Goal: Task Accomplishment & Management: Use online tool/utility

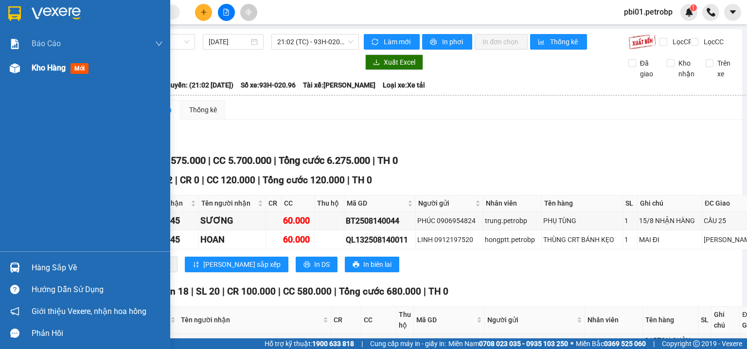
click at [38, 68] on span "Kho hàng" at bounding box center [49, 67] width 34 height 9
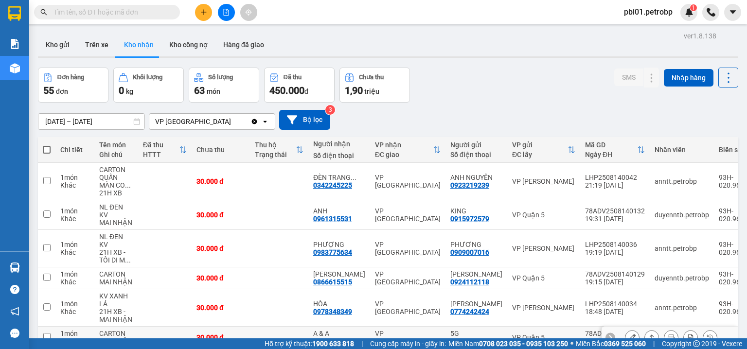
scroll to position [179, 0]
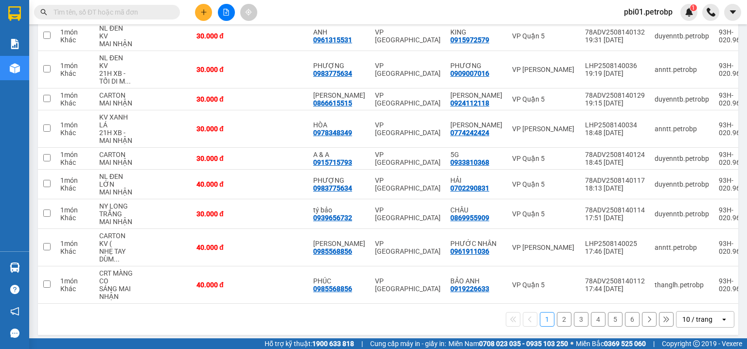
click at [627, 317] on button "6" at bounding box center [632, 319] width 15 height 15
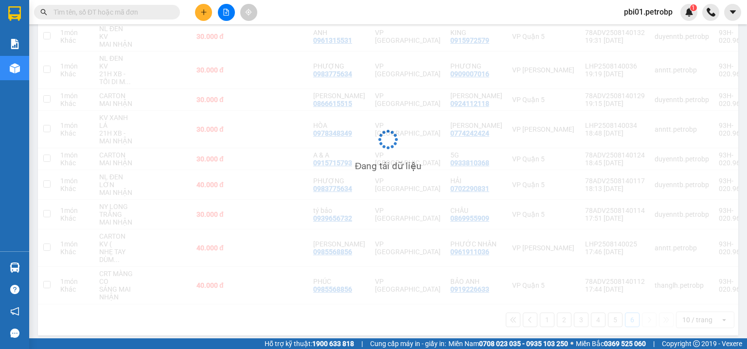
scroll to position [45, 0]
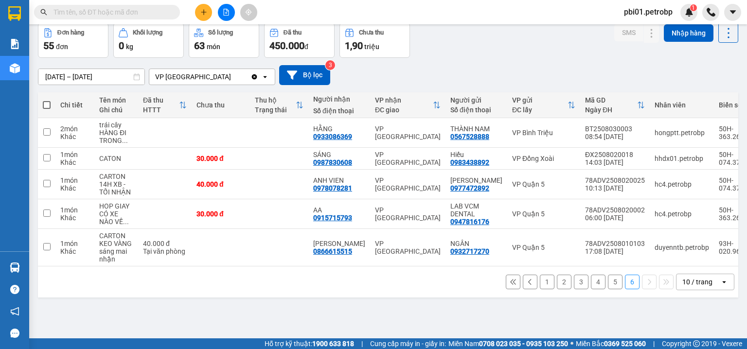
click at [610, 286] on button "5" at bounding box center [615, 282] width 15 height 15
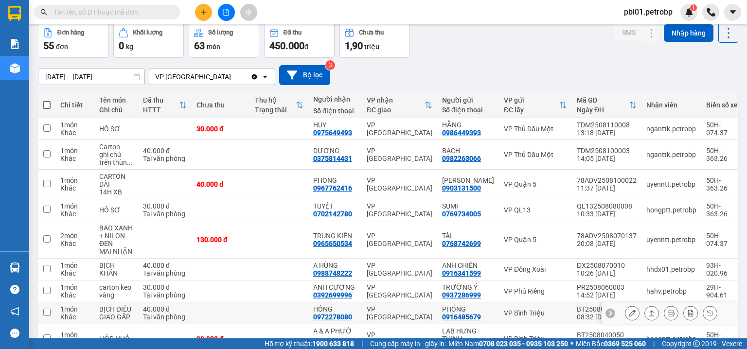
scroll to position [128, 0]
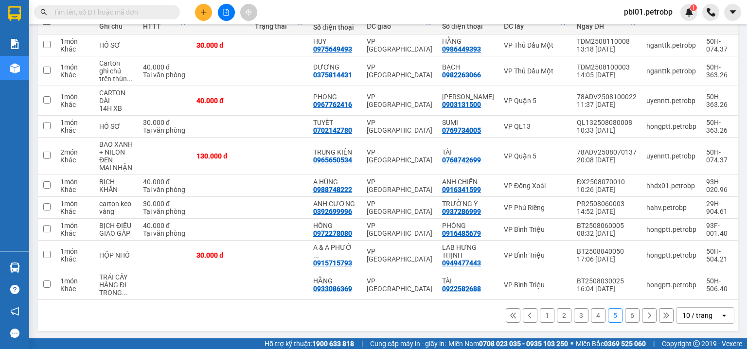
click at [593, 313] on button "4" at bounding box center [598, 315] width 15 height 15
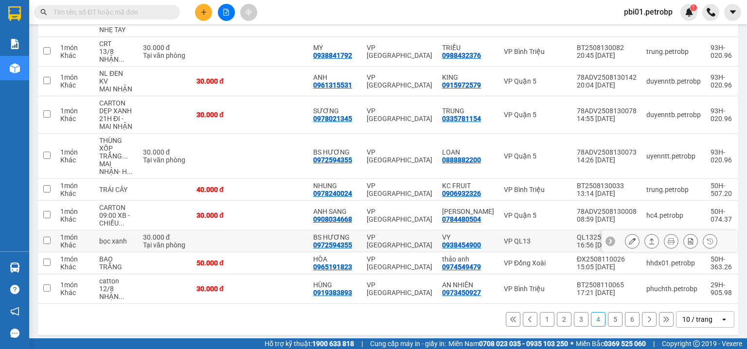
scroll to position [0, 0]
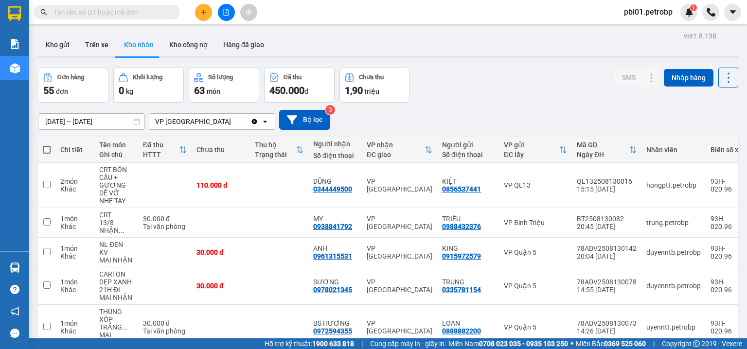
click at [209, 8] on button at bounding box center [203, 12] width 17 height 17
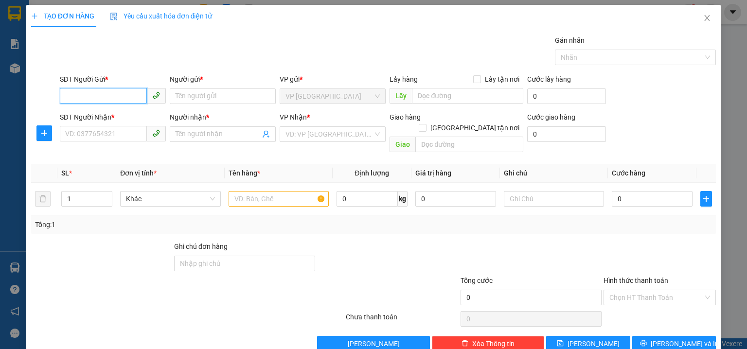
click at [104, 99] on input "SĐT Người Gửi *" at bounding box center [103, 96] width 87 height 16
click at [120, 111] on div "0977036956 - LẬP" at bounding box center [111, 115] width 93 height 11
type input "0977036956"
type input "LẬP"
type input "0903022297"
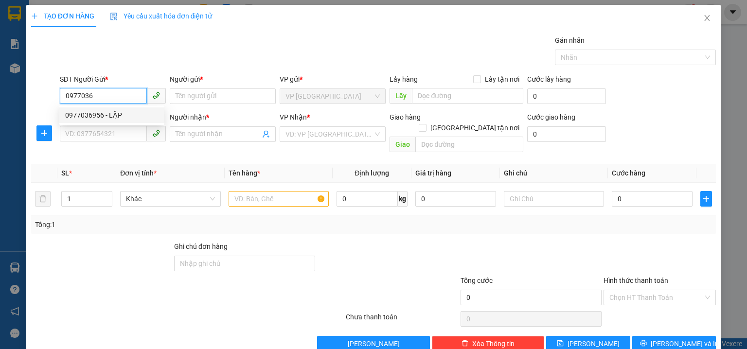
type input "quang vinh"
type input "40.000"
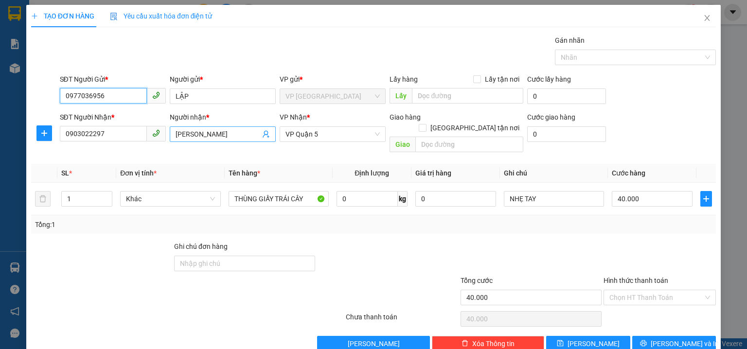
type input "0977036956"
click at [220, 136] on input "quang vinh" at bounding box center [217, 134] width 85 height 11
type input "q"
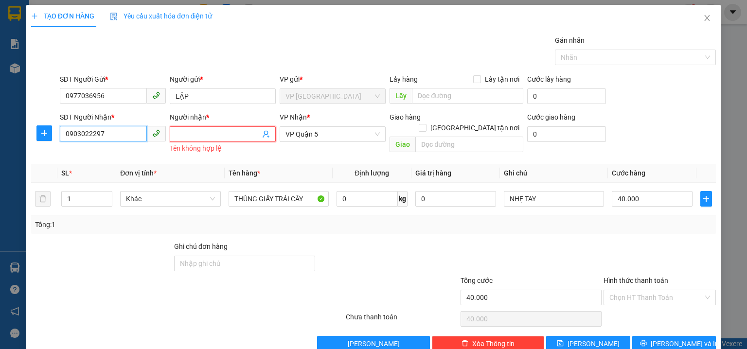
click at [122, 137] on input "0903022297" at bounding box center [103, 134] width 87 height 16
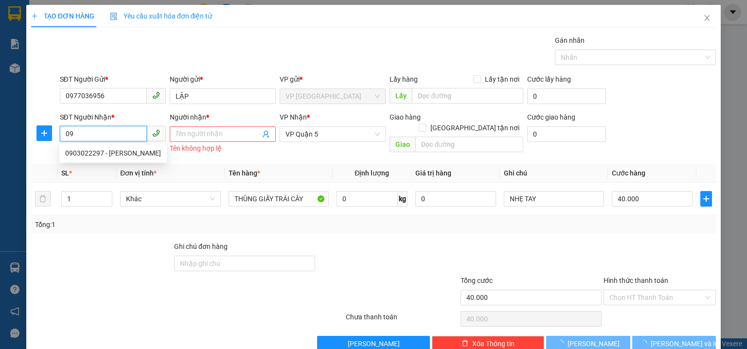
type input "0"
type input "0903933455"
click at [115, 149] on div "0903933455 - VÂN" at bounding box center [113, 153] width 96 height 11
type input "VÂN"
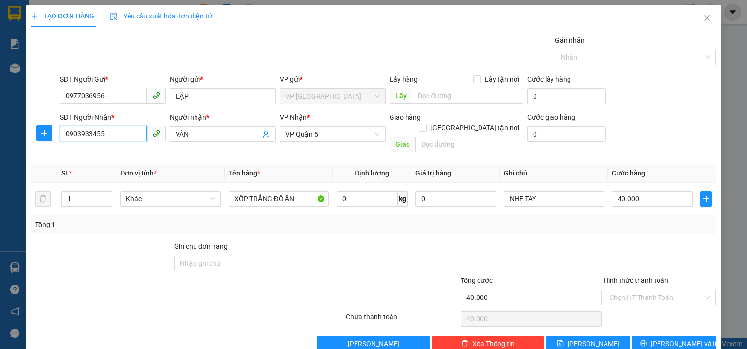
type input "0903933455"
click at [622, 103] on div "SĐT Người Gửi * 0977036956 Người gửi * LẬP VP gửi * VP Phước Bình Lấy hàng Lấy …" at bounding box center [388, 91] width 660 height 34
click at [628, 112] on div "SĐT Người Nhận * 0903933455 Người nhận * VÂN VP Nhận * VP Quận 5 Giao hàng Giao…" at bounding box center [388, 134] width 660 height 45
click at [645, 118] on div "SĐT Người Nhận * 0903933455 Người nhận * VÂN VP Nhận * VP Quận 5 Giao hàng Giao…" at bounding box center [388, 134] width 660 height 45
click at [683, 338] on span "[PERSON_NAME] và In" at bounding box center [684, 343] width 68 height 11
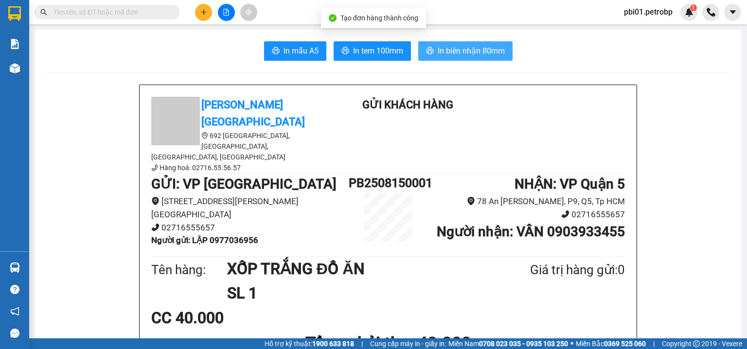
click at [464, 51] on span "In biên nhận 80mm" at bounding box center [470, 51] width 67 height 12
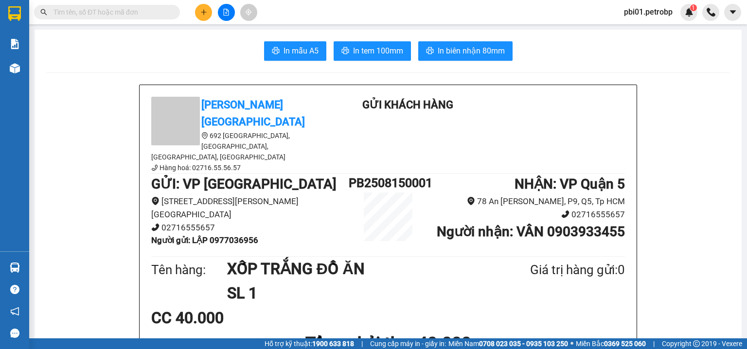
click at [374, 53] on span "In tem 100mm" at bounding box center [378, 51] width 50 height 12
click at [637, 12] on span "pbi01.petrobp" at bounding box center [648, 12] width 64 height 12
click at [638, 27] on span "Đăng xuất" at bounding box center [651, 30] width 45 height 11
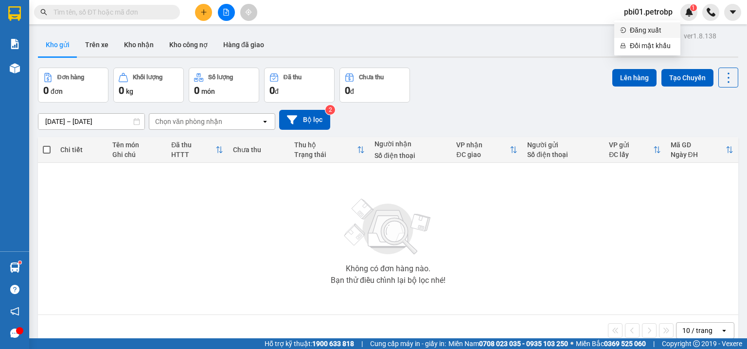
scroll to position [45, 0]
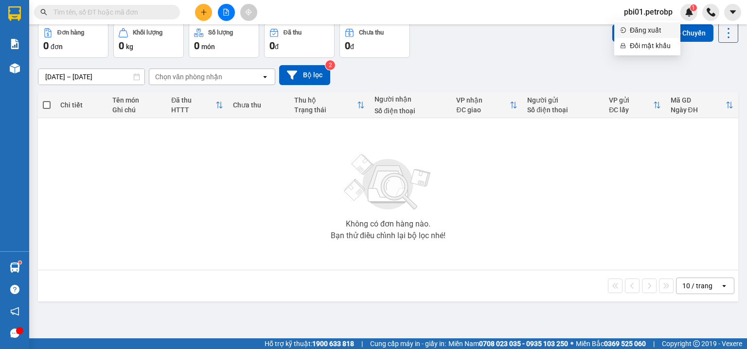
click at [634, 30] on span "Đăng xuất" at bounding box center [651, 30] width 45 height 11
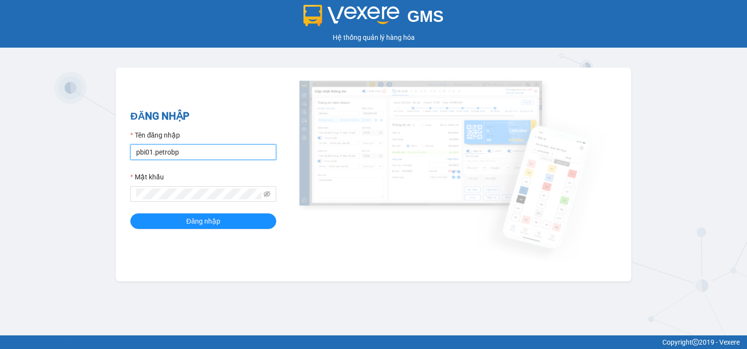
click at [235, 154] on input "pbi01.petrobp" at bounding box center [203, 152] width 146 height 16
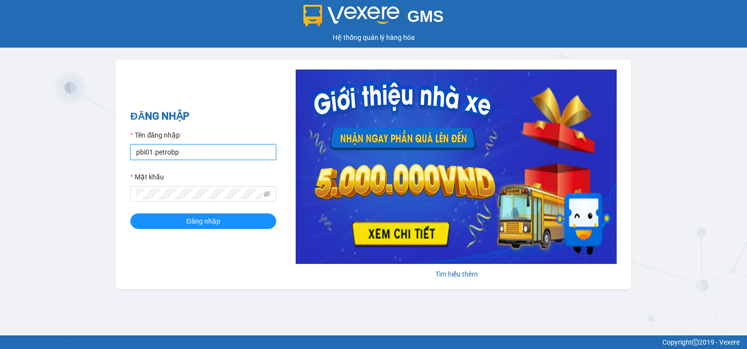
type input "vybnk.petrobp"
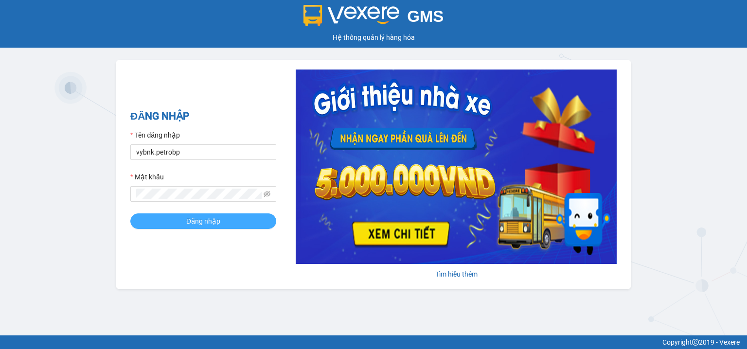
click at [199, 214] on button "Đăng nhập" at bounding box center [203, 221] width 146 height 16
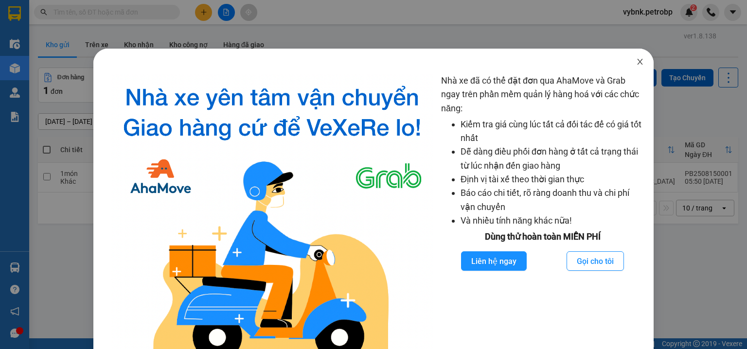
click at [636, 66] on icon "close" at bounding box center [640, 62] width 8 height 8
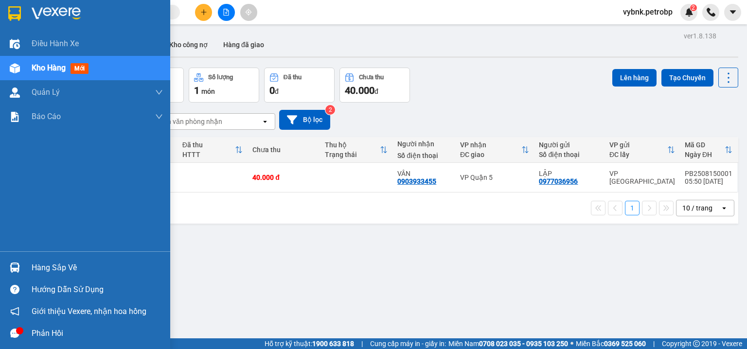
click at [22, 267] on div at bounding box center [14, 267] width 17 height 17
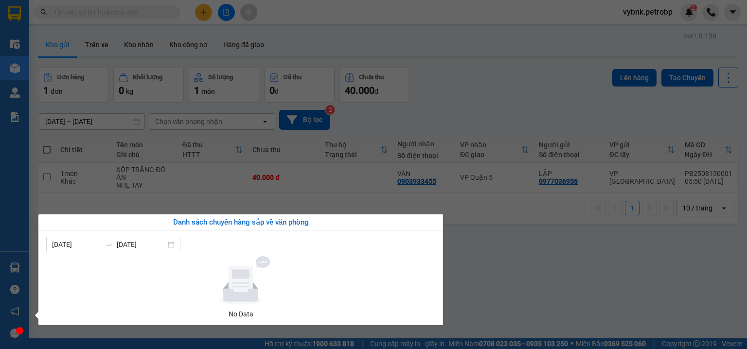
click at [138, 39] on section "Kết quả tìm kiếm ( 0 ) Bộ lọc No Data vybnk.petrobp 2 Điều hành xe Kho hàng mới…" at bounding box center [373, 174] width 747 height 349
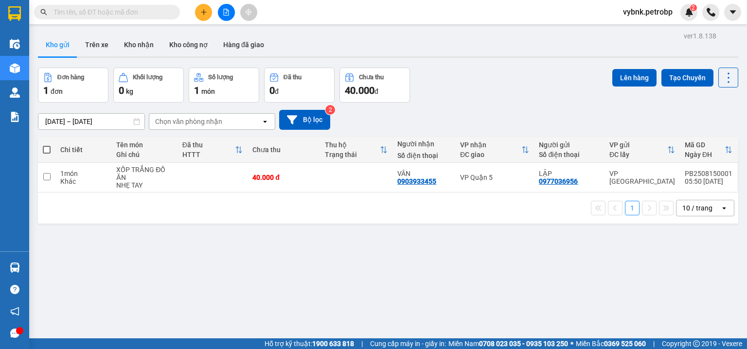
click at [138, 39] on button "Kho nhận" at bounding box center [138, 44] width 45 height 23
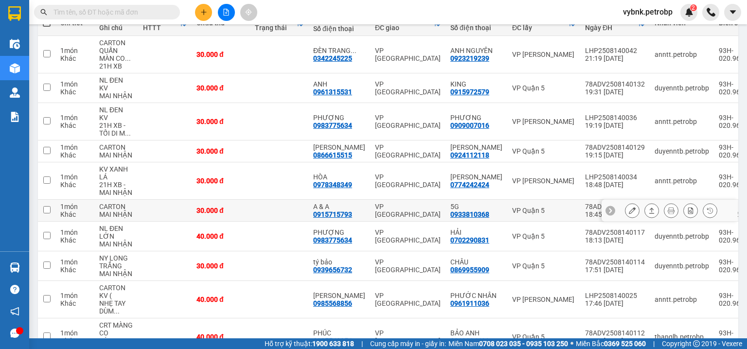
scroll to position [75, 0]
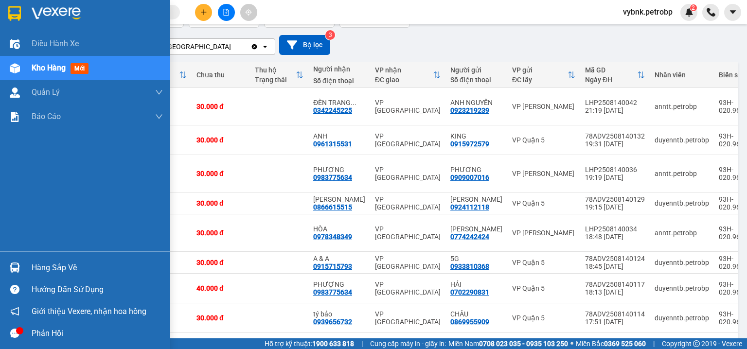
click at [21, 264] on div at bounding box center [14, 267] width 17 height 17
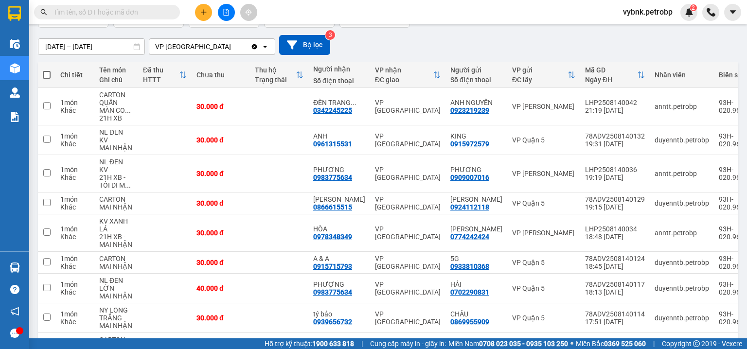
click at [368, 37] on section "Kết quả tìm kiếm ( 0 ) Bộ lọc No Data vybnk.petrobp 2 Điều hành xe Kho hàng mới…" at bounding box center [373, 174] width 747 height 349
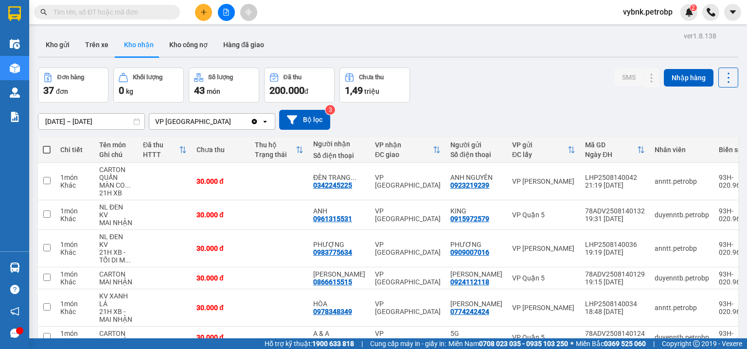
click at [203, 16] on button at bounding box center [203, 12] width 17 height 17
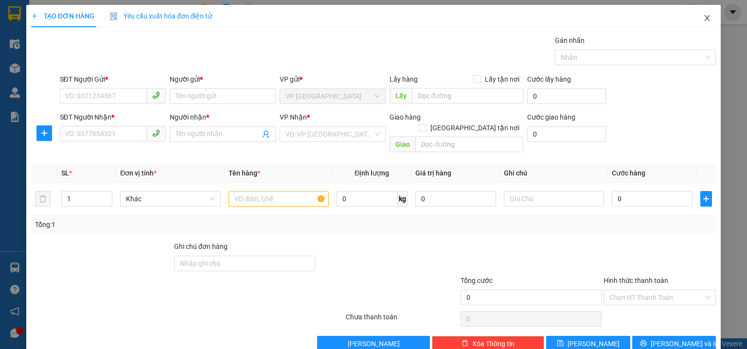
click at [695, 19] on span "Close" at bounding box center [706, 18] width 27 height 27
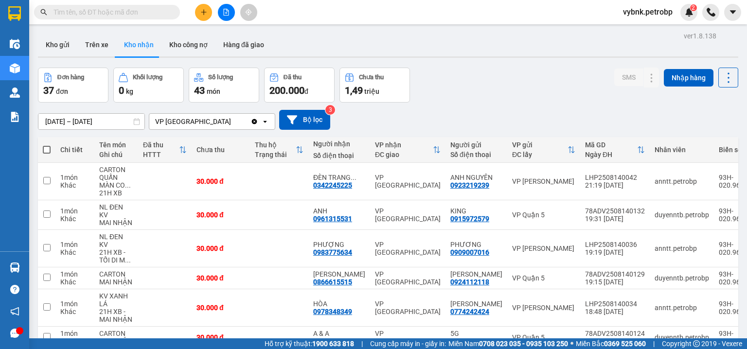
click at [150, 13] on input "text" at bounding box center [110, 12] width 115 height 11
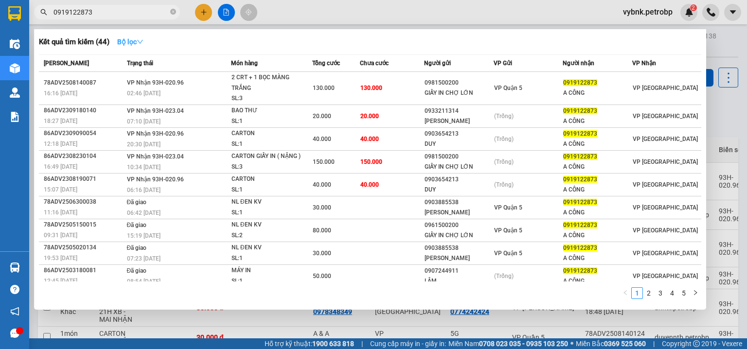
type input "0919122873"
click at [150, 43] on button "Bộ lọc" at bounding box center [130, 42] width 42 height 16
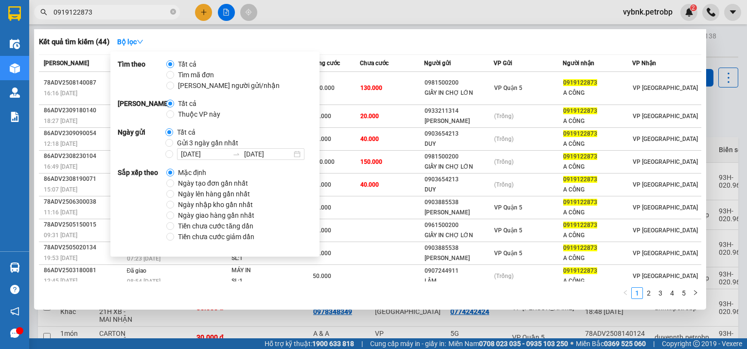
click at [184, 183] on span "Ngày tạo đơn gần nhất" at bounding box center [213, 183] width 78 height 11
click at [174, 183] on input "Ngày tạo đơn gần nhất" at bounding box center [170, 183] width 8 height 8
radio input "true"
radio input "false"
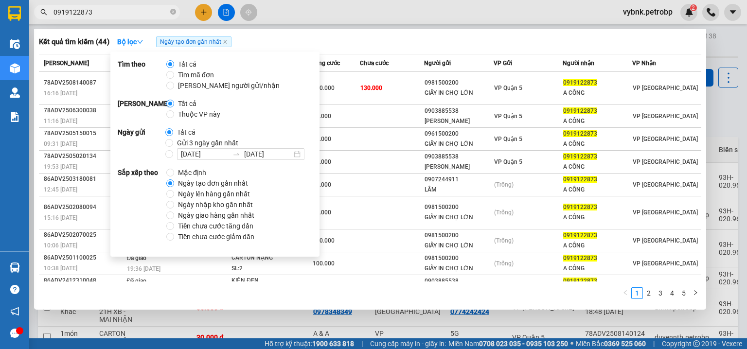
click at [363, 47] on div "Kết quả tìm kiếm ( 44 ) Bộ lọc Ngày tạo đơn gần nhất" at bounding box center [370, 42] width 662 height 16
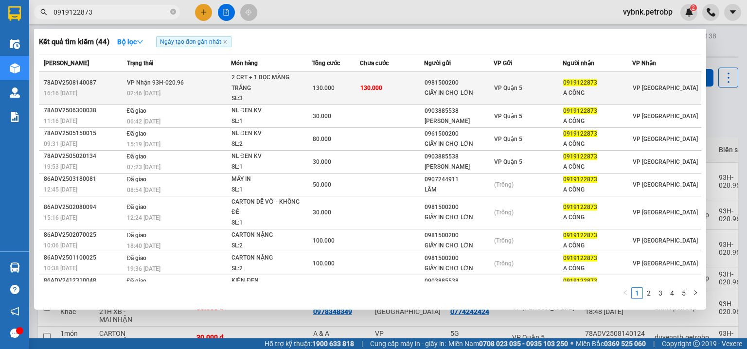
click at [385, 87] on td "130.000" at bounding box center [392, 88] width 64 height 33
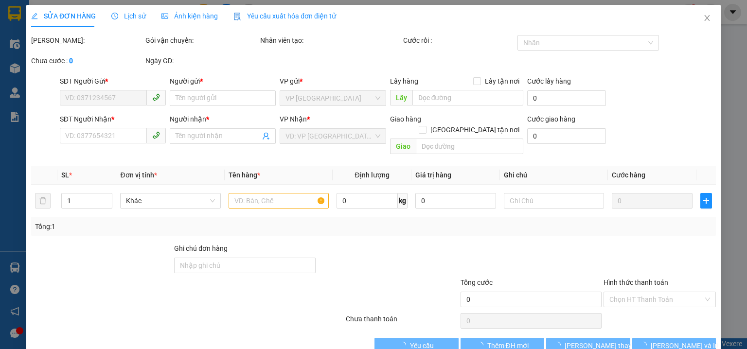
type input "0981500200"
type input "GIẤY IN CHỢ LỚN"
type input "0919122873"
type input "A CÔNG"
type input "130.000"
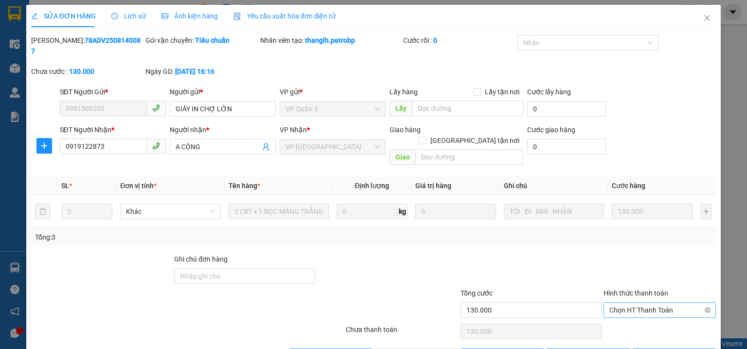
click at [641, 303] on span "Chọn HT Thanh Toán" at bounding box center [659, 310] width 101 height 15
click at [636, 306] on div "Tại văn phòng" at bounding box center [654, 307] width 100 height 11
type input "0"
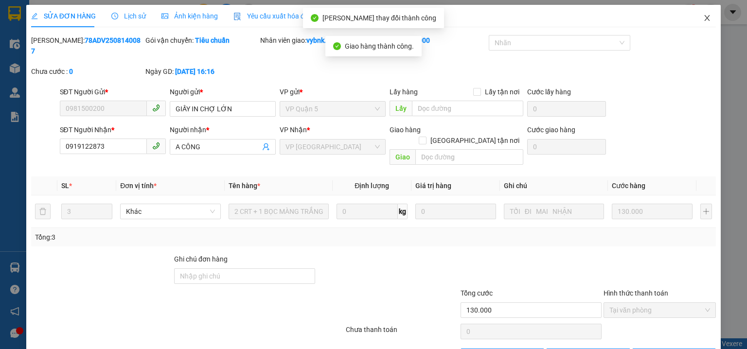
click at [703, 16] on icon "close" at bounding box center [707, 18] width 8 height 8
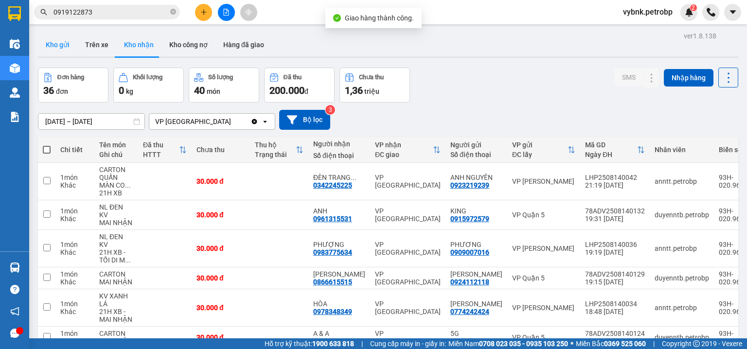
click at [55, 47] on button "Kho gửi" at bounding box center [57, 44] width 39 height 23
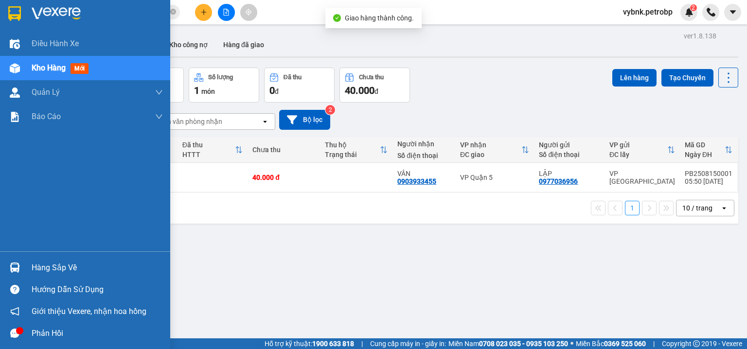
click at [11, 264] on img at bounding box center [15, 267] width 10 height 10
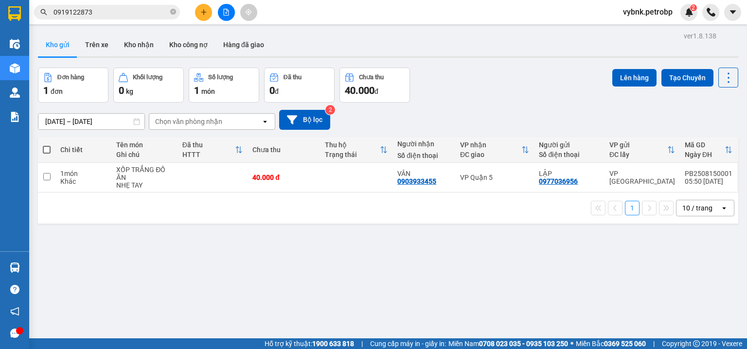
click at [97, 17] on section "Kết quả tìm kiếm ( 44 ) Bộ lọc Ngày tạo đơn gần nhất Mã ĐH Trạng thái Món hàng …" at bounding box center [373, 174] width 747 height 349
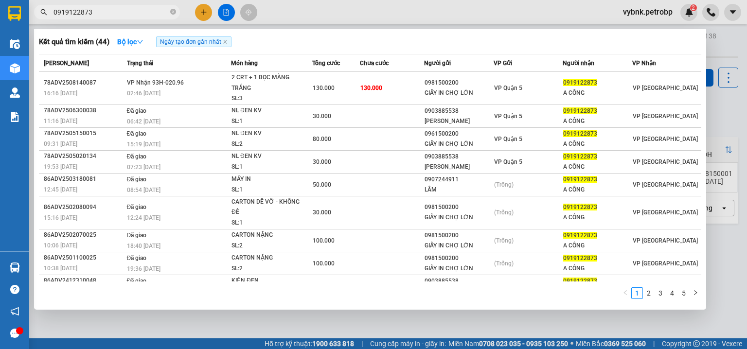
click at [97, 17] on input "0919122873" at bounding box center [110, 12] width 115 height 11
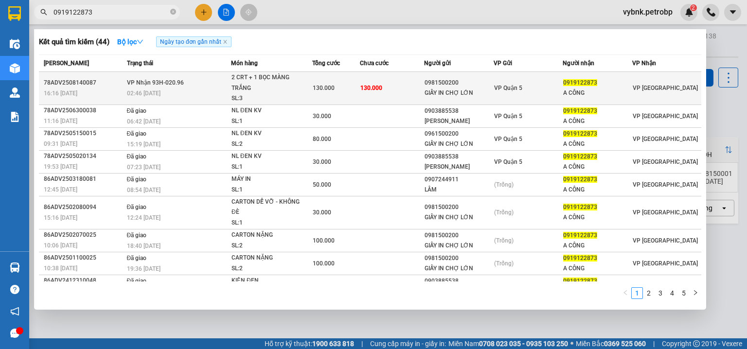
click at [227, 85] on td "VP Nhận 93H-020.96 02:46 - 15/08" at bounding box center [177, 88] width 106 height 33
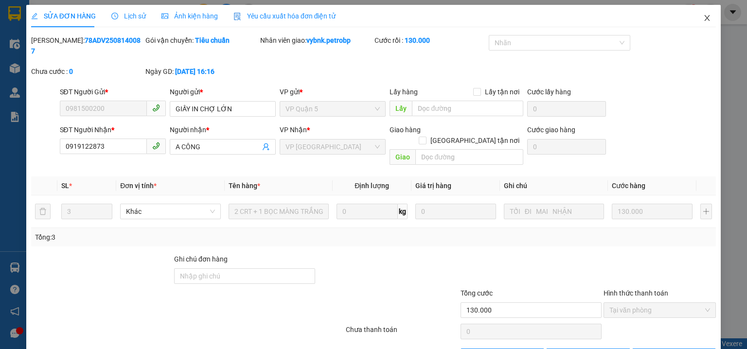
click at [696, 15] on span "Close" at bounding box center [706, 18] width 27 height 27
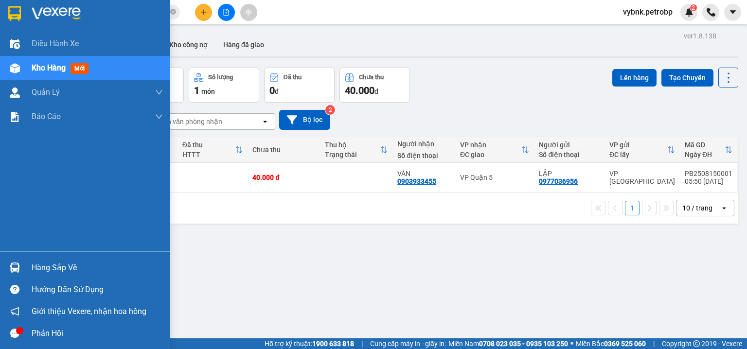
click at [16, 261] on div at bounding box center [14, 267] width 17 height 17
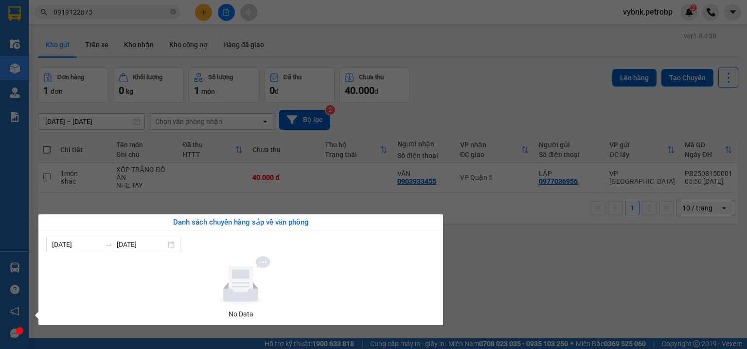
click at [169, 14] on section "Kết quả tìm kiếm ( 44 ) Bộ lọc Ngày tạo đơn gần nhất Mã ĐH Trạng thái Món hàng …" at bounding box center [373, 174] width 747 height 349
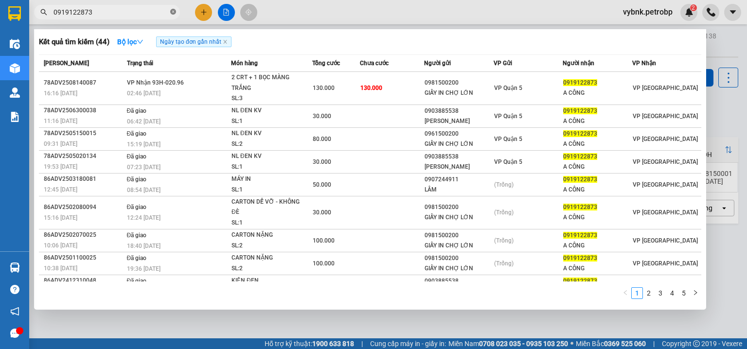
click at [173, 15] on icon "close-circle" at bounding box center [173, 12] width 6 height 6
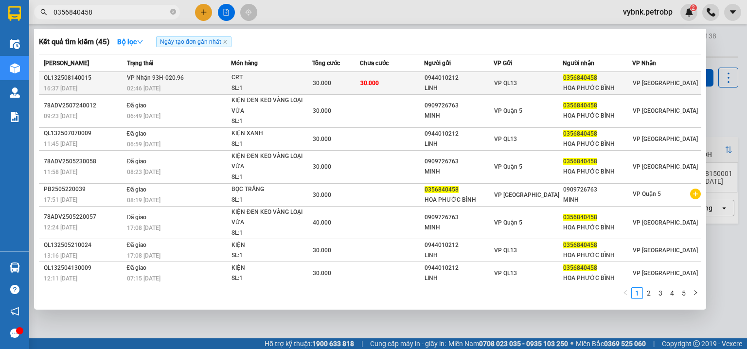
type input "0356840458"
click at [313, 81] on span "30.000" at bounding box center [322, 83] width 18 height 7
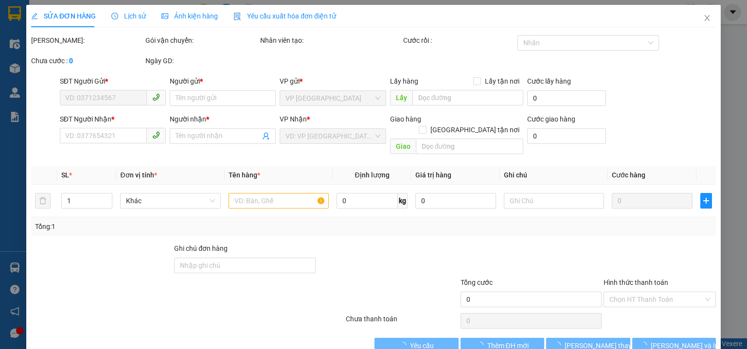
type input "0944010212"
type input "LINH"
type input "0356840458"
type input "HOA PHƯỚC BÌNH"
type input "30.000"
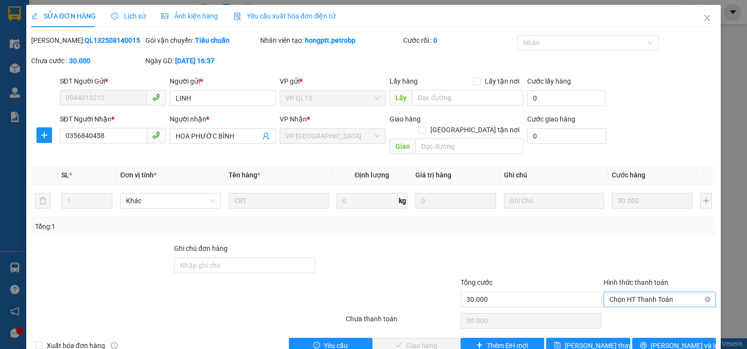
click at [622, 292] on span "Chọn HT Thanh Toán" at bounding box center [659, 299] width 101 height 15
drag, startPoint x: 614, startPoint y: 303, endPoint x: 585, endPoint y: 292, distance: 31.0
click at [613, 304] on div "Tại văn phòng" at bounding box center [654, 307] width 100 height 11
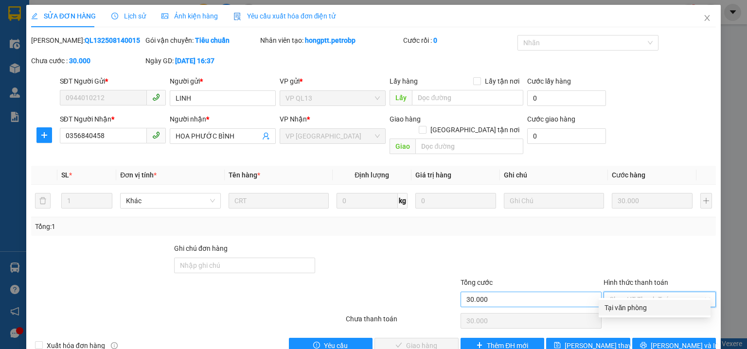
type input "0"
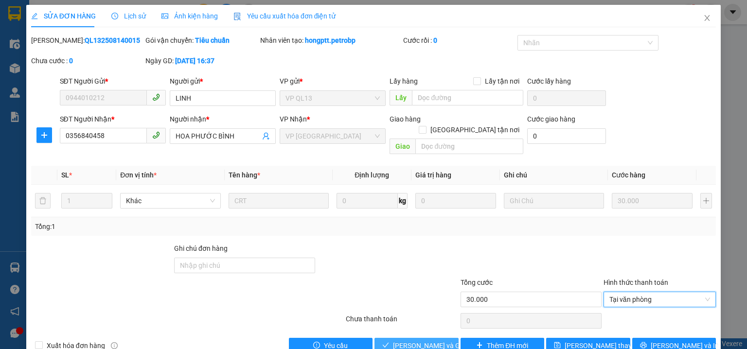
click at [431, 340] on span "[PERSON_NAME] và Giao hàng" at bounding box center [439, 345] width 93 height 11
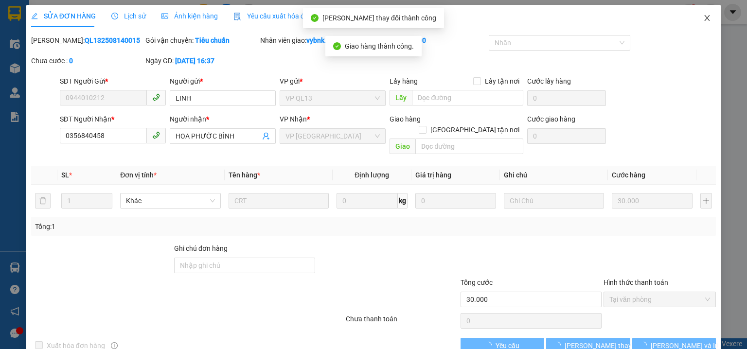
click at [703, 17] on icon "close" at bounding box center [707, 18] width 8 height 8
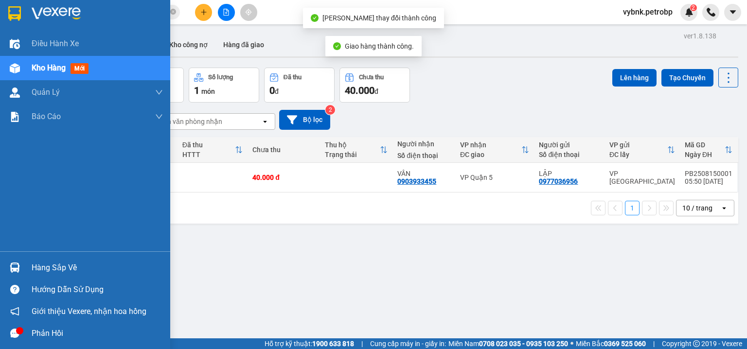
click at [18, 262] on img at bounding box center [15, 267] width 10 height 10
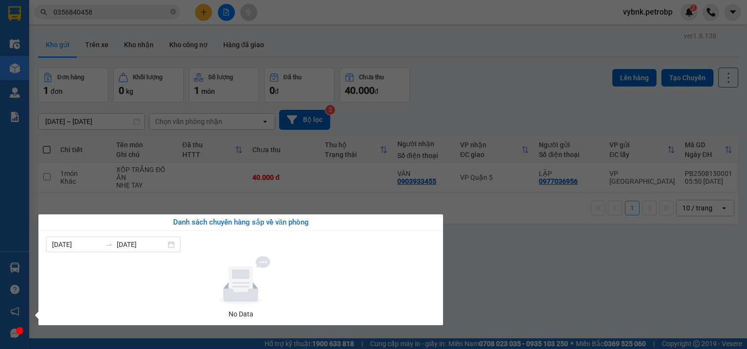
click at [147, 48] on section "Kết quả tìm kiếm ( 45 ) Bộ lọc Ngày tạo đơn gần nhất Mã ĐH Trạng thái Món hàng …" at bounding box center [373, 174] width 747 height 349
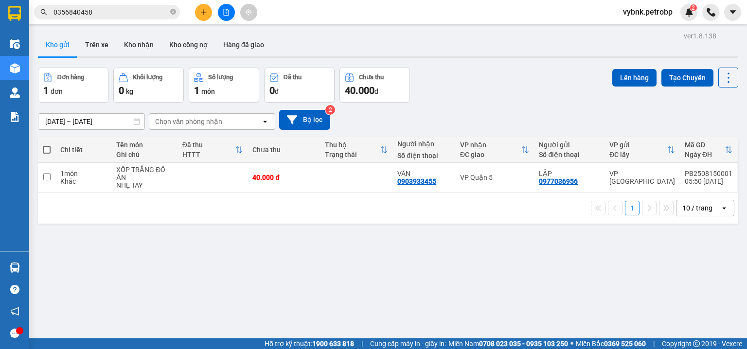
click at [147, 48] on button "Kho nhận" at bounding box center [138, 44] width 45 height 23
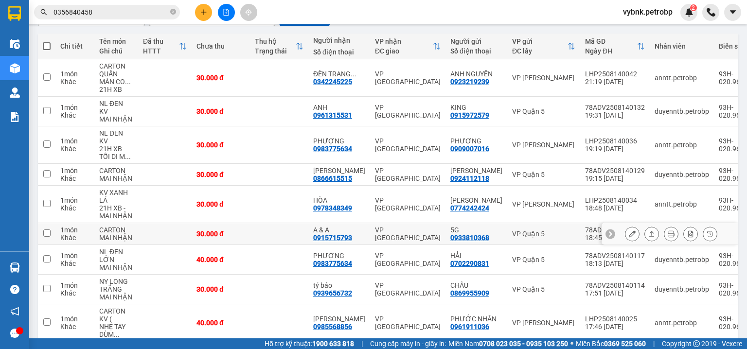
scroll to position [179, 0]
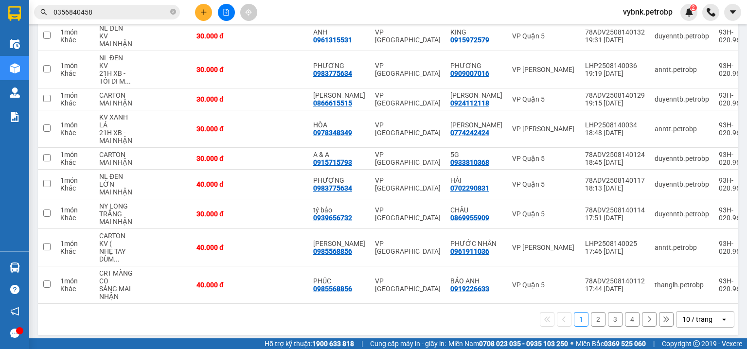
click at [595, 315] on button "2" at bounding box center [598, 319] width 15 height 15
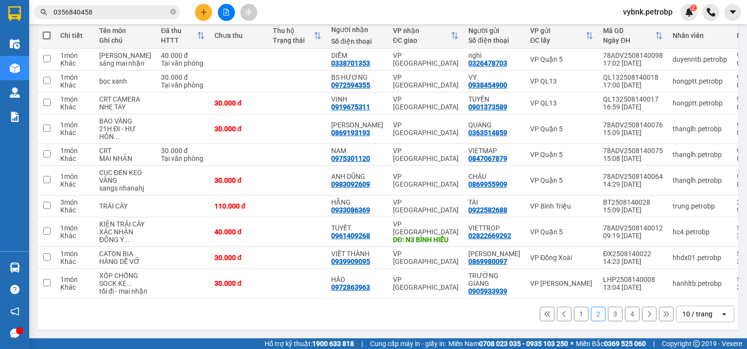
click at [610, 318] on button "3" at bounding box center [615, 314] width 15 height 15
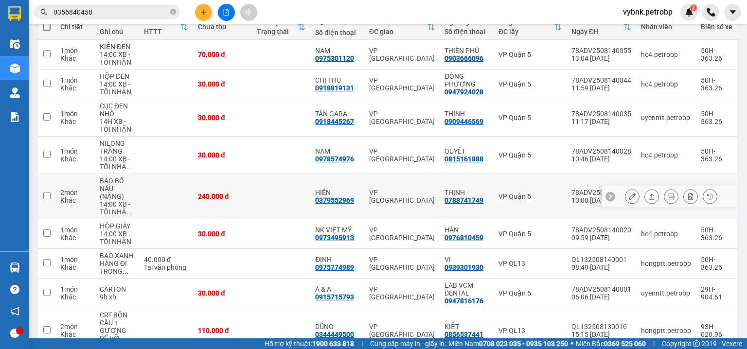
scroll to position [206, 0]
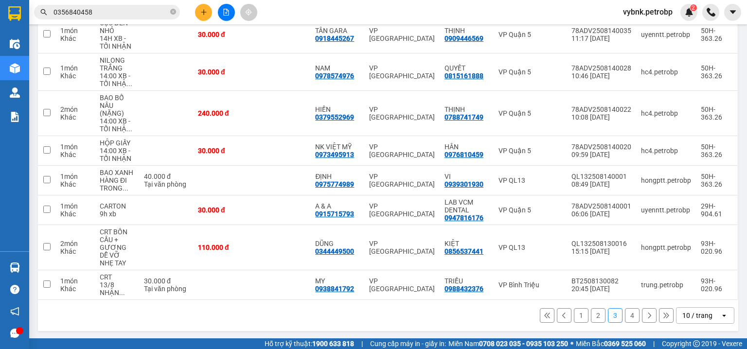
click at [574, 312] on button "1" at bounding box center [581, 315] width 15 height 15
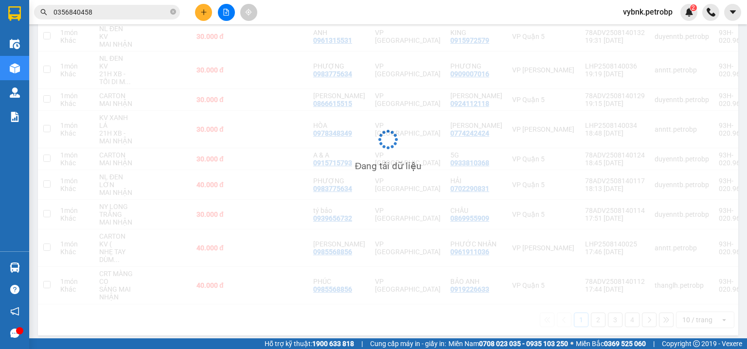
scroll to position [179, 0]
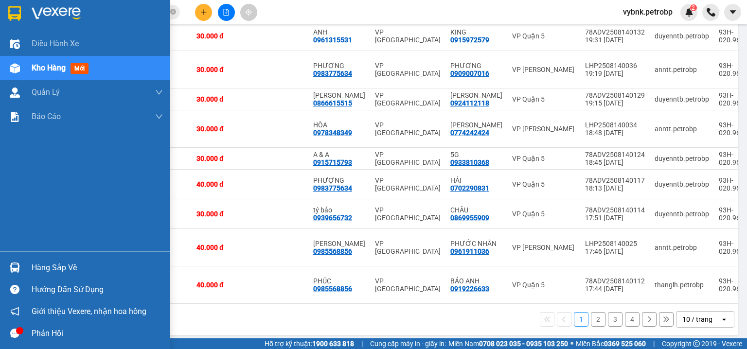
click at [23, 266] on div at bounding box center [14, 267] width 17 height 17
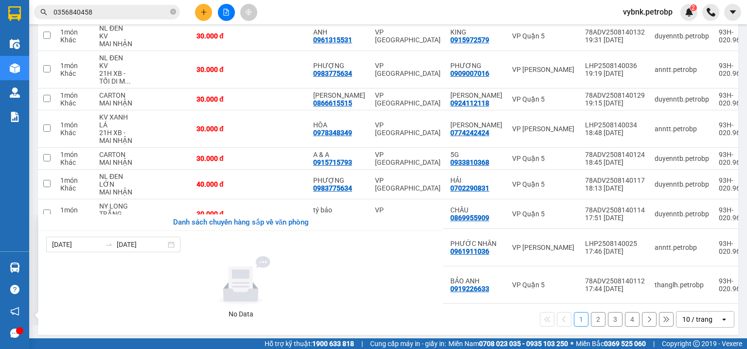
click at [177, 17] on section "Kết quả tìm kiếm ( 45 ) Bộ lọc Ngày tạo đơn gần nhất Mã ĐH Trạng thái Món hàng …" at bounding box center [373, 174] width 747 height 349
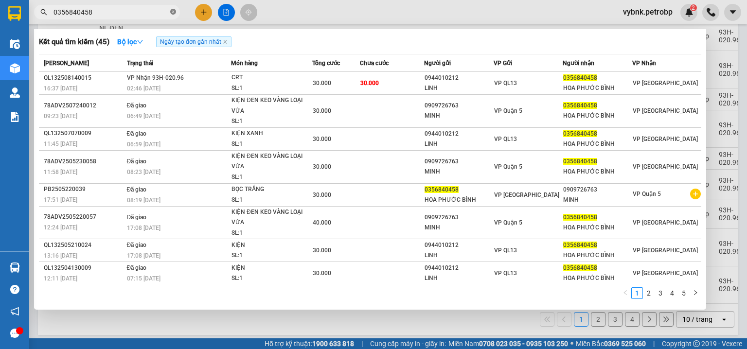
click at [171, 12] on icon "close-circle" at bounding box center [173, 12] width 6 height 6
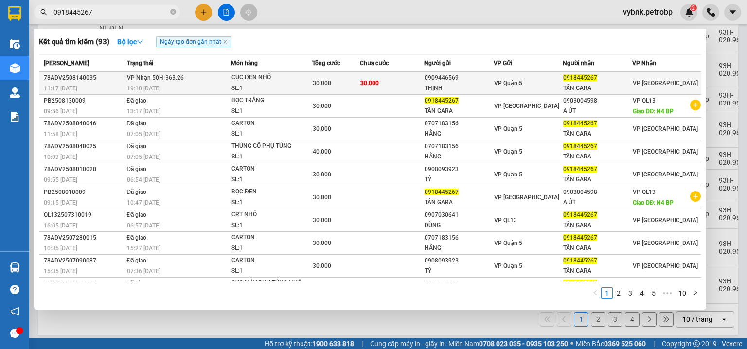
type input "0918445267"
click at [395, 85] on td "30.000" at bounding box center [392, 83] width 64 height 23
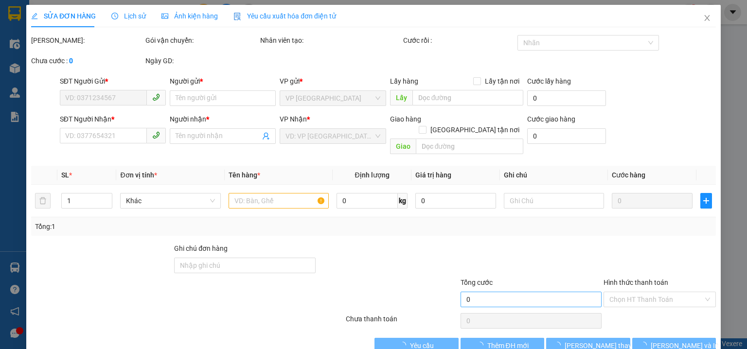
type input "0909446569"
type input "THỊNH"
type input "0918445267"
type input "TÂN GARA"
type input "30.000"
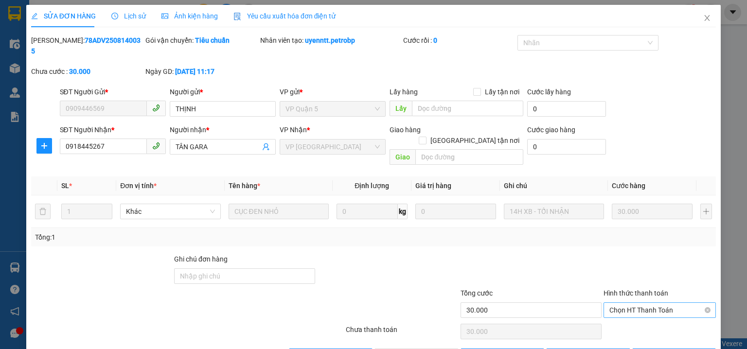
click at [614, 303] on span "Chọn HT Thanh Toán" at bounding box center [659, 310] width 101 height 15
click at [609, 309] on div "Tại văn phòng" at bounding box center [654, 307] width 100 height 11
type input "0"
drag, startPoint x: 440, startPoint y: 335, endPoint x: 437, endPoint y: 329, distance: 7.2
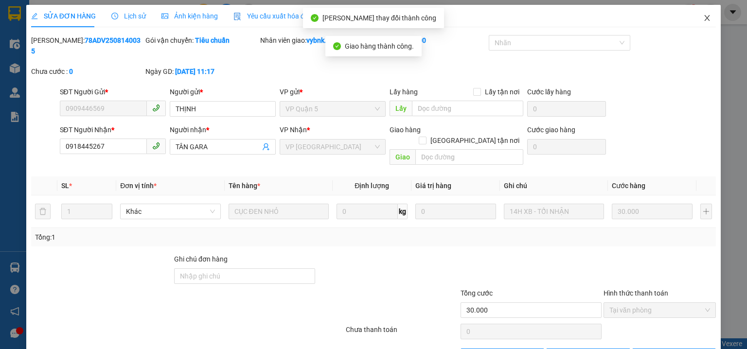
click at [703, 20] on icon "close" at bounding box center [707, 18] width 8 height 8
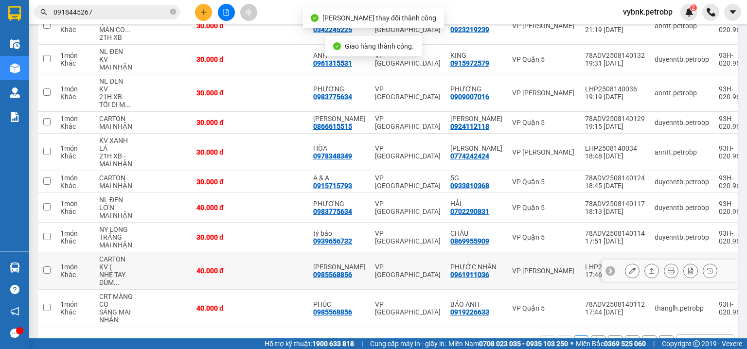
scroll to position [179, 0]
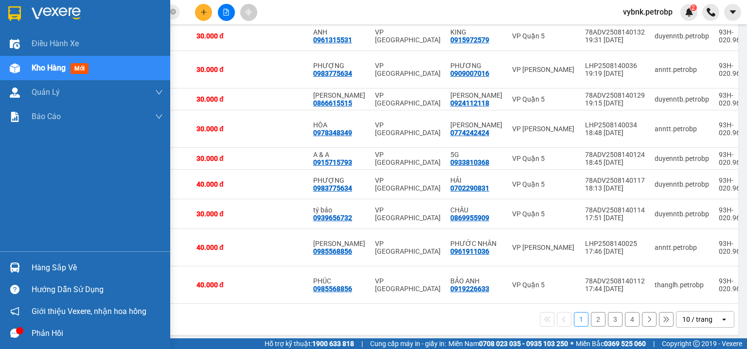
click at [17, 264] on img at bounding box center [15, 267] width 10 height 10
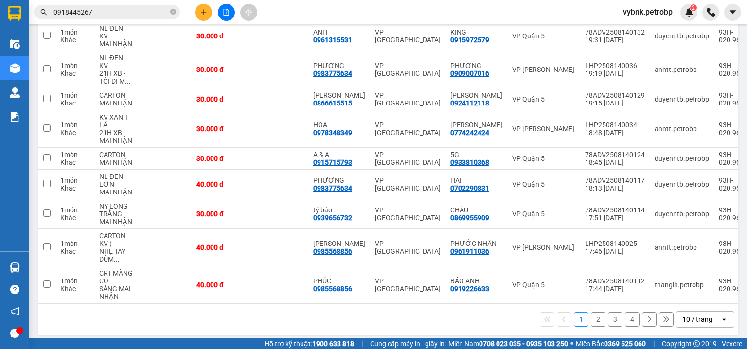
click at [203, 13] on section "Kết quả tìm kiếm ( 93 ) Bộ lọc Ngày tạo đơn gần nhất Mã ĐH Trạng thái Món hàng …" at bounding box center [373, 174] width 747 height 349
click at [203, 13] on icon "plus" at bounding box center [203, 11] width 0 height 5
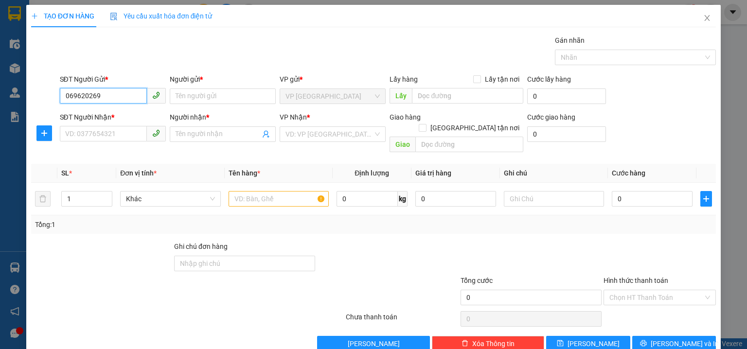
click at [71, 96] on input "069620269" at bounding box center [103, 96] width 87 height 16
click at [95, 96] on input "0369620269" at bounding box center [103, 96] width 87 height 16
type input "0369620569"
click at [103, 112] on div "0369620569 - LOAN" at bounding box center [111, 115] width 93 height 11
type input "LOAN"
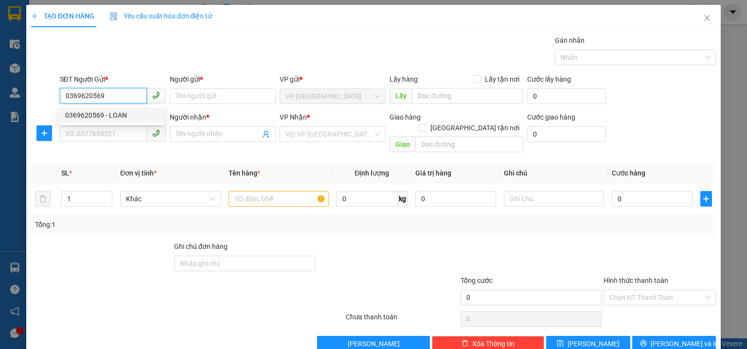
type input "0395857608"
type input "OANH"
type input "512 GIƯỜNG"
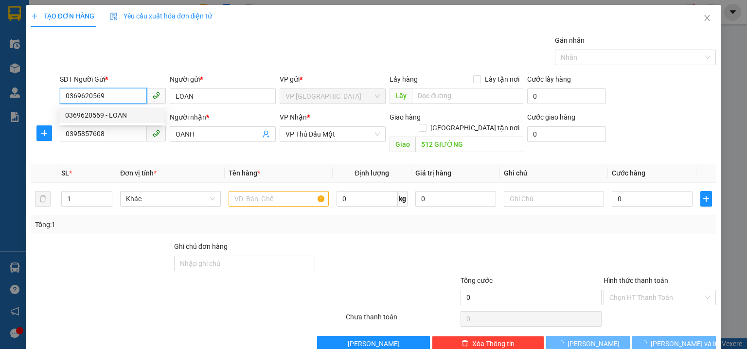
type input "30.000"
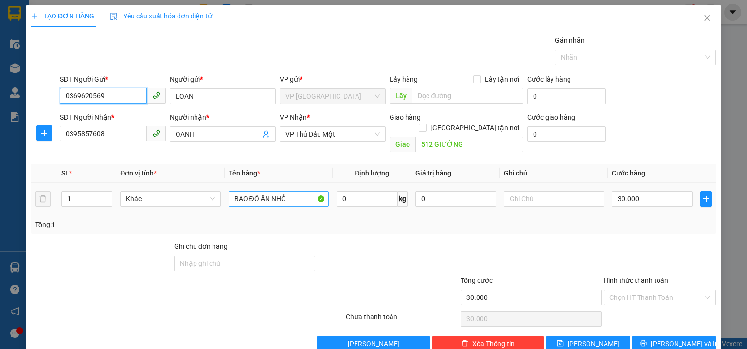
type input "0369620569"
click at [286, 191] on input "BAO ĐỒ ĂN NHỎ" at bounding box center [278, 199] width 100 height 16
type input "B"
type input "THÙNG XỐP ĐỒ ĂN"
click at [628, 193] on input "30.000" at bounding box center [651, 199] width 81 height 16
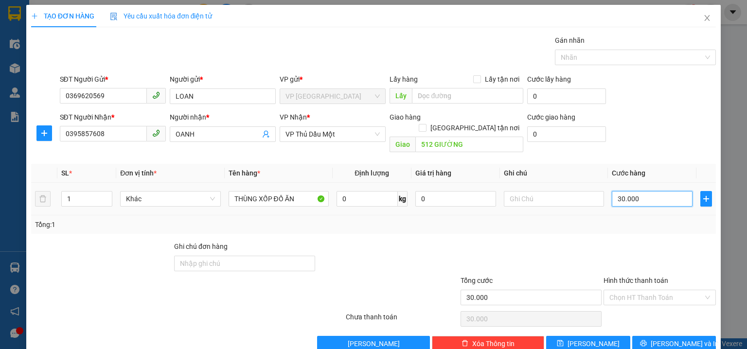
type input "4"
type input "40"
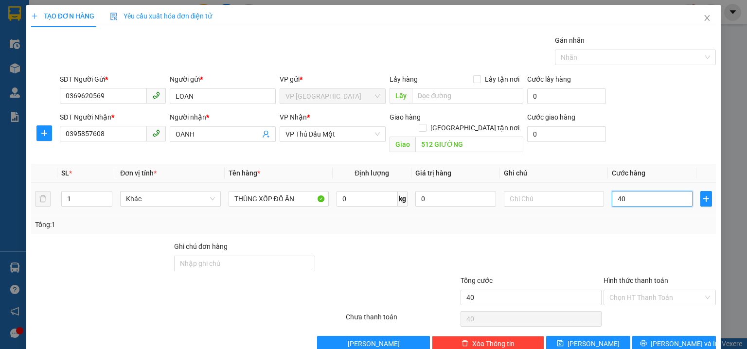
type input "40"
type input "40.000"
click at [672, 138] on div "SĐT Người Nhận * 0395857608 Người nhận * OANH VP Nhận * VP Thủ Dầu Một Giao hàn…" at bounding box center [388, 134] width 660 height 45
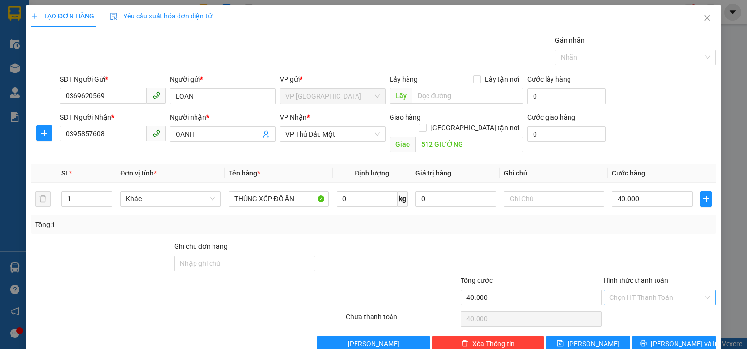
click at [653, 290] on input "Hình thức thanh toán" at bounding box center [656, 297] width 94 height 15
click at [655, 221] on div "Tại văn phòng" at bounding box center [654, 219] width 100 height 11
type input "0"
click at [684, 336] on button "Lưu và In" at bounding box center [674, 344] width 84 height 16
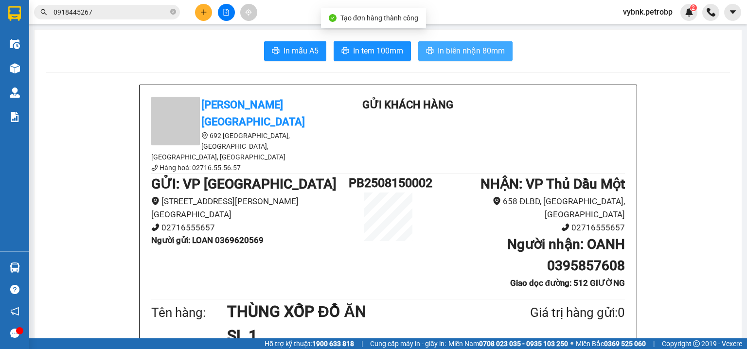
click at [475, 50] on span "In biên nhận 80mm" at bounding box center [470, 51] width 67 height 12
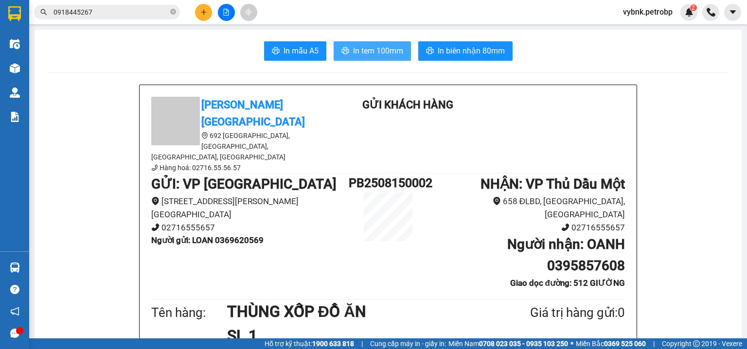
click at [401, 59] on button "In tem 100mm" at bounding box center [371, 50] width 77 height 19
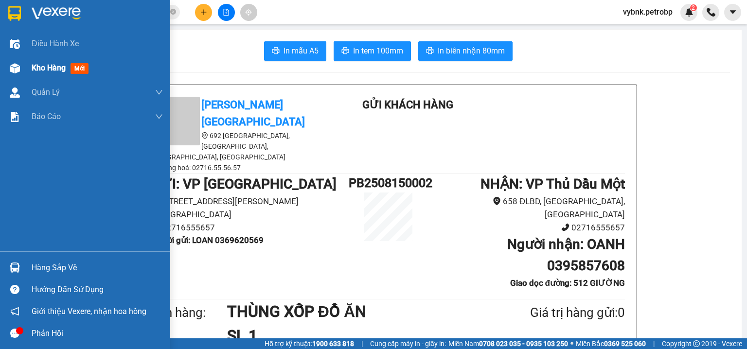
click at [39, 71] on span "Kho hàng" at bounding box center [49, 67] width 34 height 9
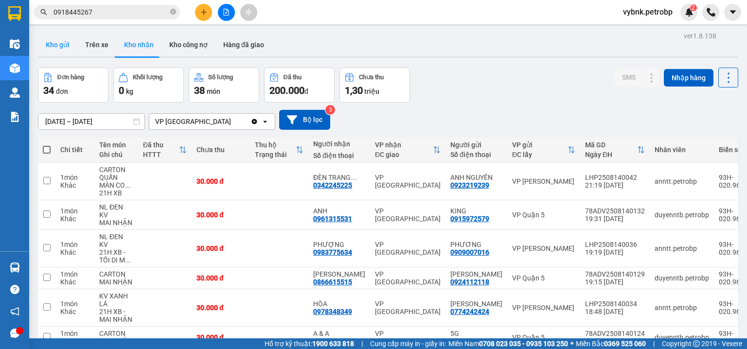
click at [69, 49] on button "Kho gửi" at bounding box center [57, 44] width 39 height 23
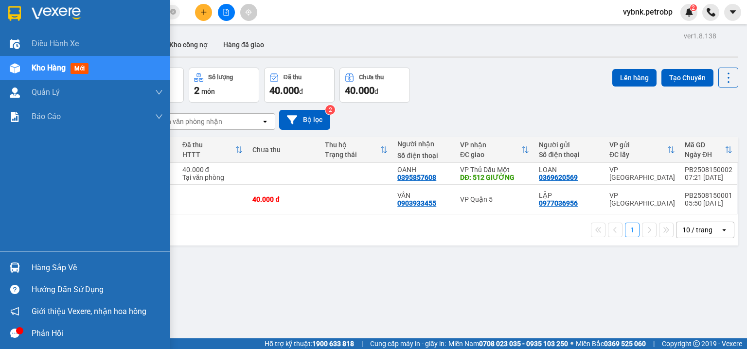
click at [24, 261] on div "Hàng sắp về" at bounding box center [85, 268] width 170 height 22
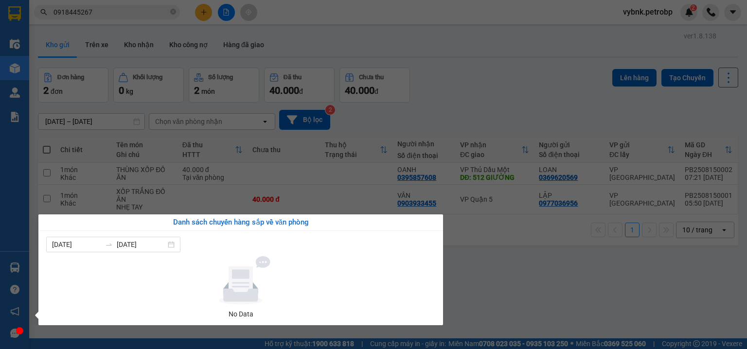
click at [96, 132] on section "Kết quả tìm kiếm ( 93 ) Bộ lọc Ngày tạo đơn gần nhất Mã ĐH Trạng thái Món hàng …" at bounding box center [373, 174] width 747 height 349
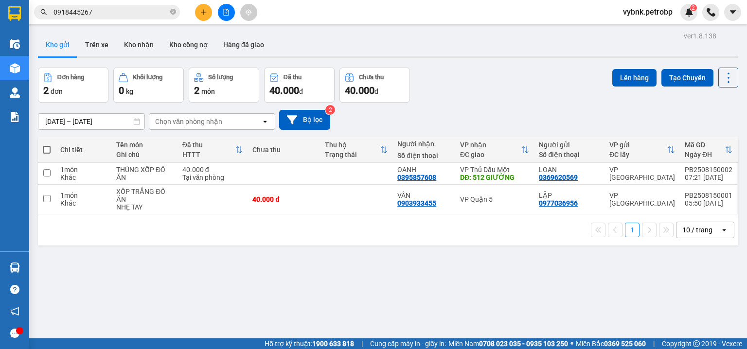
click at [108, 115] on input "14/08/2025 – 15/08/2025" at bounding box center [91, 122] width 106 height 16
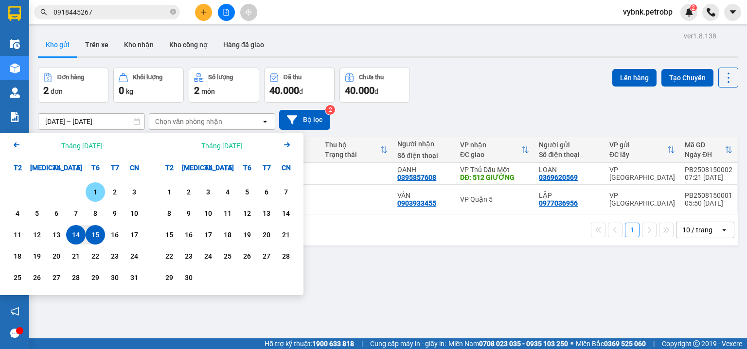
click at [97, 186] on div "1" at bounding box center [95, 192] width 14 height 12
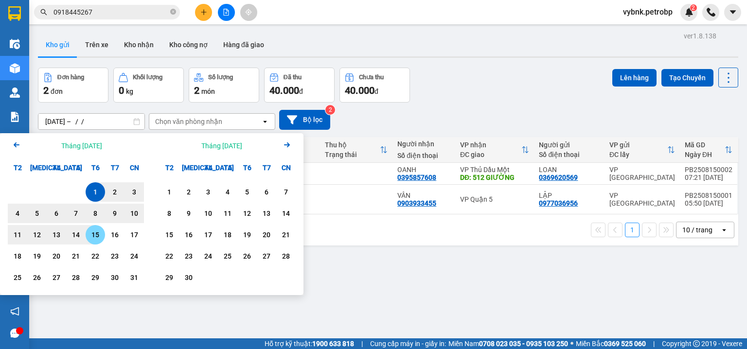
click at [90, 235] on div "15" at bounding box center [95, 235] width 14 height 12
type input "[DATE] – [DATE]"
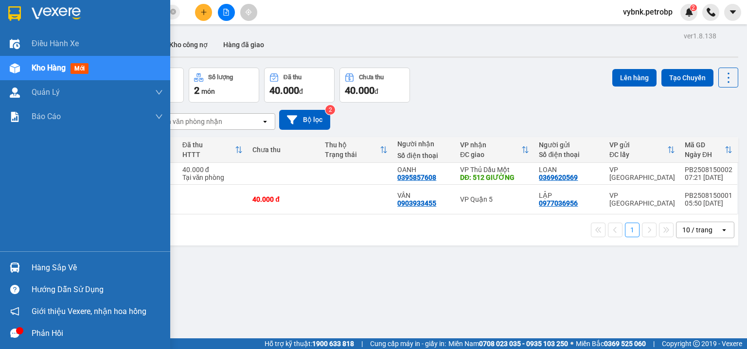
click at [12, 262] on img at bounding box center [15, 267] width 10 height 10
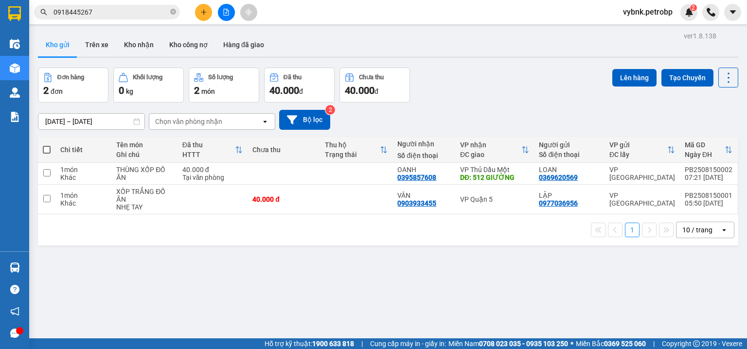
click at [140, 41] on section "Kết quả tìm kiếm ( 93 ) Bộ lọc Ngày tạo đơn gần nhất Mã ĐH Trạng thái Món hàng …" at bounding box center [373, 174] width 747 height 349
click at [140, 41] on button "Kho nhận" at bounding box center [138, 44] width 45 height 23
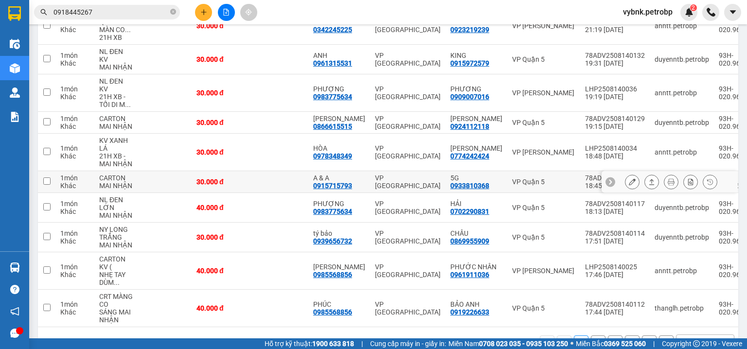
scroll to position [179, 0]
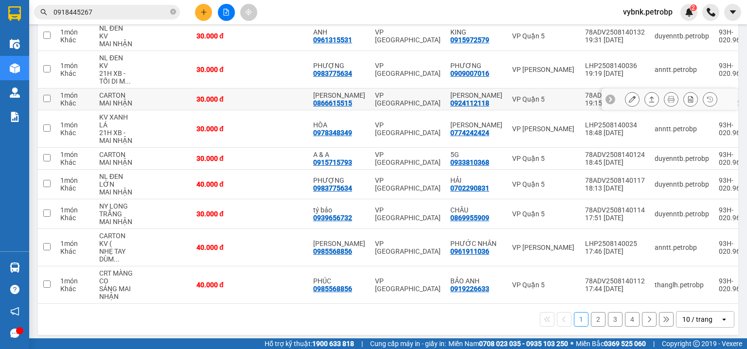
click at [349, 99] on div "0866615515" at bounding box center [332, 103] width 39 height 8
click at [344, 99] on div "0866615515" at bounding box center [332, 103] width 39 height 8
copy div "0866615515"
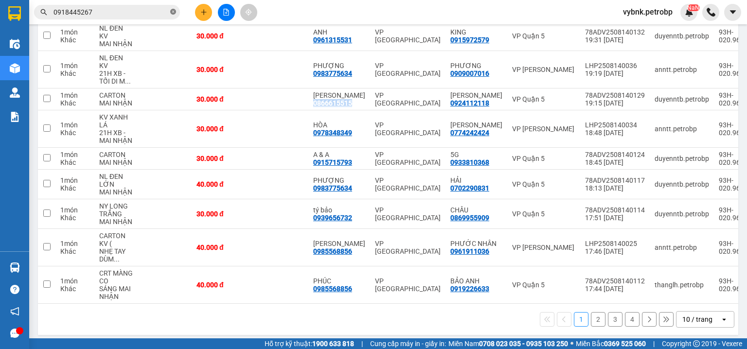
click at [173, 12] on icon "close-circle" at bounding box center [173, 12] width 6 height 6
paste input "0866615515"
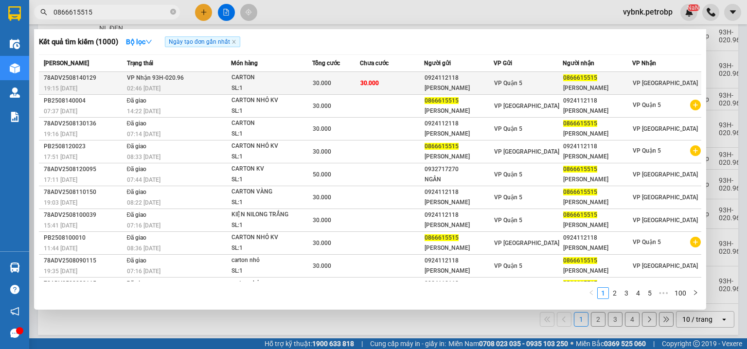
type input "0866615515"
click at [268, 82] on div "CARTON" at bounding box center [267, 77] width 73 height 11
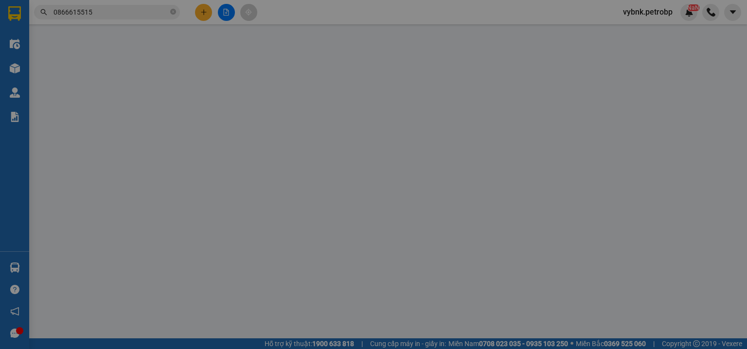
type input "0924112118"
type input "NAM PHƯƠNG"
type input "0866615515"
type input "C TRINH"
type input "30.000"
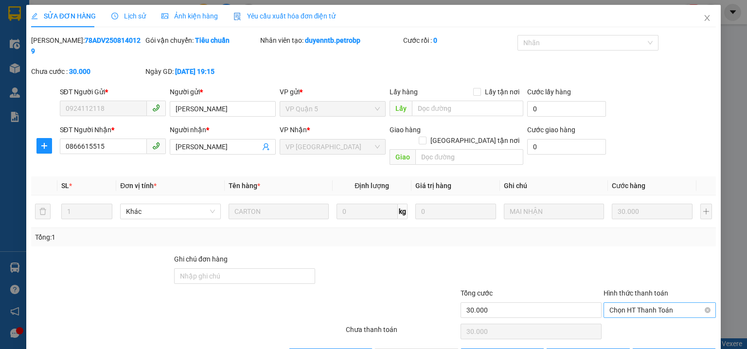
click at [615, 303] on span "Chọn HT Thanh Toán" at bounding box center [659, 310] width 101 height 15
click at [619, 305] on div "Tại văn phòng" at bounding box center [654, 307] width 100 height 11
type input "0"
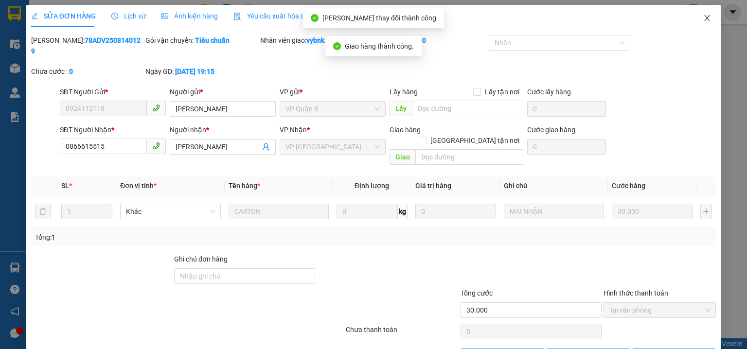
click at [703, 21] on icon "close" at bounding box center [707, 18] width 8 height 8
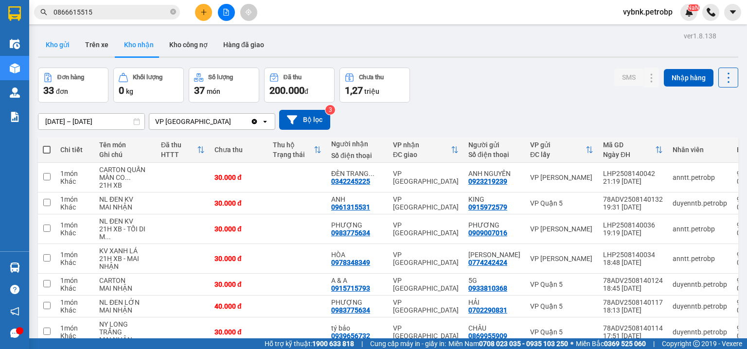
click at [63, 49] on button "Kho gửi" at bounding box center [57, 44] width 39 height 23
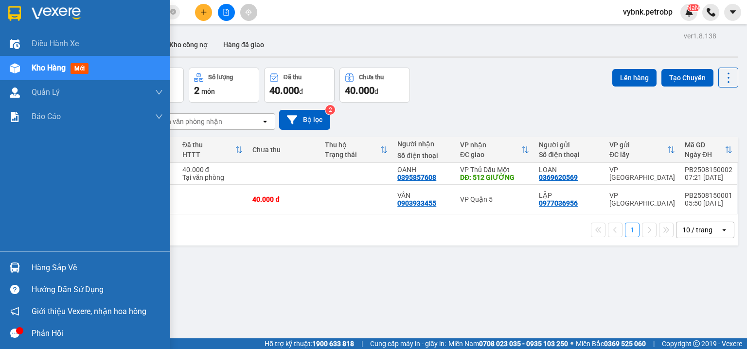
click at [14, 263] on img at bounding box center [15, 267] width 10 height 10
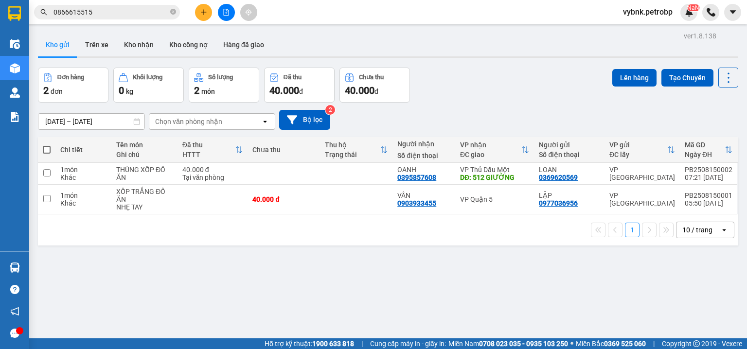
click at [450, 118] on section "Kết quả tìm kiếm ( 1000 ) Bộ lọc Ngày tạo đơn gần nhất Mã ĐH Trạng thái Món hàn…" at bounding box center [373, 174] width 747 height 349
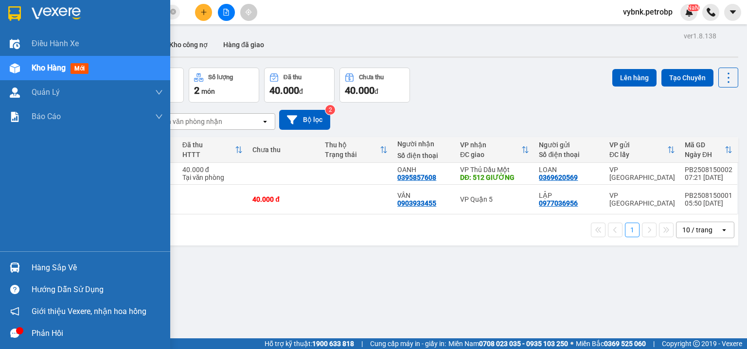
click at [18, 261] on div at bounding box center [14, 267] width 17 height 17
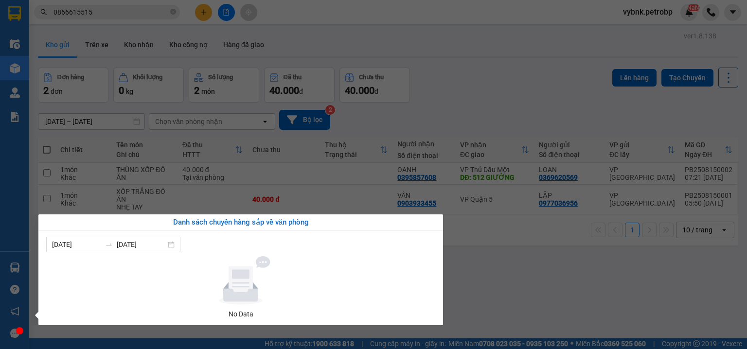
click at [137, 45] on section "Kết quả tìm kiếm ( 1000 ) Bộ lọc Ngày tạo đơn gần nhất Mã ĐH Trạng thái Món hàn…" at bounding box center [373, 174] width 747 height 349
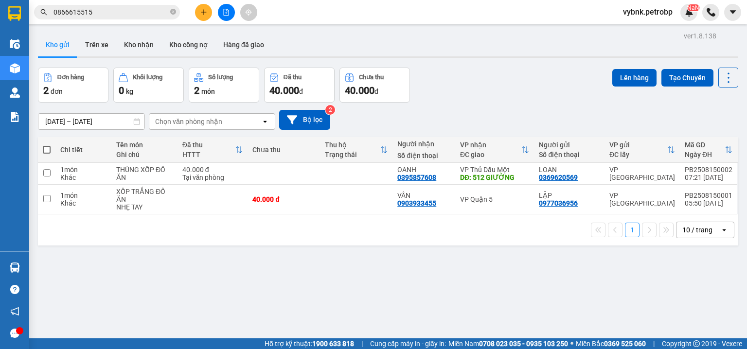
click at [137, 45] on button "Kho nhận" at bounding box center [138, 44] width 45 height 23
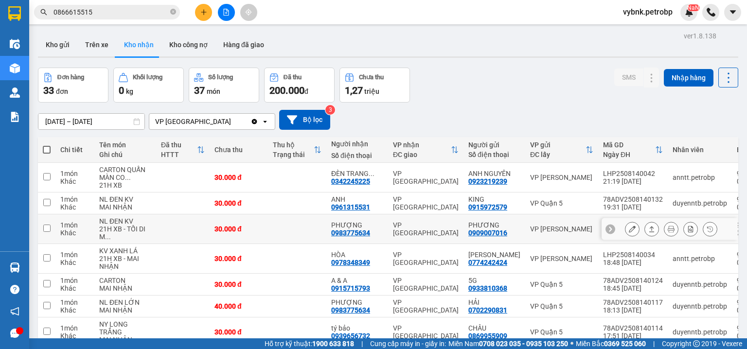
scroll to position [187, 0]
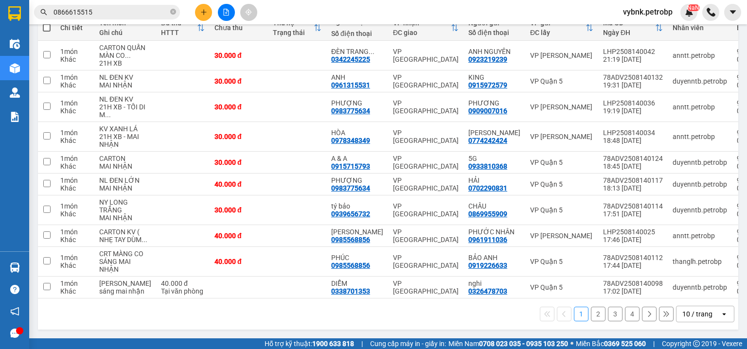
click at [592, 319] on button "2" at bounding box center [598, 314] width 15 height 15
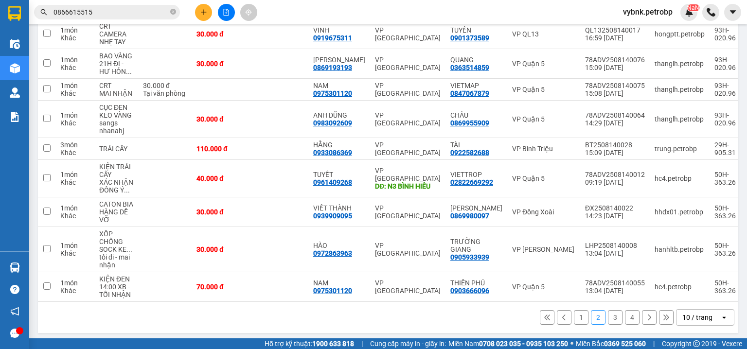
scroll to position [167, 0]
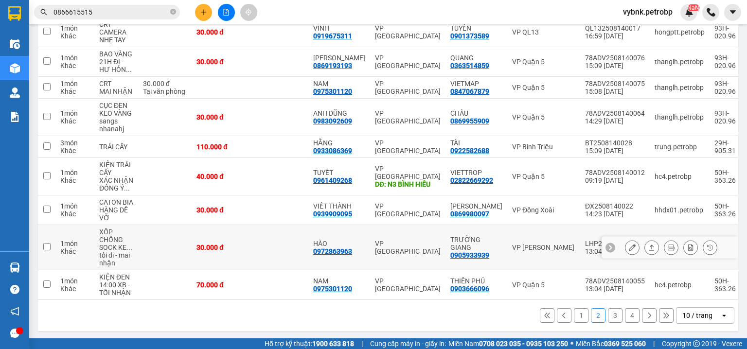
click at [352, 253] on div "0972863963" at bounding box center [332, 251] width 39 height 8
click at [342, 248] on div "0972863963" at bounding box center [332, 251] width 39 height 8
copy div "0972863963"
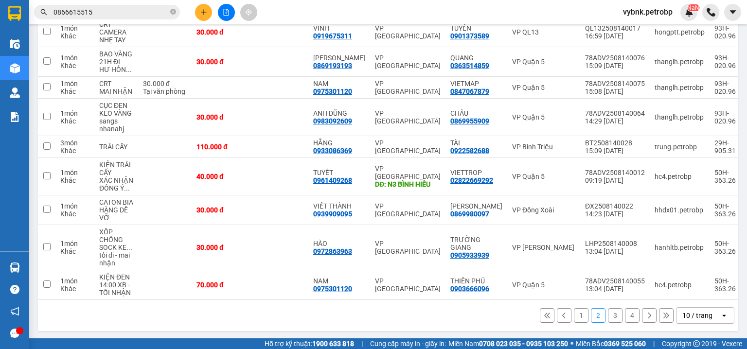
click at [175, 12] on icon "close-circle" at bounding box center [173, 12] width 6 height 6
paste input "0972863963"
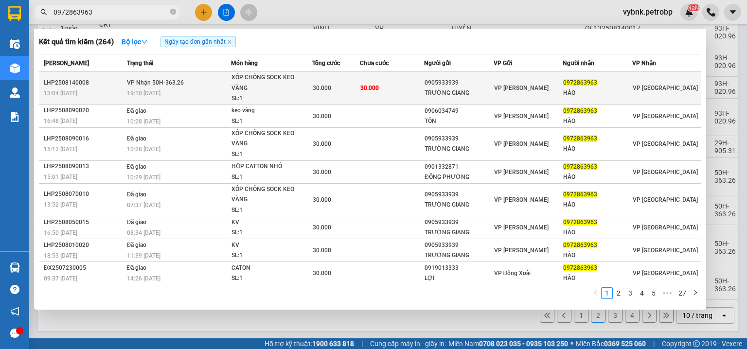
type input "0972863963"
click at [321, 83] on div "30.000" at bounding box center [336, 88] width 47 height 11
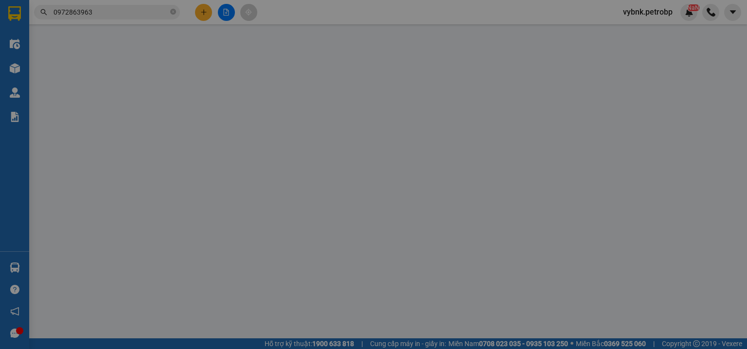
type input "0905933939"
type input "TRƯỜNG GIANG"
type input "0972863963"
type input "HÀO"
type input "30.000"
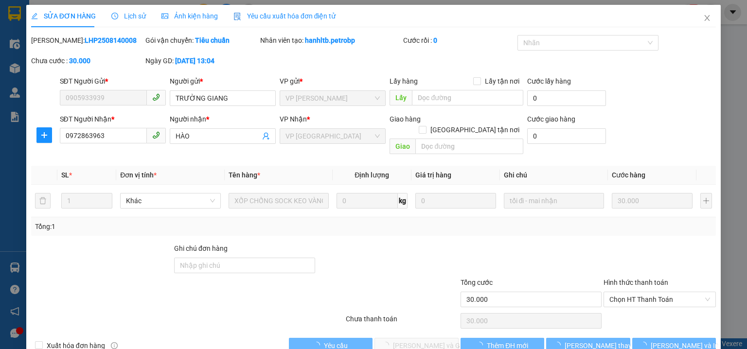
drag, startPoint x: 622, startPoint y: 287, endPoint x: 622, endPoint y: 296, distance: 9.2
click at [622, 292] on span "Chọn HT Thanh Toán" at bounding box center [659, 299] width 101 height 15
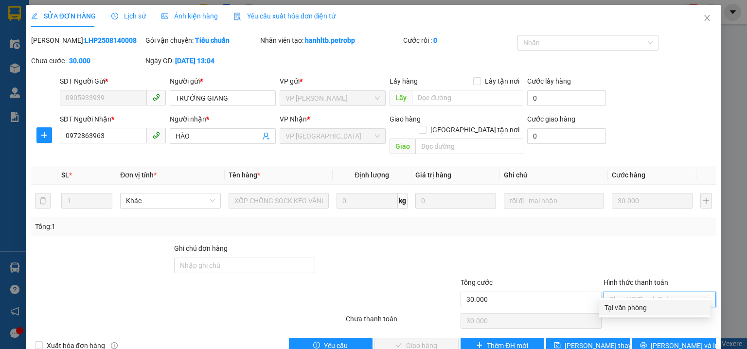
drag, startPoint x: 622, startPoint y: 306, endPoint x: 523, endPoint y: 303, distance: 99.2
click at [622, 306] on div "Tại văn phòng" at bounding box center [654, 307] width 100 height 11
type input "0"
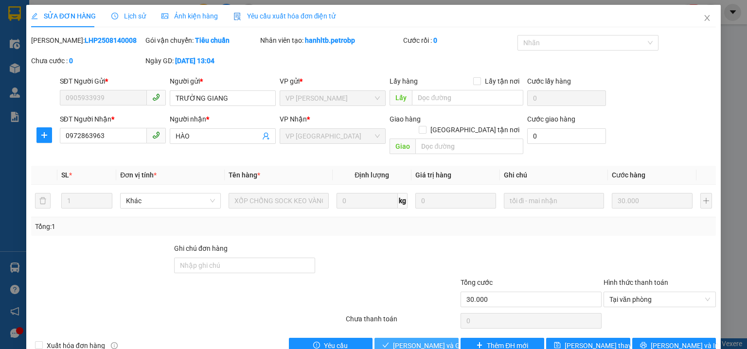
click at [442, 340] on span "Lưu và Giao hàng" at bounding box center [439, 345] width 93 height 11
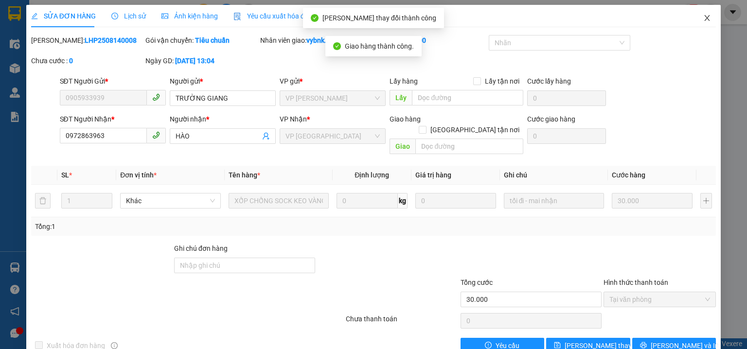
click at [704, 16] on icon "close" at bounding box center [707, 18] width 8 height 8
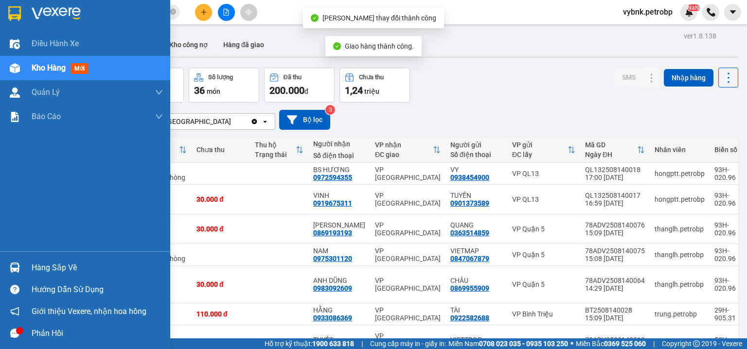
click at [11, 268] on img at bounding box center [15, 267] width 10 height 10
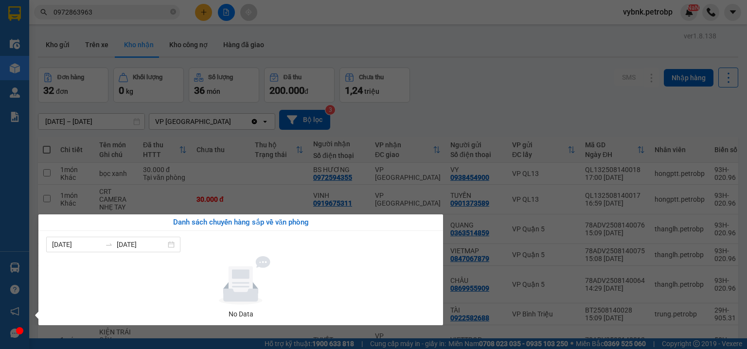
click at [174, 10] on section "Kết quả tìm kiếm ( 264 ) Bộ lọc Ngày tạo đơn gần nhất Mã ĐH Trạng thái Món hàng…" at bounding box center [373, 174] width 747 height 349
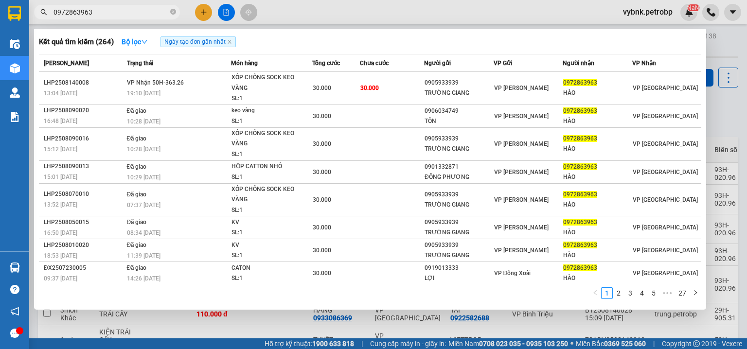
click at [174, 10] on icon "close-circle" at bounding box center [173, 12] width 6 height 6
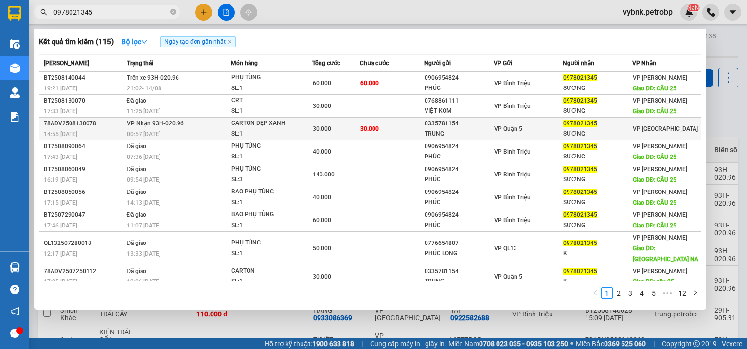
type input "0978021345"
click at [360, 122] on td "30.000" at bounding box center [392, 129] width 64 height 23
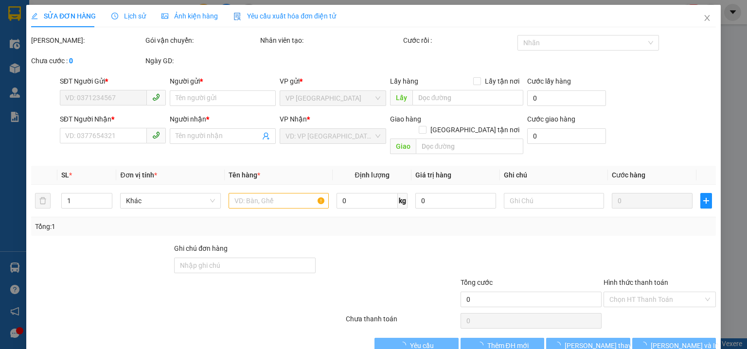
type input "0335781154"
type input "TRUNG"
type input "0978021345"
type input "SƯƠNG"
type input "30.000"
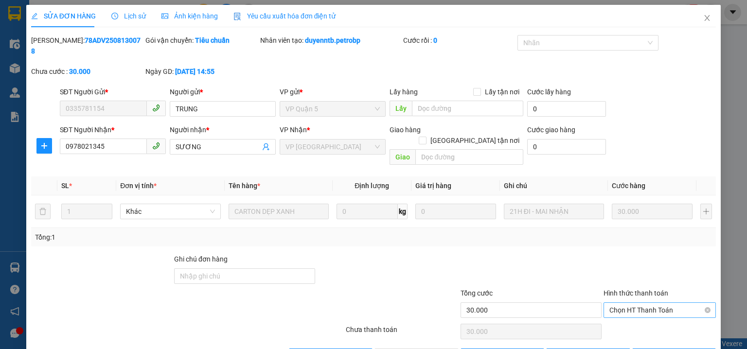
click at [621, 303] on span "Chọn HT Thanh Toán" at bounding box center [659, 310] width 101 height 15
click at [624, 310] on div "Tại văn phòng" at bounding box center [654, 307] width 100 height 11
type input "0"
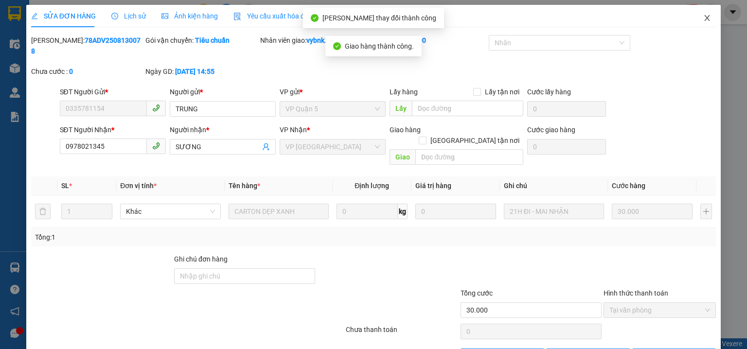
click at [703, 18] on icon "close" at bounding box center [707, 18] width 8 height 8
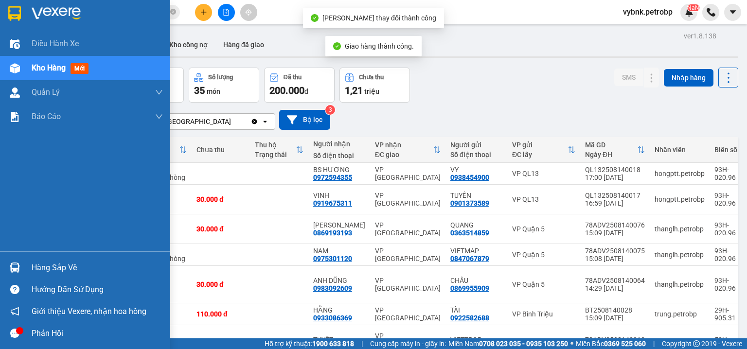
click at [27, 269] on div "Hàng sắp về" at bounding box center [85, 268] width 170 height 22
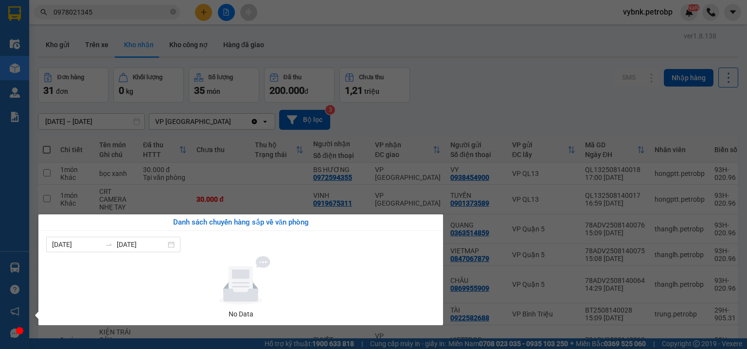
click at [203, 14] on section "Kết quả tìm kiếm ( 115 ) Bộ lọc Ngày tạo đơn gần nhất Mã ĐH Trạng thái Món hàng…" at bounding box center [373, 174] width 747 height 349
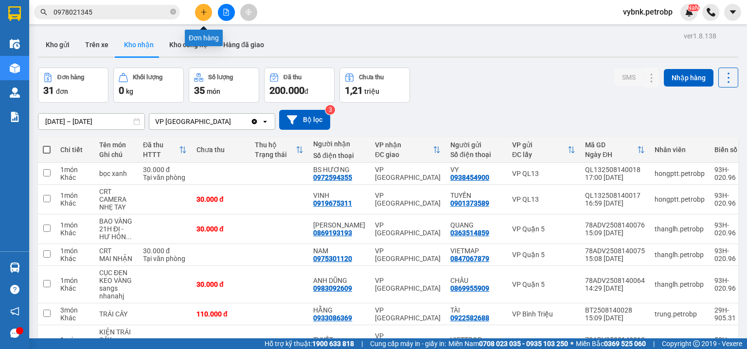
click at [203, 14] on icon "plus" at bounding box center [203, 11] width 0 height 5
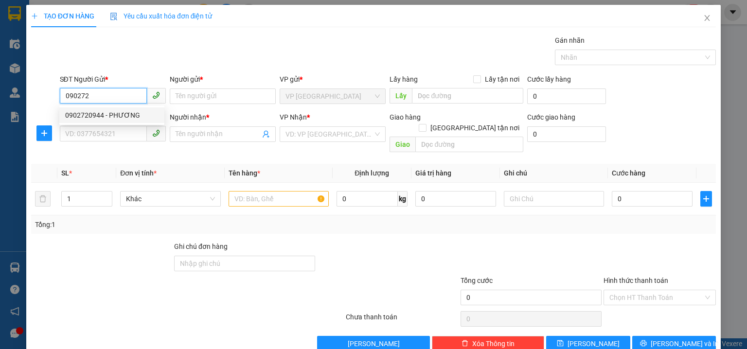
click at [124, 113] on div "0902720944 - PHƯƠNG" at bounding box center [111, 115] width 93 height 11
type input "0902720944"
type input "PHƯƠNG"
type input "0902720944"
type input "PHƯƠNG"
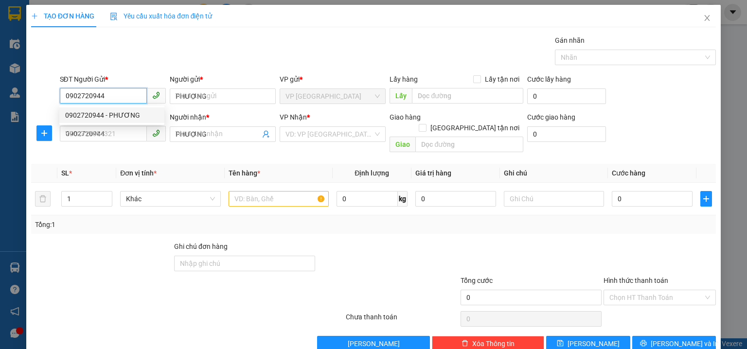
type input "30.000"
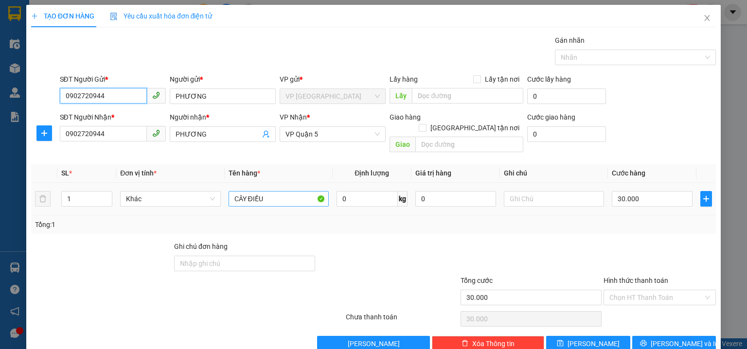
type input "0902720944"
click at [271, 191] on input "CÂY ĐIỀU" at bounding box center [278, 199] width 100 height 16
type input "C"
type input "CARTON ĐIỀU"
click at [625, 194] on input "30.000" at bounding box center [651, 199] width 81 height 16
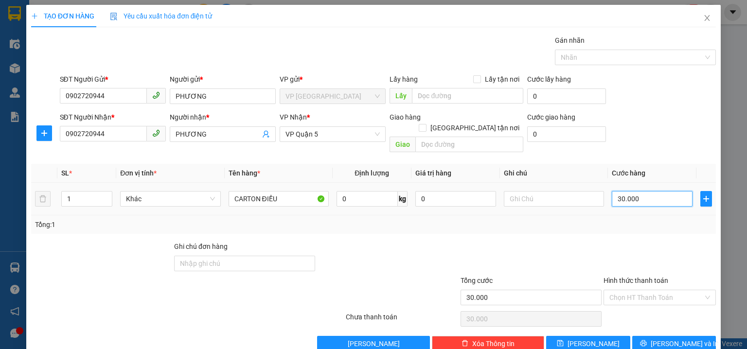
type input "4"
type input "40"
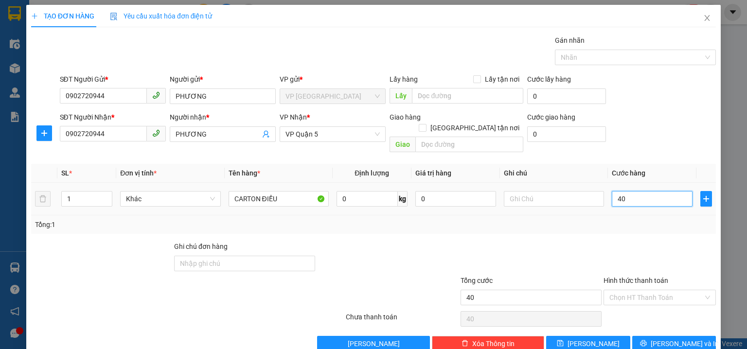
type input "40"
type input "40.000"
click at [638, 132] on div "SĐT Người Nhận * 0902720944 Người nhận * PHƯƠNG VP Nhận * VP Quận 5 Giao hàng G…" at bounding box center [388, 134] width 660 height 45
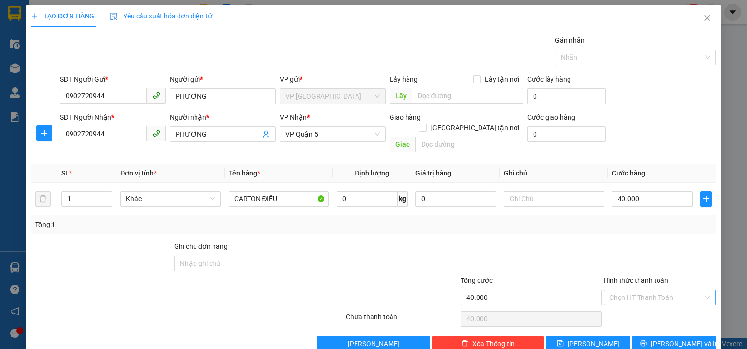
click at [644, 290] on input "Hình thức thanh toán" at bounding box center [656, 297] width 94 height 15
click at [657, 220] on div "Tại văn phòng" at bounding box center [654, 219] width 100 height 11
type input "0"
click at [660, 338] on span "Lưu và In" at bounding box center [684, 343] width 68 height 11
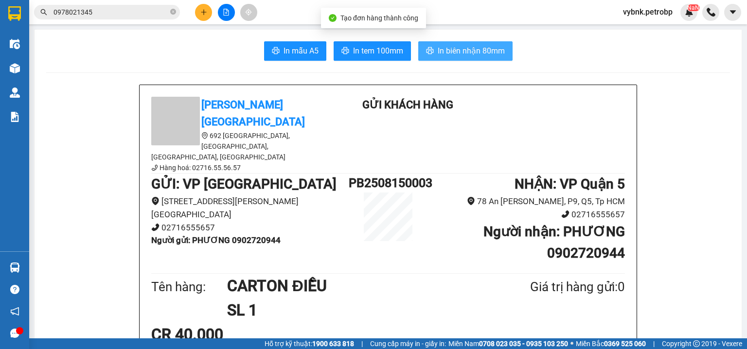
click at [472, 57] on button "In biên nhận 80mm" at bounding box center [465, 50] width 94 height 19
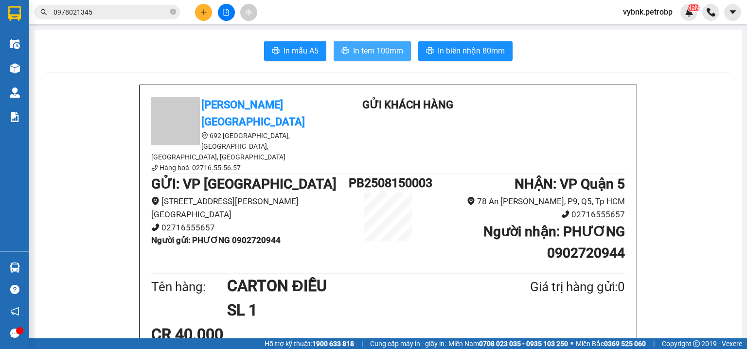
click at [397, 59] on button "In tem 100mm" at bounding box center [371, 50] width 77 height 19
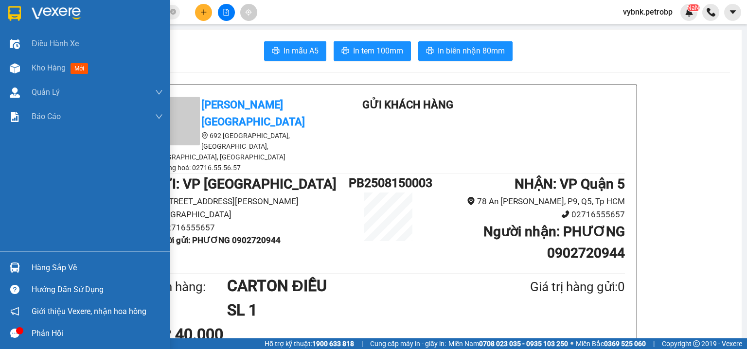
click at [12, 261] on div at bounding box center [14, 267] width 17 height 17
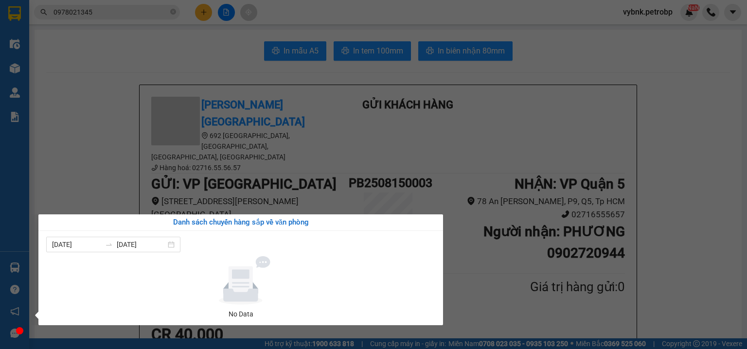
click at [196, 67] on section "Kết quả tìm kiếm ( 115 ) Bộ lọc Ngày tạo đơn gần nhất Mã ĐH Trạng thái Món hàng…" at bounding box center [373, 174] width 747 height 349
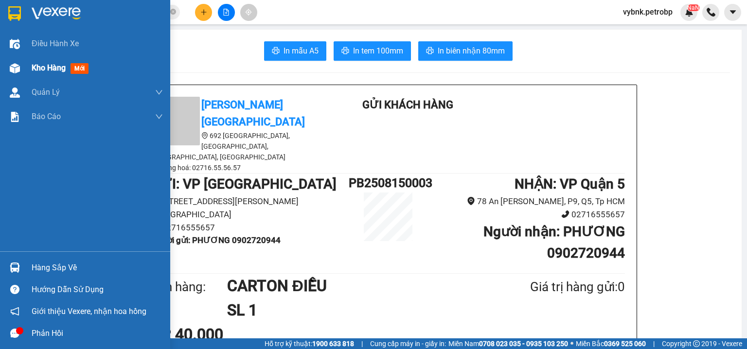
click at [21, 73] on div at bounding box center [14, 68] width 17 height 17
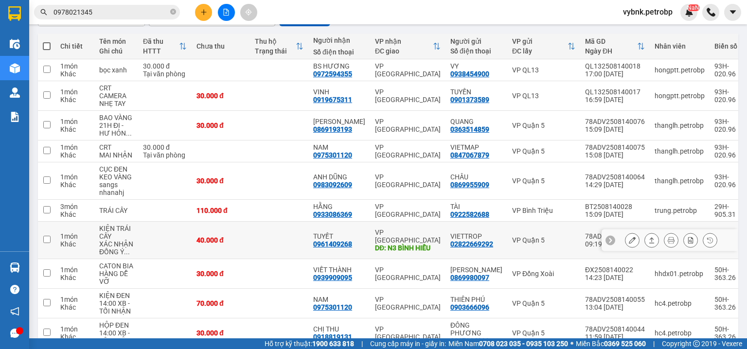
scroll to position [152, 0]
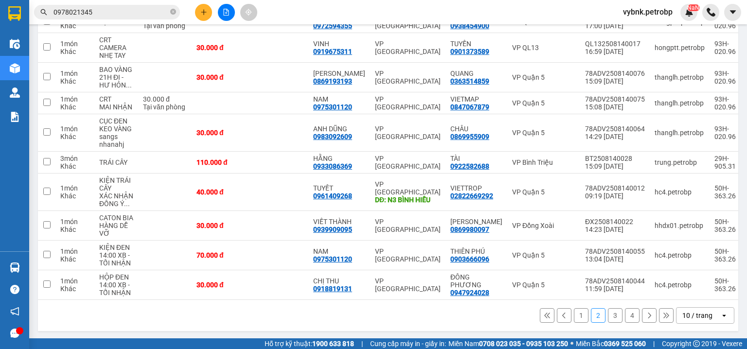
click at [574, 312] on button "1" at bounding box center [581, 315] width 15 height 15
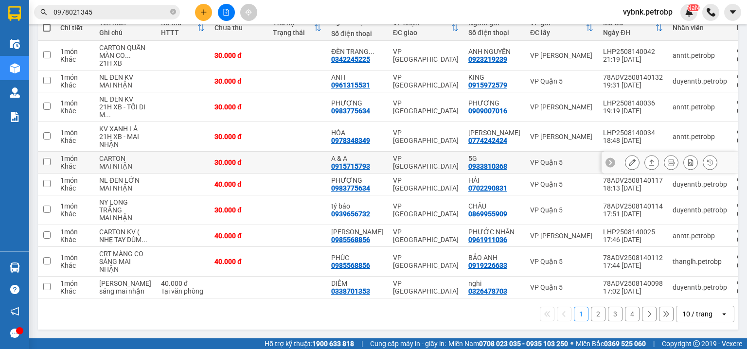
click at [340, 162] on div "0915715793" at bounding box center [350, 166] width 39 height 8
copy div "0915715793"
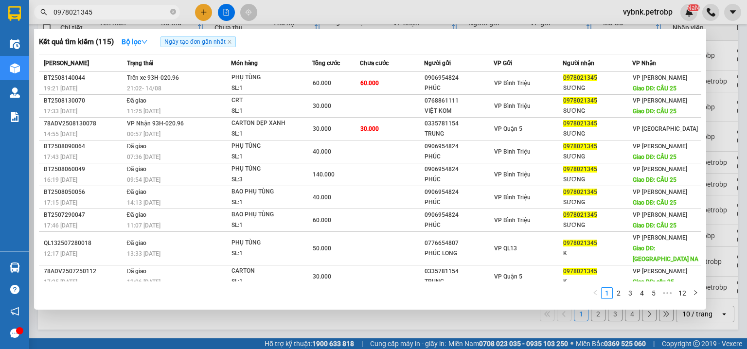
click at [169, 9] on span "0978021345" at bounding box center [107, 12] width 146 height 15
click at [173, 12] on icon "close-circle" at bounding box center [173, 12] width 6 height 6
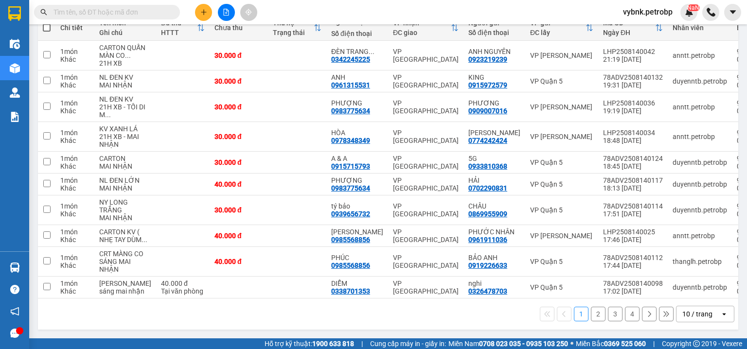
paste input "0915715793"
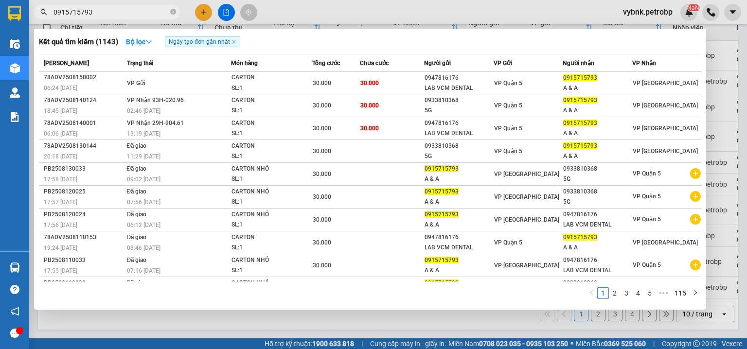
type input "0915715793"
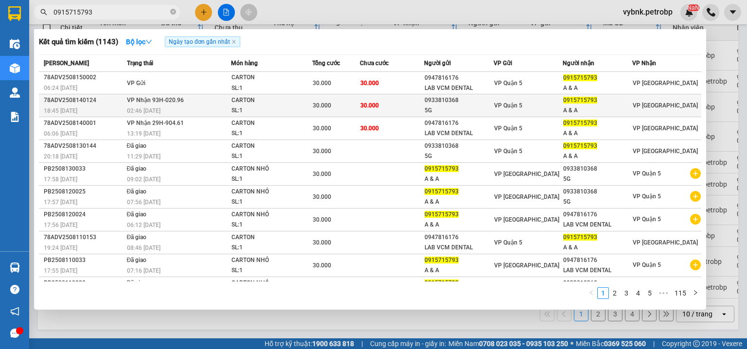
click at [348, 105] on div "30.000" at bounding box center [336, 105] width 47 height 11
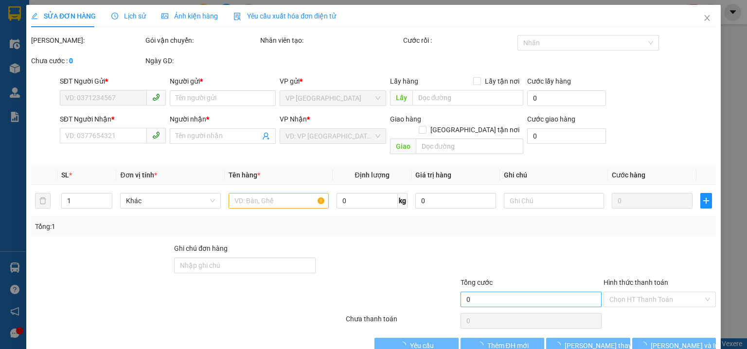
type input "0933810368"
type input "5G"
type input "0915715793"
type input "A & A"
type input "30.000"
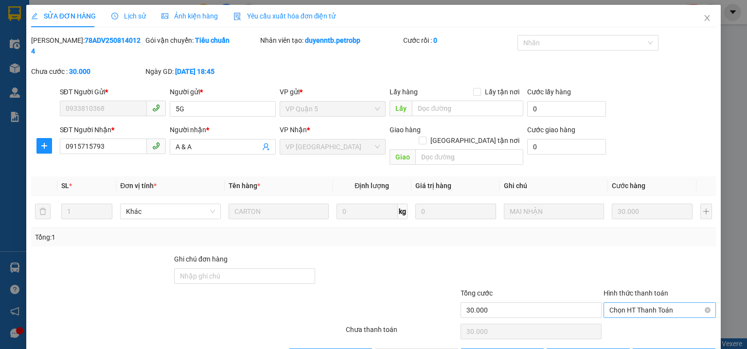
click at [617, 303] on span "Chọn HT Thanh Toán" at bounding box center [659, 310] width 101 height 15
click at [615, 308] on div "Tại văn phòng" at bounding box center [654, 307] width 100 height 11
type input "0"
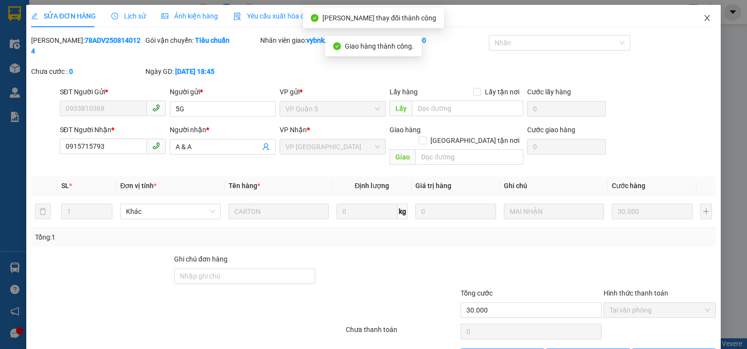
click at [703, 19] on icon "close" at bounding box center [707, 18] width 8 height 8
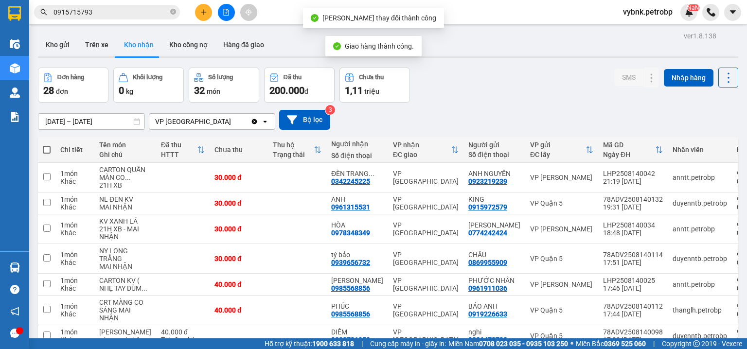
click at [144, 13] on input "0915715793" at bounding box center [110, 12] width 115 height 11
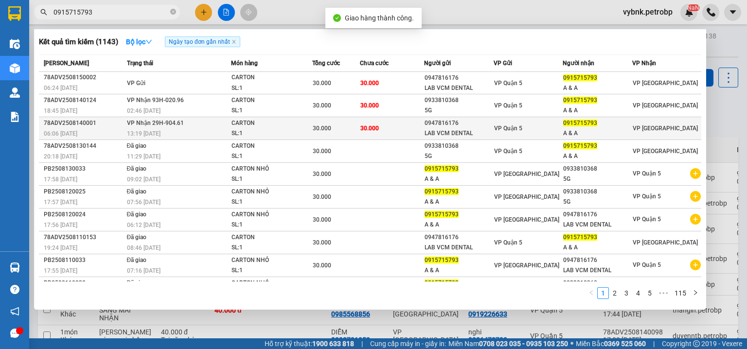
click at [342, 128] on div "30.000" at bounding box center [336, 128] width 47 height 11
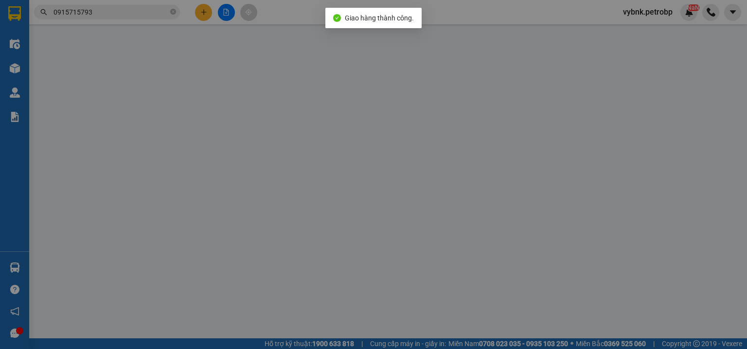
type input "0947816176"
type input "LAB VCM DENTAL"
type input "0915715793"
type input "A & A"
type input "30.000"
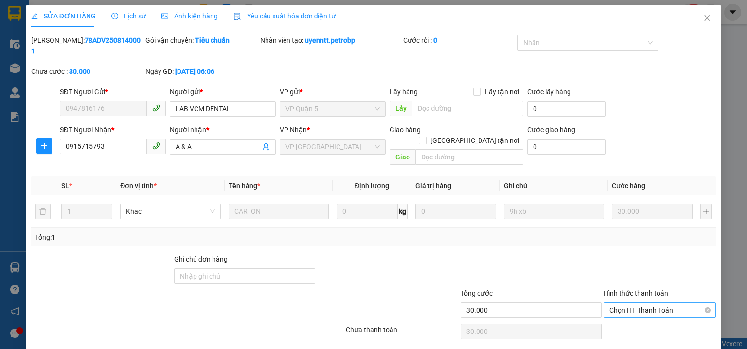
click at [612, 303] on span "Chọn HT Thanh Toán" at bounding box center [659, 310] width 101 height 15
click at [616, 311] on div "Tại văn phòng" at bounding box center [654, 307] width 100 height 11
type input "0"
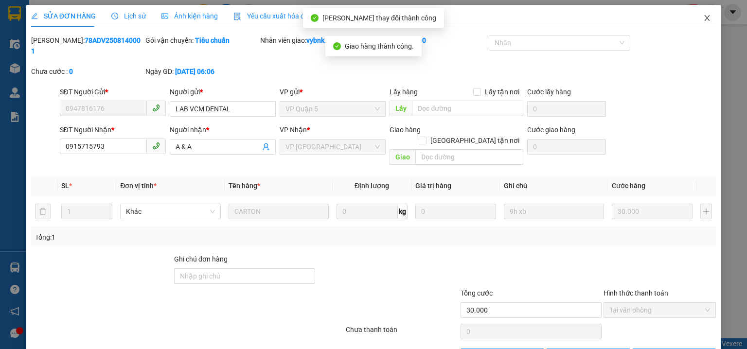
click at [703, 16] on icon "close" at bounding box center [707, 18] width 8 height 8
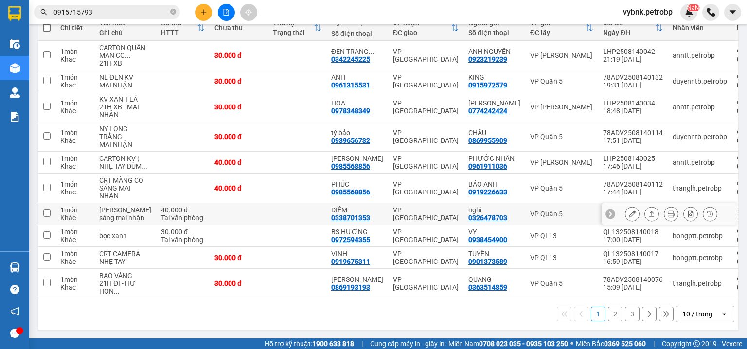
scroll to position [135, 0]
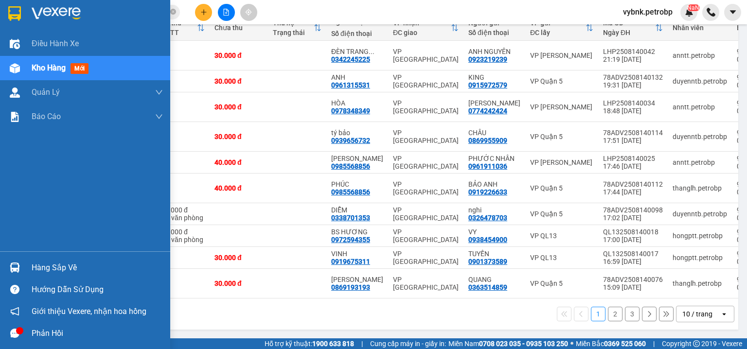
click at [30, 270] on div "Hàng sắp về" at bounding box center [85, 268] width 170 height 22
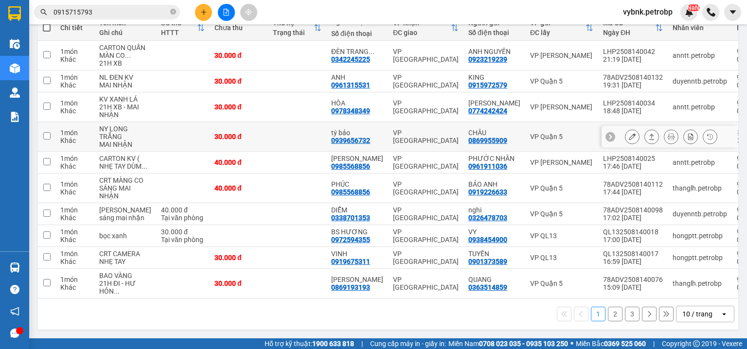
click at [363, 129] on section "Kết quả tìm kiếm ( 1143 ) Bộ lọc Ngày tạo đơn gần nhất Mã ĐH Trạng thái Món hàn…" at bounding box center [373, 174] width 747 height 349
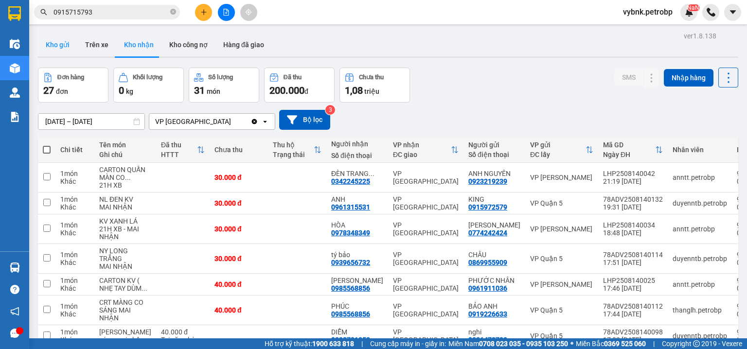
click at [58, 44] on button "Kho gửi" at bounding box center [57, 44] width 39 height 23
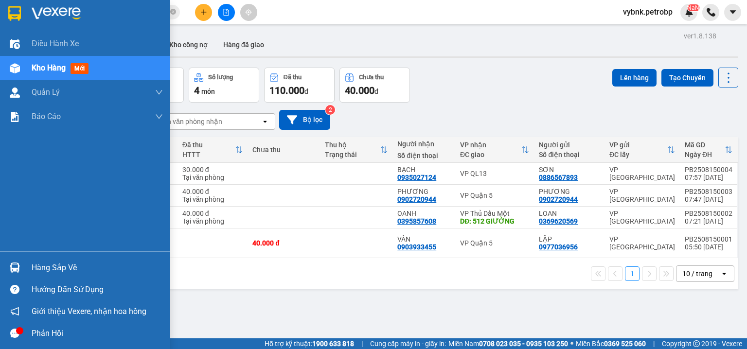
click at [12, 264] on img at bounding box center [15, 267] width 10 height 10
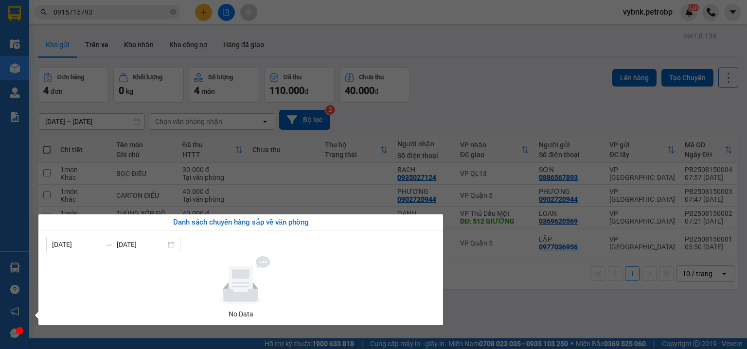
click at [170, 13] on section "Kết quả tìm kiếm ( 1143 ) Bộ lọc Ngày tạo đơn gần nhất Mã ĐH Trạng thái Món hàn…" at bounding box center [373, 174] width 747 height 349
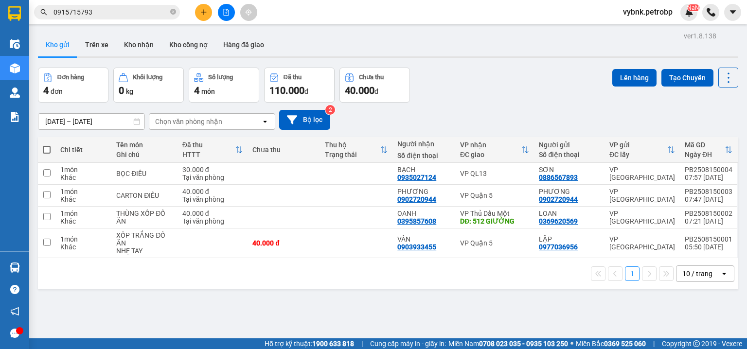
click at [170, 13] on icon "close-circle" at bounding box center [173, 12] width 6 height 6
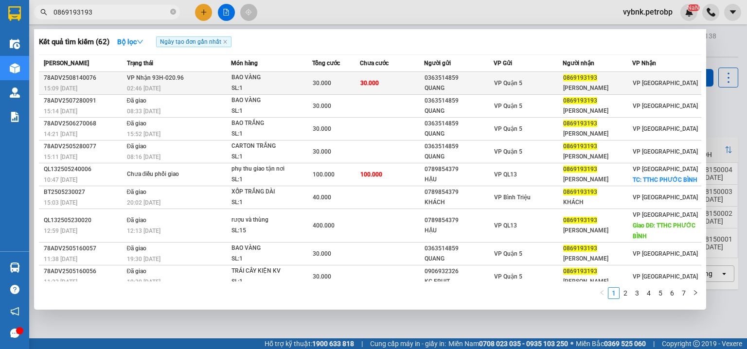
type input "0869193193"
click at [341, 72] on td "30.000" at bounding box center [336, 83] width 48 height 23
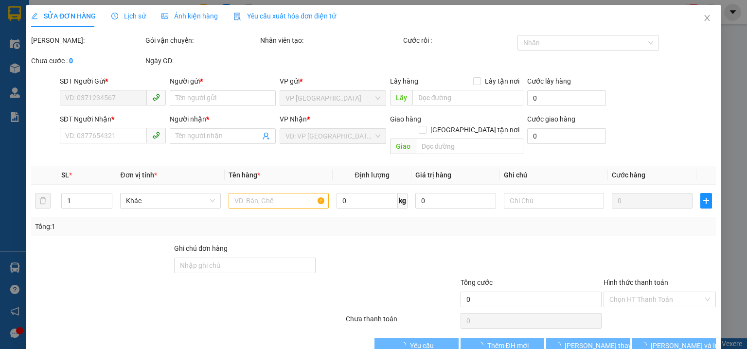
type input "0363514859"
type input "QUANG"
type input "0869193193"
type input "THU HIỀN"
type input "30.000"
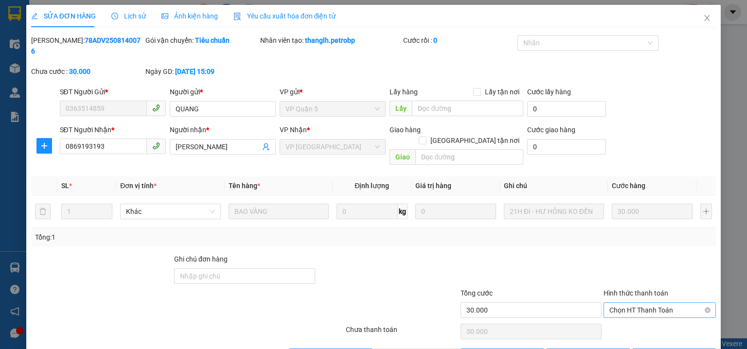
click at [626, 303] on span "Chọn HT Thanh Toán" at bounding box center [659, 310] width 101 height 15
click at [610, 309] on div "Tại văn phòng" at bounding box center [654, 307] width 100 height 11
type input "0"
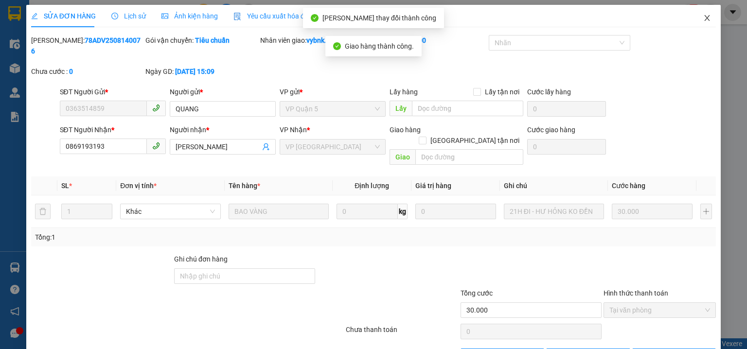
click at [709, 20] on span "Close" at bounding box center [706, 18] width 27 height 27
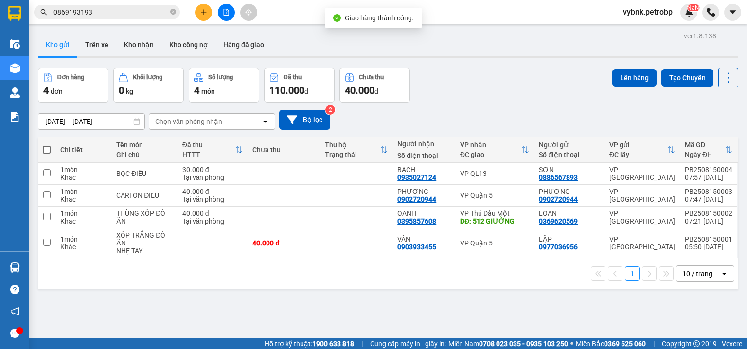
click at [203, 10] on icon "plus" at bounding box center [203, 12] width 7 height 7
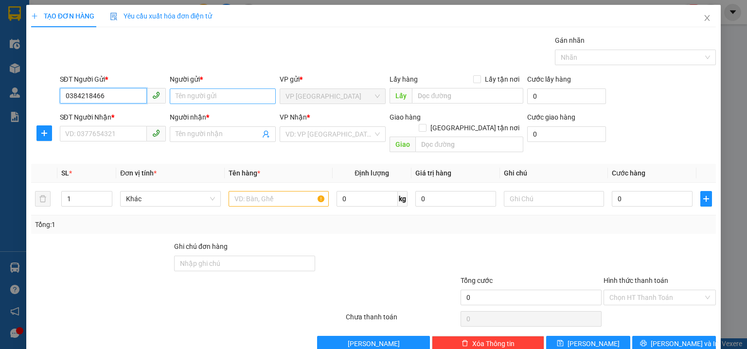
type input "0384218466"
click at [197, 98] on input "Người gửi *" at bounding box center [223, 96] width 106 height 16
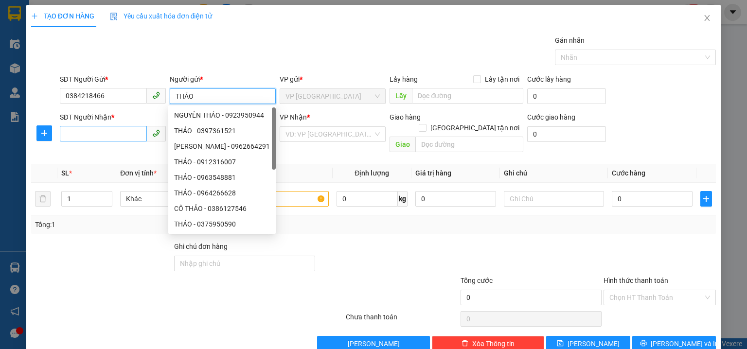
type input "THẢO"
click at [130, 138] on input "SĐT Người Nhận *" at bounding box center [103, 134] width 87 height 16
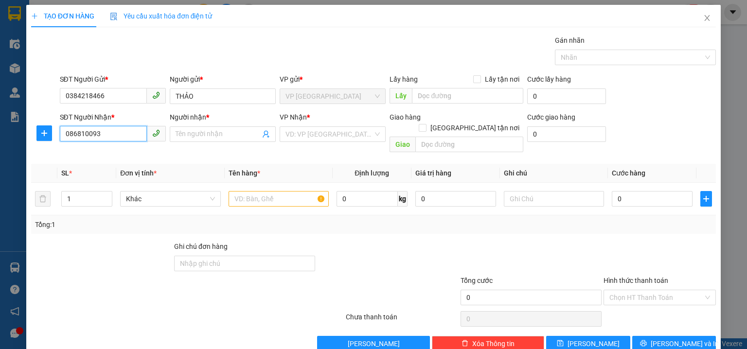
click at [86, 134] on input "086810093" at bounding box center [103, 134] width 87 height 16
click at [84, 134] on input "086810093" at bounding box center [103, 134] width 87 height 16
click at [79, 134] on input "086810093" at bounding box center [103, 134] width 87 height 16
type input "0868410093"
click at [190, 134] on input "Người nhận *" at bounding box center [217, 134] width 85 height 11
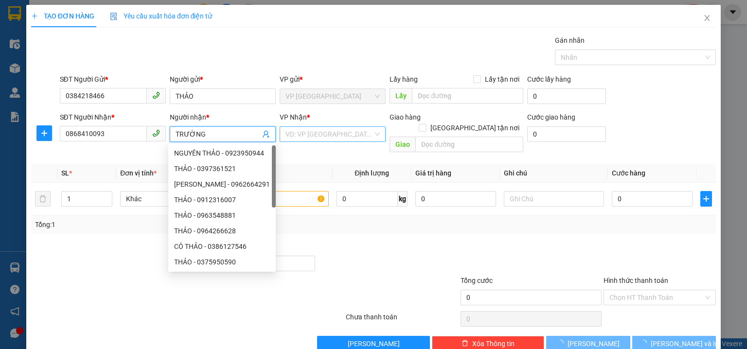
type input "TRƯỜNG"
click at [295, 136] on input "search" at bounding box center [328, 134] width 87 height 15
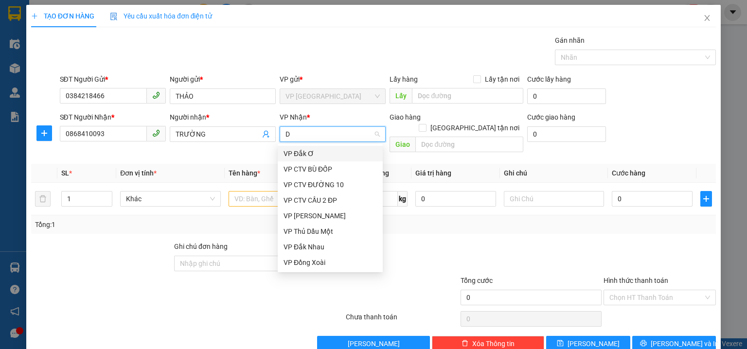
type input "DA"
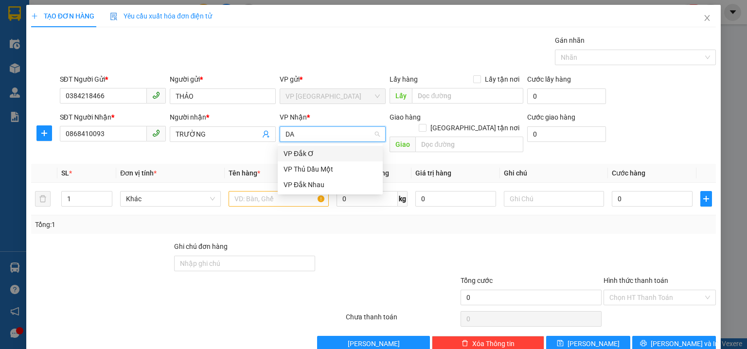
click at [309, 152] on div "VP Đắk Ơ" at bounding box center [329, 153] width 93 height 11
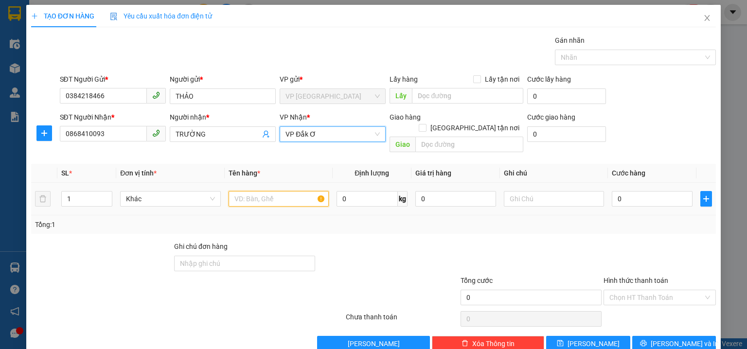
click at [273, 191] on input "text" at bounding box center [278, 199] width 100 height 16
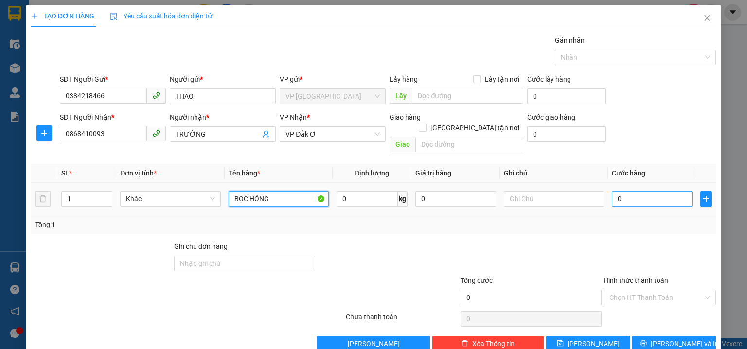
type input "BỌC HỒNG"
click at [611, 191] on input "0" at bounding box center [651, 199] width 81 height 16
type input "3"
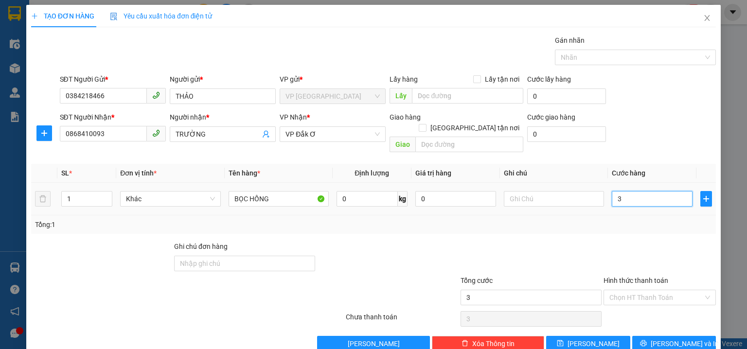
type input "30"
type input "30.000"
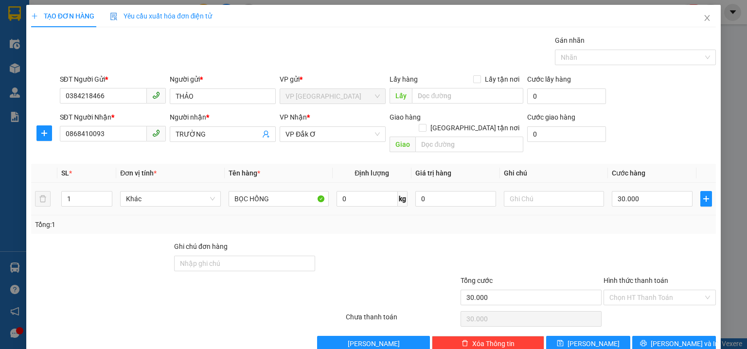
click at [669, 130] on div "SĐT Người Nhận * 0868410093 Người nhận * TRƯỜNG VP Nhận * VP Đắk Ơ Giao hàng G…" at bounding box center [388, 134] width 660 height 45
click at [682, 323] on div "Transit Pickup Surcharge Ids Transit Deliver Surcharge Ids Transit Deliver Surc…" at bounding box center [373, 193] width 684 height 316
click at [644, 290] on input "Hình thức thanh toán" at bounding box center [656, 297] width 94 height 15
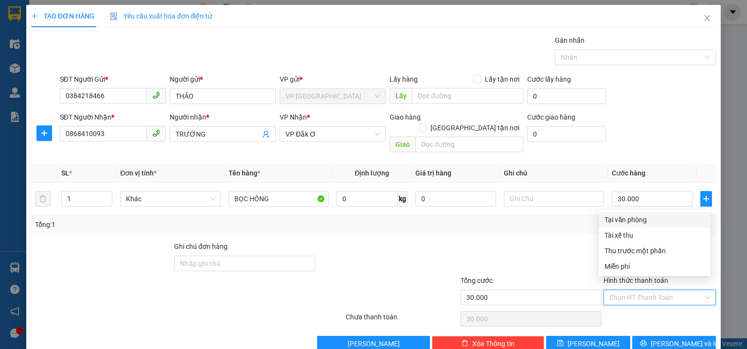
click at [628, 223] on div "Tại văn phòng" at bounding box center [654, 219] width 100 height 11
type input "0"
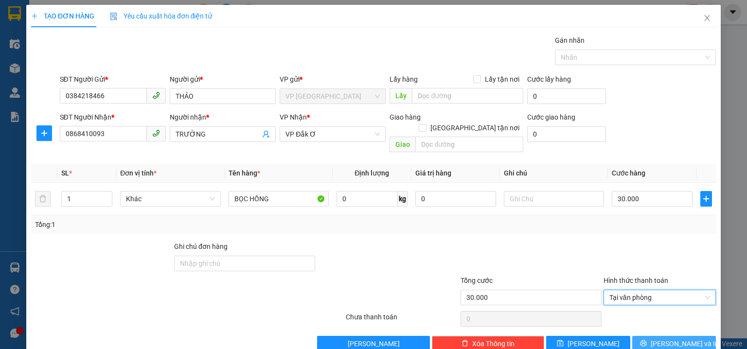
click at [661, 338] on span "Lưu và In" at bounding box center [684, 343] width 68 height 11
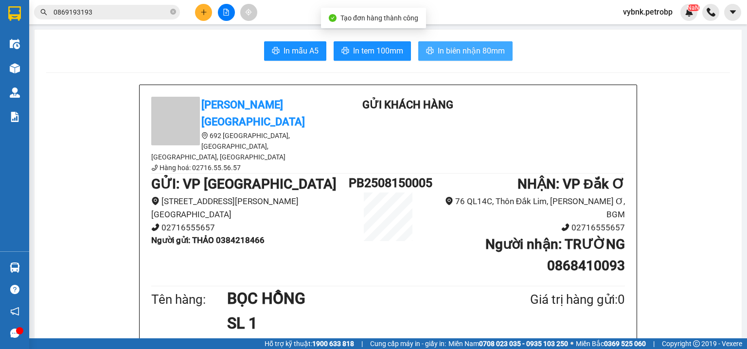
click at [482, 57] on button "In biên nhận 80mm" at bounding box center [465, 50] width 94 height 19
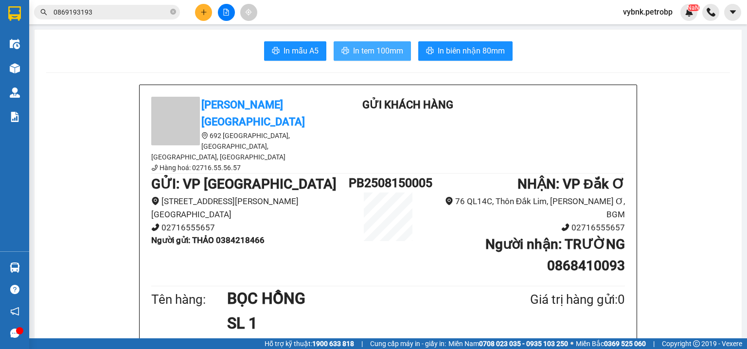
click at [381, 59] on button "In tem 100mm" at bounding box center [371, 50] width 77 height 19
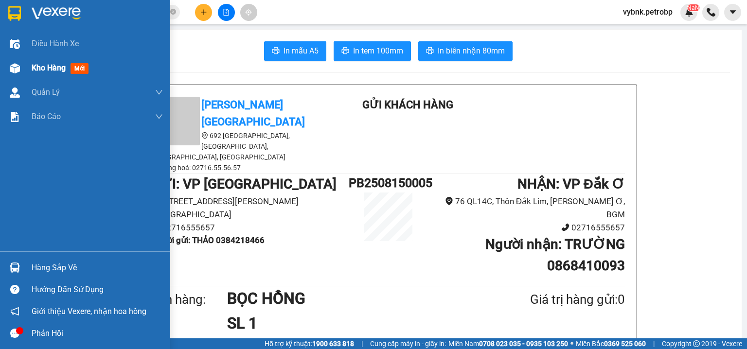
click at [26, 69] on div "Kho hàng mới" at bounding box center [85, 68] width 170 height 24
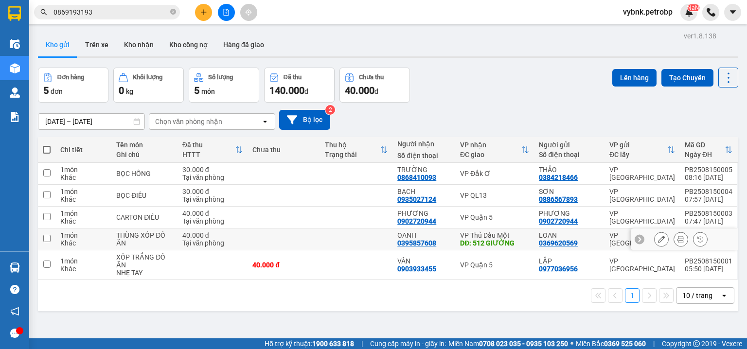
scroll to position [45, 0]
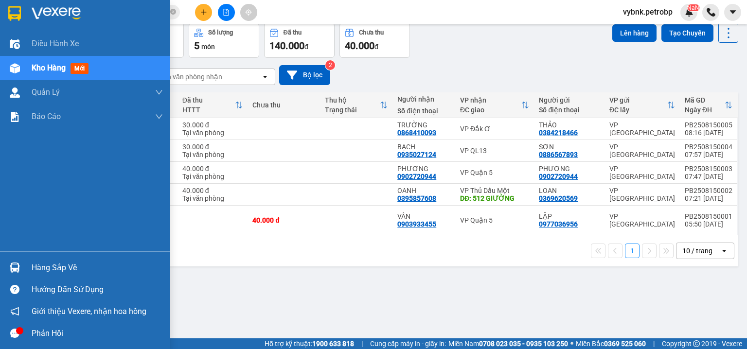
click at [24, 264] on div "Hàng sắp về" at bounding box center [85, 268] width 170 height 22
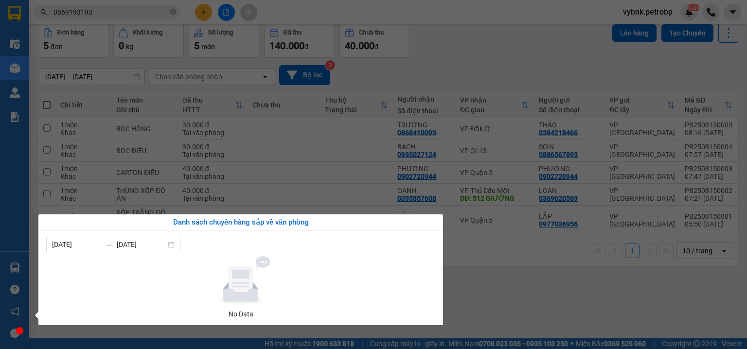
click at [470, 46] on section "Kết quả tìm kiếm ( 62 ) Bộ lọc Ngày tạo đơn gần nhất Mã ĐH Trạng thái Món hàng …" at bounding box center [373, 174] width 747 height 349
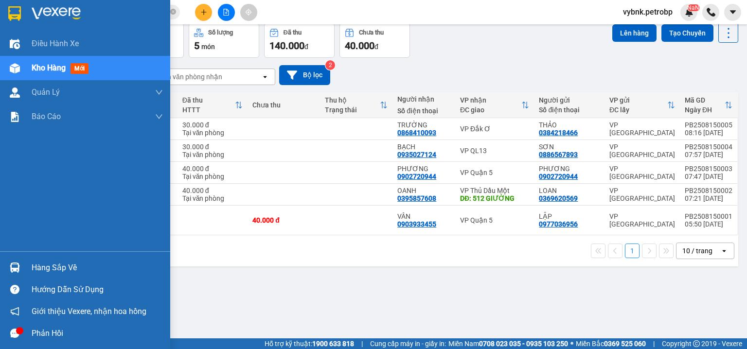
click at [41, 269] on div "Hàng sắp về" at bounding box center [97, 268] width 131 height 15
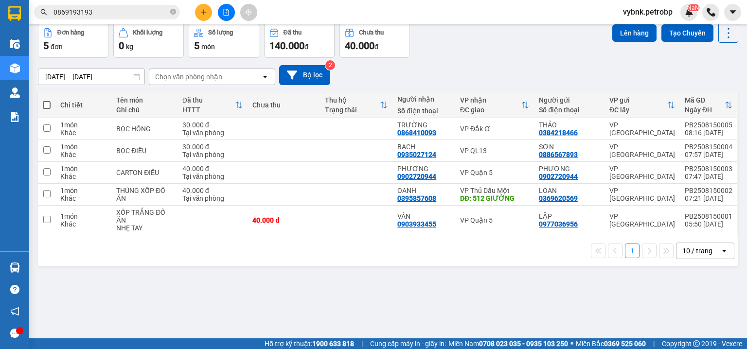
click at [173, 12] on section "Kết quả tìm kiếm ( 62 ) Bộ lọc Ngày tạo đơn gần nhất Mã ĐH Trạng thái Món hàng …" at bounding box center [373, 174] width 747 height 349
click at [173, 12] on icon "close-circle" at bounding box center [173, 12] width 6 height 6
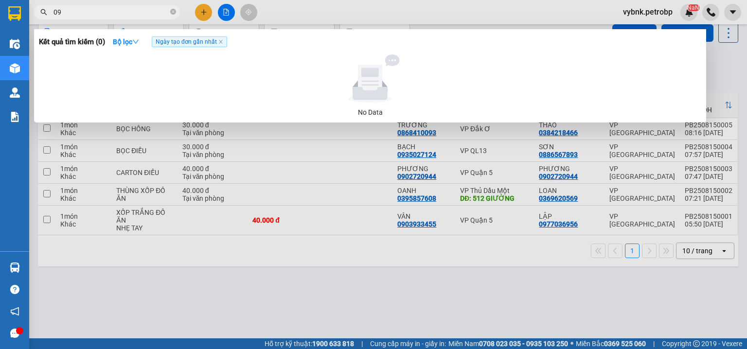
type input "0"
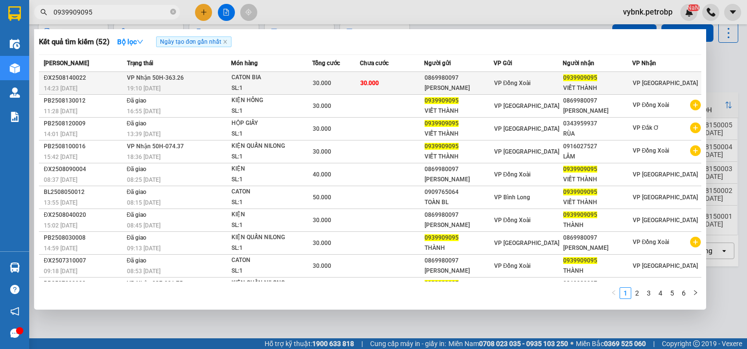
type input "0939909095"
click at [364, 76] on td "30.000" at bounding box center [392, 83] width 64 height 23
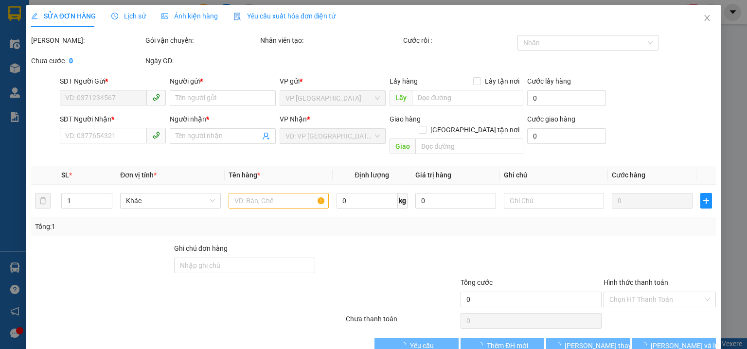
type input "0869980097"
type input "ANH LINH"
type input "0939909095"
type input "VIẾT THÀNH"
type input "30.000"
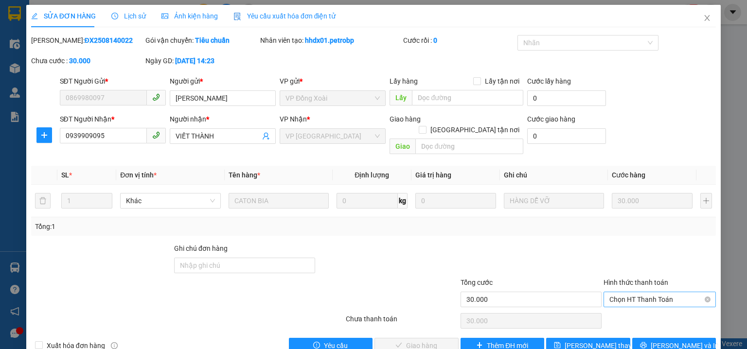
click at [629, 292] on span "Chọn HT Thanh Toán" at bounding box center [659, 299] width 101 height 15
click at [650, 300] on div "Tại văn phòng" at bounding box center [654, 308] width 112 height 16
type input "0"
click at [437, 338] on button "Lưu và Giao hàng" at bounding box center [416, 346] width 84 height 16
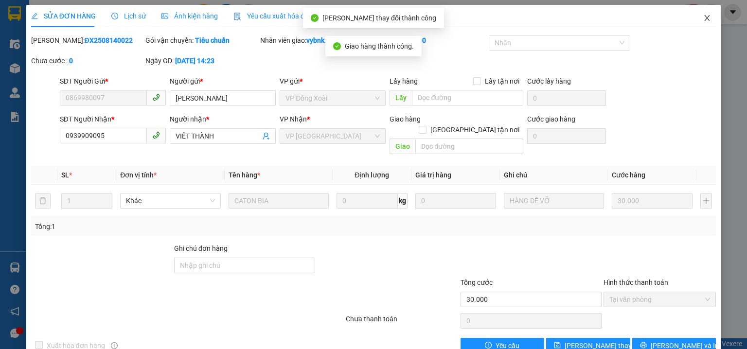
click at [703, 19] on icon "close" at bounding box center [707, 18] width 8 height 8
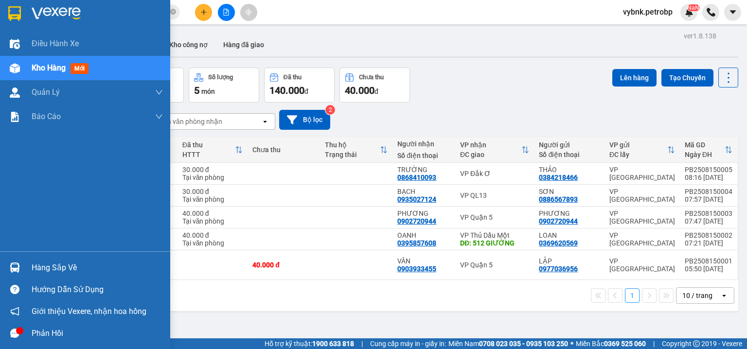
click at [12, 264] on img at bounding box center [15, 267] width 10 height 10
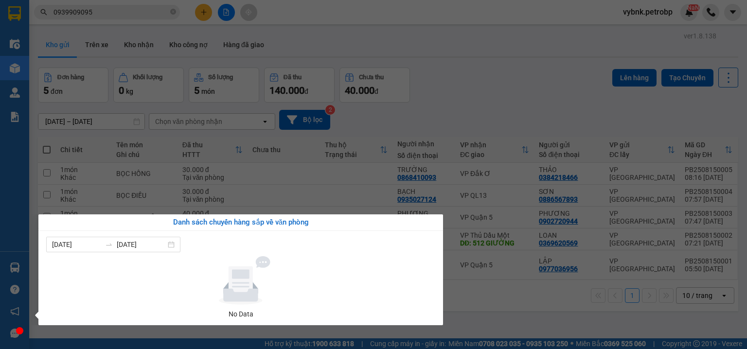
click at [470, 74] on section "Kết quả tìm kiếm ( 52 ) Bộ lọc Ngày tạo đơn gần nhất Mã ĐH Trạng thái Món hàng …" at bounding box center [373, 174] width 747 height 349
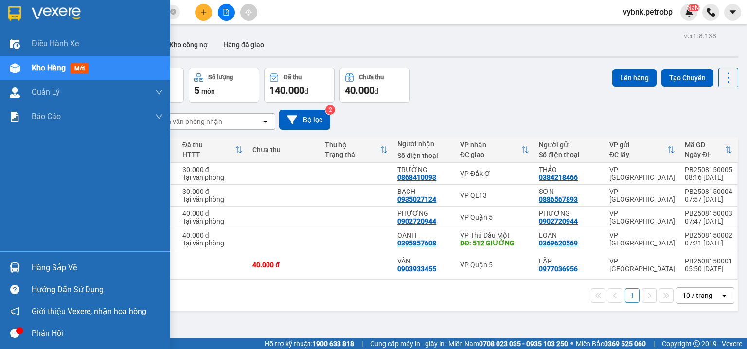
click at [27, 268] on div "Hàng sắp về" at bounding box center [85, 268] width 170 height 22
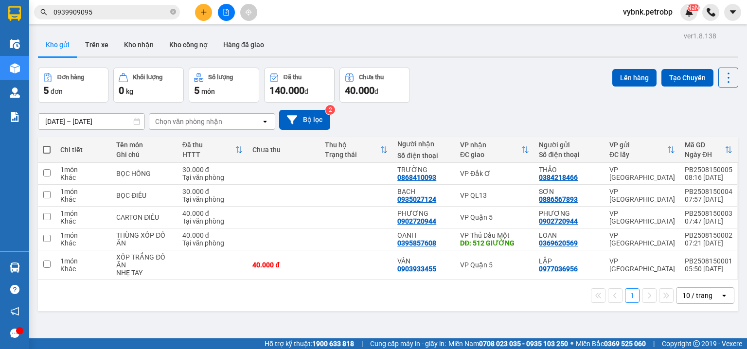
click at [172, 14] on section "Kết quả tìm kiếm ( 52 ) Bộ lọc Ngày tạo đơn gần nhất Mã ĐH Trạng thái Món hàng …" at bounding box center [373, 174] width 747 height 349
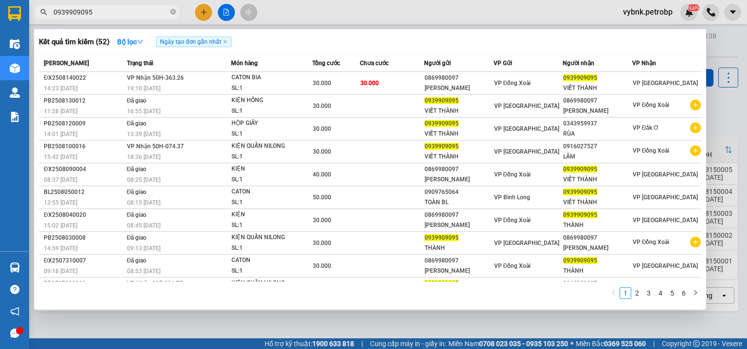
click at [172, 14] on icon "close-circle" at bounding box center [173, 12] width 6 height 6
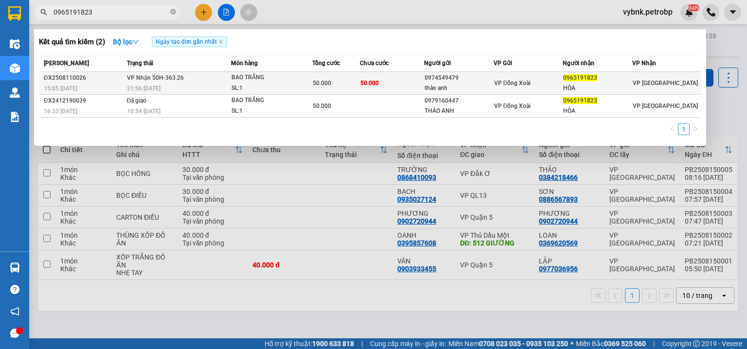
type input "0965191823"
click at [501, 85] on span "VP Đồng Xoài" at bounding box center [512, 83] width 37 height 7
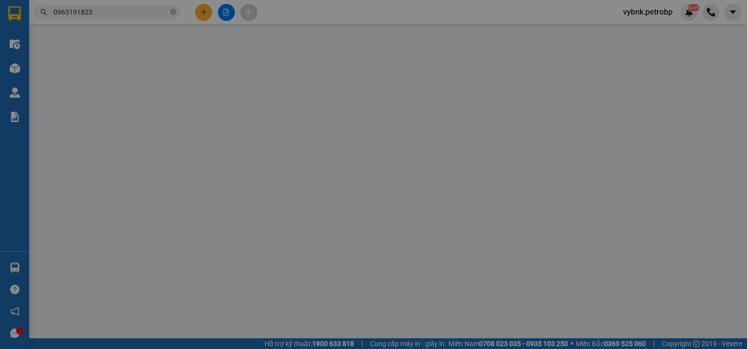
type input "0974549479"
type input "thảo anh"
type input "0965191823"
type input "HÒA"
type input "50.000"
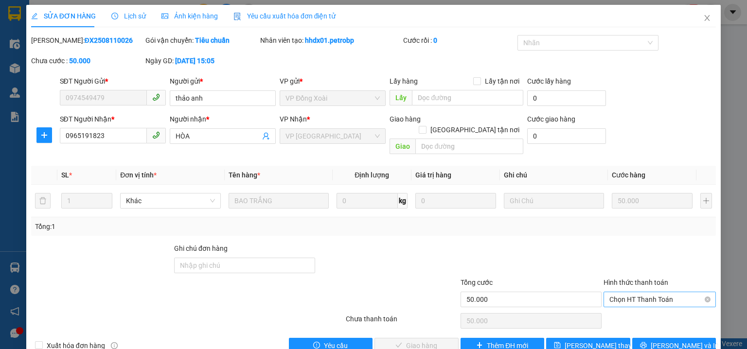
click at [644, 292] on span "Chọn HT Thanh Toán" at bounding box center [659, 299] width 101 height 15
click at [635, 307] on div "Tại văn phòng" at bounding box center [654, 307] width 100 height 11
type input "0"
click at [410, 340] on span "Lưu và Giao hàng" at bounding box center [439, 345] width 93 height 11
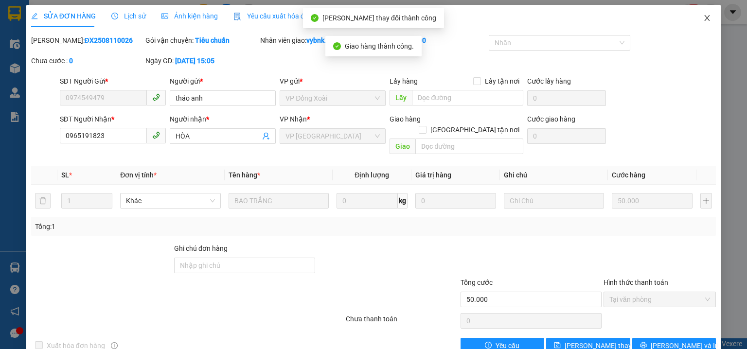
click at [704, 15] on icon "close" at bounding box center [707, 18] width 8 height 8
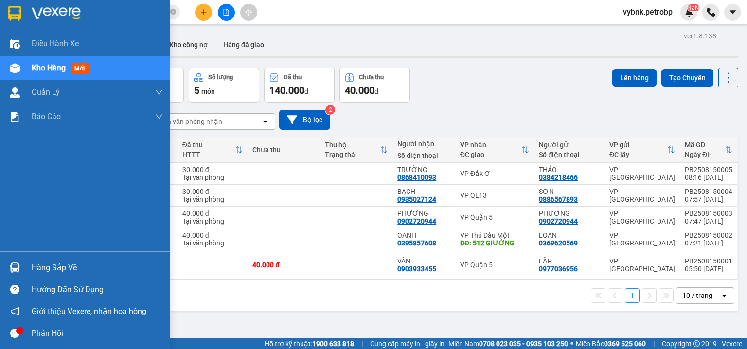
click at [28, 268] on div "Hàng sắp về" at bounding box center [85, 268] width 170 height 22
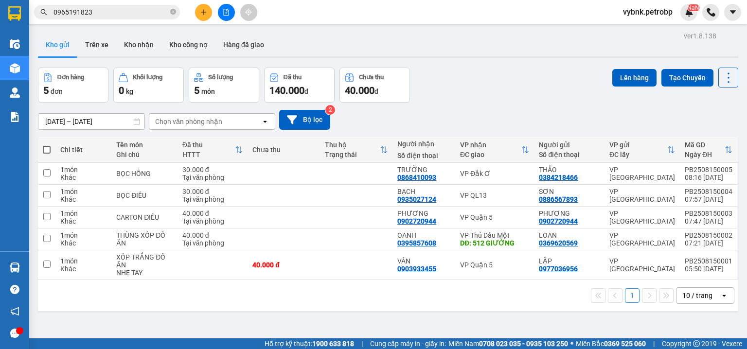
click at [461, 81] on section "Kết quả tìm kiếm ( 2 ) Bộ lọc Ngày tạo đơn gần nhất Mã ĐH Trạng thái Món hàng T…" at bounding box center [373, 174] width 747 height 349
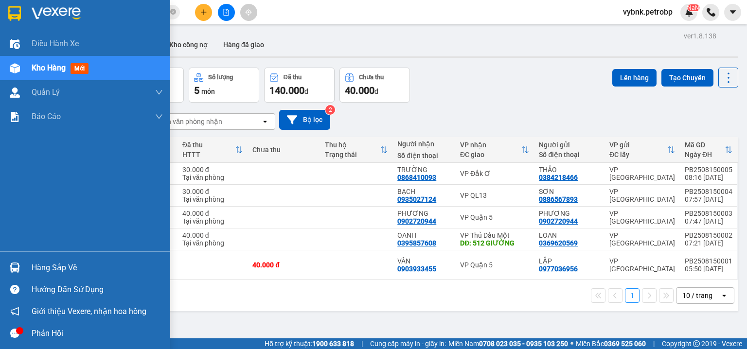
click at [24, 262] on div "Hàng sắp về" at bounding box center [85, 268] width 170 height 22
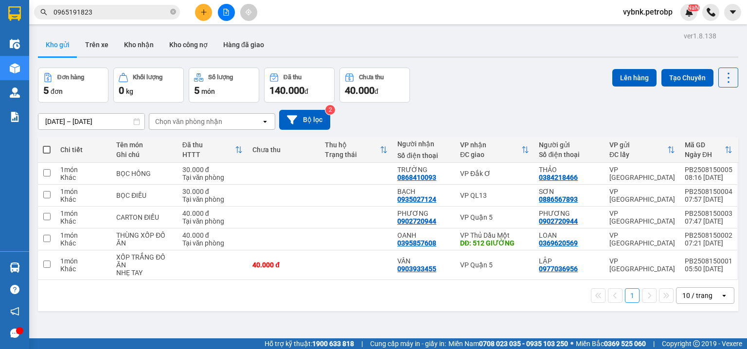
click at [496, 77] on section "Kết quả tìm kiếm ( 2 ) Bộ lọc Ngày tạo đơn gần nhất Mã ĐH Trạng thái Món hàng T…" at bounding box center [373, 174] width 747 height 349
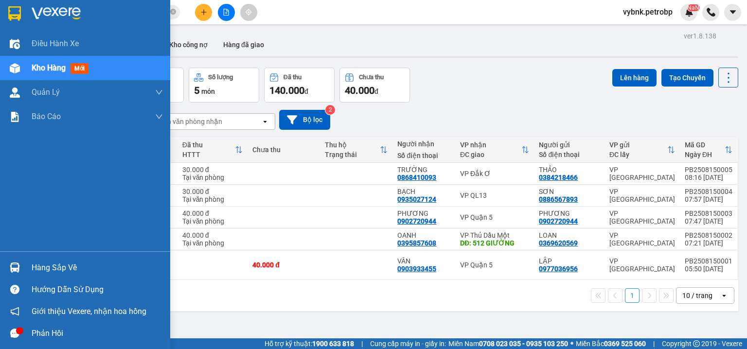
click at [17, 266] on img at bounding box center [15, 267] width 10 height 10
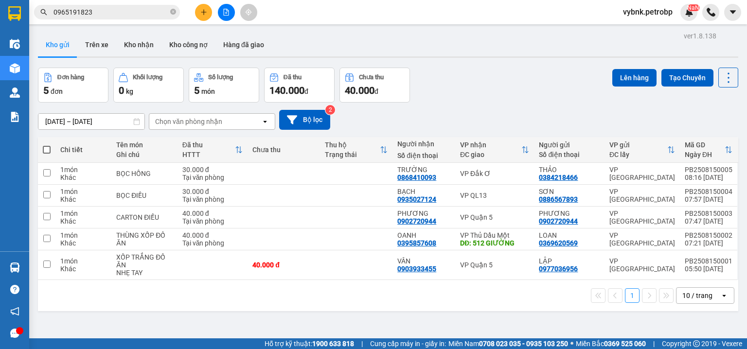
click at [128, 39] on section "Kết quả tìm kiếm ( 2 ) Bộ lọc Ngày tạo đơn gần nhất Mã ĐH Trạng thái Món hàng T…" at bounding box center [373, 174] width 747 height 349
click at [128, 39] on button "Kho nhận" at bounding box center [138, 44] width 45 height 23
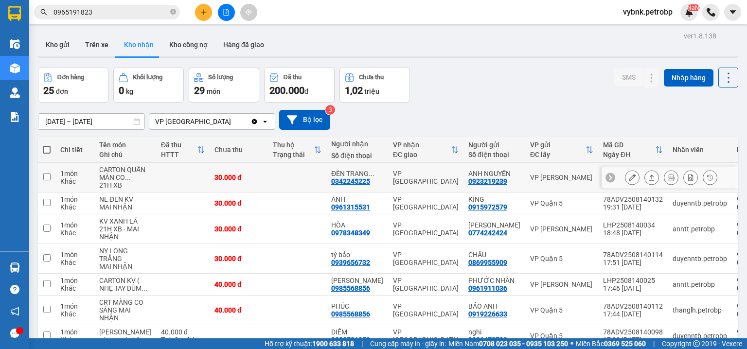
scroll to position [156, 0]
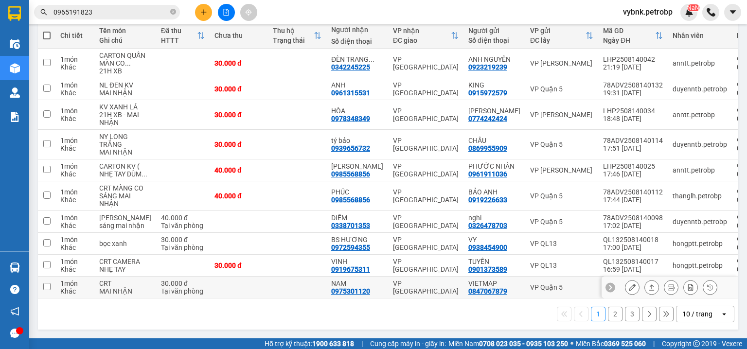
click at [343, 295] on div "0975301120" at bounding box center [350, 291] width 39 height 8
copy div "0975301120"
click at [173, 12] on icon "close-circle" at bounding box center [173, 12] width 6 height 6
paste input "0975301120"
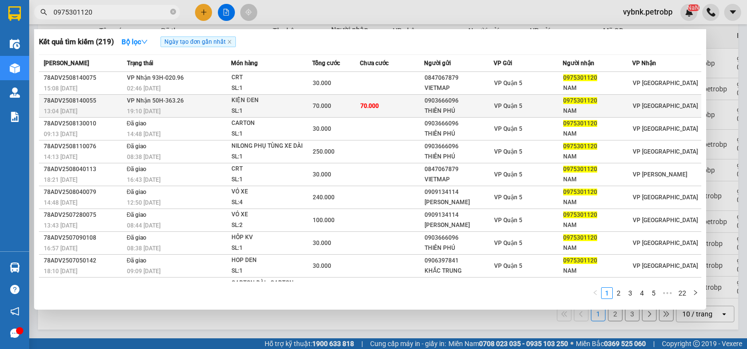
type input "0975301120"
click at [391, 109] on td "70.000" at bounding box center [392, 106] width 64 height 23
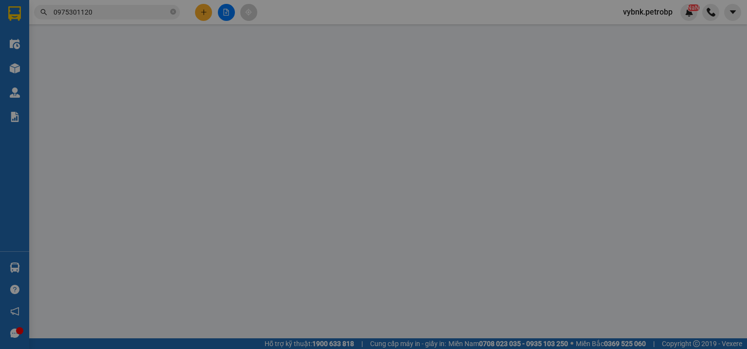
type input "0903666096"
type input "THIÊN PHÚ"
type input "0975301120"
type input "NAM"
type input "70.000"
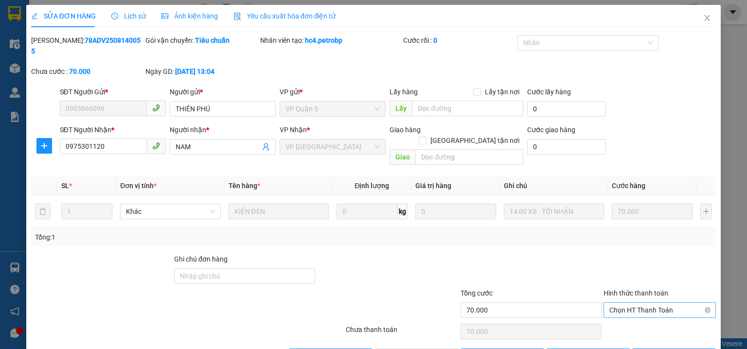
click at [621, 303] on span "Chọn HT Thanh Toán" at bounding box center [659, 310] width 101 height 15
click at [611, 307] on div "Tại văn phòng" at bounding box center [654, 307] width 100 height 11
type input "0"
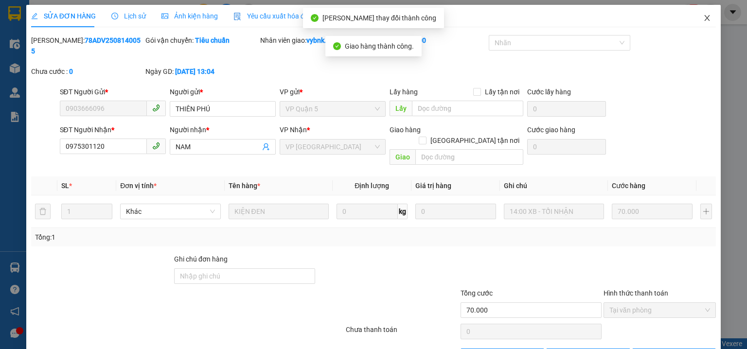
click at [693, 14] on span "Close" at bounding box center [706, 18] width 27 height 27
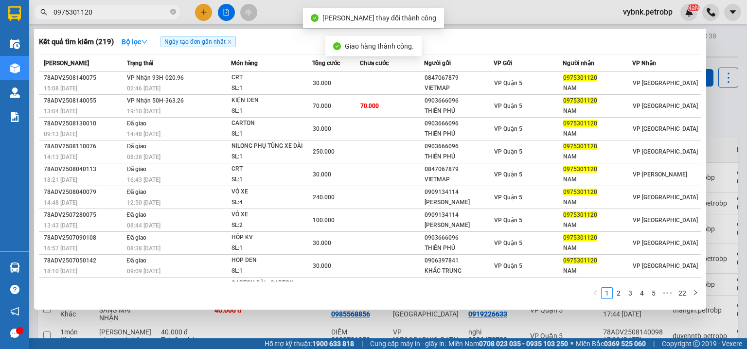
click at [156, 10] on input "0975301120" at bounding box center [110, 12] width 115 height 11
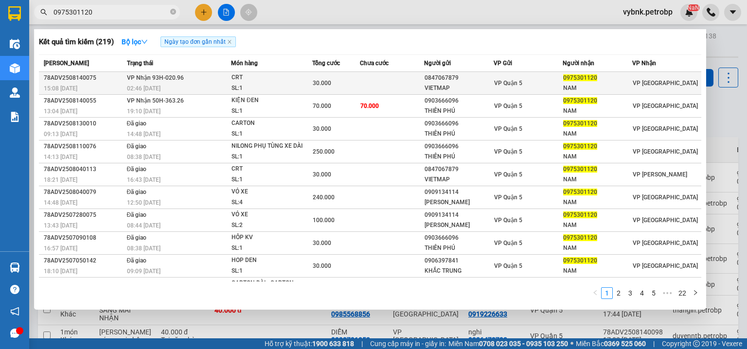
click at [424, 76] on div "0847067879" at bounding box center [458, 78] width 69 height 10
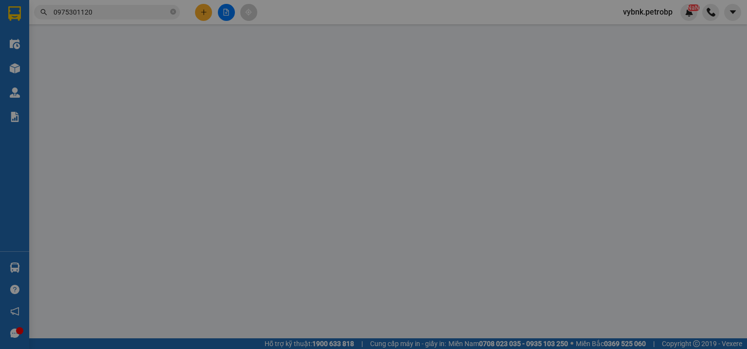
type input "0847067879"
type input "VIETMAP"
type input "0975301120"
type input "NAM"
type input "30.000"
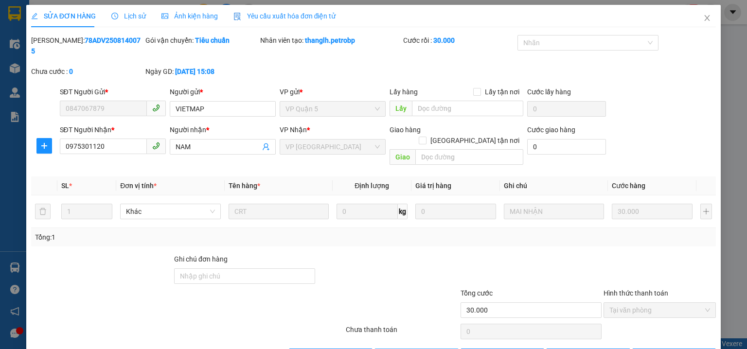
drag, startPoint x: 412, startPoint y: 332, endPoint x: 404, endPoint y: 325, distance: 10.0
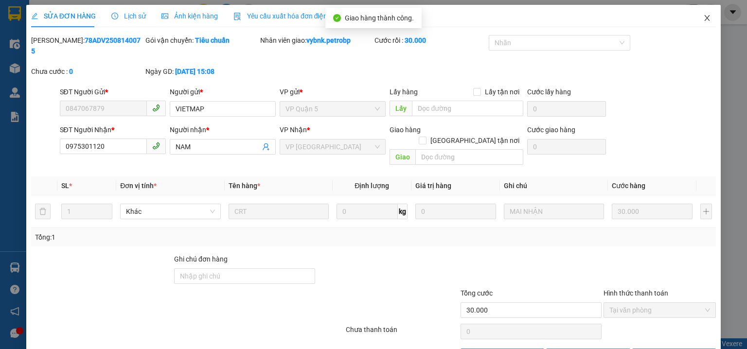
click at [698, 14] on span "Close" at bounding box center [706, 18] width 27 height 27
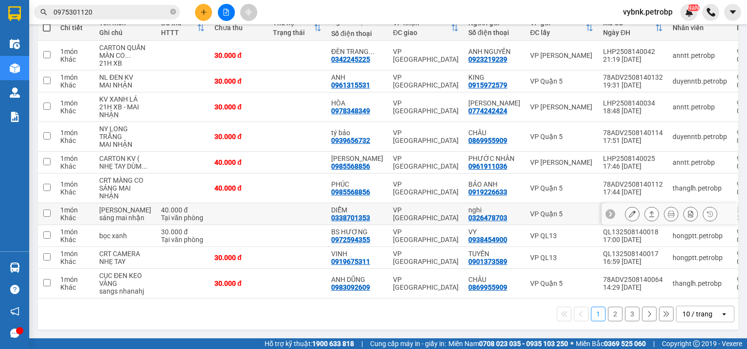
scroll to position [194, 0]
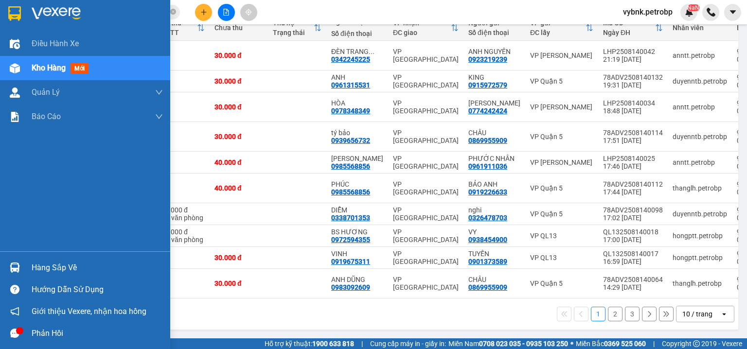
click at [19, 261] on div at bounding box center [14, 267] width 17 height 17
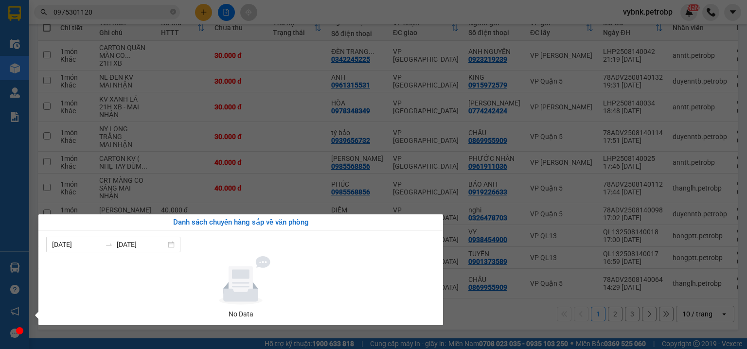
click at [408, 152] on section "Kết quả tìm kiếm ( 219 ) Bộ lọc Ngày tạo đơn gần nhất Mã ĐH Trạng thái Món hàng…" at bounding box center [373, 174] width 747 height 349
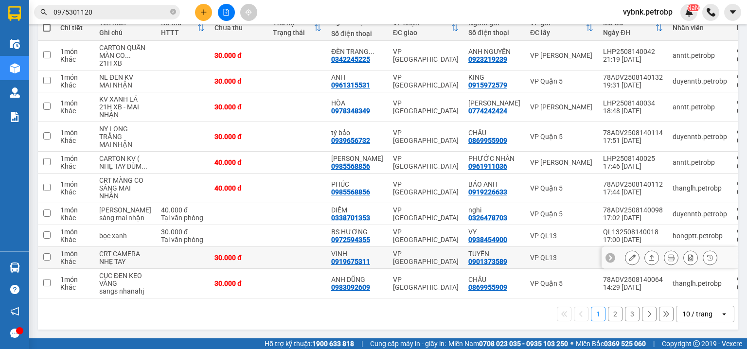
scroll to position [0, 0]
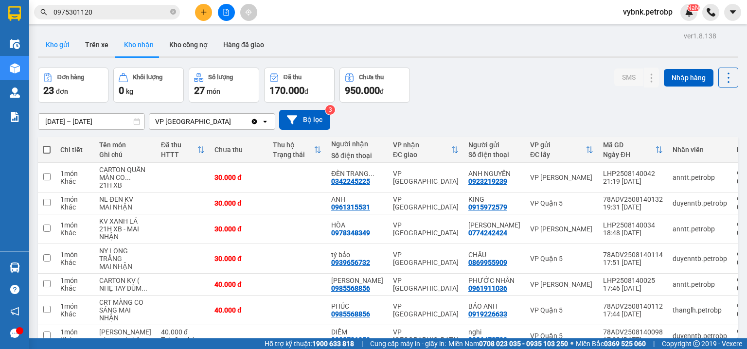
click at [68, 53] on button "Kho gửi" at bounding box center [57, 44] width 39 height 23
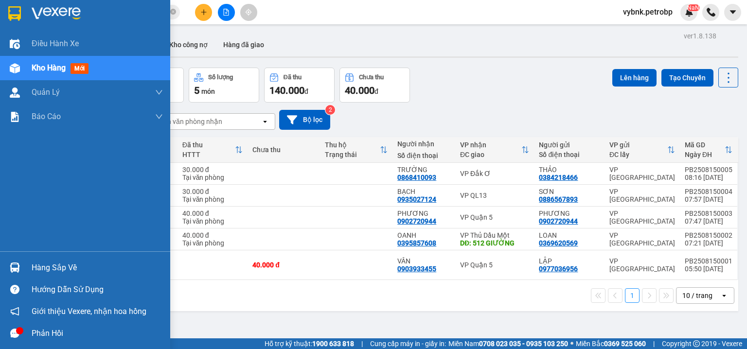
click at [6, 266] on div at bounding box center [14, 267] width 17 height 17
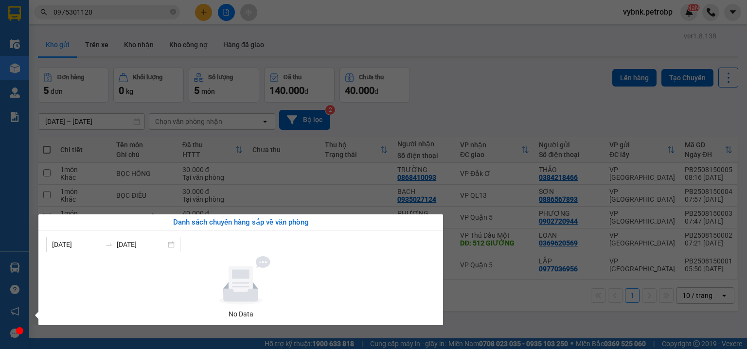
click at [470, 69] on section "Kết quả tìm kiếm ( 219 ) Bộ lọc Ngày tạo đơn gần nhất Mã ĐH Trạng thái Món hàng…" at bounding box center [373, 174] width 747 height 349
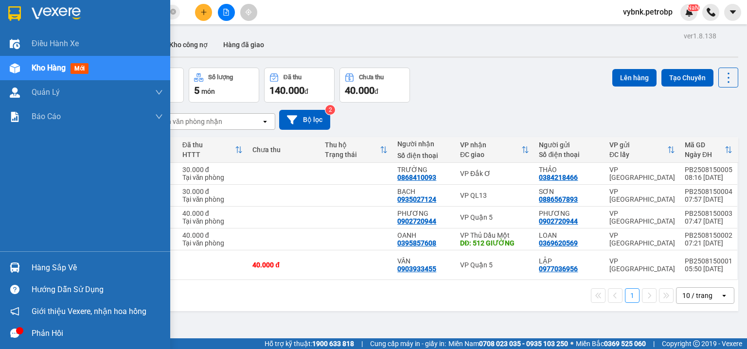
click at [17, 269] on img at bounding box center [15, 267] width 10 height 10
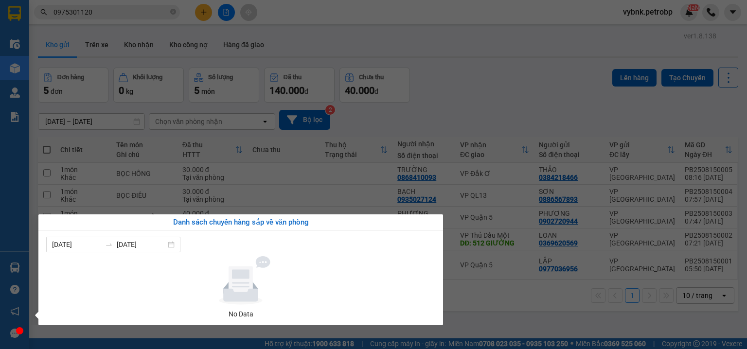
click at [175, 12] on section "Kết quả tìm kiếm ( 219 ) Bộ lọc Ngày tạo đơn gần nhất Mã ĐH Trạng thái Món hàng…" at bounding box center [373, 174] width 747 height 349
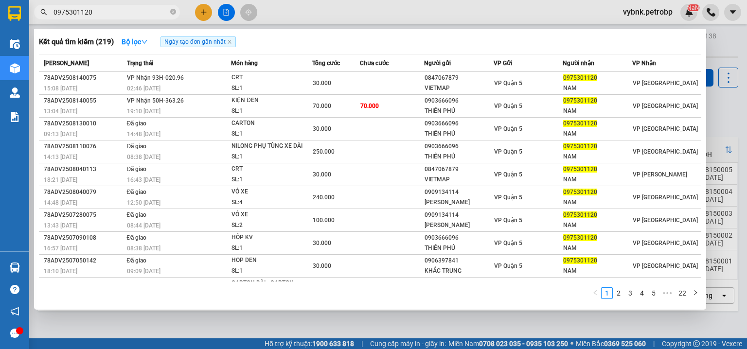
click at [175, 12] on icon "close-circle" at bounding box center [173, 12] width 6 height 6
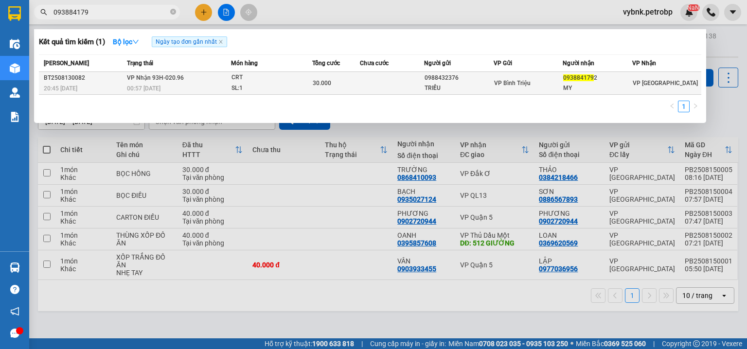
type input "093884179"
click at [224, 74] on td "VP Nhận 93H-020.96 00:57 - 14/08" at bounding box center [177, 83] width 106 height 23
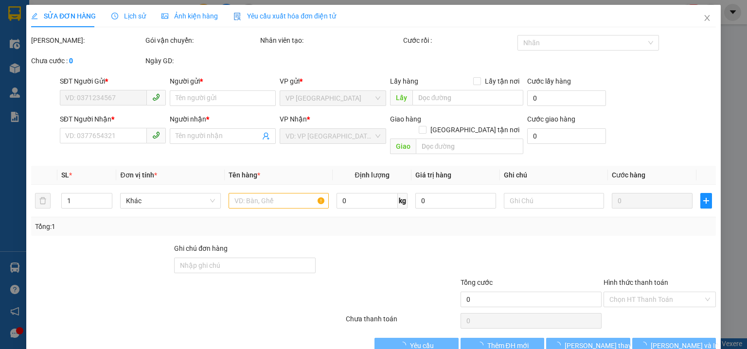
type input "0988432376"
type input "TRIỀU"
type input "0938841792"
type input "MY"
type input "30.000"
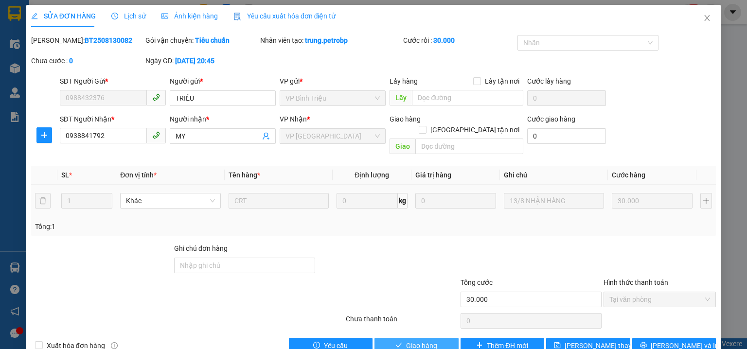
click at [396, 342] on icon "check" at bounding box center [398, 345] width 7 height 7
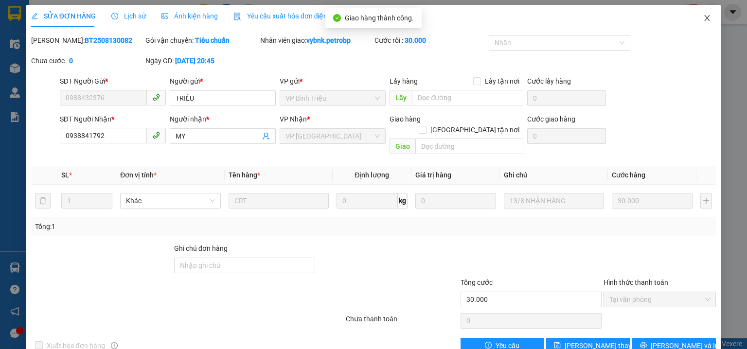
click at [703, 17] on icon "close" at bounding box center [707, 18] width 8 height 8
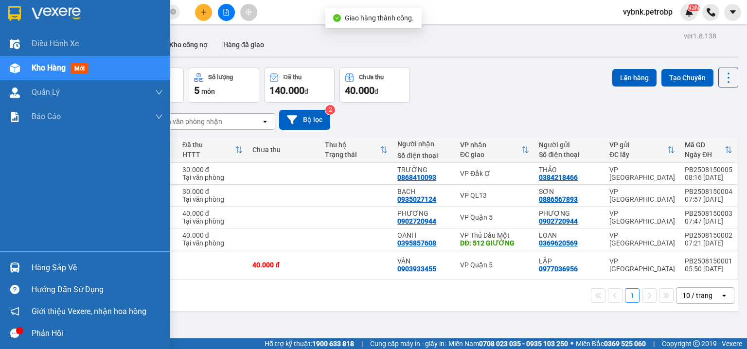
click at [17, 270] on img at bounding box center [15, 267] width 10 height 10
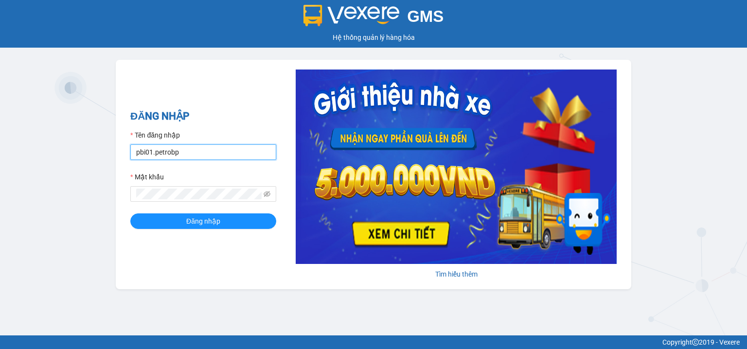
click at [246, 157] on input "pbi01.petrobp" at bounding box center [203, 152] width 146 height 16
type input "vybnk.petrobp"
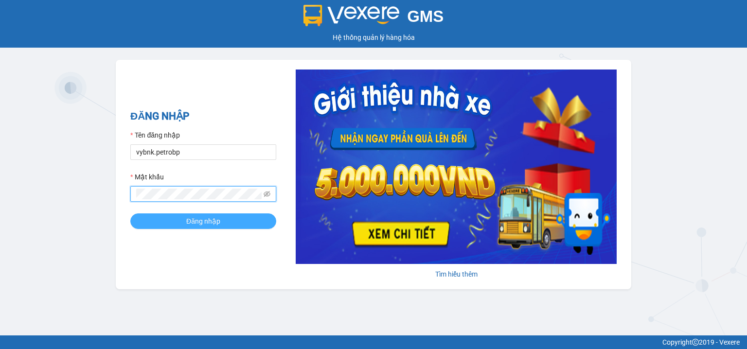
click at [183, 226] on button "Đăng nhập" at bounding box center [203, 221] width 146 height 16
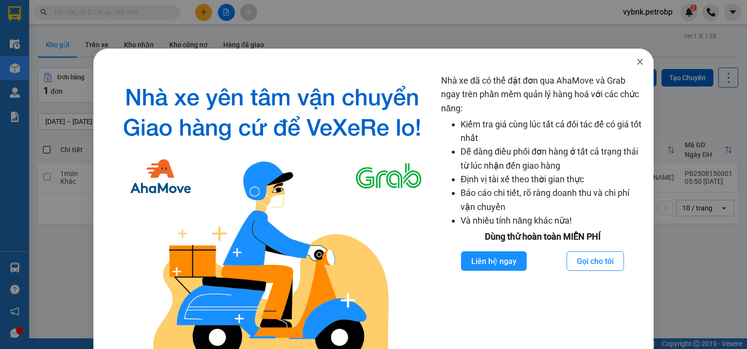
click at [640, 62] on span "Close" at bounding box center [639, 62] width 27 height 27
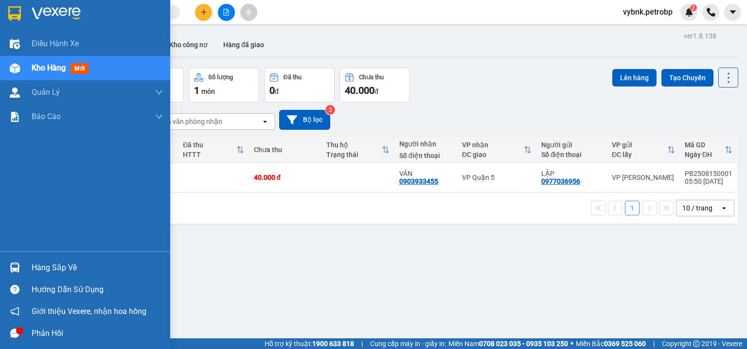
click at [24, 267] on div "Hàng sắp về" at bounding box center [85, 268] width 170 height 22
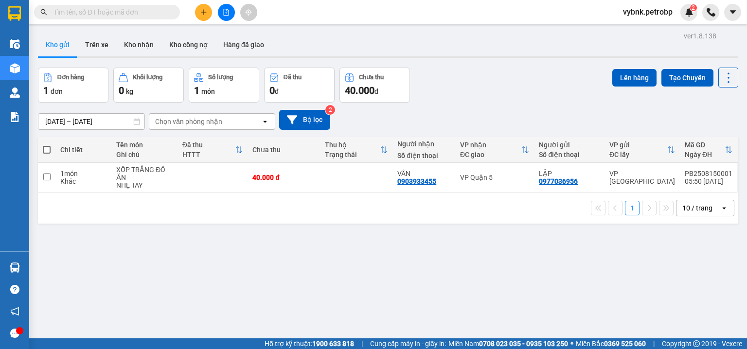
click at [208, 12] on section "Kết quả tìm kiếm ( 0 ) Bộ lọc No Data vybnk.petrobp 2 Điều hành xe Kho hàng mới…" at bounding box center [373, 174] width 747 height 349
drag, startPoint x: 0, startPoint y: 0, endPoint x: 207, endPoint y: 12, distance: 207.4
click at [207, 12] on button at bounding box center [203, 12] width 17 height 17
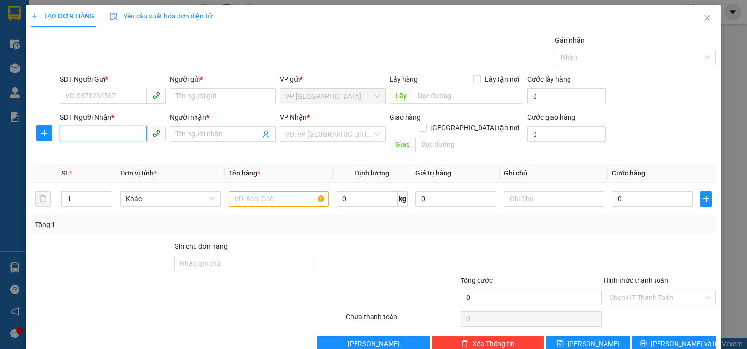
click at [107, 132] on input "SĐT Người Nhận *" at bounding box center [103, 134] width 87 height 16
type input "0935027124"
click at [200, 133] on input "Người nhận *" at bounding box center [217, 134] width 85 height 11
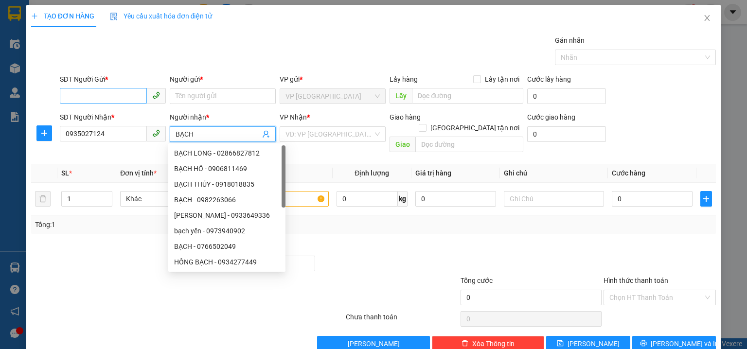
type input "BẠCH"
click at [125, 93] on input "SĐT Người Gửi *" at bounding box center [103, 96] width 87 height 16
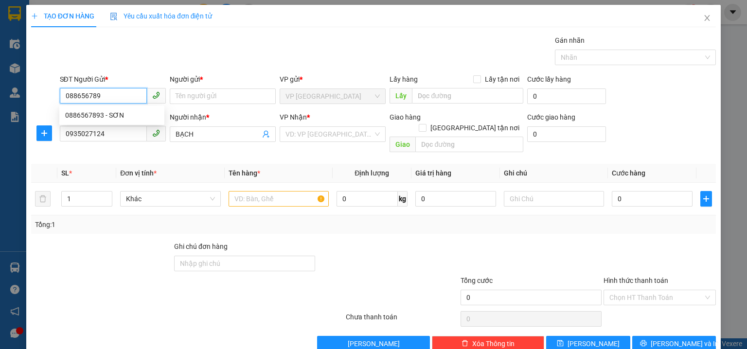
type input "0886567893"
click at [126, 119] on div "0886567893 - SƠN" at bounding box center [111, 115] width 93 height 11
type input "SƠN"
type input "30.000"
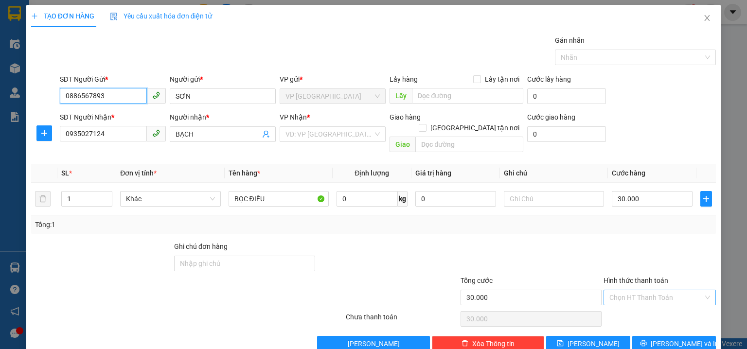
type input "0886567893"
click at [635, 290] on input "Hình thức thanh toán" at bounding box center [656, 297] width 94 height 15
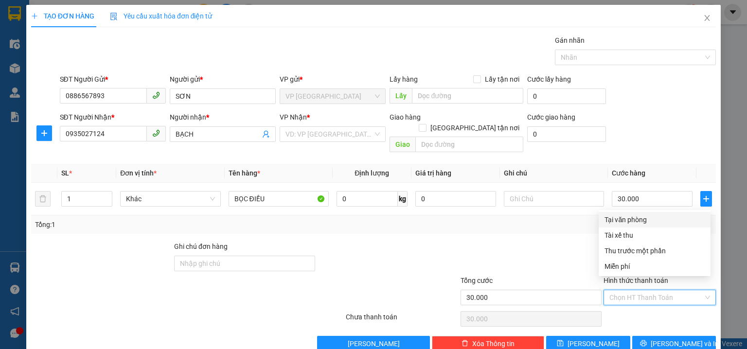
click at [646, 222] on div "Tại văn phòng" at bounding box center [654, 219] width 100 height 11
type input "0"
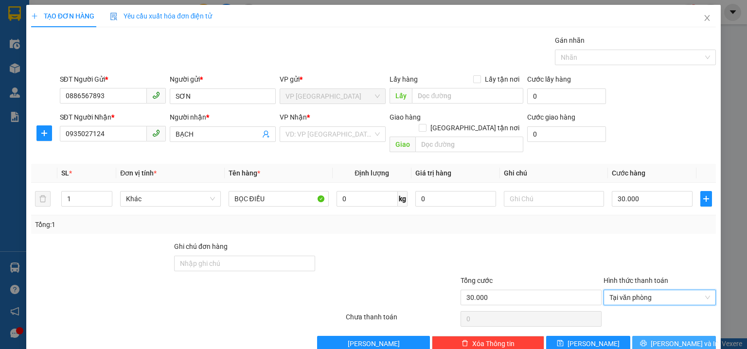
click at [681, 338] on span "[PERSON_NAME] và In" at bounding box center [684, 343] width 68 height 11
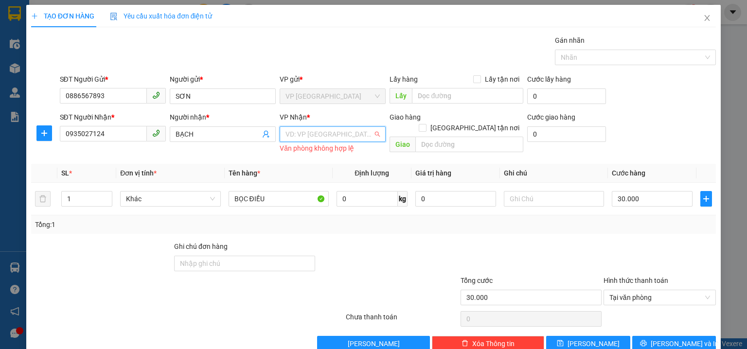
click at [343, 134] on input "search" at bounding box center [328, 134] width 87 height 15
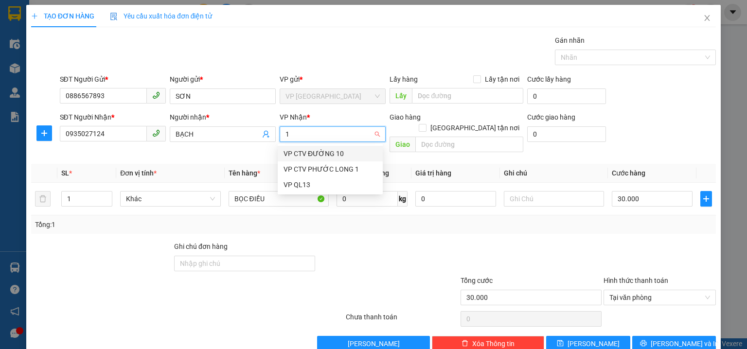
type input "13"
click at [346, 154] on div "VP QL13" at bounding box center [329, 153] width 93 height 11
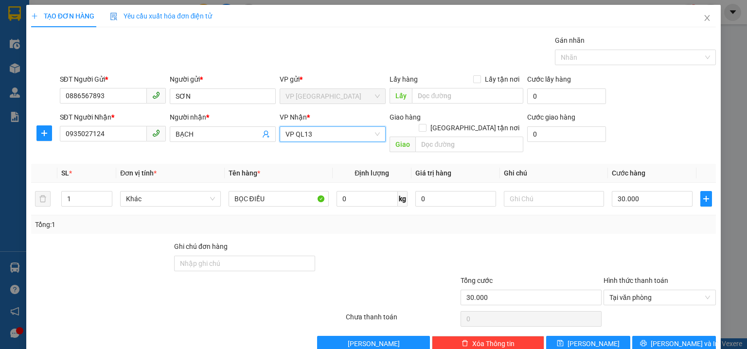
scroll to position [10, 0]
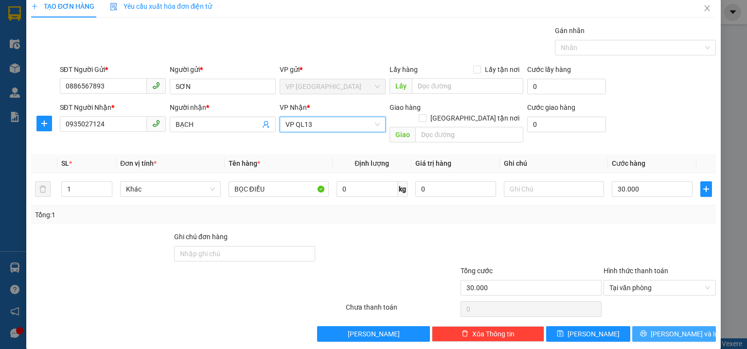
click at [666, 329] on span "[PERSON_NAME] và In" at bounding box center [684, 334] width 68 height 11
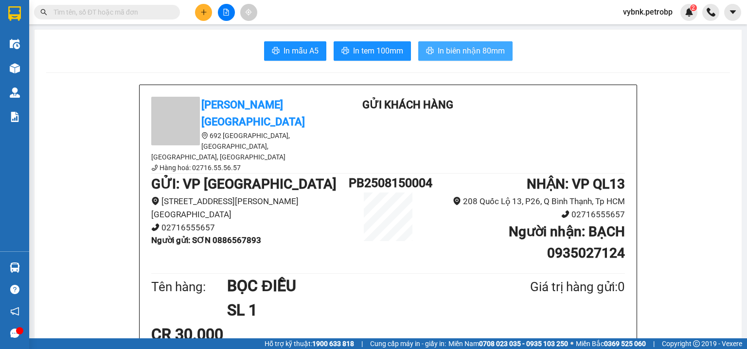
click at [504, 57] on button "In biên nhận 80mm" at bounding box center [465, 50] width 94 height 19
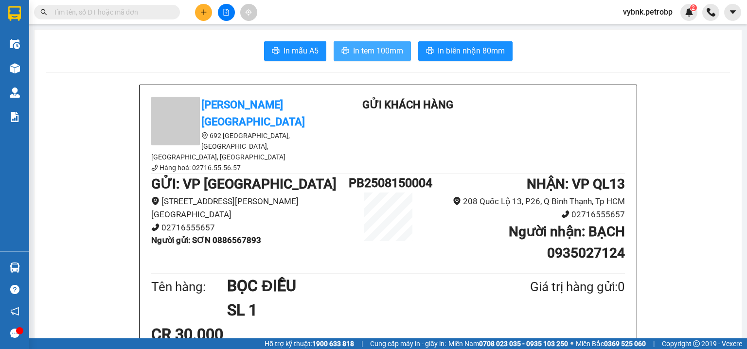
click at [394, 52] on span "In tem 100mm" at bounding box center [378, 51] width 50 height 12
click at [146, 12] on input "text" at bounding box center [110, 12] width 115 height 11
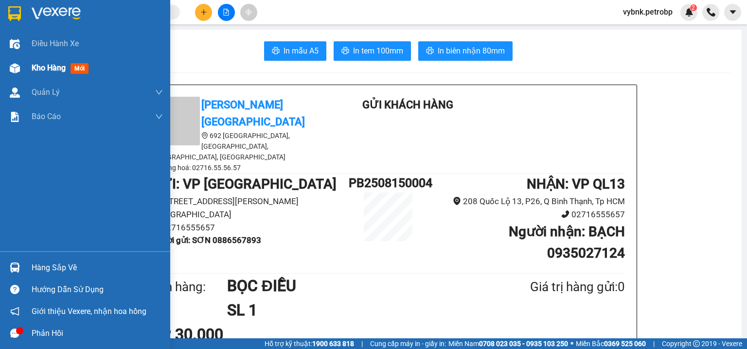
click at [32, 66] on span "Kho hàng" at bounding box center [49, 67] width 34 height 9
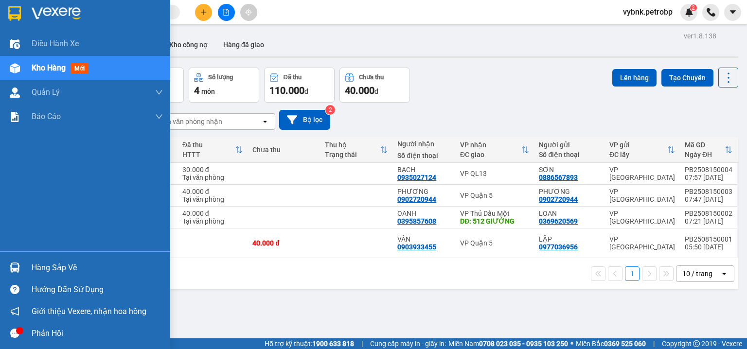
click at [17, 265] on img at bounding box center [15, 267] width 10 height 10
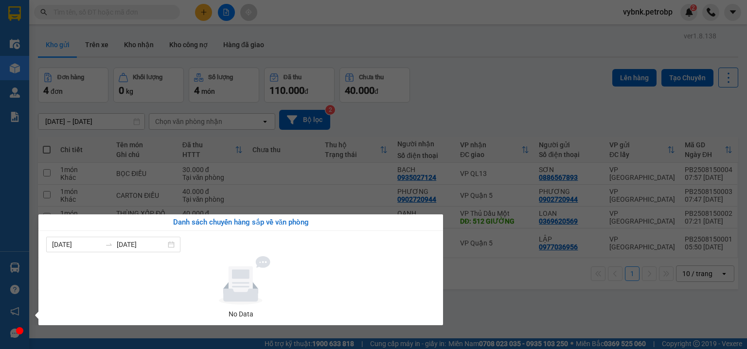
click at [455, 90] on section "Kết quả tìm kiếm ( 0 ) Bộ lọc No Data vybnk.petrobp 2 Điều hành xe Kho hàng mới…" at bounding box center [373, 174] width 747 height 349
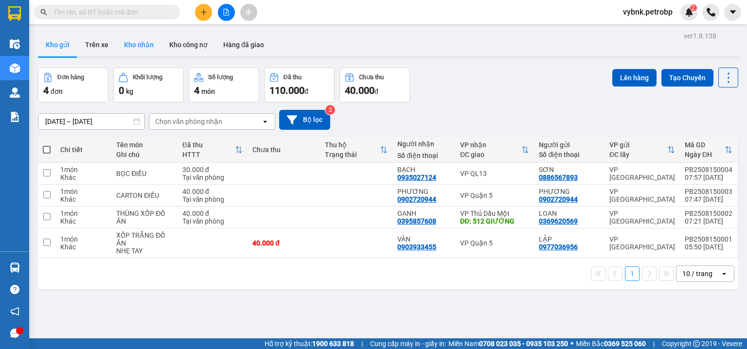
click at [144, 43] on button "Kho nhận" at bounding box center [138, 44] width 45 height 23
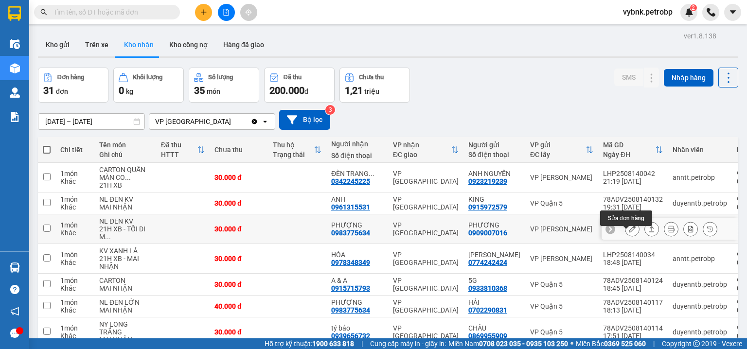
click at [625, 238] on button at bounding box center [632, 229] width 14 height 17
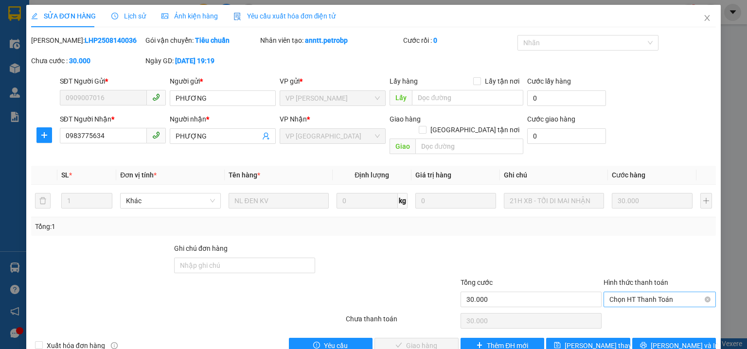
click at [648, 292] on span "Chọn HT Thanh Toán" at bounding box center [659, 299] width 101 height 15
click at [627, 309] on div "Tại văn phòng" at bounding box center [654, 307] width 100 height 11
type input "0"
click at [435, 340] on span "[PERSON_NAME] và Giao hàng" at bounding box center [439, 345] width 93 height 11
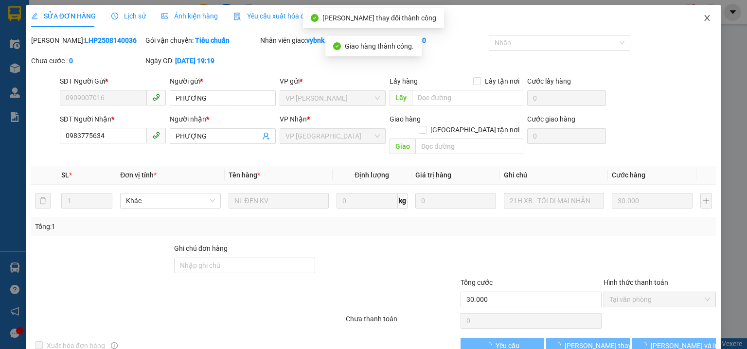
click at [695, 21] on span "Close" at bounding box center [706, 18] width 27 height 27
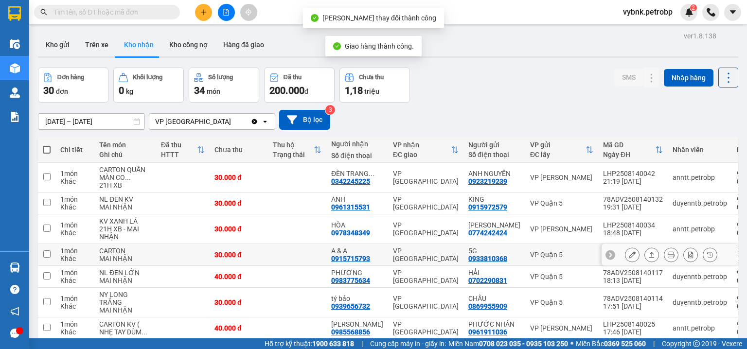
scroll to position [104, 0]
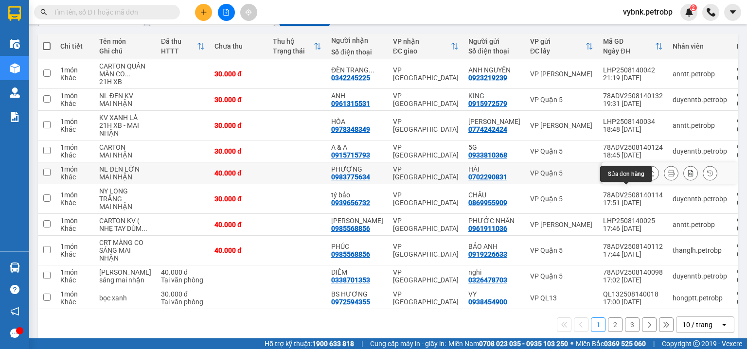
click at [628, 176] on icon at bounding box center [631, 173] width 7 height 7
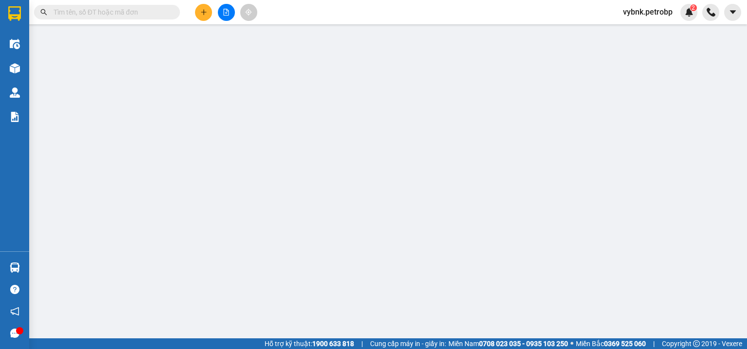
type input "0702290831"
type input "HẢI"
type input "0983775634"
type input "PHƯỢNG"
type input "40.000"
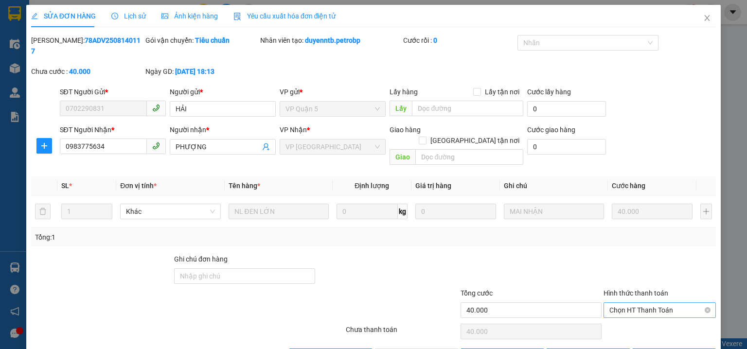
click at [630, 303] on span "Chọn HT Thanh Toán" at bounding box center [659, 310] width 101 height 15
click at [612, 308] on div "Tại văn phòng" at bounding box center [654, 307] width 100 height 11
type input "0"
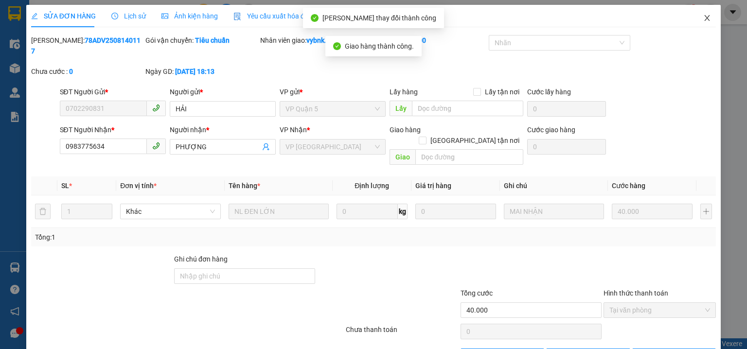
click at [703, 19] on icon "close" at bounding box center [707, 18] width 8 height 8
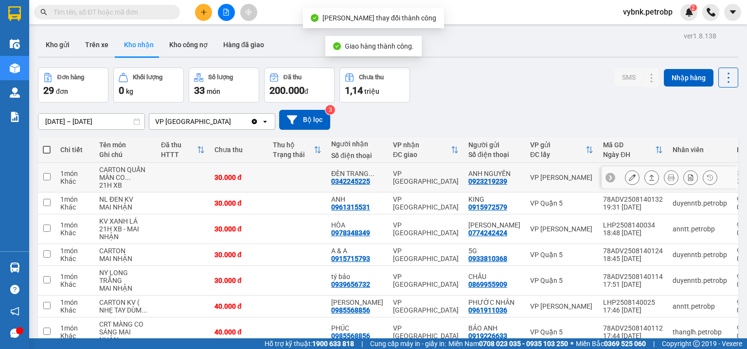
scroll to position [156, 0]
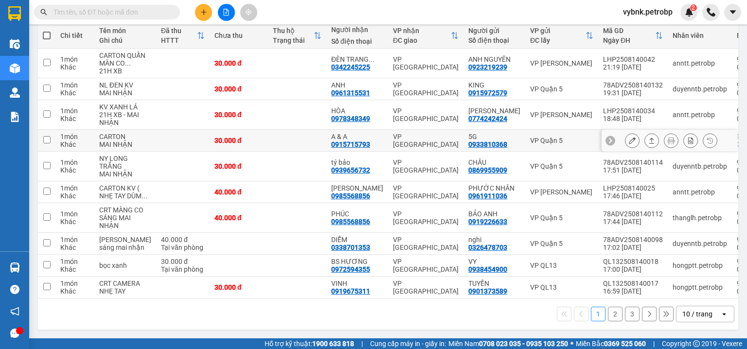
click at [347, 140] on div "0915715793" at bounding box center [350, 144] width 39 height 8
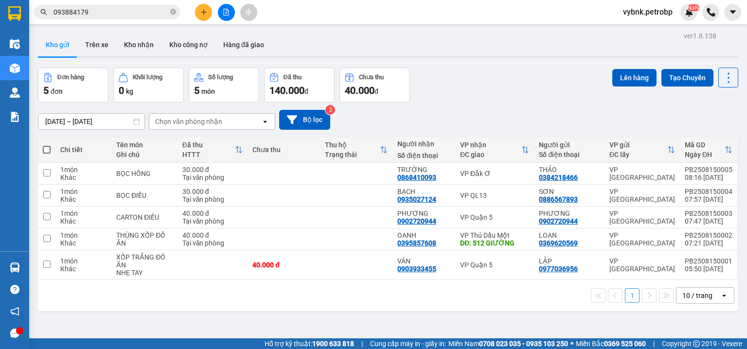
click at [171, 14] on section "Kết quả tìm kiếm ( 1 ) Bộ lọc Ngày tạo đơn gần nhất Mã ĐH Trạng thái Món hàng T…" at bounding box center [373, 174] width 747 height 349
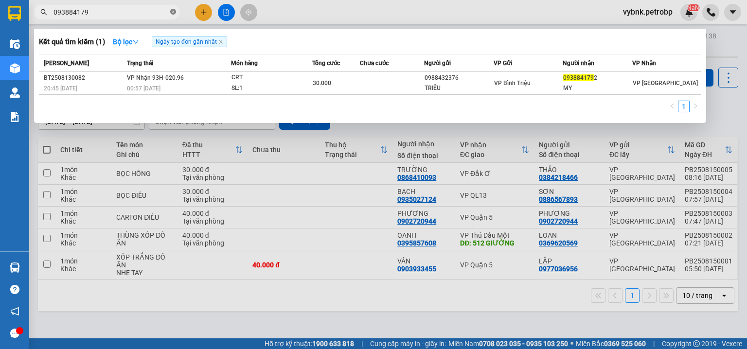
click at [172, 13] on icon "close-circle" at bounding box center [173, 12] width 6 height 6
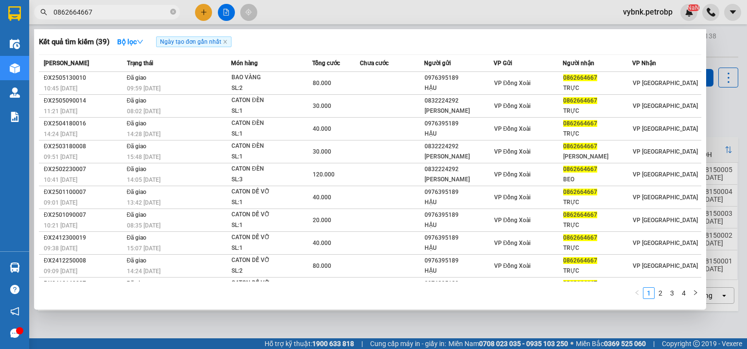
type input "0862664667"
click at [716, 104] on div at bounding box center [373, 174] width 747 height 349
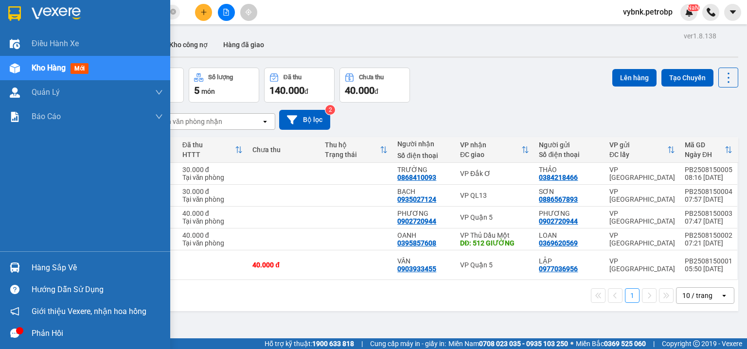
click at [20, 266] on div at bounding box center [14, 267] width 17 height 17
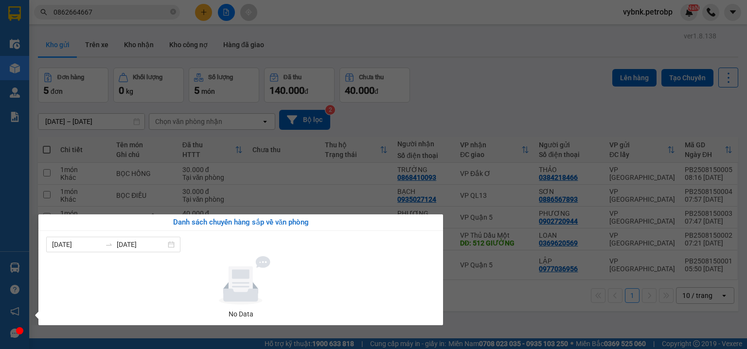
click at [207, 13] on section "Kết quả tìm kiếm ( 39 ) Bộ lọc Ngày tạo đơn gần nhất Mã ĐH Trạng thái Món hàng …" at bounding box center [373, 174] width 747 height 349
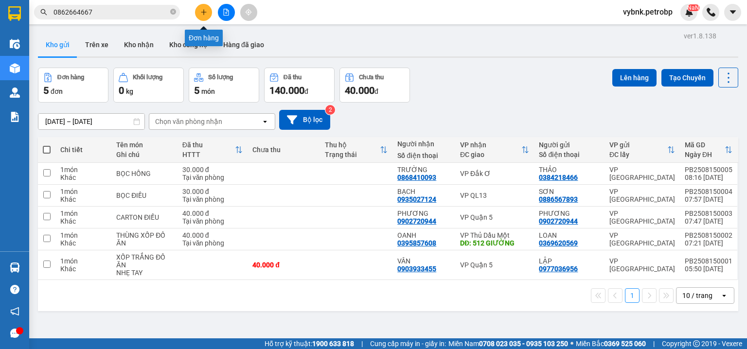
click at [207, 13] on icon "plus" at bounding box center [203, 12] width 7 height 7
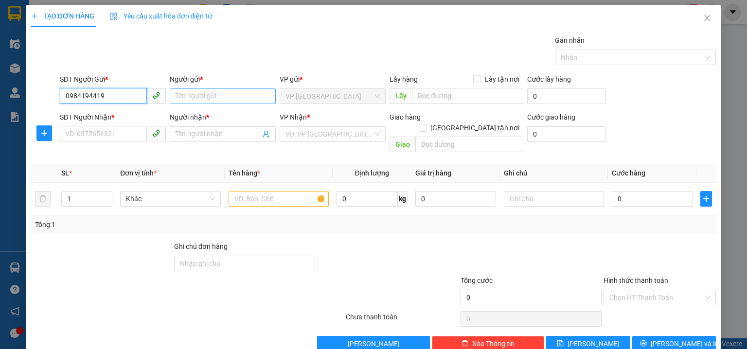
type input "0984194419"
click at [230, 98] on input "Người gửi *" at bounding box center [223, 96] width 106 height 16
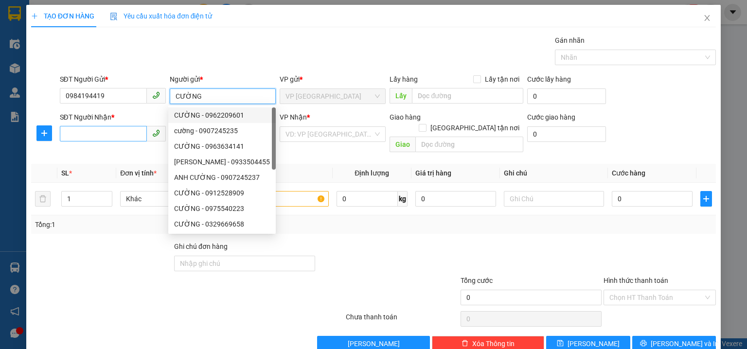
type input "CƯỜNG"
click at [103, 130] on input "SĐT Người Nhận *" at bounding box center [103, 134] width 87 height 16
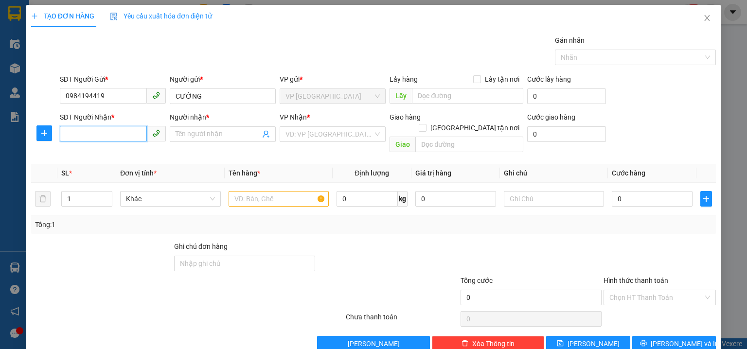
type input "0"
click at [213, 136] on input "Người nhận *" at bounding box center [217, 134] width 85 height 11
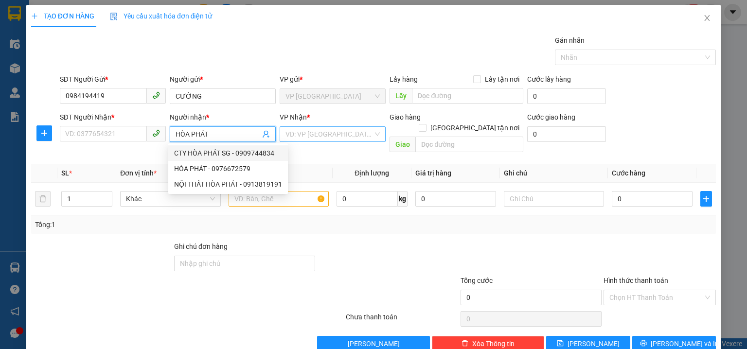
type input "HÒA PHÁT"
click at [313, 134] on input "search" at bounding box center [328, 134] width 87 height 15
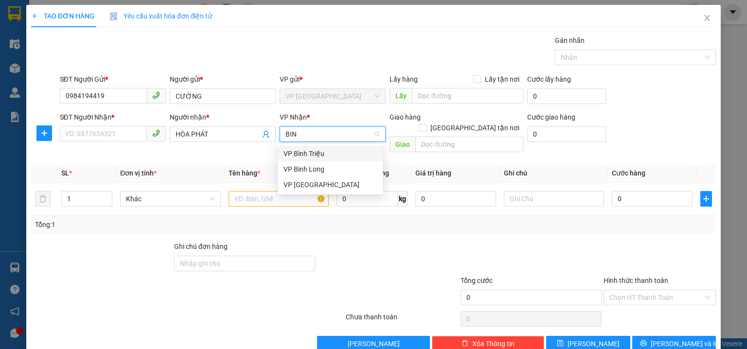
type input "BINH"
click at [313, 147] on div "VP Bình Triệu" at bounding box center [330, 154] width 105 height 16
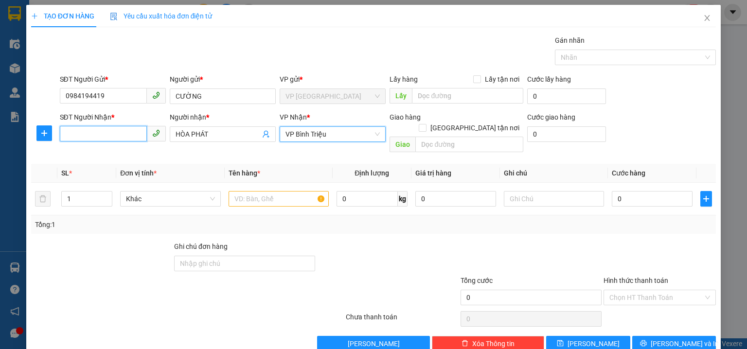
click at [95, 131] on input "SĐT Người Nhận *" at bounding box center [103, 134] width 87 height 16
click at [264, 191] on input "text" at bounding box center [278, 199] width 100 height 16
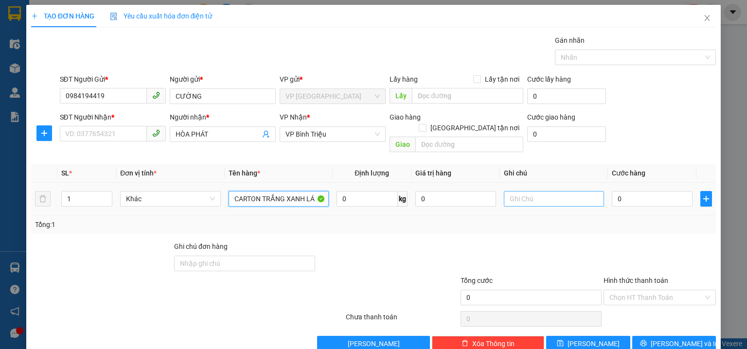
type input "CARTON TRẮNG XANH LÁ"
click at [504, 191] on input "text" at bounding box center [554, 199] width 100 height 16
type input "NHẸ TAY"
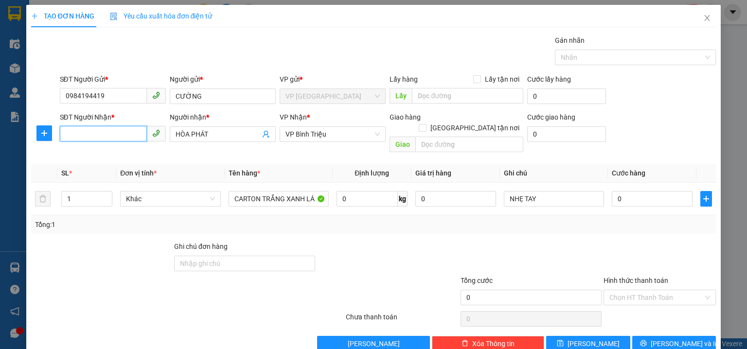
click at [117, 133] on input "SĐT Người Nhận *" at bounding box center [103, 134] width 87 height 16
type input "0"
type input "0981194419"
click at [621, 193] on input "0" at bounding box center [651, 199] width 81 height 16
type input "3"
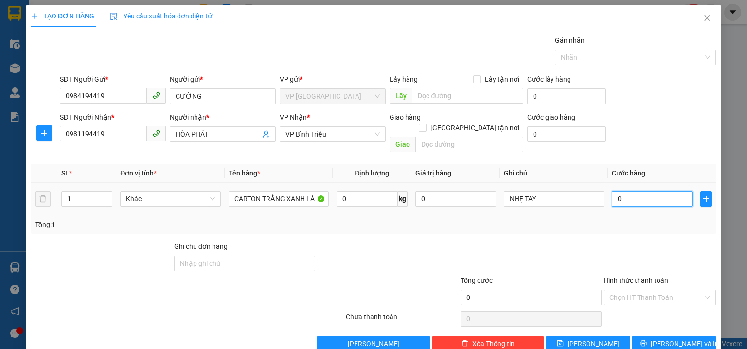
type input "3"
type input "30"
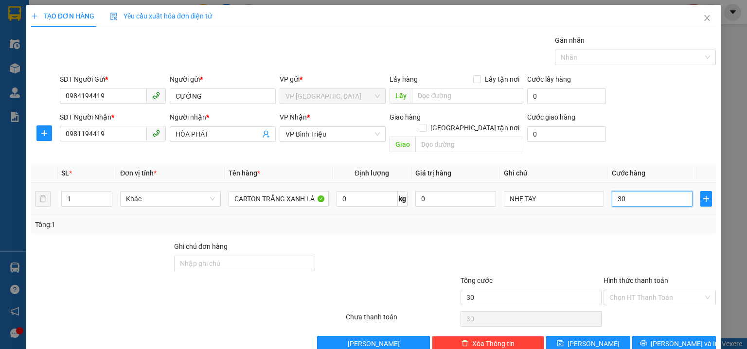
type input "3"
type input "0"
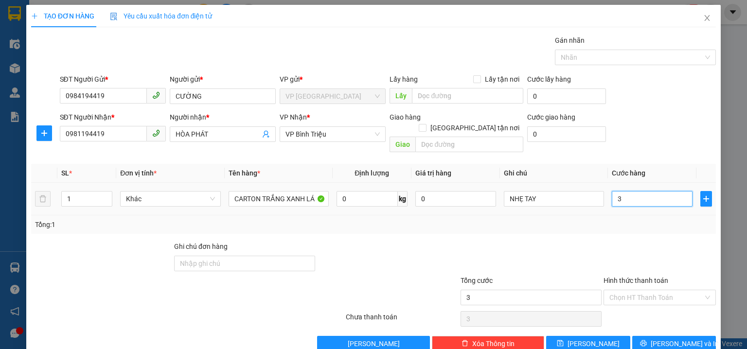
type input "0"
type input "04"
type input "4"
type input "040"
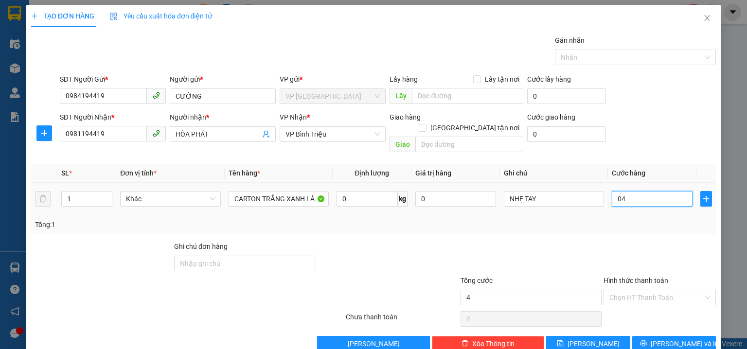
type input "40"
type input "40.000"
click at [650, 112] on div "SĐT Người Nhận * 0981194419 Người nhận * HÒA PHÁT VP Nhận * VP Bình [PERSON_NAM…" at bounding box center [388, 134] width 660 height 45
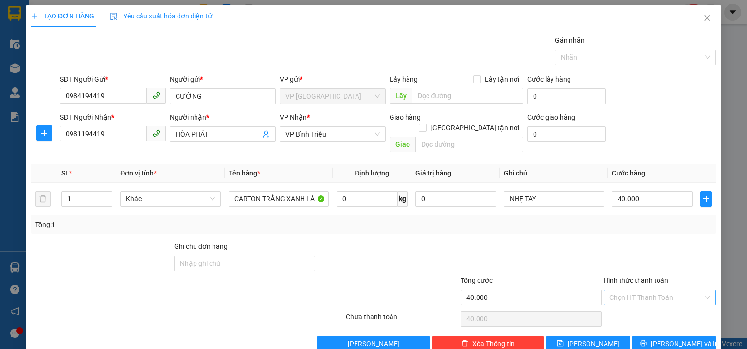
click at [623, 292] on input "Hình thức thanh toán" at bounding box center [656, 297] width 94 height 15
click at [626, 219] on div "Tại văn phòng" at bounding box center [654, 219] width 100 height 11
type input "0"
click at [661, 338] on span "[PERSON_NAME] và In" at bounding box center [684, 343] width 68 height 11
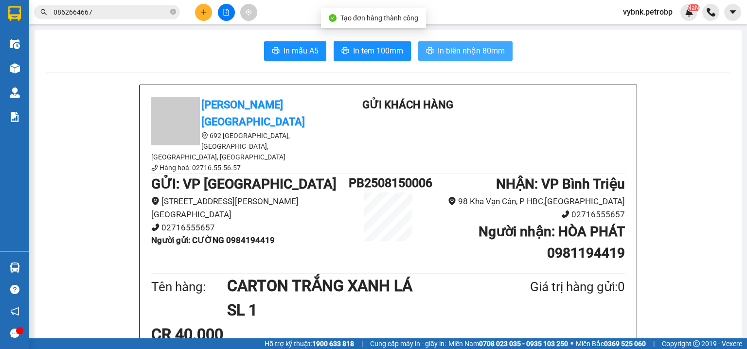
click at [464, 56] on span "In biên nhận 80mm" at bounding box center [470, 51] width 67 height 12
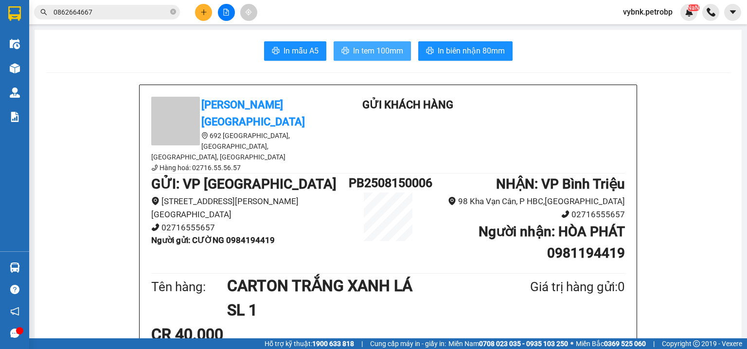
click at [368, 50] on span "In tem 100mm" at bounding box center [378, 51] width 50 height 12
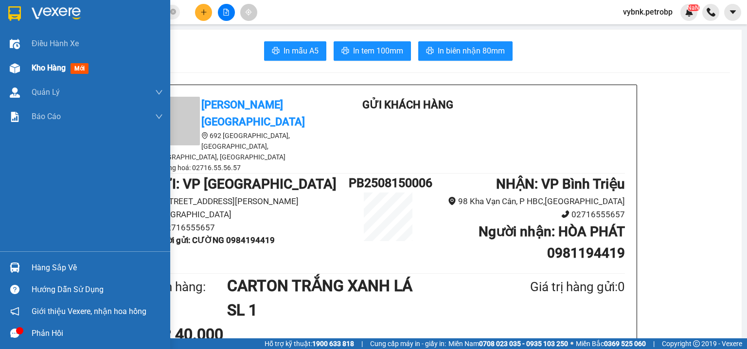
click at [33, 70] on span "Kho hàng" at bounding box center [49, 67] width 34 height 9
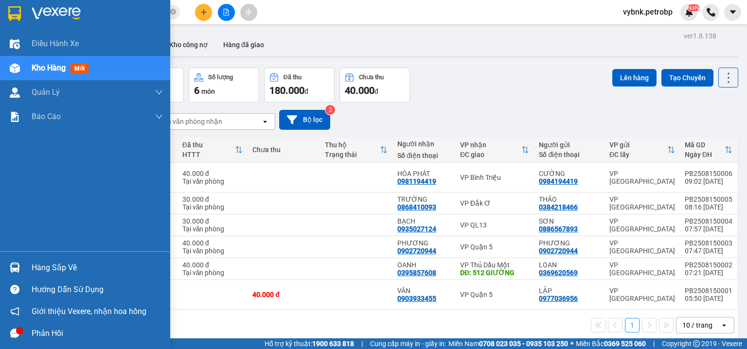
click at [24, 259] on div "Hàng sắp về" at bounding box center [85, 268] width 170 height 22
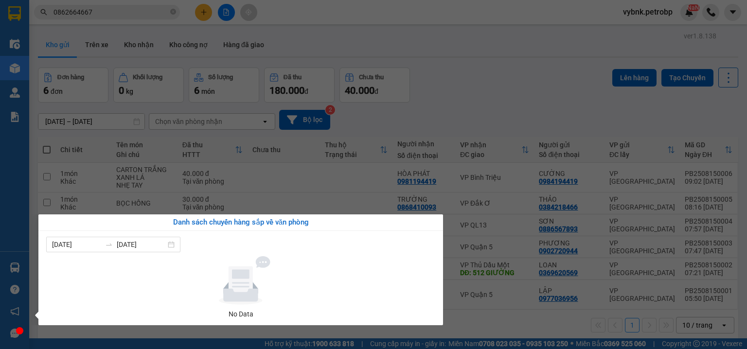
click at [487, 100] on section "Kết quả tìm kiếm ( 39 ) Bộ lọc Ngày tạo đơn gần nhất Mã ĐH Trạng thái Món hàng …" at bounding box center [373, 174] width 747 height 349
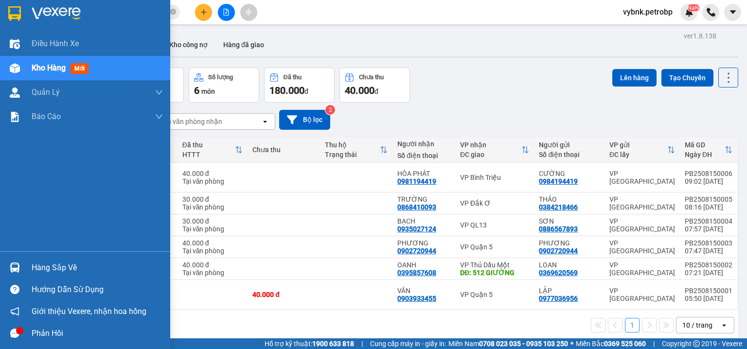
click at [15, 269] on img at bounding box center [15, 267] width 10 height 10
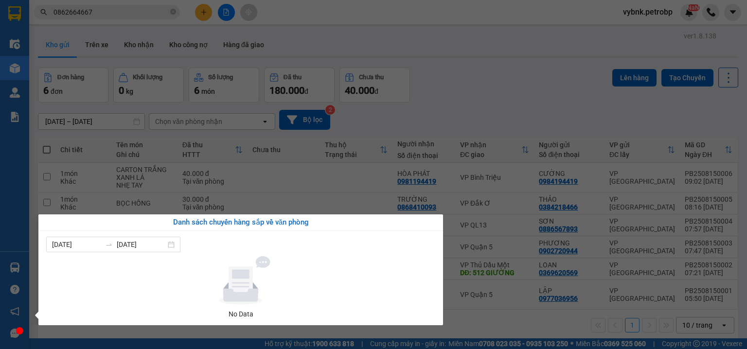
click at [486, 73] on section "Kết quả tìm kiếm ( 39 ) Bộ lọc Ngày tạo đơn gần nhất Mã ĐH Trạng thái Món hàng …" at bounding box center [373, 174] width 747 height 349
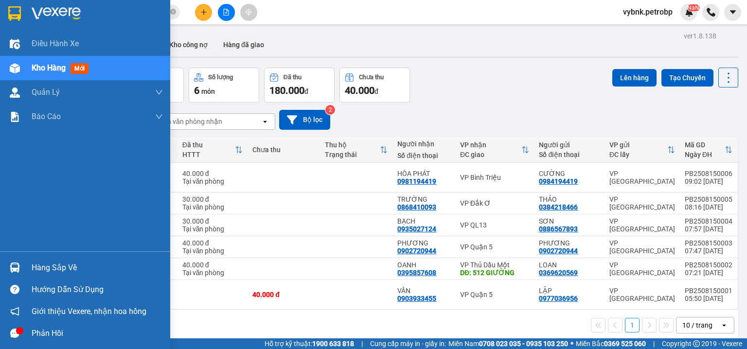
click at [22, 267] on div at bounding box center [14, 267] width 17 height 17
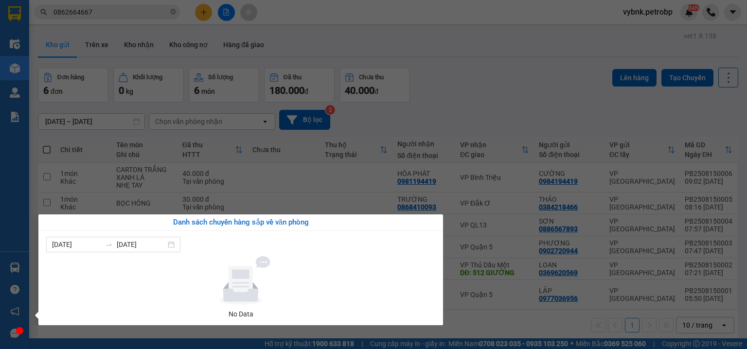
click at [488, 45] on section "Kết quả tìm kiếm ( 39 ) Bộ lọc Ngày tạo đơn gần nhất Mã ĐH Trạng thái Món hàng …" at bounding box center [373, 174] width 747 height 349
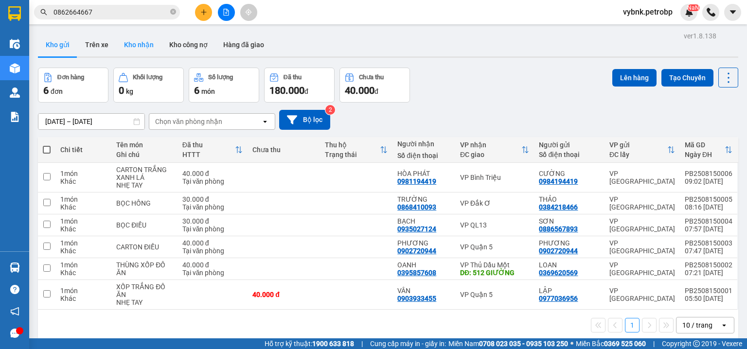
click at [143, 45] on button "Kho nhận" at bounding box center [138, 44] width 45 height 23
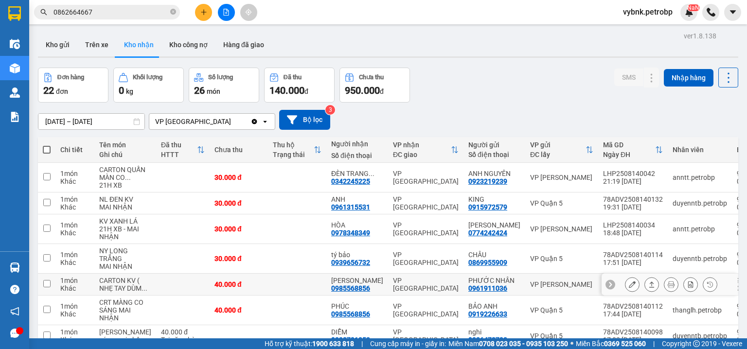
click at [339, 284] on div "0985568856" at bounding box center [350, 288] width 39 height 8
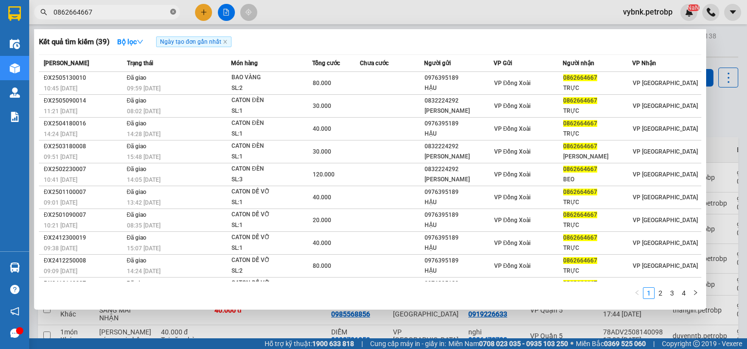
click at [173, 14] on icon "close-circle" at bounding box center [173, 12] width 6 height 6
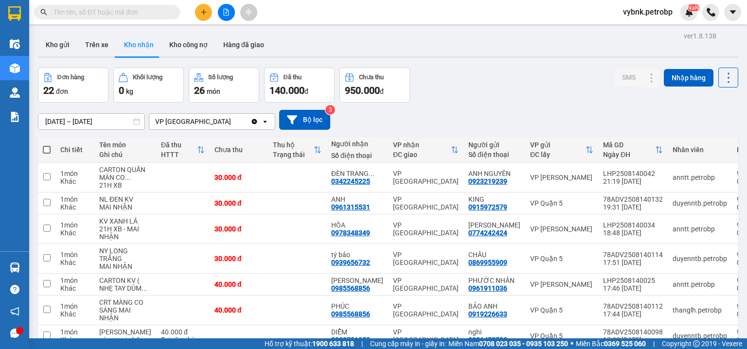
paste input "0985568856"
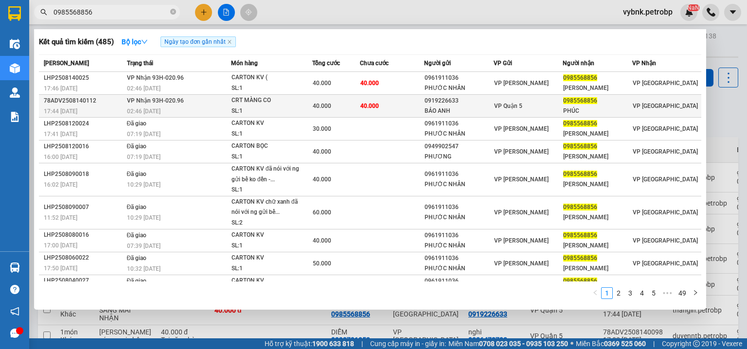
type input "0985568856"
click at [379, 111] on td "40.000" at bounding box center [392, 106] width 64 height 23
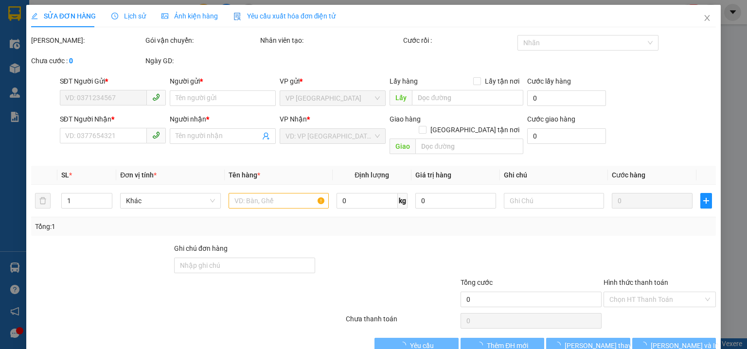
type input "0919226633"
type input "BẢO ANH"
type input "0985568856"
type input "PHÚC"
type input "40.000"
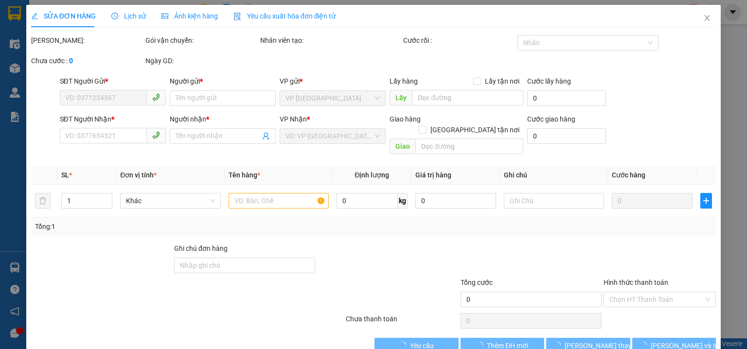
type input "40.000"
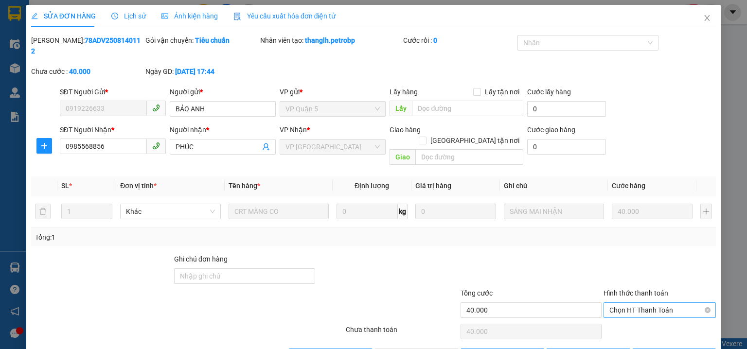
click at [626, 303] on span "Chọn HT Thanh Toán" at bounding box center [659, 310] width 101 height 15
click at [613, 305] on div "Tại văn phòng" at bounding box center [654, 307] width 100 height 11
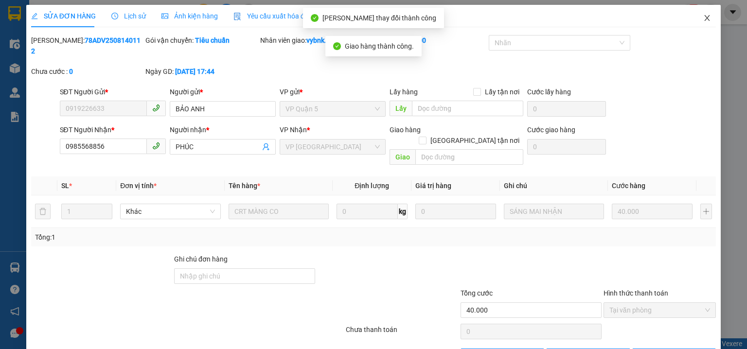
click at [703, 13] on span "Close" at bounding box center [706, 18] width 27 height 27
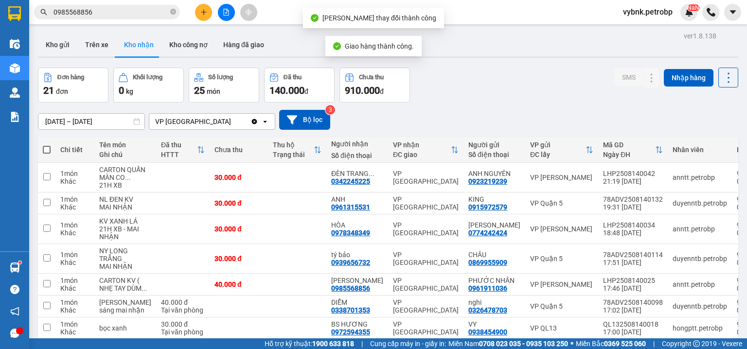
click at [144, 16] on input "0985568856" at bounding box center [110, 12] width 115 height 11
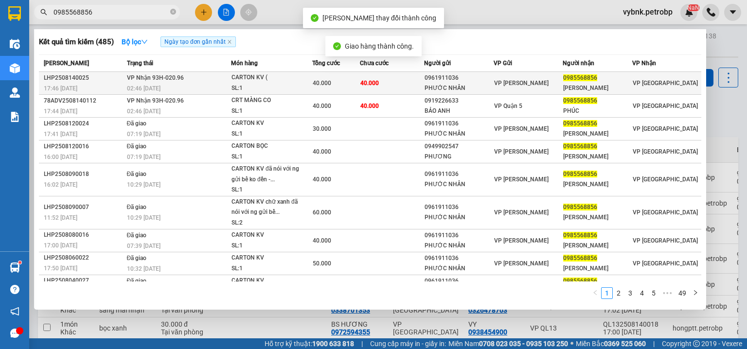
click at [241, 87] on div "SL: 1" at bounding box center [267, 88] width 73 height 11
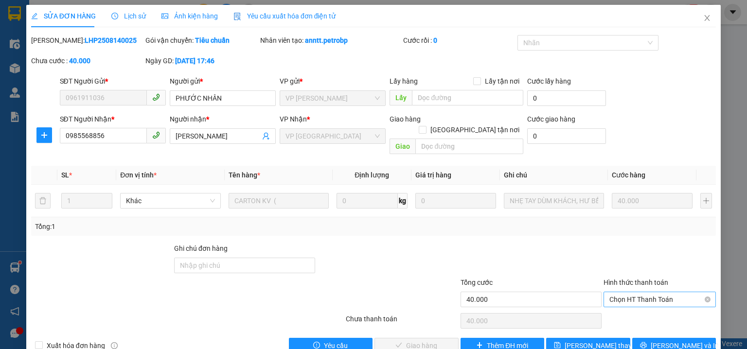
drag, startPoint x: 610, startPoint y: 286, endPoint x: 607, endPoint y: 292, distance: 6.8
click at [609, 292] on span "Chọn HT Thanh Toán" at bounding box center [659, 299] width 101 height 15
click at [609, 305] on div "Tại văn phòng" at bounding box center [654, 307] width 100 height 11
click at [421, 340] on span "[PERSON_NAME] và Giao hàng" at bounding box center [439, 345] width 93 height 11
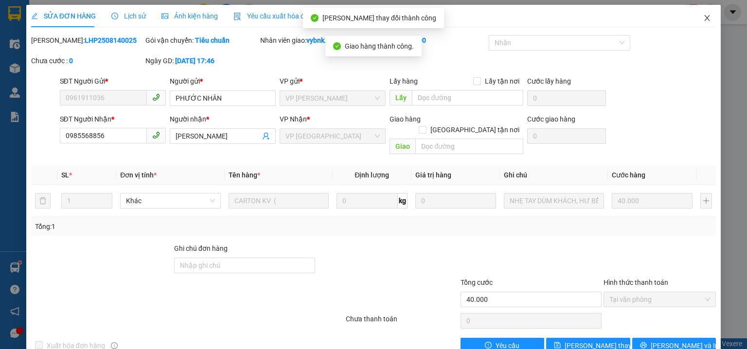
click at [703, 17] on icon "close" at bounding box center [707, 18] width 8 height 8
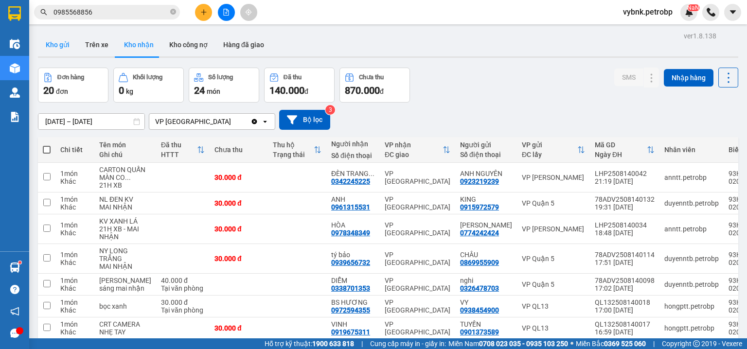
click at [60, 47] on button "Kho gửi" at bounding box center [57, 44] width 39 height 23
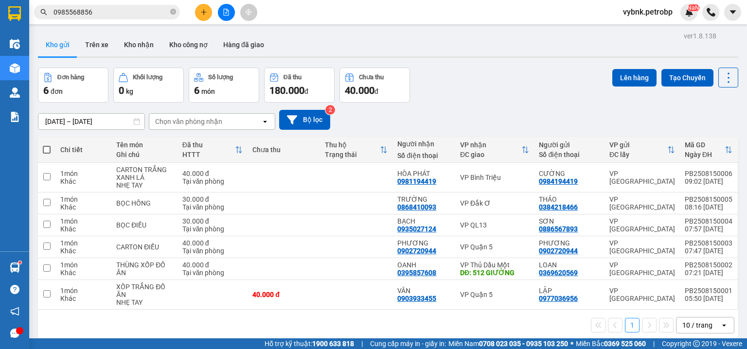
click at [49, 151] on span at bounding box center [47, 150] width 8 height 8
click at [47, 145] on input "checkbox" at bounding box center [47, 145] width 0 height 0
checkbox input "true"
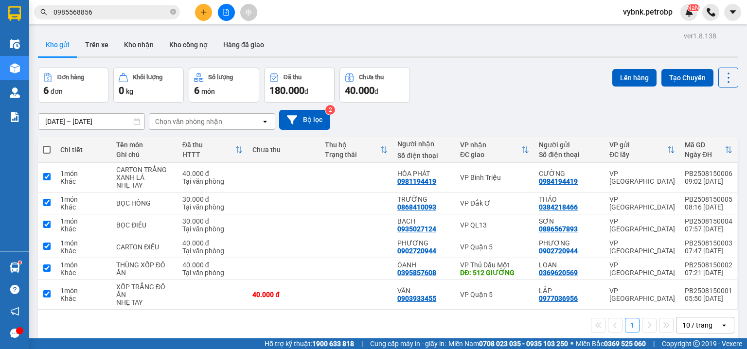
checkbox input "true"
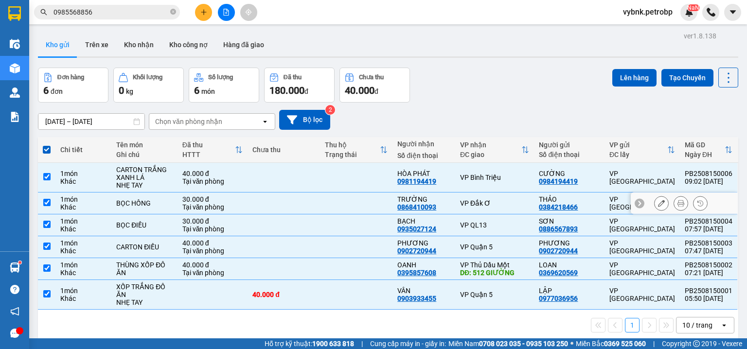
click at [234, 203] on div "Tại văn phòng" at bounding box center [212, 207] width 61 height 8
checkbox input "false"
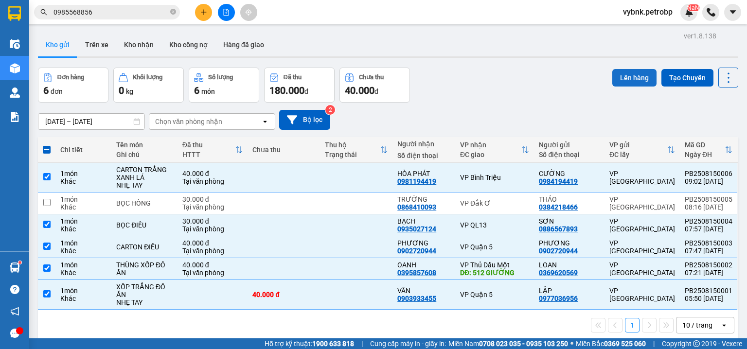
click at [626, 77] on button "Lên hàng" at bounding box center [634, 77] width 44 height 17
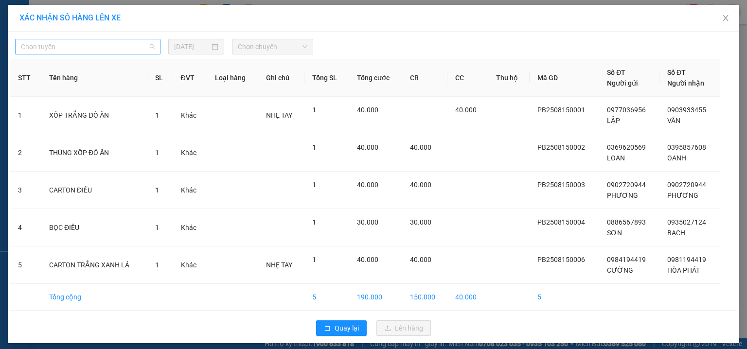
click at [124, 47] on span "Chọn tuyến" at bounding box center [88, 46] width 134 height 15
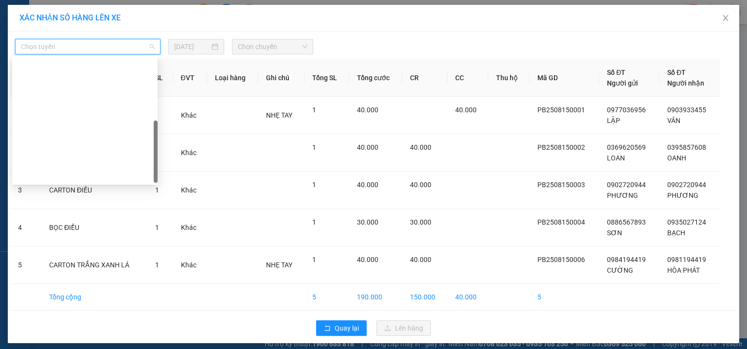
click at [87, 294] on div "Phước Long - Hồ Chí Minh" at bounding box center [85, 299] width 134 height 11
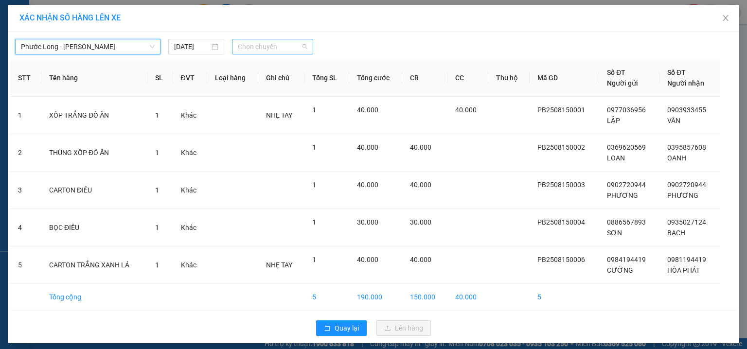
click at [241, 46] on span "Chọn chuyến" at bounding box center [273, 46] width 70 height 15
click at [290, 68] on div "09:02 (TC) - 50H-363.26" at bounding box center [273, 66] width 76 height 11
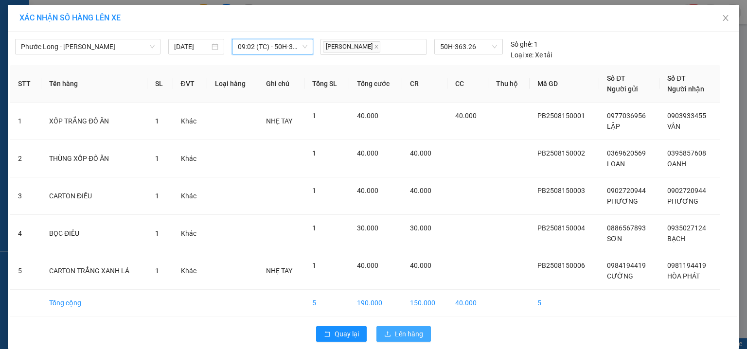
click at [416, 329] on span "Lên hàng" at bounding box center [409, 334] width 28 height 11
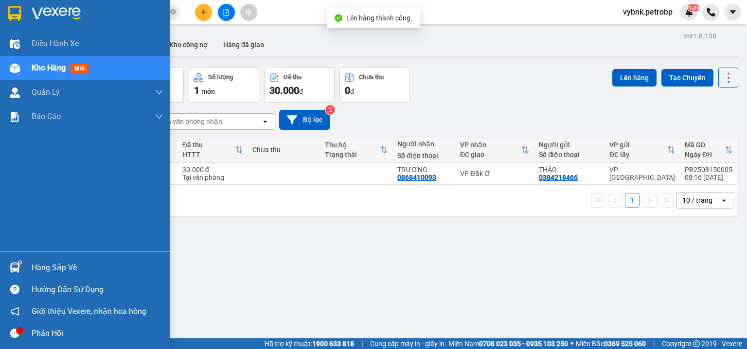
click at [20, 264] on div at bounding box center [14, 267] width 17 height 17
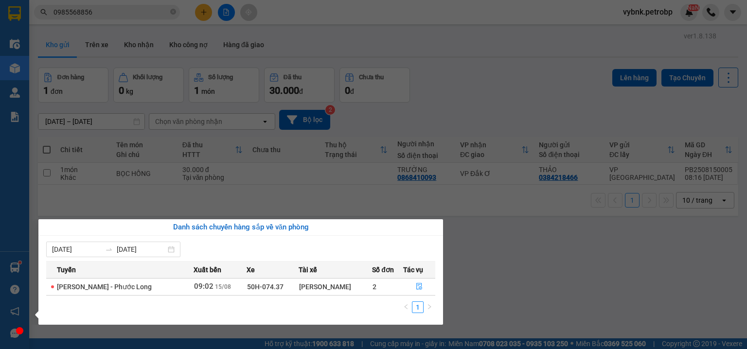
click at [220, 8] on section "Kết quả tìm kiếm ( 485 ) Bộ lọc Ngày tạo đơn gần nhất Mã ĐH Trạng thái Món hàng…" at bounding box center [373, 174] width 747 height 349
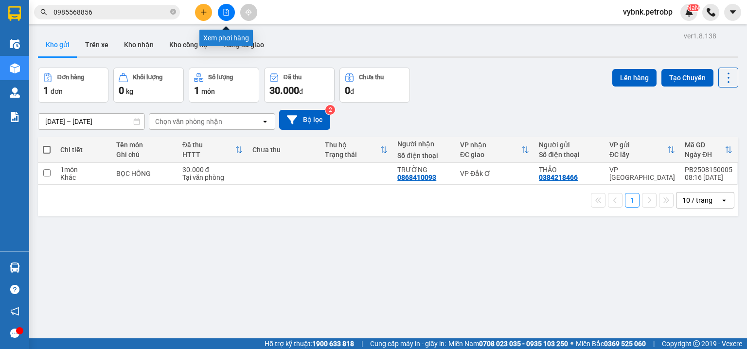
click at [221, 8] on button at bounding box center [226, 12] width 17 height 17
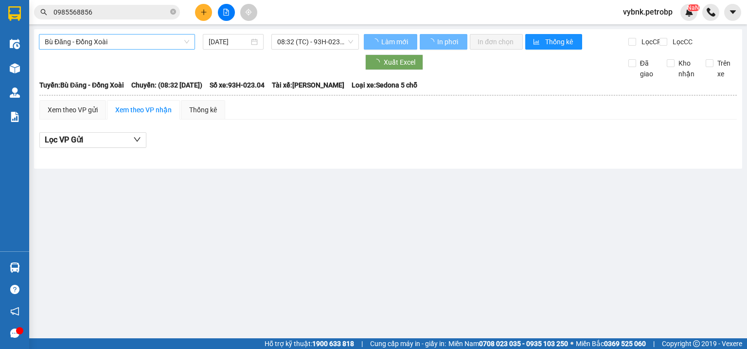
click at [157, 43] on span "Bù Đăng - Đồng Xoài" at bounding box center [117, 42] width 144 height 15
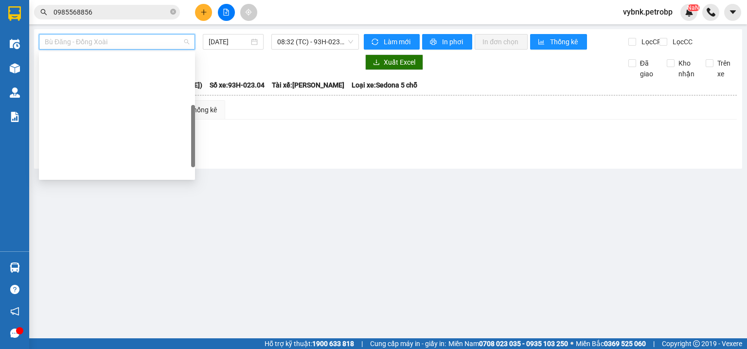
click at [119, 289] on div "Phước Long - Hồ Chí Minh" at bounding box center [117, 294] width 144 height 11
type input "[DATE]"
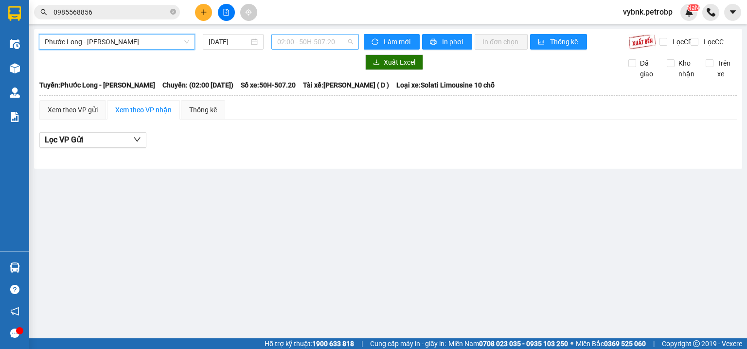
click at [297, 41] on span "02:00 - 50H-507.20" at bounding box center [315, 42] width 76 height 15
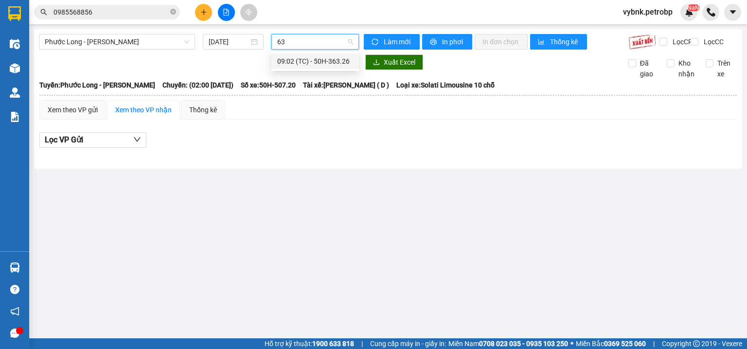
type input "632"
click at [308, 65] on div "09:02 (TC) - 50H-363.26" at bounding box center [315, 61] width 76 height 11
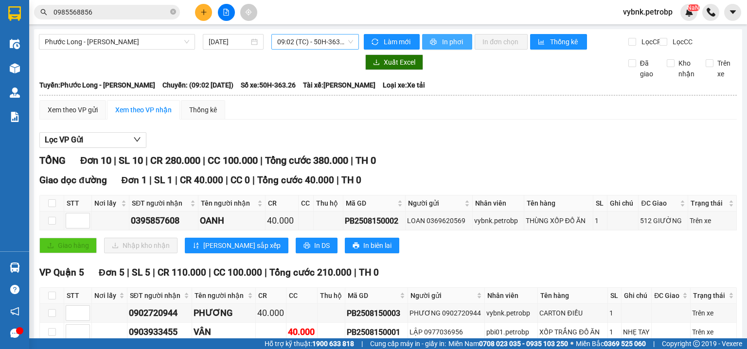
click at [442, 45] on span "In phơi" at bounding box center [453, 41] width 22 height 11
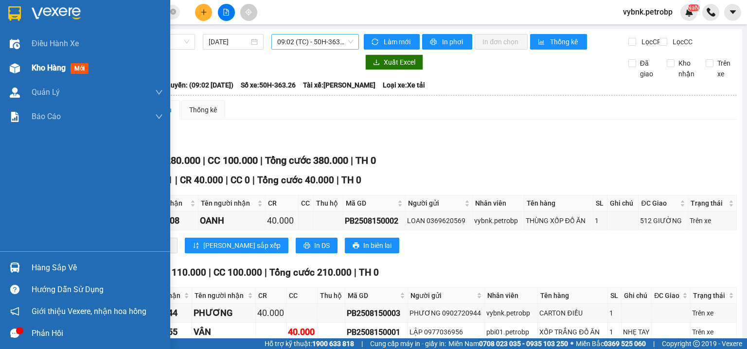
click at [20, 68] on div at bounding box center [14, 68] width 17 height 17
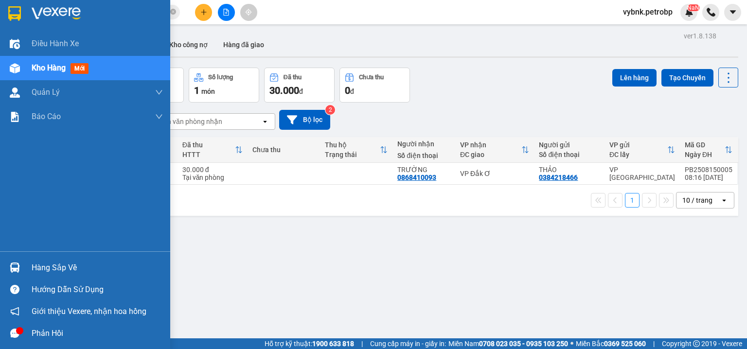
click at [13, 265] on img at bounding box center [15, 267] width 10 height 10
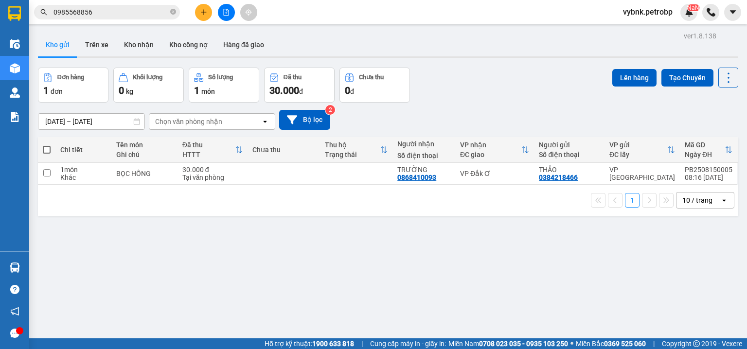
click at [148, 12] on section "Kết quả tìm kiếm ( 485 ) Bộ lọc Ngày tạo đơn gần nhất Mã ĐH Trạng thái Món hàng…" at bounding box center [373, 174] width 747 height 349
click at [148, 12] on input "0985568856" at bounding box center [110, 12] width 115 height 11
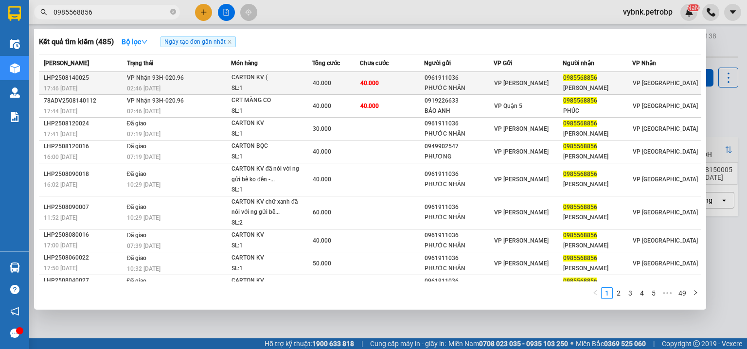
click at [336, 79] on div "40.000" at bounding box center [336, 83] width 47 height 11
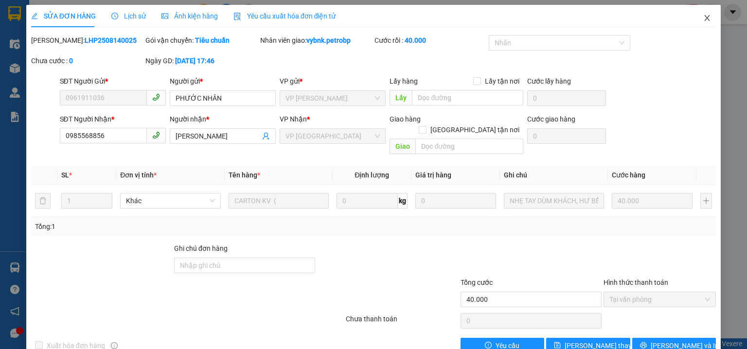
click at [704, 21] on icon "close" at bounding box center [707, 18] width 8 height 8
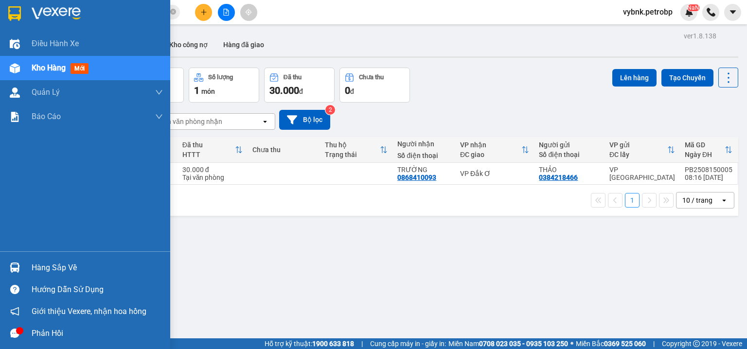
click at [25, 270] on div "Hàng sắp về" at bounding box center [85, 268] width 170 height 22
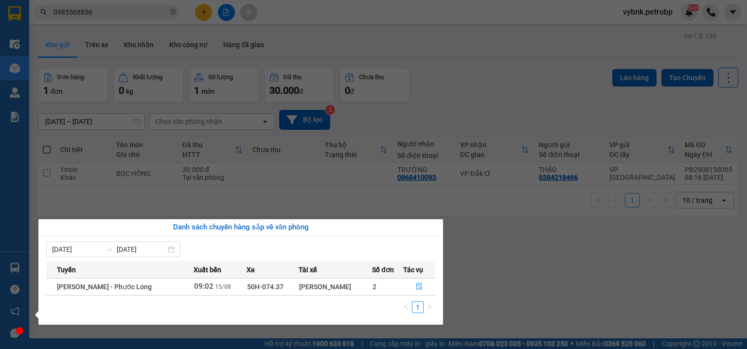
click at [186, 204] on section "Kết quả tìm kiếm ( 485 ) Bộ lọc Ngày tạo đơn gần nhất Mã ĐH Trạng thái Món hàng…" at bounding box center [373, 174] width 747 height 349
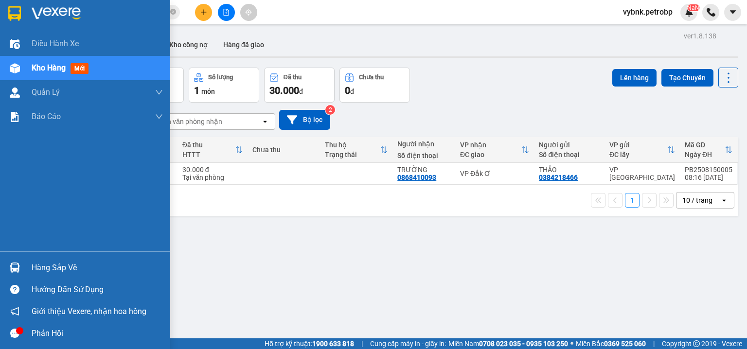
click at [27, 266] on div "Hàng sắp về" at bounding box center [85, 268] width 170 height 22
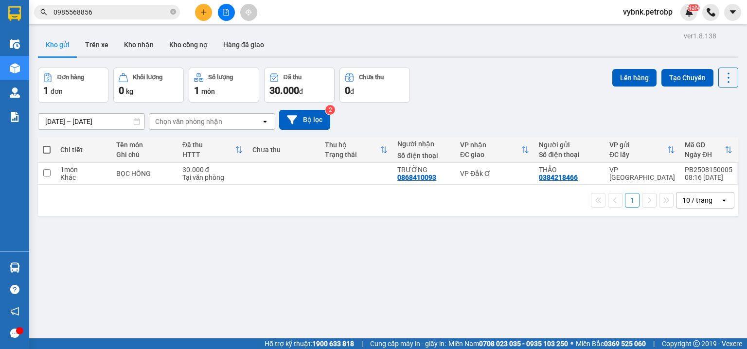
click at [208, 15] on section "Kết quả tìm kiếm ( 485 ) Bộ lọc Ngày tạo đơn gần nhất Mã ĐH Trạng thái Món hàng…" at bounding box center [373, 174] width 747 height 349
click at [208, 15] on button at bounding box center [203, 12] width 17 height 17
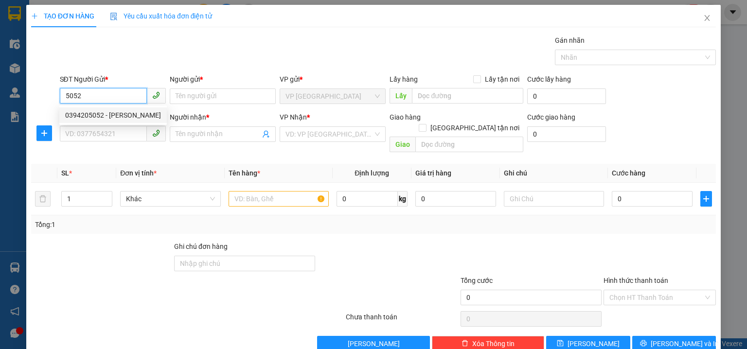
click at [128, 115] on div "0394205052 - TRINH" at bounding box center [113, 115] width 96 height 11
type input "0394205052"
type input "TRINH"
type input "0933526709"
type input "NHUNG"
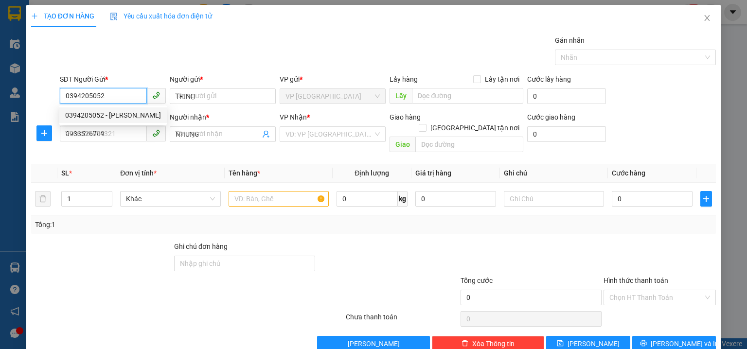
type input "40.000"
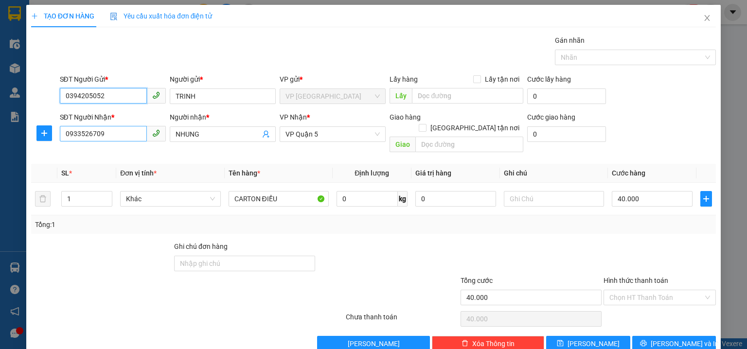
type input "0394205052"
click at [127, 133] on input "0933526709" at bounding box center [103, 134] width 87 height 16
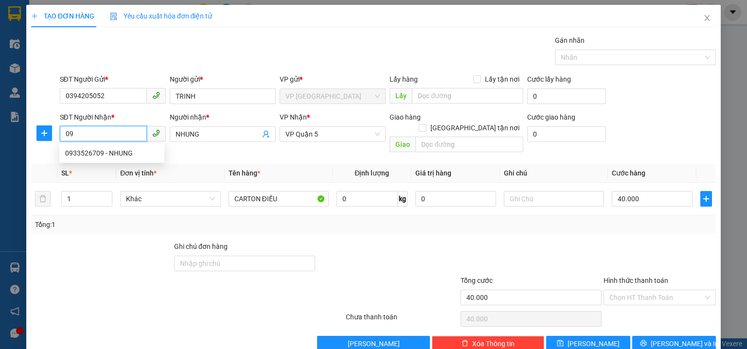
type input "0"
click at [87, 96] on input "0394205052" at bounding box center [103, 96] width 87 height 16
paste input "0976073027"
type input "0976073027"
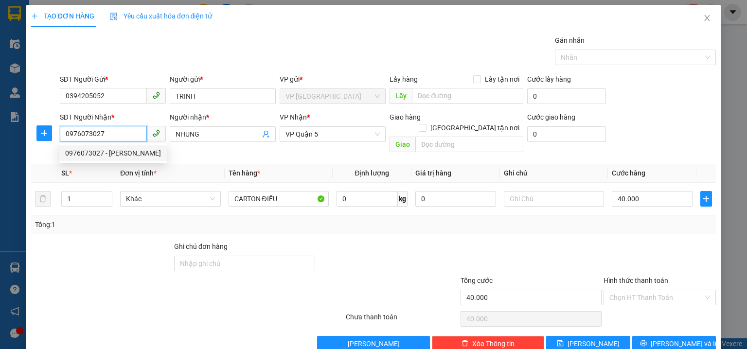
click at [105, 149] on div "0976073027 - HÀ" at bounding box center [113, 153] width 96 height 11
type input "HÀ"
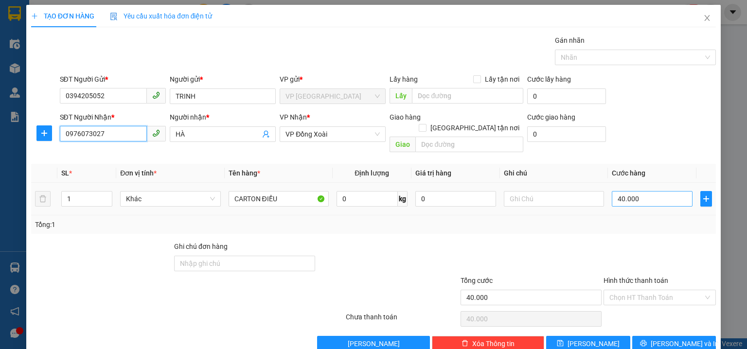
type input "0976073027"
click at [654, 191] on input "40.000" at bounding box center [651, 199] width 81 height 16
type input "5"
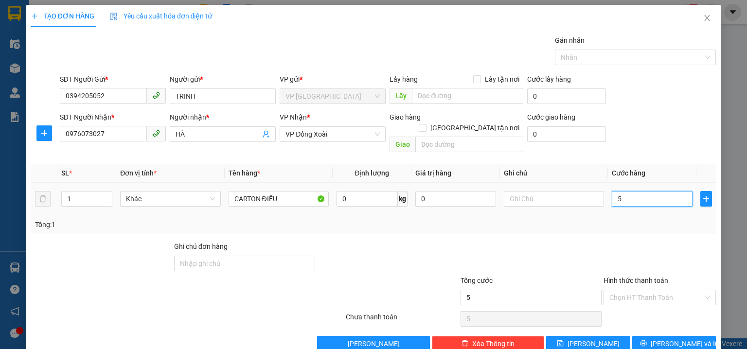
type input "50"
type input "50.000"
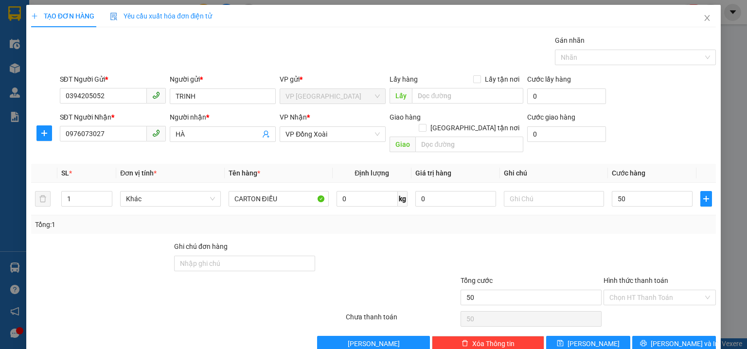
type input "50.000"
click at [658, 138] on div "SĐT Người Nhận * 0976073027 Người nhận * HÀ VP Nhận * VP Đồng Xoài Giao hàng Gi…" at bounding box center [388, 134] width 660 height 45
click at [707, 336] on button "[PERSON_NAME] và In" at bounding box center [674, 344] width 84 height 16
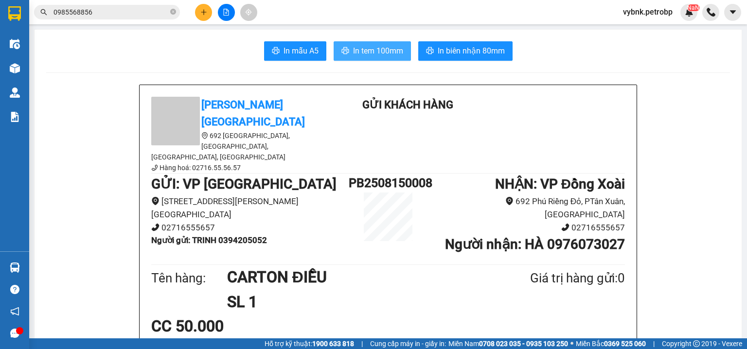
click at [370, 44] on button "In tem 100mm" at bounding box center [371, 50] width 77 height 19
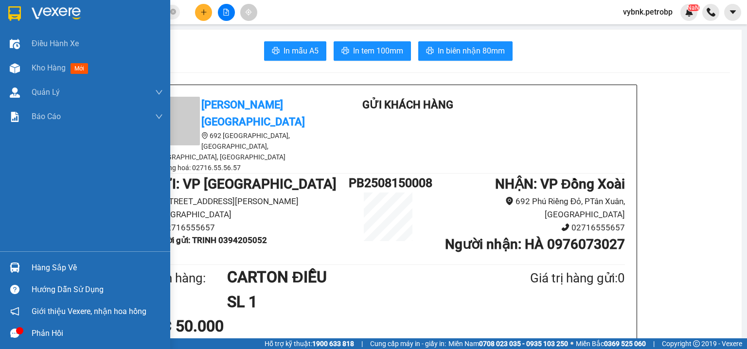
click at [25, 258] on div "Hàng sắp về" at bounding box center [85, 268] width 170 height 22
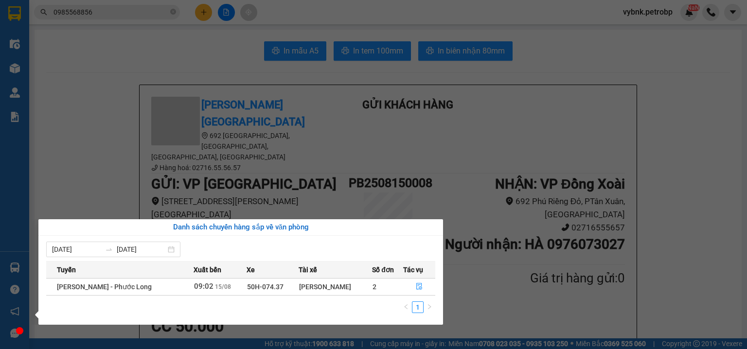
click at [172, 9] on section "Kết quả tìm kiếm ( 485 ) Bộ lọc Ngày tạo đơn gần nhất Mã ĐH Trạng thái Món hàng…" at bounding box center [373, 174] width 747 height 349
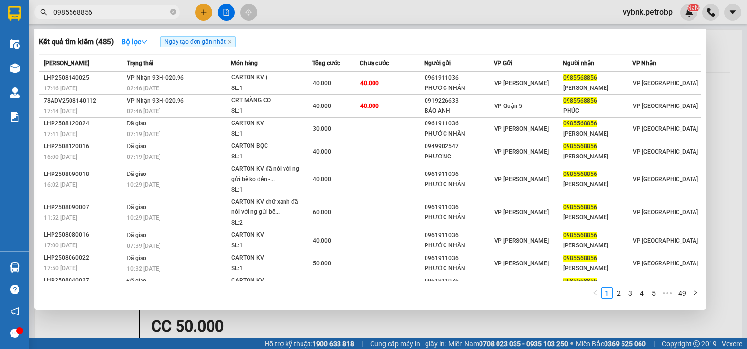
click at [172, 9] on icon "close-circle" at bounding box center [173, 12] width 6 height 6
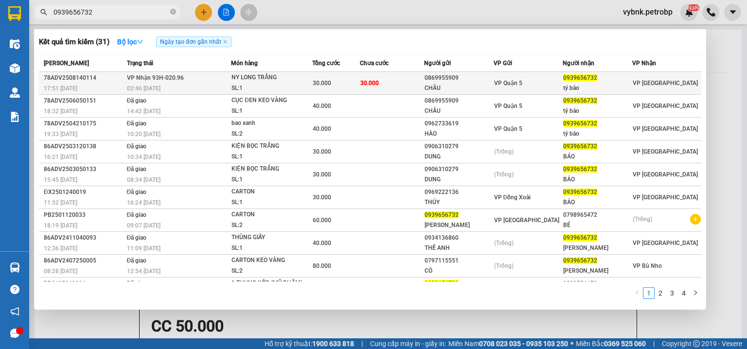
type input "0939656732"
click at [457, 85] on div "CHÂU" at bounding box center [458, 88] width 69 height 10
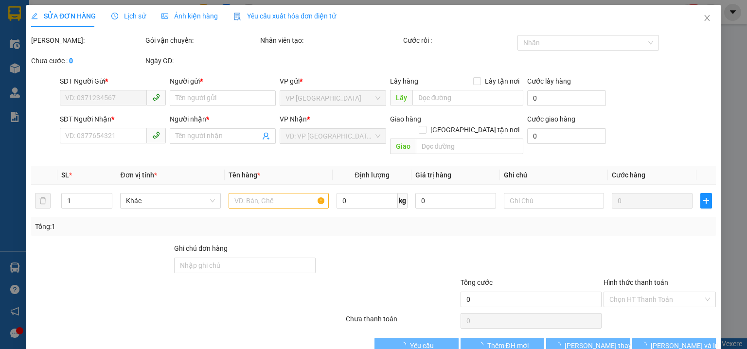
type input "0869955909"
type input "CHÂU"
type input "0939656732"
type input "tý bảo"
type input "30.000"
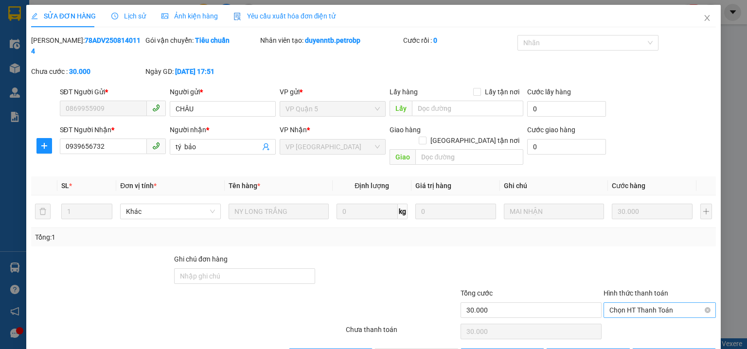
click at [633, 303] on span "Chọn HT Thanh Toán" at bounding box center [659, 310] width 101 height 15
click at [615, 309] on div "Tại văn phòng" at bounding box center [654, 307] width 100 height 11
type input "0"
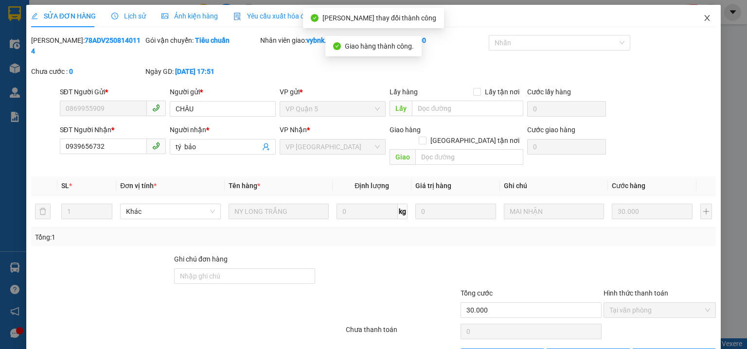
click at [704, 18] on icon "close" at bounding box center [706, 18] width 5 height 6
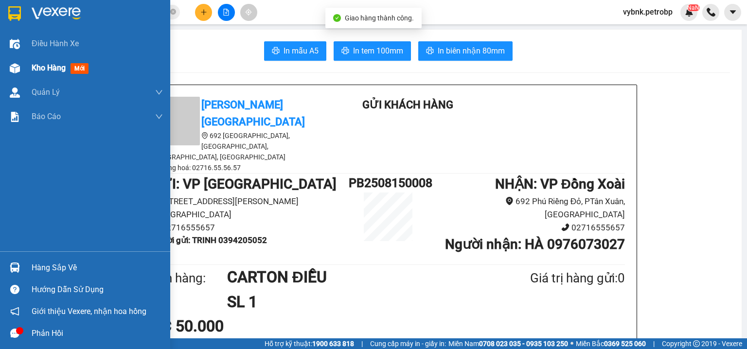
click at [51, 65] on span "Kho hàng" at bounding box center [49, 67] width 34 height 9
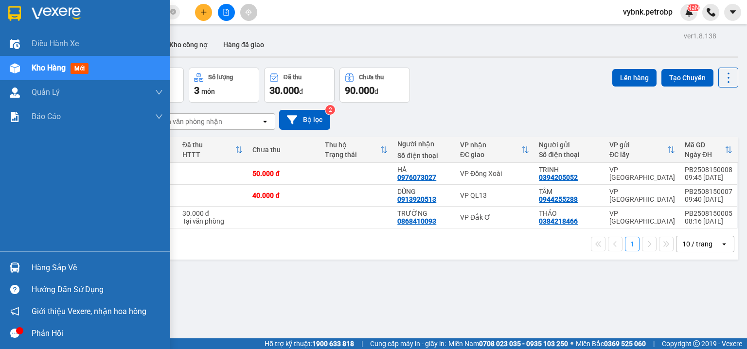
click at [21, 263] on div at bounding box center [14, 267] width 17 height 17
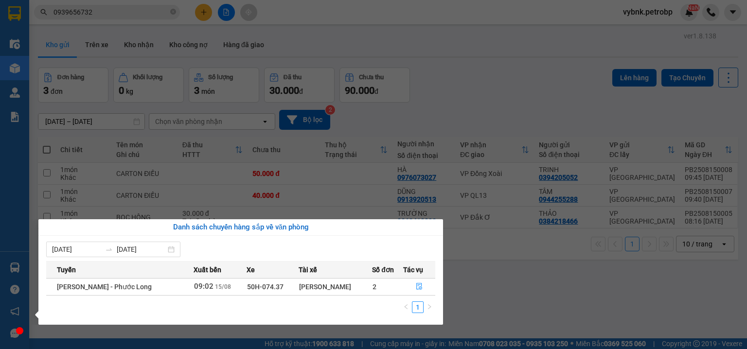
click at [519, 96] on section "Kết quả tìm kiếm ( 31 ) Bộ lọc Ngày tạo đơn gần nhất Mã ĐH Trạng thái Món hàng …" at bounding box center [373, 174] width 747 height 349
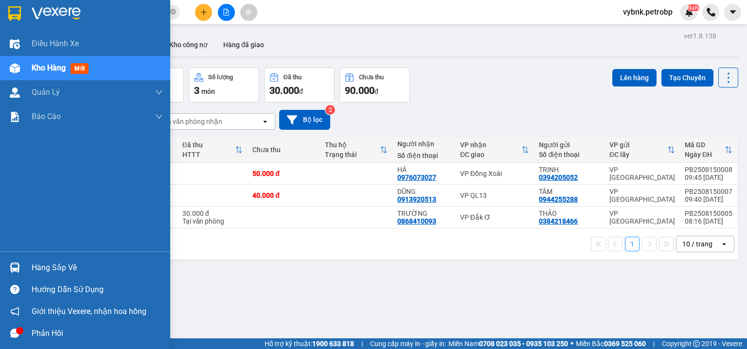
click at [14, 266] on img at bounding box center [15, 267] width 10 height 10
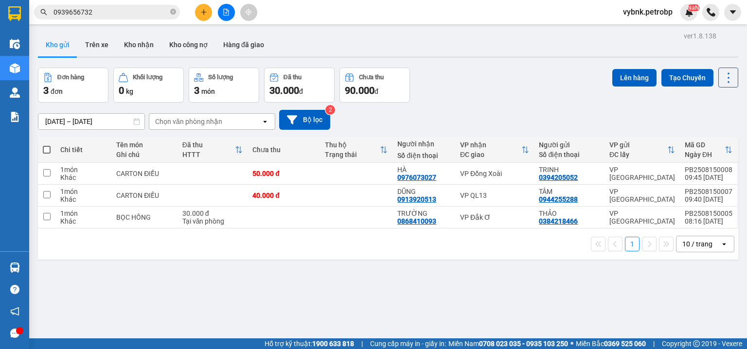
click at [498, 272] on section "Kết quả tìm kiếm ( 31 ) Bộ lọc Ngày tạo đơn gần nhất Mã ĐH Trạng thái Món hàng …" at bounding box center [373, 174] width 747 height 349
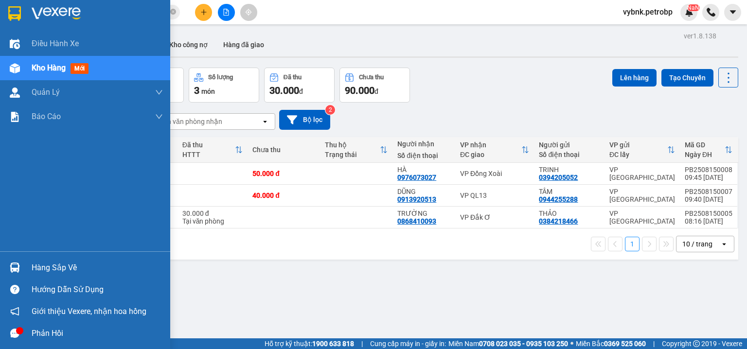
click at [15, 266] on img at bounding box center [15, 267] width 10 height 10
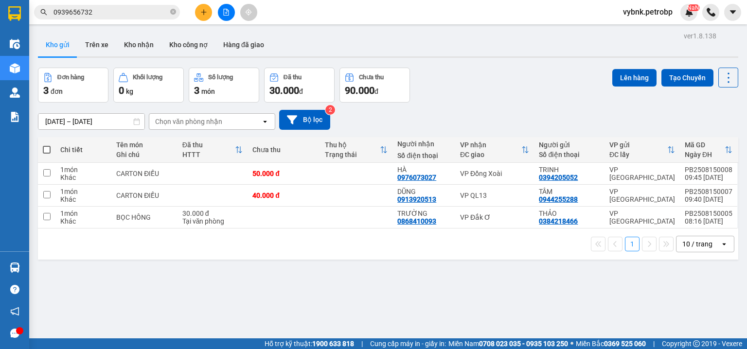
click at [170, 13] on section "Kết quả tìm kiếm ( 31 ) Bộ lọc Ngày tạo đơn gần nhất Mã ĐH Trạng thái Món hàng …" at bounding box center [373, 174] width 747 height 349
click at [172, 14] on icon "close-circle" at bounding box center [173, 12] width 6 height 6
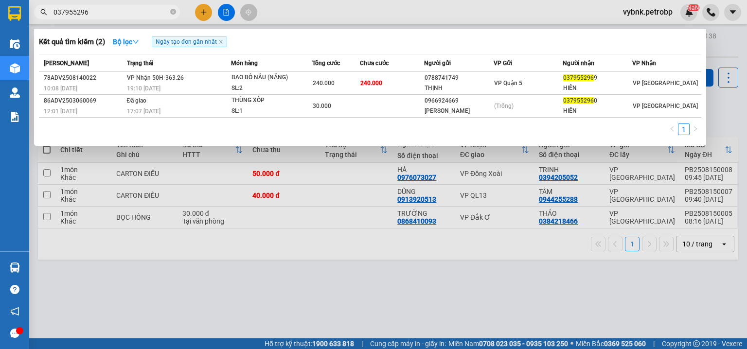
type input "037955296"
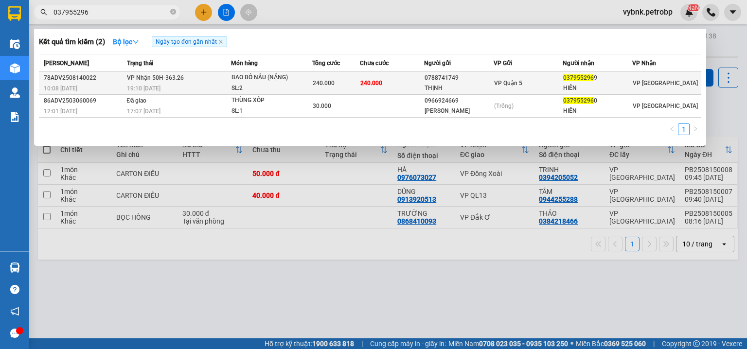
click at [358, 87] on div "240.000" at bounding box center [336, 83] width 47 height 11
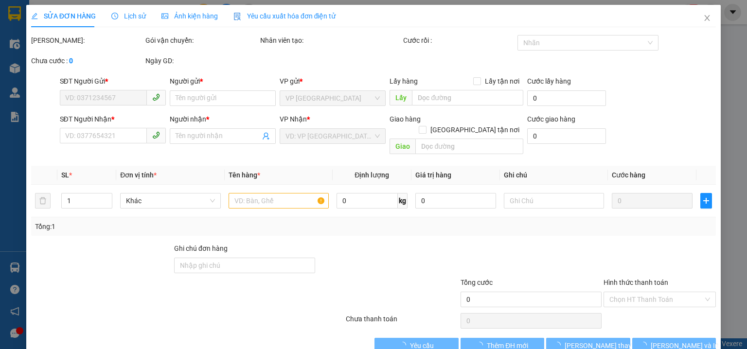
type input "0788741749"
type input "THỊNH"
type input "0379552969"
type input "HIỀN"
type input "240.000"
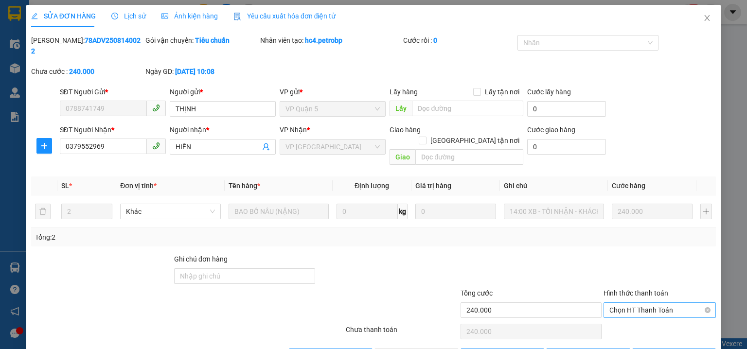
click at [622, 303] on span "Chọn HT Thanh Toán" at bounding box center [659, 310] width 101 height 15
click at [622, 308] on div "Tại văn phòng" at bounding box center [654, 307] width 100 height 11
type input "0"
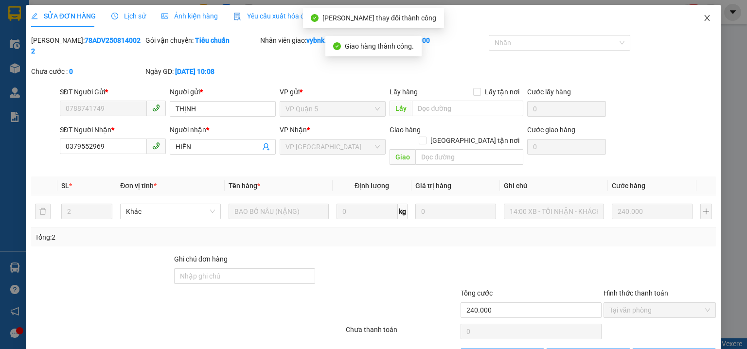
click at [704, 20] on icon "close" at bounding box center [706, 18] width 5 height 6
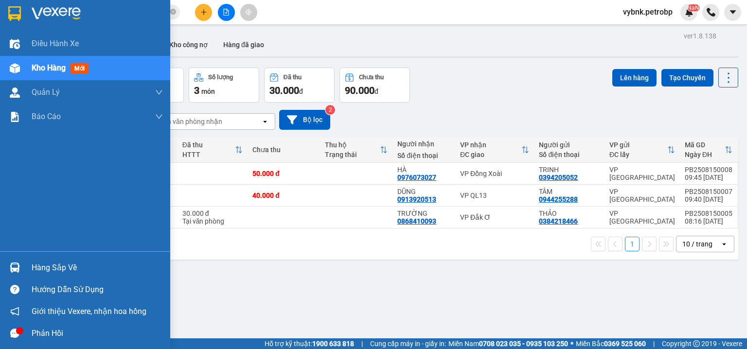
click at [13, 267] on img at bounding box center [15, 267] width 10 height 10
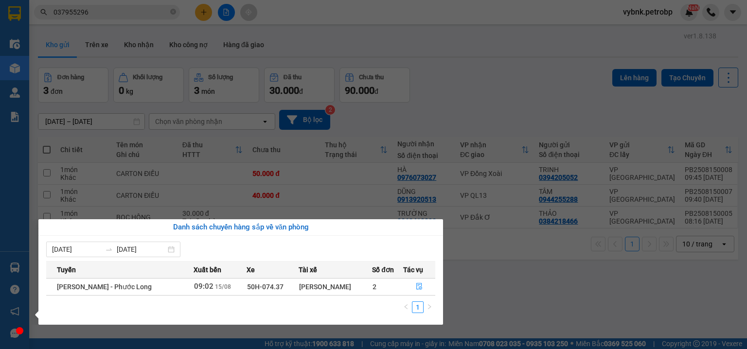
click at [487, 82] on section "Kết quả tìm kiếm ( 2 ) Bộ lọc Ngày tạo đơn gần nhất Mã ĐH Trạng thái Món hàng T…" at bounding box center [373, 174] width 747 height 349
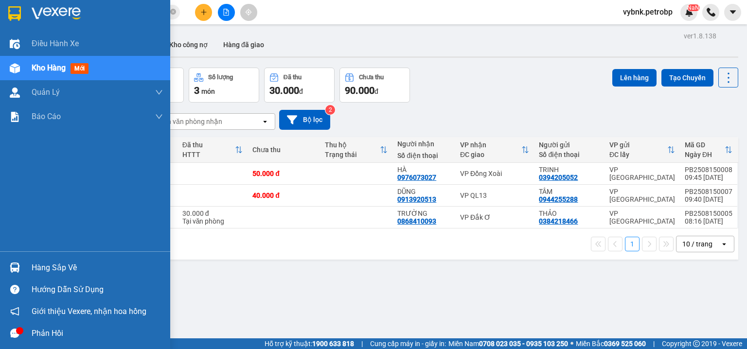
click at [17, 262] on img at bounding box center [15, 267] width 10 height 10
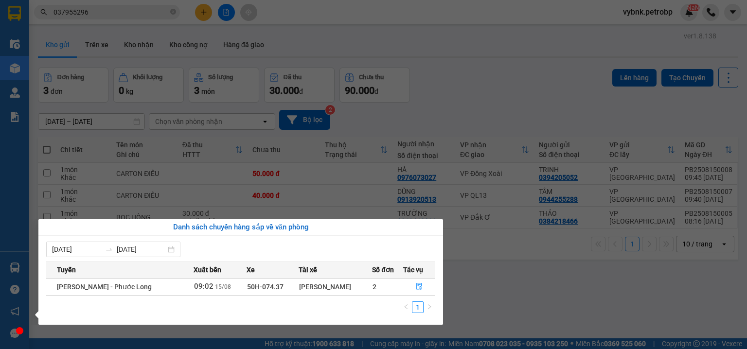
click at [206, 7] on section "Kết quả tìm kiếm ( 2 ) Bộ lọc Ngày tạo đơn gần nhất Mã ĐH Trạng thái Món hàng T…" at bounding box center [373, 174] width 747 height 349
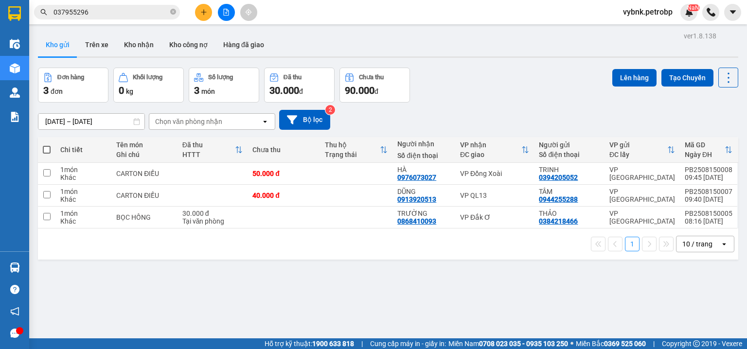
click at [206, 7] on button at bounding box center [203, 12] width 17 height 17
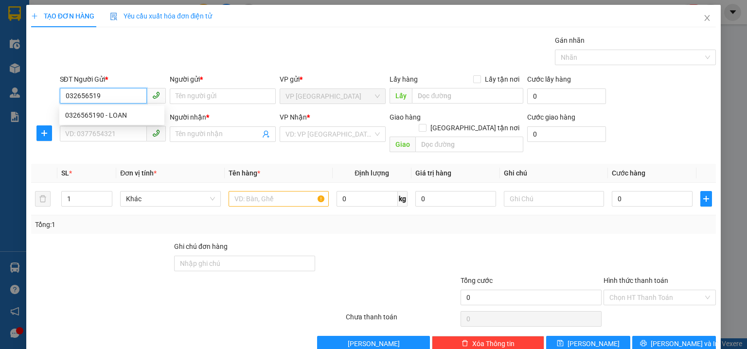
type input "0326565190"
click at [114, 111] on div "0326565190 - LOAN" at bounding box center [111, 115] width 93 height 11
type input "LOAN"
type input "0903828594"
type input "GIANG"
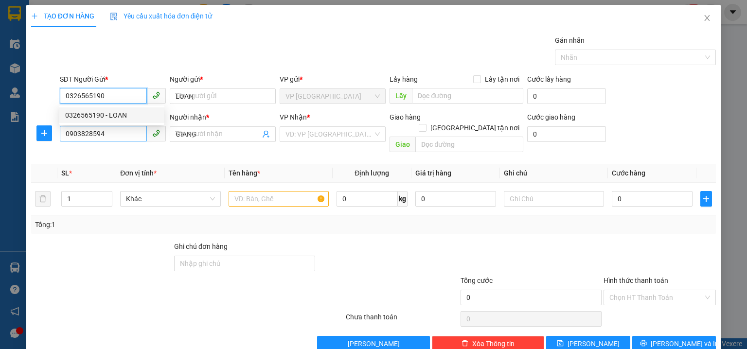
type input "30.000"
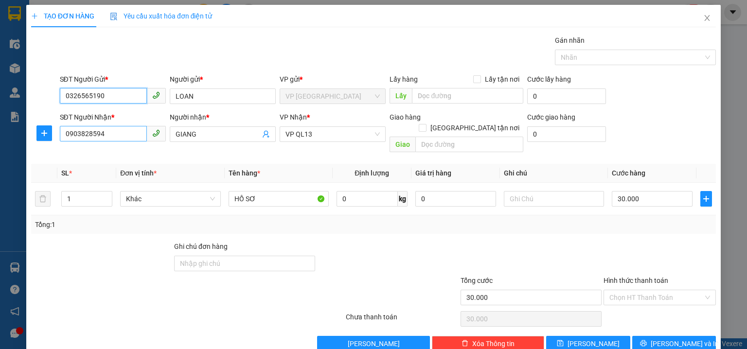
type input "0326565190"
click at [128, 134] on input "0903828594" at bounding box center [103, 134] width 87 height 16
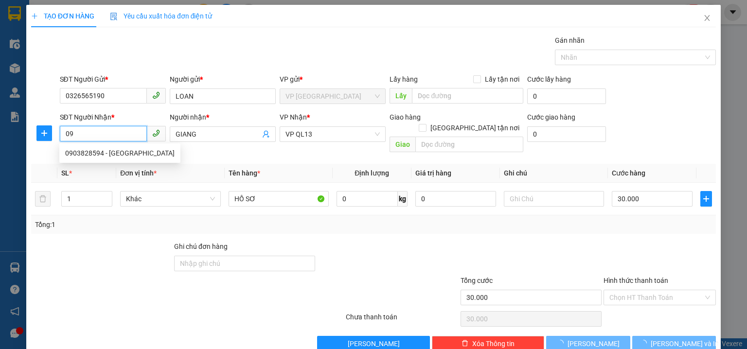
type input "0"
type input "0973042608"
click at [134, 152] on div "0973042608 - TRÂM" at bounding box center [111, 153] width 93 height 11
type input "TRÂM"
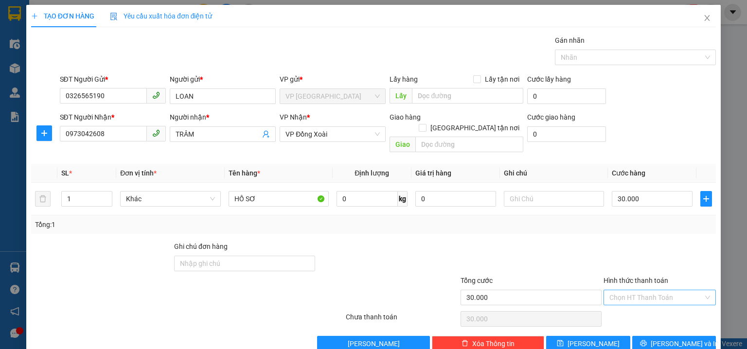
click at [685, 290] on input "Hình thức thanh toán" at bounding box center [656, 297] width 94 height 15
click at [643, 217] on div "Tại văn phòng" at bounding box center [654, 219] width 100 height 11
click at [696, 336] on button "[PERSON_NAME] và In" at bounding box center [674, 344] width 84 height 16
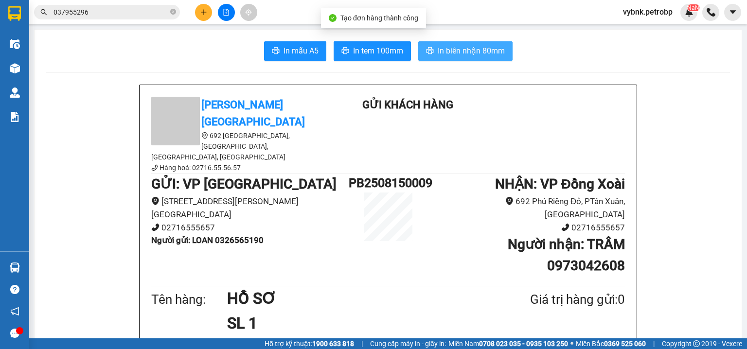
click at [467, 54] on span "In biên nhận 80mm" at bounding box center [470, 51] width 67 height 12
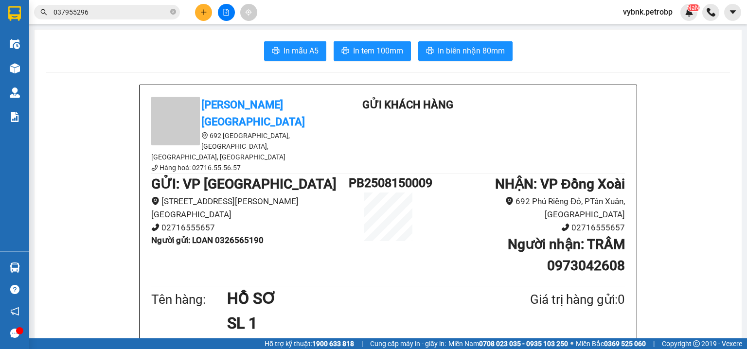
drag, startPoint x: 379, startPoint y: 51, endPoint x: 410, endPoint y: 60, distance: 32.4
click at [379, 52] on span "In tem 100mm" at bounding box center [378, 51] width 50 height 12
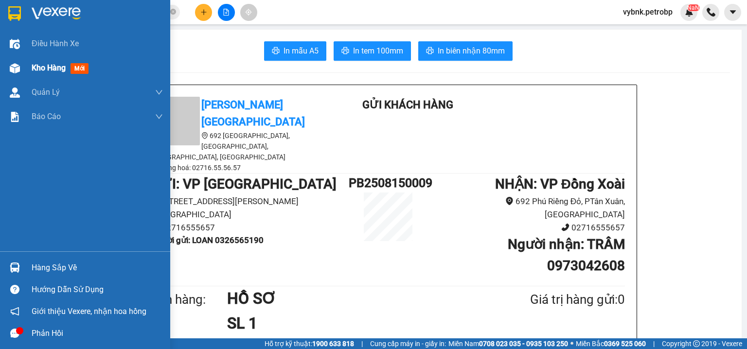
click at [47, 71] on span "Kho hàng" at bounding box center [49, 67] width 34 height 9
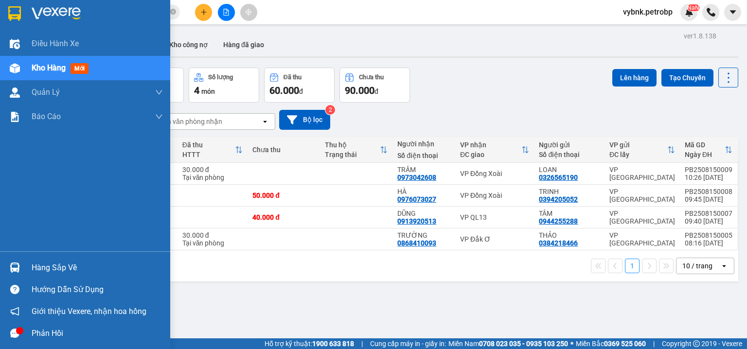
click at [16, 265] on img at bounding box center [15, 267] width 10 height 10
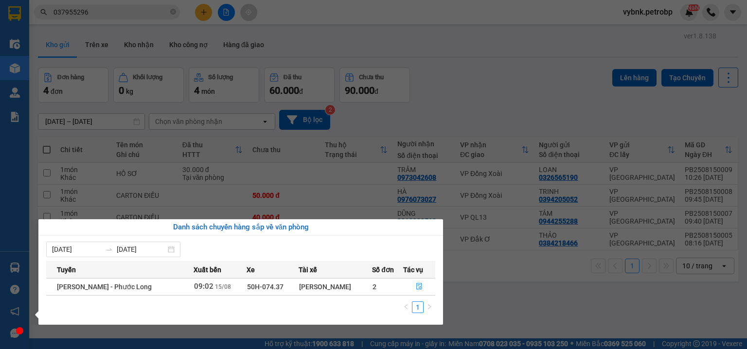
click at [434, 58] on section "Kết quả tìm kiếm ( 2 ) Bộ lọc Ngày tạo đơn gần nhất Mã ĐH Trạng thái Món hàng T…" at bounding box center [373, 174] width 747 height 349
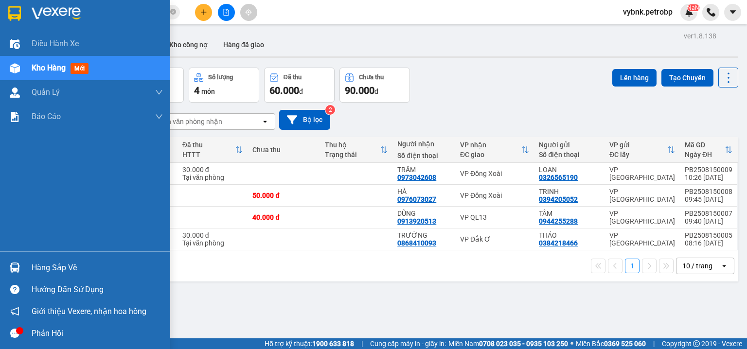
click at [27, 264] on div "Hàng sắp về" at bounding box center [85, 268] width 170 height 22
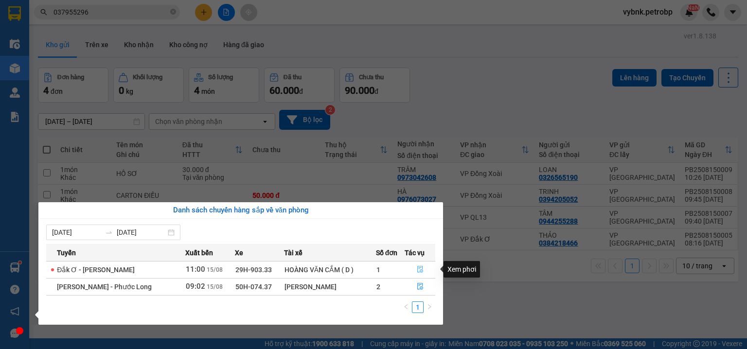
click at [417, 266] on icon "file-done" at bounding box center [420, 269] width 7 height 7
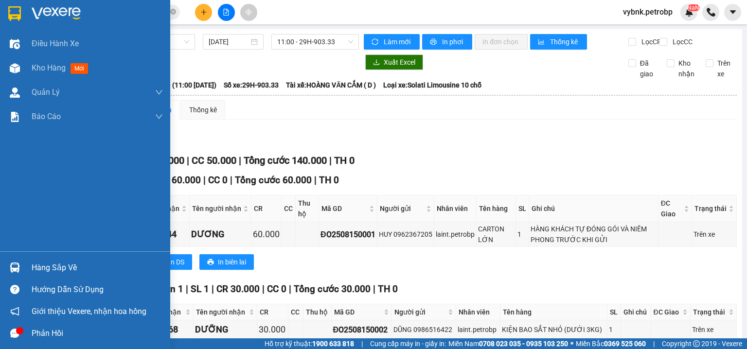
click at [36, 264] on div "Hàng sắp về" at bounding box center [97, 268] width 131 height 15
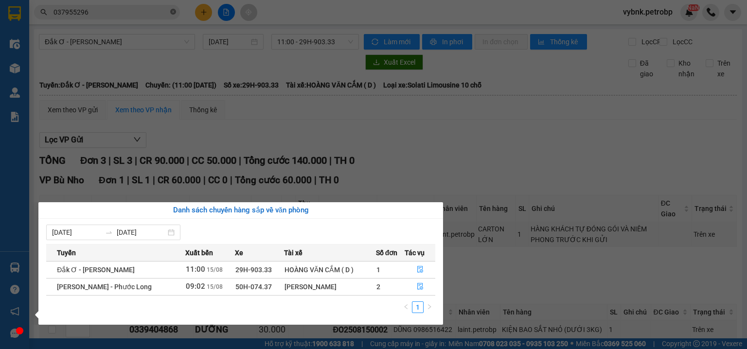
click at [176, 12] on section "Kết quả tìm kiếm ( 2 ) Bộ lọc Ngày tạo đơn gần nhất Mã ĐH Trạng thái Món hàng T…" at bounding box center [373, 174] width 747 height 349
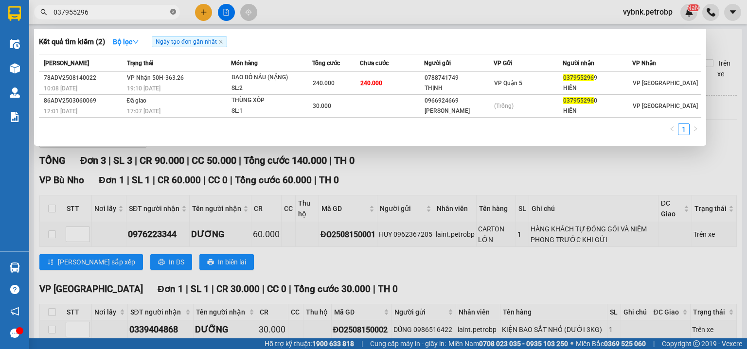
click at [172, 12] on icon "close-circle" at bounding box center [173, 12] width 6 height 6
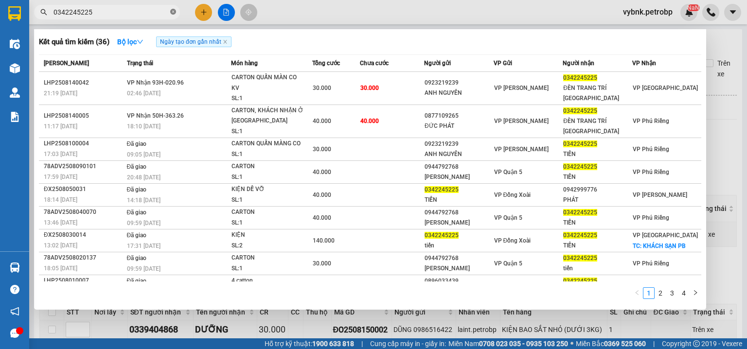
type input "0342245225"
click at [717, 133] on div at bounding box center [373, 174] width 747 height 349
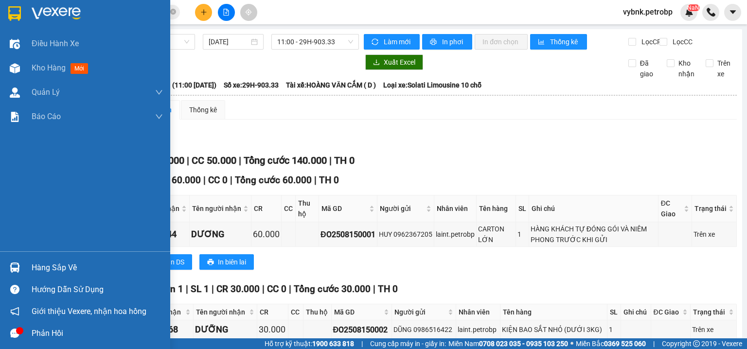
click at [16, 262] on img at bounding box center [15, 267] width 10 height 10
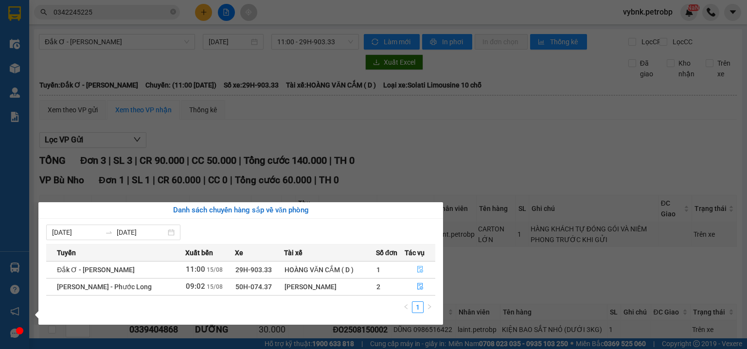
click at [412, 267] on button "button" at bounding box center [420, 270] width 30 height 16
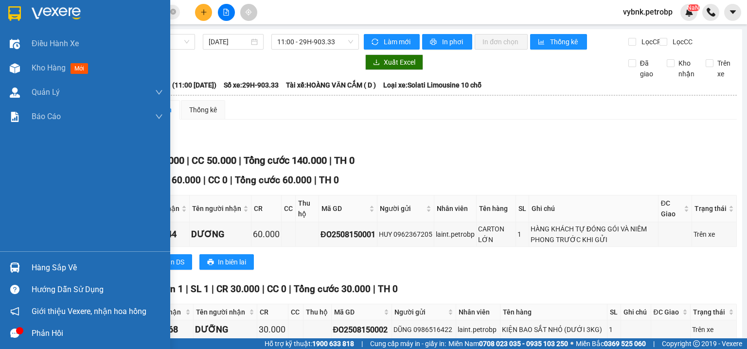
click at [17, 265] on img at bounding box center [15, 267] width 10 height 10
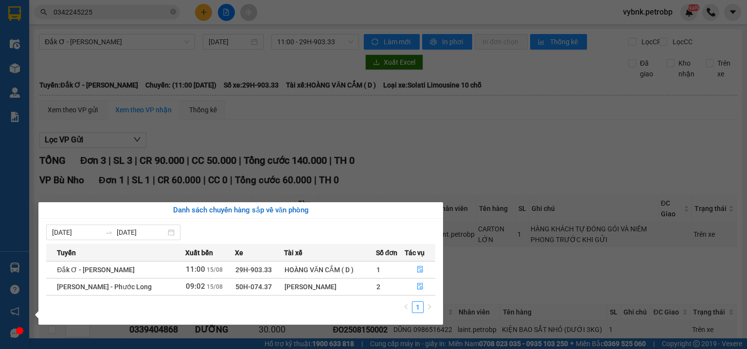
click at [170, 10] on section "Kết quả tìm kiếm ( 36 ) Bộ lọc Ngày tạo đơn gần nhất Mã ĐH Trạng thái Món hàng …" at bounding box center [373, 174] width 747 height 349
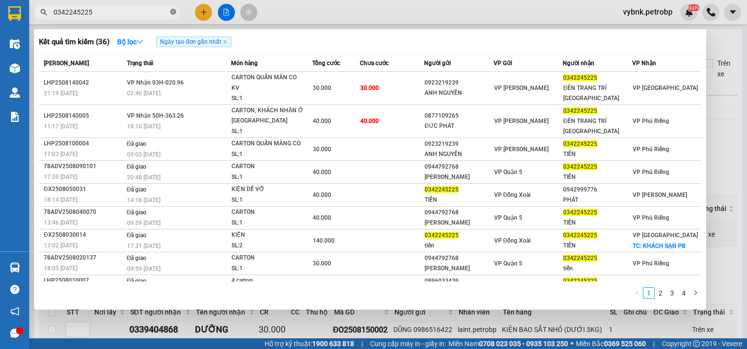
click at [173, 10] on icon "close-circle" at bounding box center [173, 12] width 6 height 6
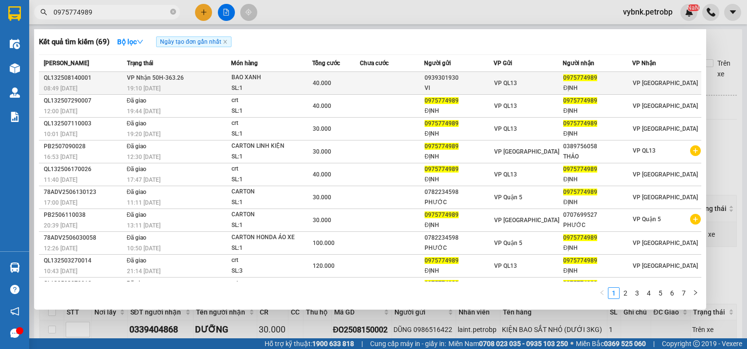
type input "0975774989"
click at [212, 85] on div "19:10 - 14/08" at bounding box center [179, 88] width 104 height 11
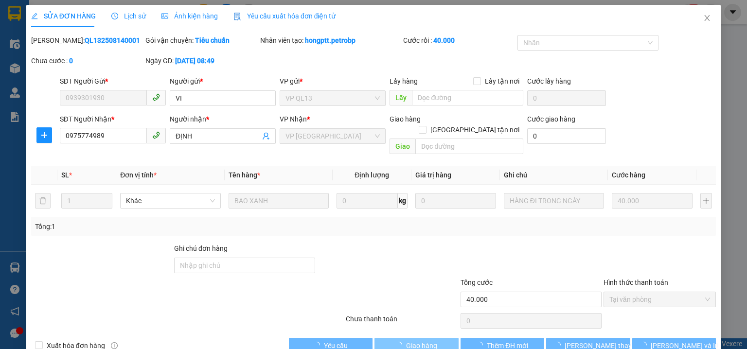
click at [406, 340] on span "Giao hàng" at bounding box center [421, 345] width 31 height 11
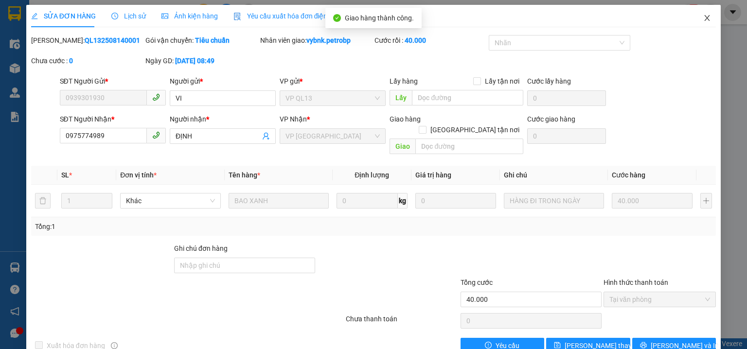
click at [703, 19] on icon "close" at bounding box center [707, 18] width 8 height 8
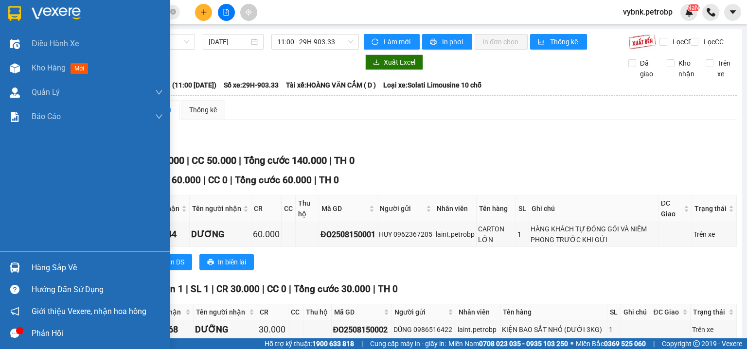
click at [16, 263] on img at bounding box center [15, 267] width 10 height 10
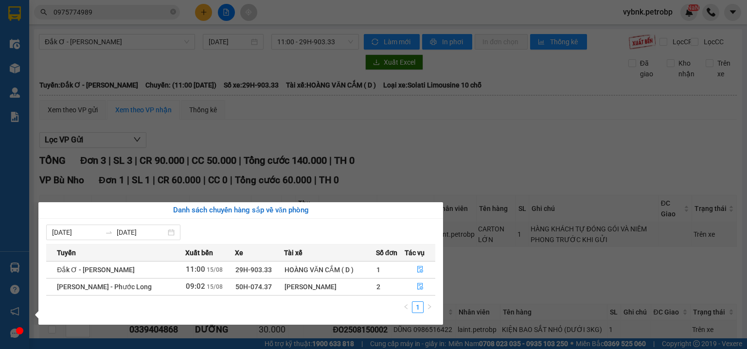
click at [206, 12] on section "Kết quả tìm kiếm ( 69 ) Bộ lọc Ngày tạo đơn gần nhất Mã ĐH Trạng thái Món hàng …" at bounding box center [373, 174] width 747 height 349
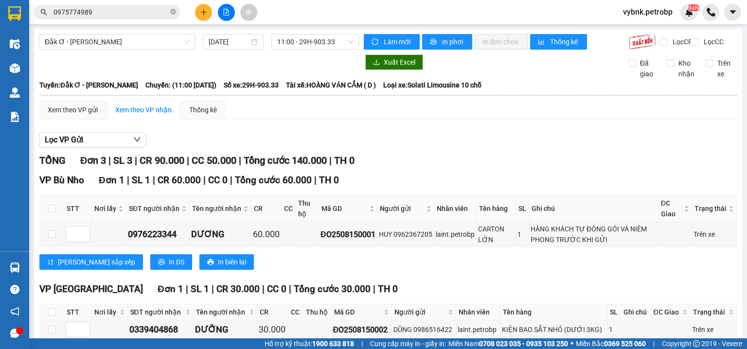
click at [206, 12] on icon "plus" at bounding box center [203, 12] width 7 height 7
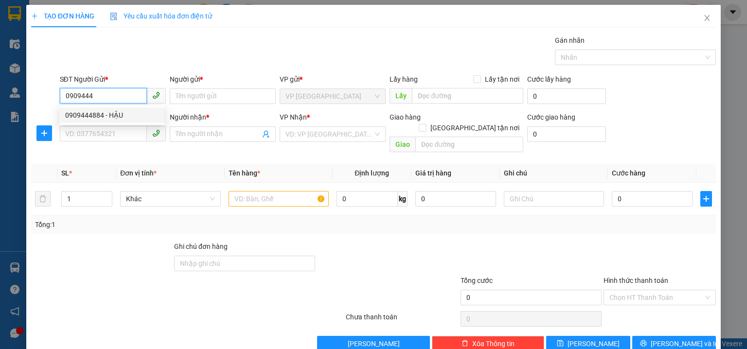
click at [115, 115] on div "0909444884 - HẬU" at bounding box center [111, 115] width 93 height 11
type input "0909444884"
type input "HẬU"
type input "0326239055"
type input "TÌNH"
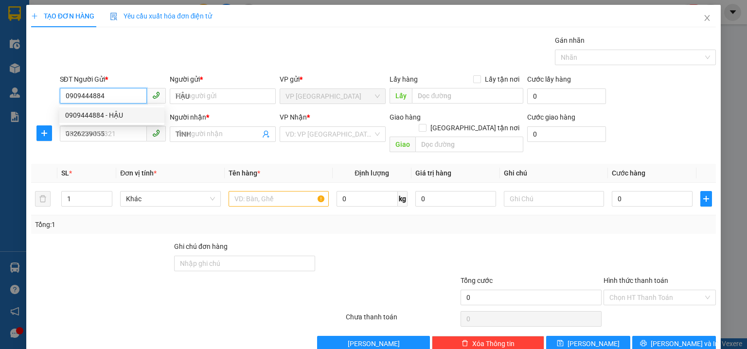
type input "30.000"
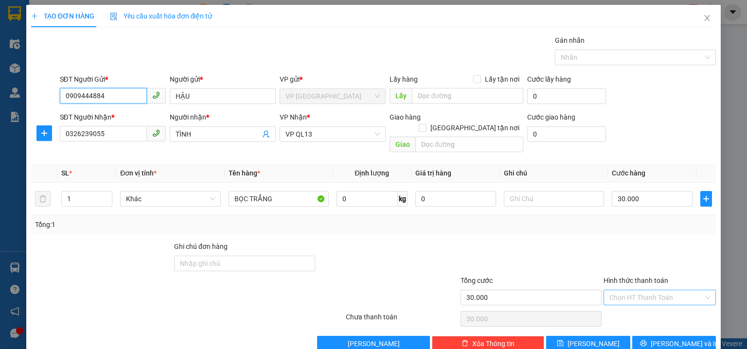
type input "0909444884"
click at [649, 290] on input "Hình thức thanh toán" at bounding box center [656, 297] width 94 height 15
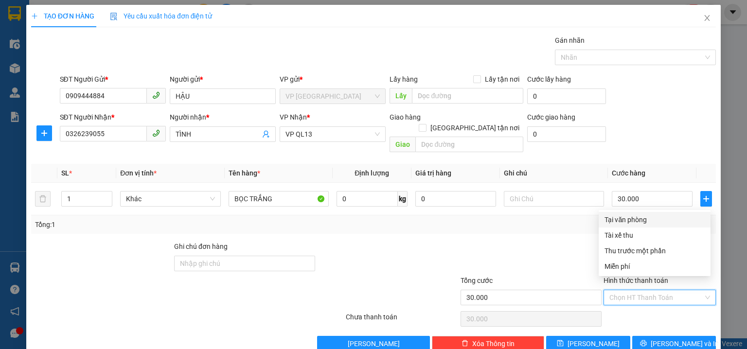
click at [630, 216] on div "Tại văn phòng" at bounding box center [654, 219] width 100 height 11
type input "0"
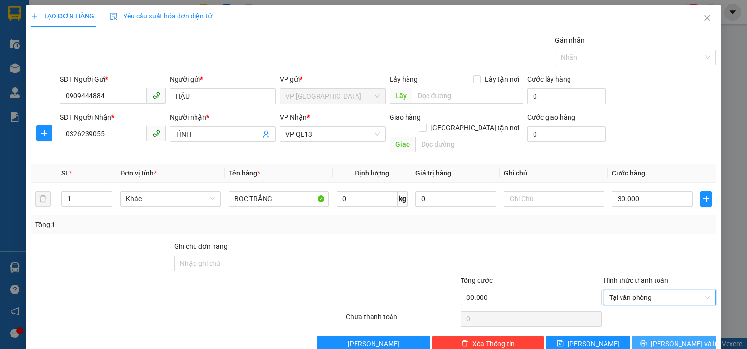
click at [664, 336] on button "Lưu và In" at bounding box center [674, 344] width 84 height 16
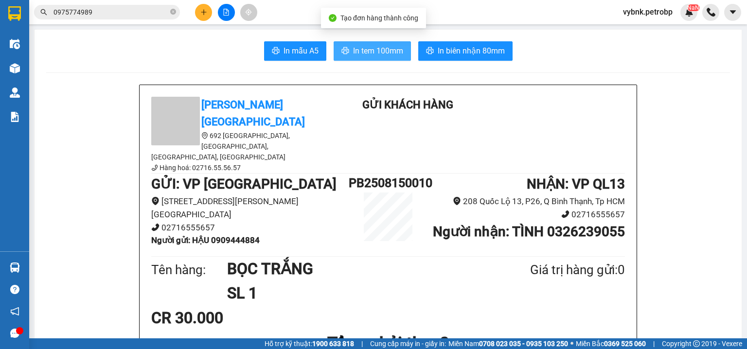
click at [375, 57] on button "In tem 100mm" at bounding box center [371, 50] width 77 height 19
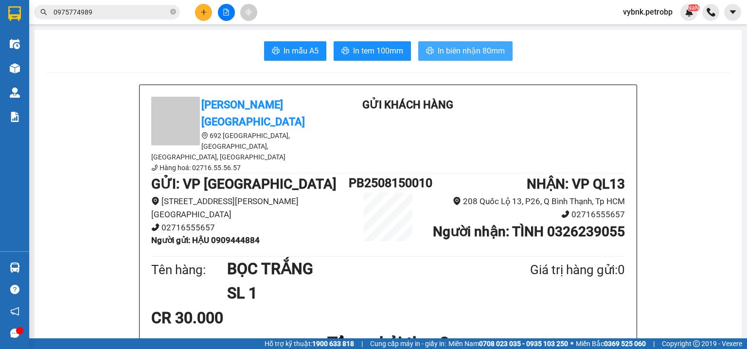
click at [471, 53] on span "In biên nhận 80mm" at bounding box center [470, 51] width 67 height 12
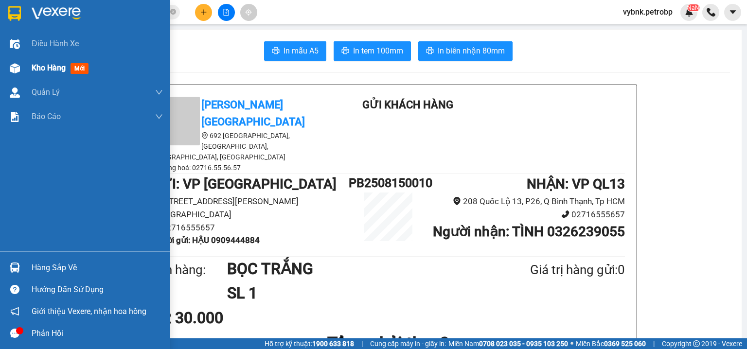
click at [61, 70] on span "Kho hàng" at bounding box center [49, 67] width 34 height 9
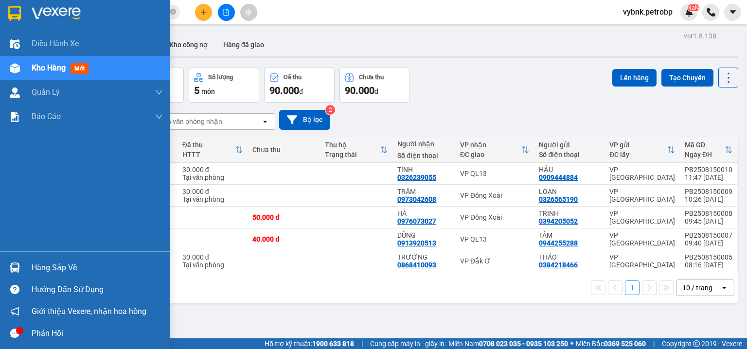
click at [17, 262] on img at bounding box center [15, 267] width 10 height 10
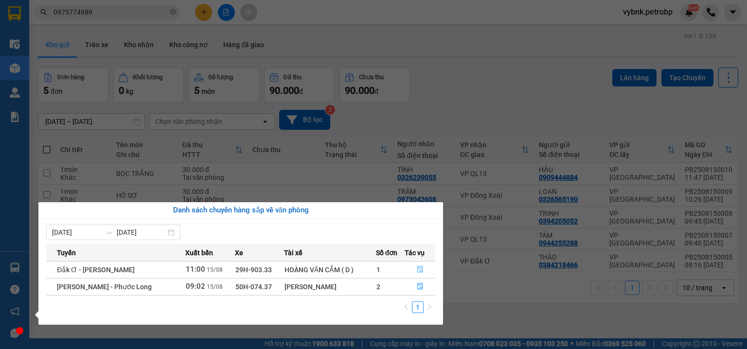
click at [421, 268] on icon "file-done" at bounding box center [420, 269] width 7 height 7
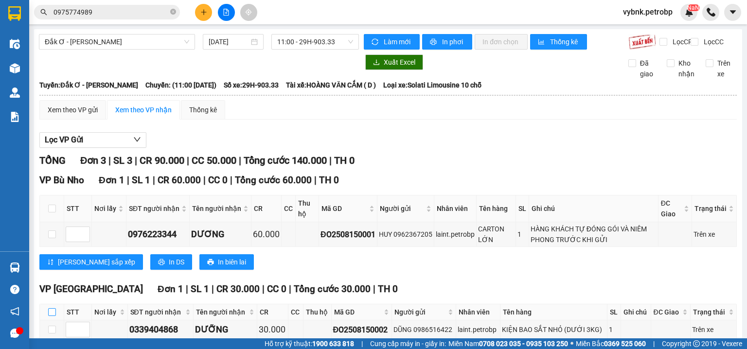
click at [55, 308] on input "checkbox" at bounding box center [52, 312] width 8 height 8
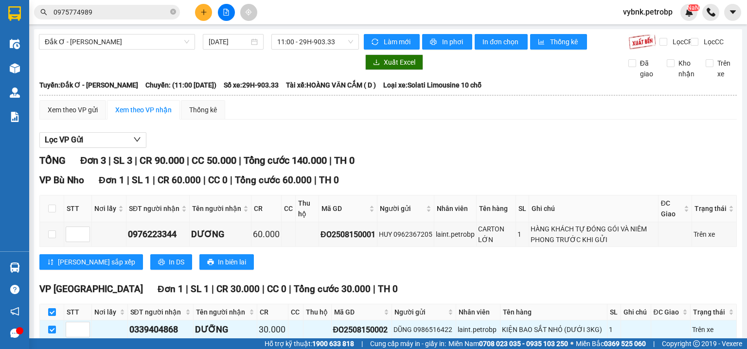
click at [169, 348] on span "Nhập kho nhận" at bounding box center [192, 354] width 47 height 11
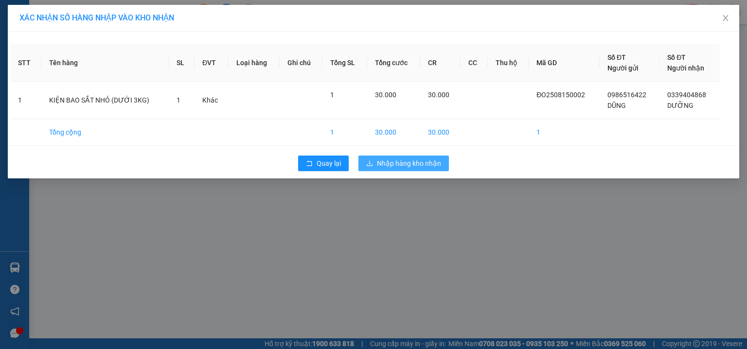
click at [418, 161] on span "Nhập hàng kho nhận" at bounding box center [409, 163] width 64 height 11
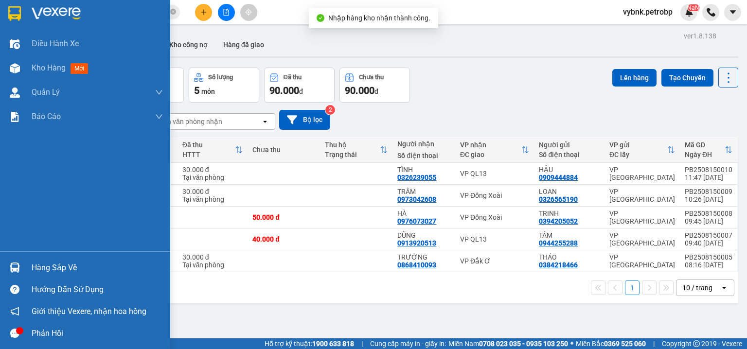
click at [33, 268] on div "Hàng sắp về" at bounding box center [97, 268] width 131 height 15
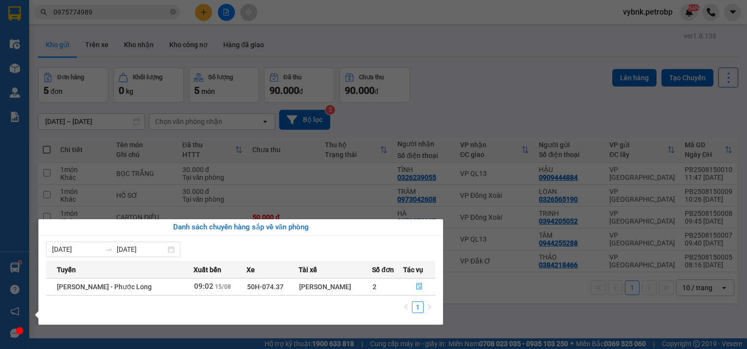
click at [232, 17] on section "Kết quả tìm kiếm ( 69 ) Bộ lọc Ngày tạo đơn gần nhất Mã ĐH Trạng thái Món hàng …" at bounding box center [373, 174] width 747 height 349
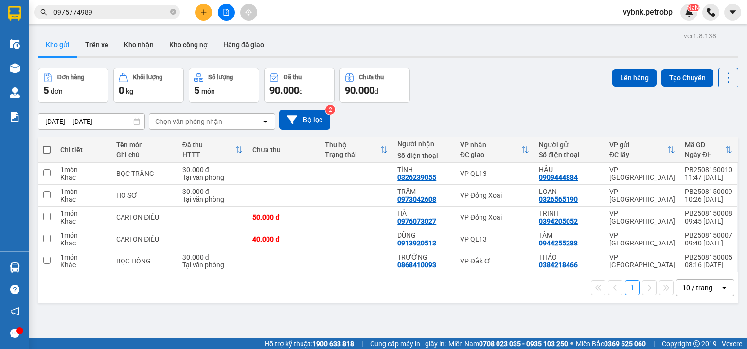
click at [224, 12] on icon "file-add" at bounding box center [226, 12] width 7 height 7
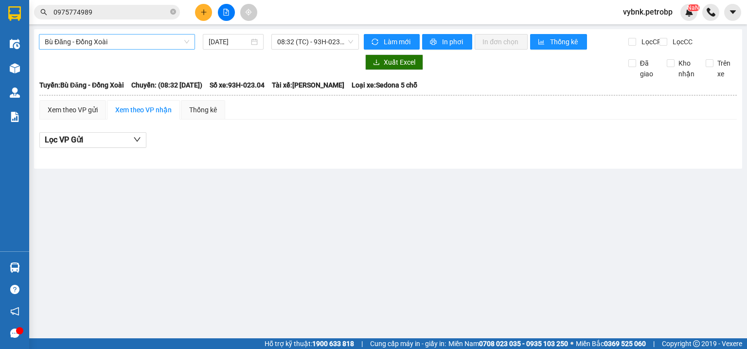
click at [144, 41] on span "Bù Đăng - Đồng Xoài" at bounding box center [117, 42] width 144 height 15
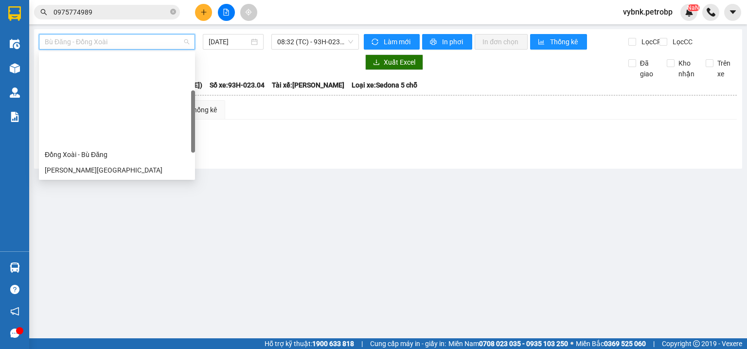
click at [119, 243] on div "[PERSON_NAME] - Đắk Ơ" at bounding box center [117, 248] width 144 height 11
type input "[DATE]"
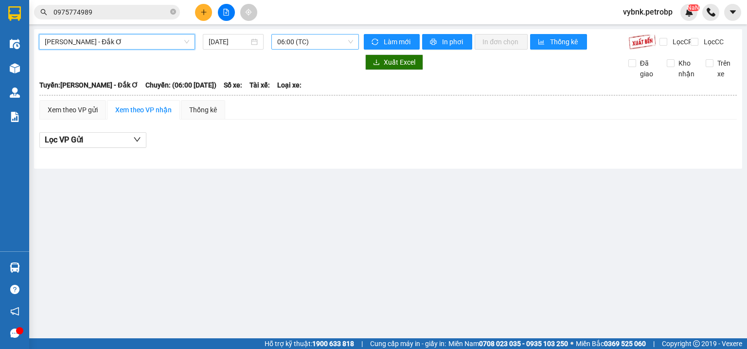
click at [308, 41] on span "06:00 (TC)" at bounding box center [315, 42] width 76 height 15
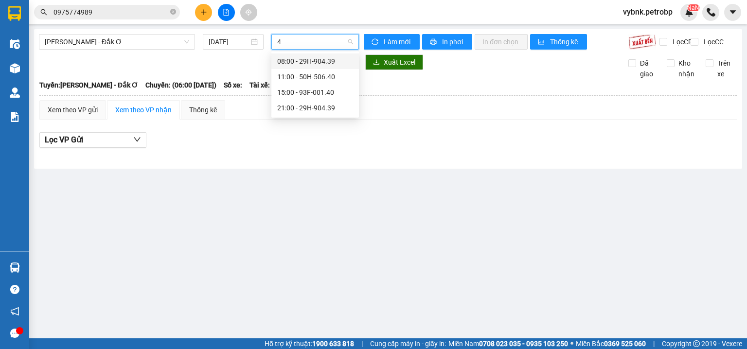
type input "43"
click at [345, 60] on div "08:00 - 29H-904.39" at bounding box center [315, 61] width 76 height 11
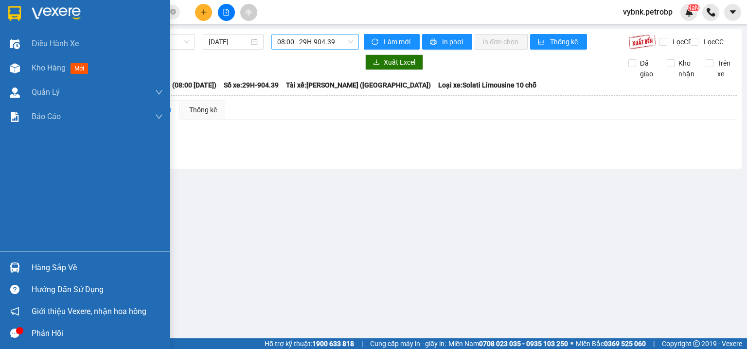
drag, startPoint x: 19, startPoint y: 262, endPoint x: 39, endPoint y: 244, distance: 27.2
click at [22, 261] on div at bounding box center [14, 267] width 17 height 17
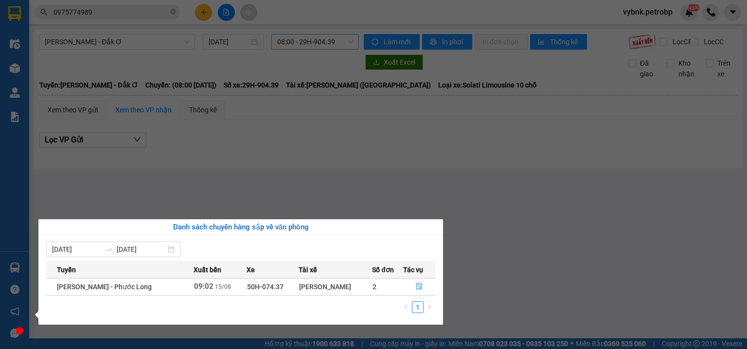
click at [13, 68] on div "Điều hành xe Kho hàng mới Quản Lý Quản lý chuyến Quản lý giao nhận mới Quản lý …" at bounding box center [14, 174] width 29 height 349
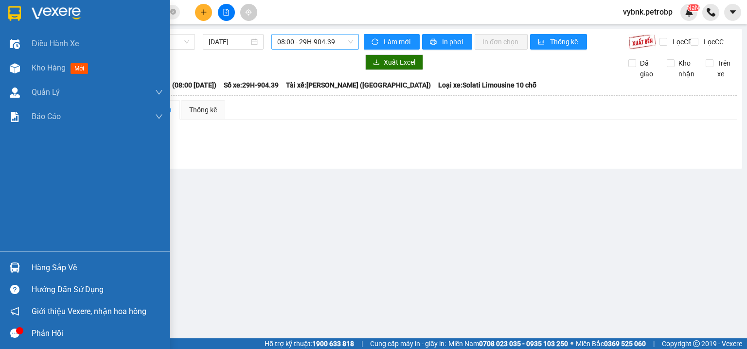
click at [13, 68] on img at bounding box center [15, 68] width 10 height 10
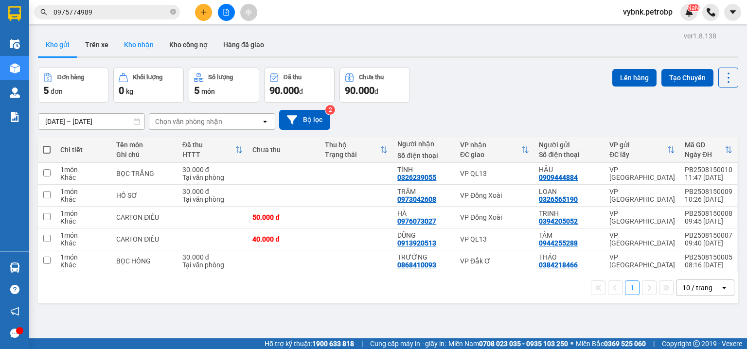
click at [142, 52] on button "Kho nhận" at bounding box center [138, 44] width 45 height 23
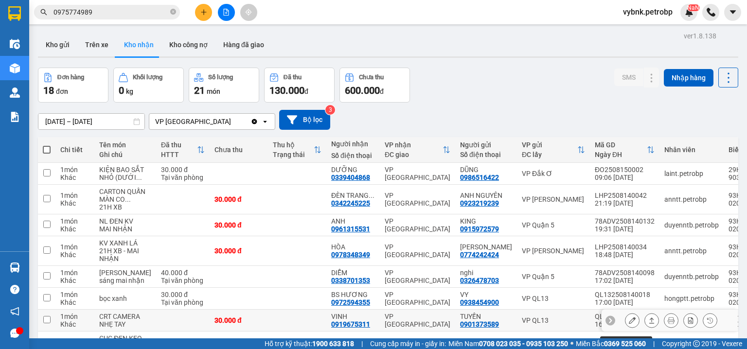
click at [628, 317] on icon at bounding box center [631, 320] width 7 height 7
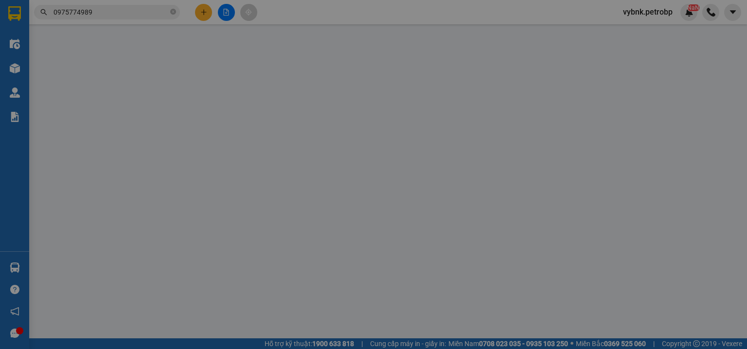
type input "0901373589"
type input "TUYẾN"
type input "0919675311"
type input "VINH"
type input "30.000"
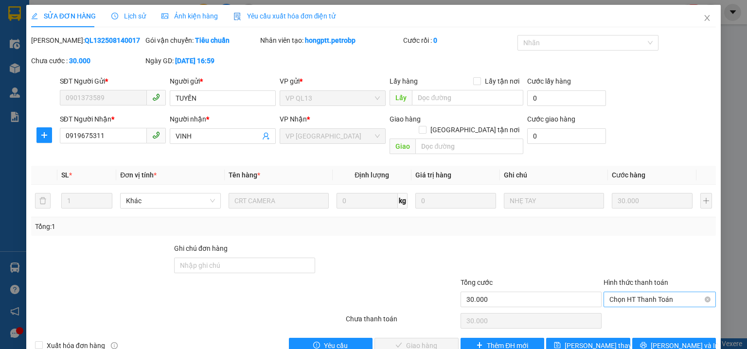
click at [628, 292] on span "Chọn HT Thanh Toán" at bounding box center [659, 299] width 101 height 15
click at [623, 305] on div "Tại văn phòng" at bounding box center [654, 307] width 100 height 11
type input "0"
click at [439, 340] on span "Lưu và Giao hàng" at bounding box center [439, 345] width 93 height 11
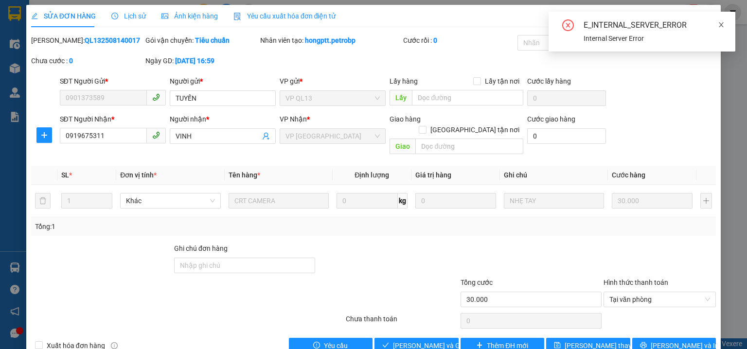
click at [719, 23] on icon "close" at bounding box center [720, 24] width 5 height 5
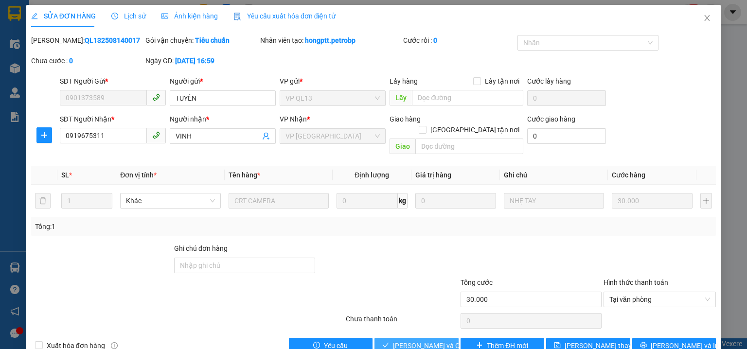
click at [435, 340] on span "Lưu và Giao hàng" at bounding box center [439, 345] width 93 height 11
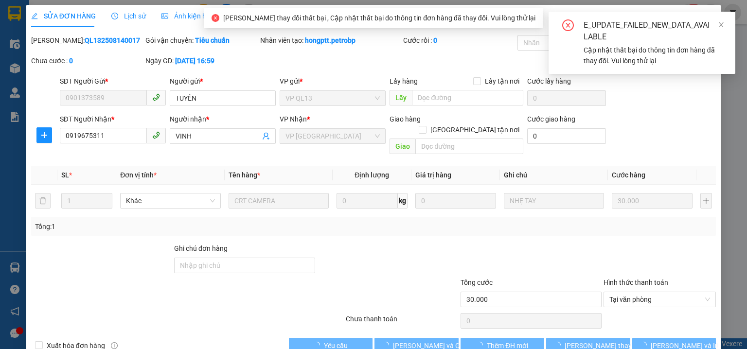
click at [726, 19] on div "E_UPDATE_FAILED_NEW_DATA_AVAILABLE Cập nhật thất bại do thông tin đơn hàng đã t…" at bounding box center [641, 43] width 187 height 62
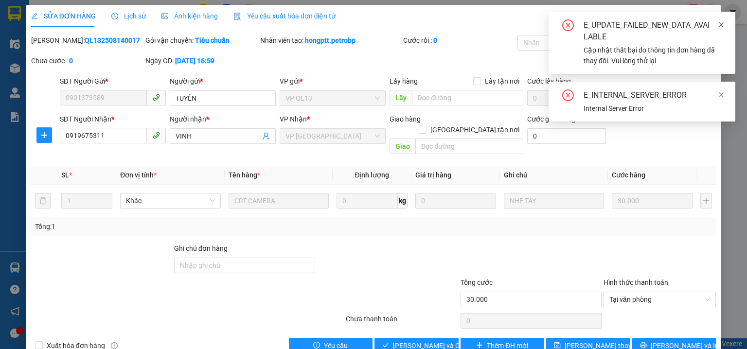
click at [718, 23] on icon "close" at bounding box center [720, 24] width 7 height 7
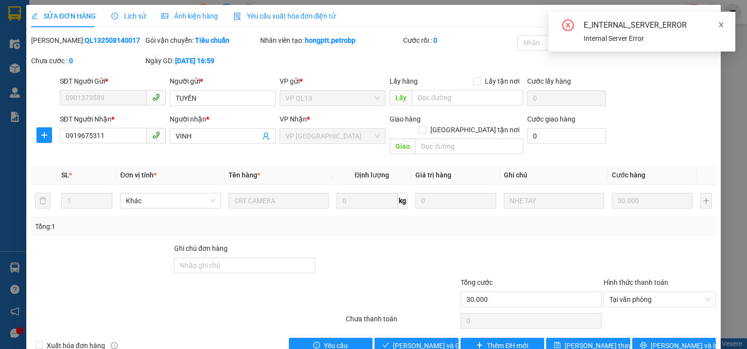
click at [722, 25] on icon "close" at bounding box center [720, 24] width 7 height 7
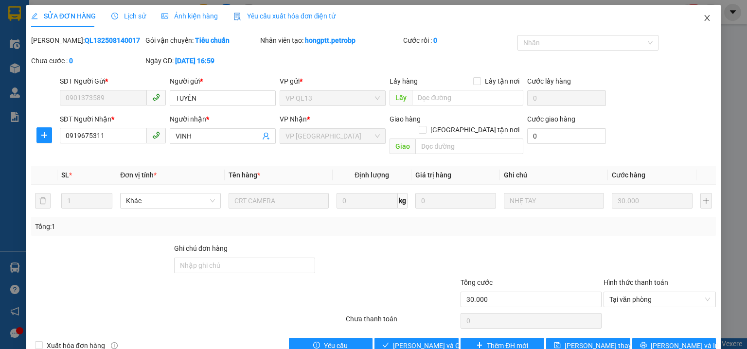
click at [708, 18] on span "Close" at bounding box center [706, 18] width 27 height 27
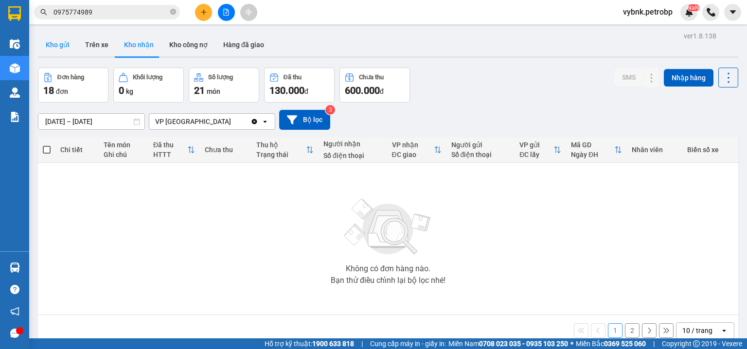
click at [66, 49] on button "Kho gửi" at bounding box center [57, 44] width 39 height 23
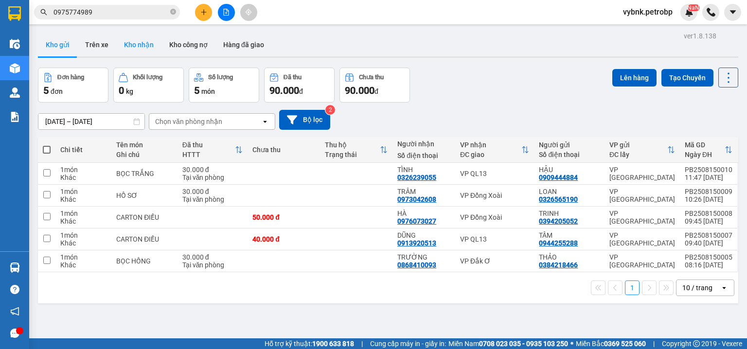
click at [134, 52] on button "Kho nhận" at bounding box center [138, 44] width 45 height 23
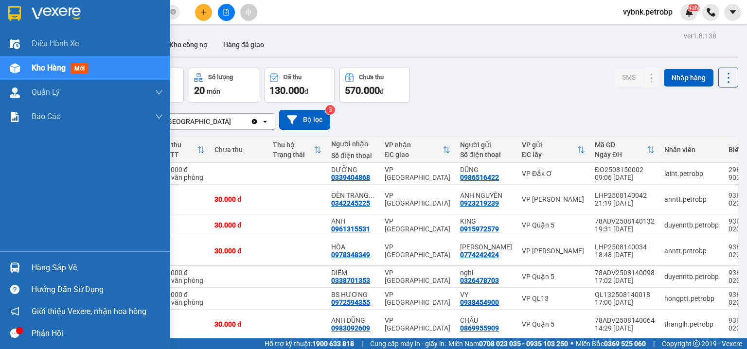
click at [16, 268] on img at bounding box center [15, 267] width 10 height 10
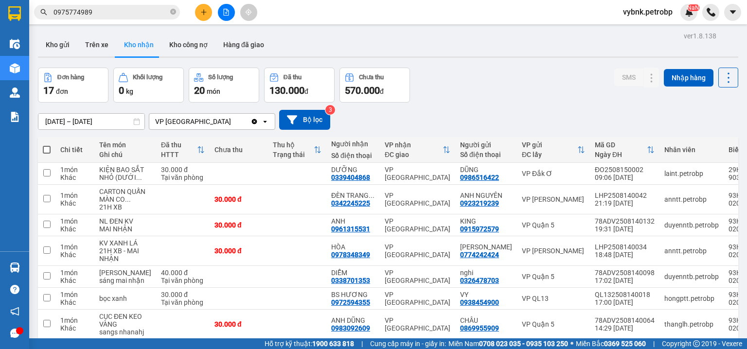
click at [172, 13] on section "Kết quả tìm kiếm ( 69 ) Bộ lọc Ngày tạo đơn gần nhất Mã ĐH Trạng thái Món hàng …" at bounding box center [373, 174] width 747 height 349
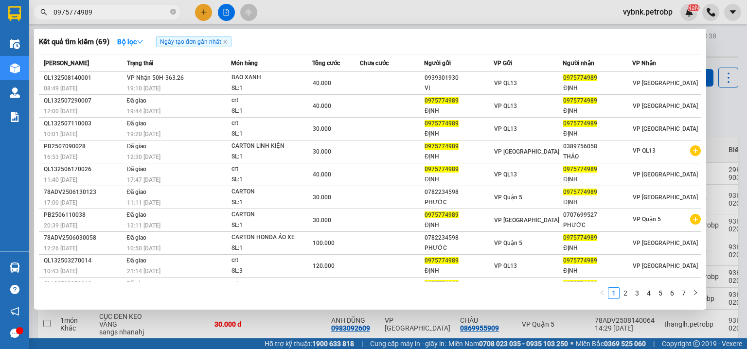
click at [172, 13] on icon "close-circle" at bounding box center [173, 12] width 6 height 6
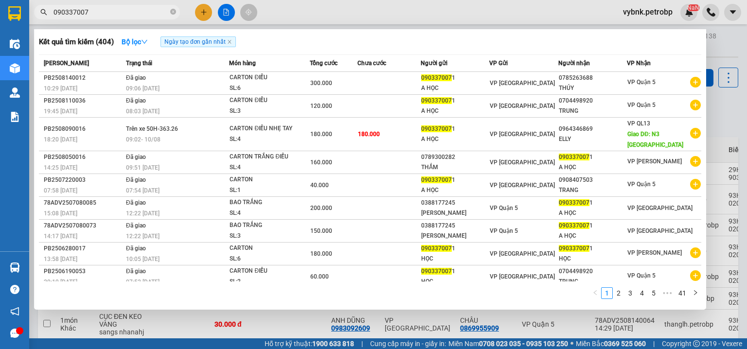
type input "0903370071"
click at [172, 13] on icon "close-circle" at bounding box center [173, 12] width 6 height 6
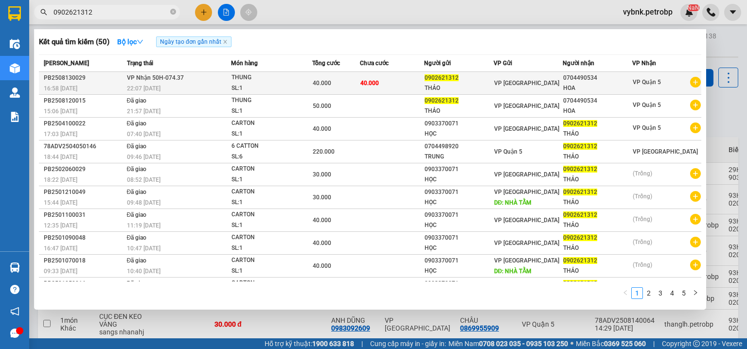
type input "0902621312"
click at [323, 87] on div "40.000" at bounding box center [336, 83] width 47 height 11
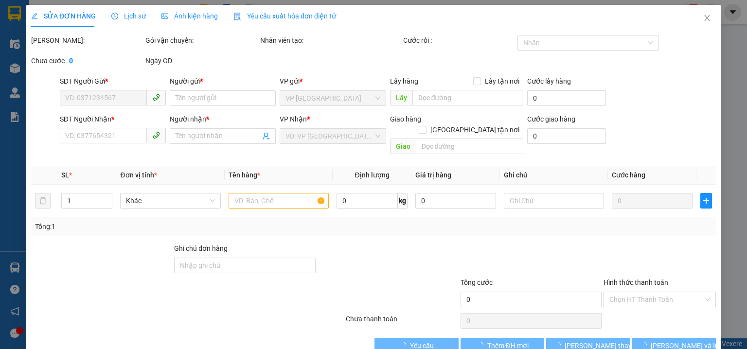
type input "0902621312"
type input "THẢO"
type input "0704490534"
type input "HOA"
type input "40.000"
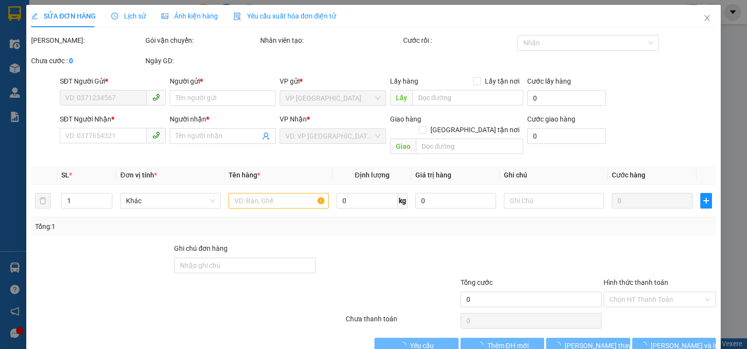
type input "40.000"
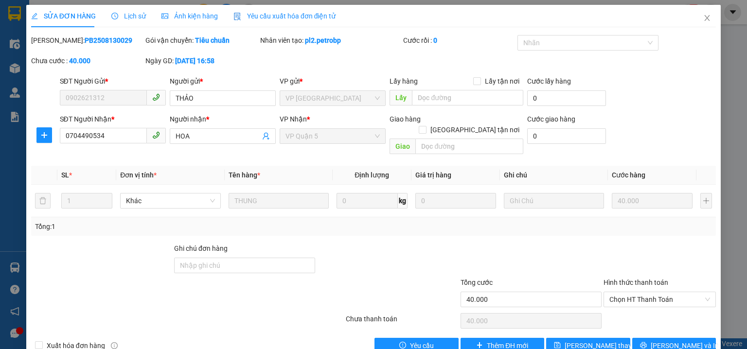
click at [97, 41] on b "PB2508130029" at bounding box center [109, 40] width 48 height 8
click at [98, 136] on input "0704490534" at bounding box center [103, 136] width 87 height 16
click at [694, 20] on span "Close" at bounding box center [706, 18] width 27 height 27
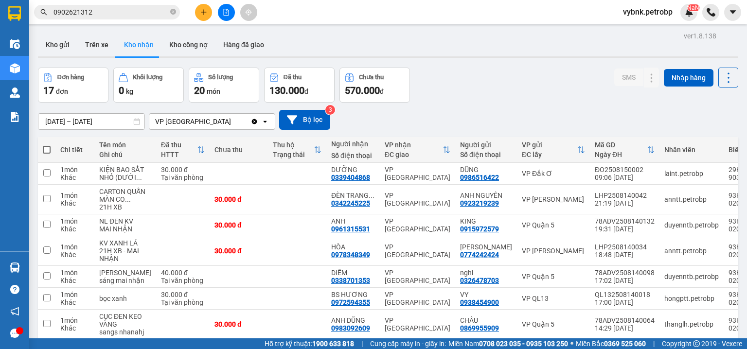
click at [140, 14] on input "0902621312" at bounding box center [110, 12] width 115 height 11
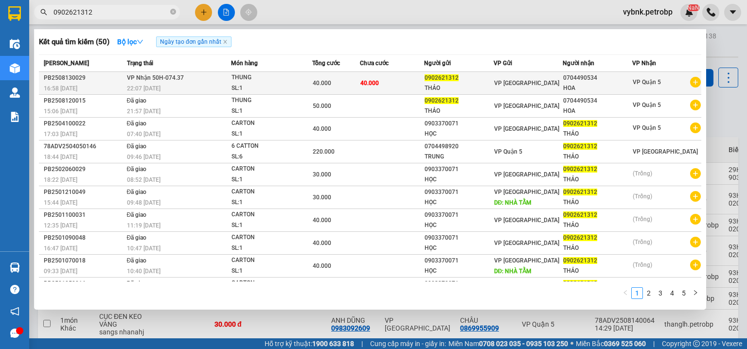
click at [253, 83] on div "SL: 1" at bounding box center [267, 88] width 73 height 11
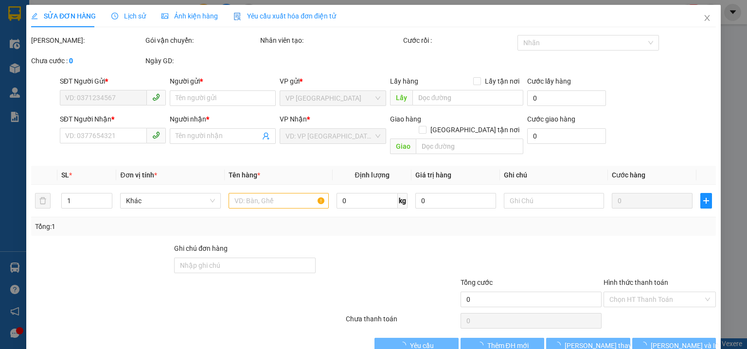
type input "0902621312"
type input "THẢO"
type input "0704490534"
type input "HOA"
type input "40.000"
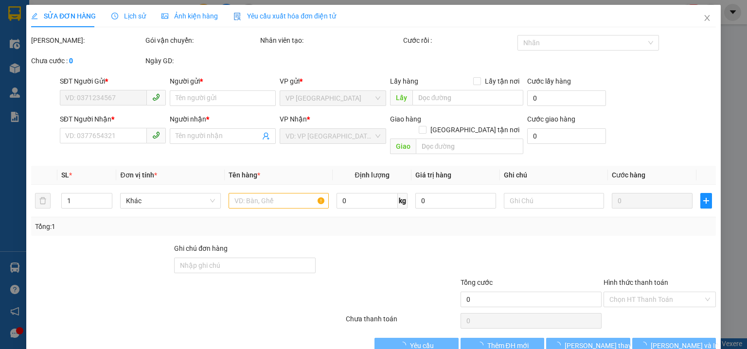
type input "40.000"
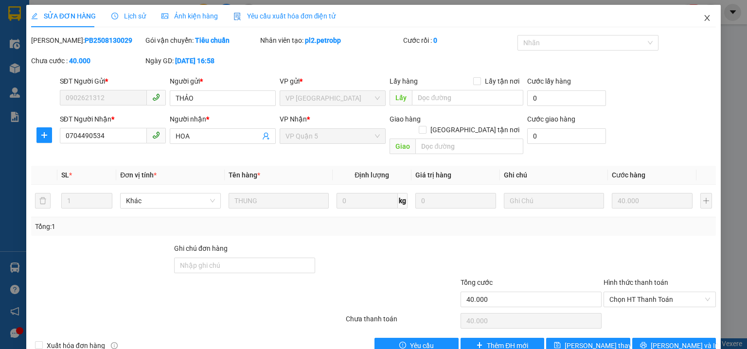
click at [696, 20] on span "Close" at bounding box center [706, 18] width 27 height 27
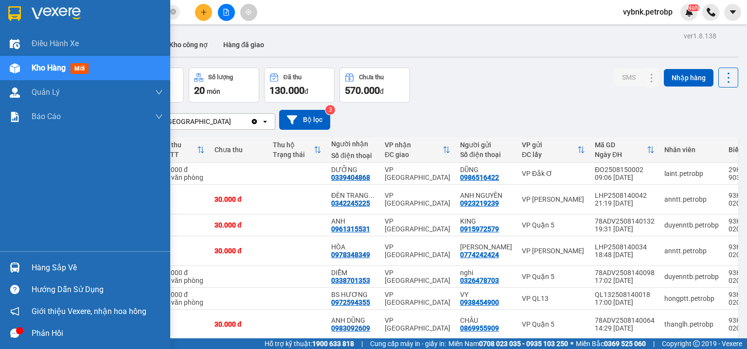
click at [8, 265] on div at bounding box center [14, 267] width 17 height 17
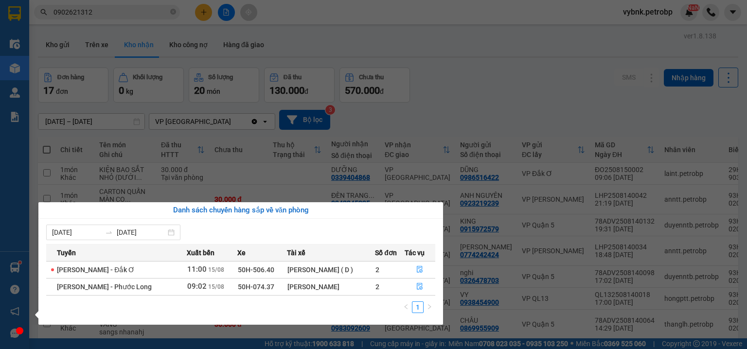
click at [480, 68] on section "Kết quả tìm kiếm ( 50 ) Bộ lọc Ngày tạo đơn gần nhất Mã ĐH Trạng thái Món hàng …" at bounding box center [373, 174] width 747 height 349
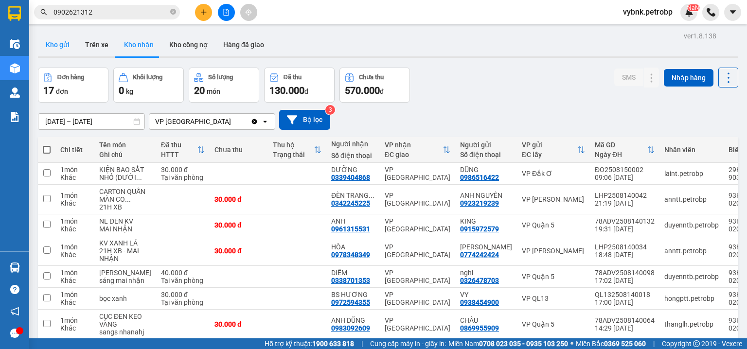
click at [58, 49] on button "Kho gửi" at bounding box center [57, 44] width 39 height 23
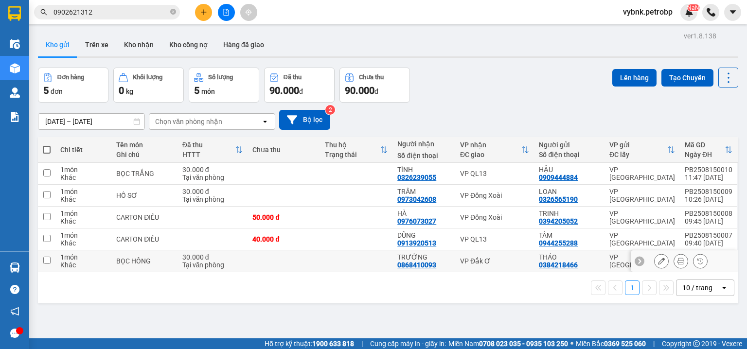
click at [514, 264] on div "VP Đắk Ơ" at bounding box center [495, 261] width 70 height 8
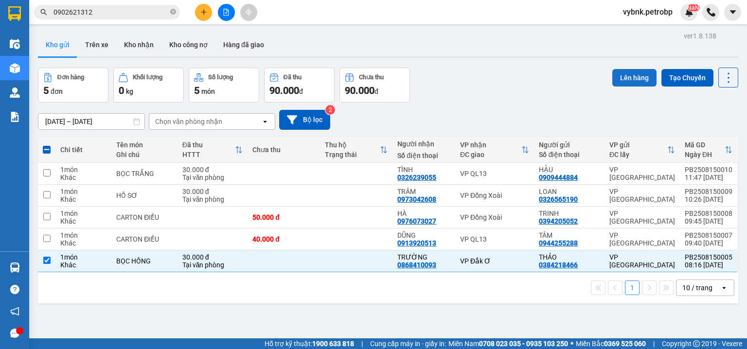
click at [624, 80] on button "Lên hàng" at bounding box center [634, 77] width 44 height 17
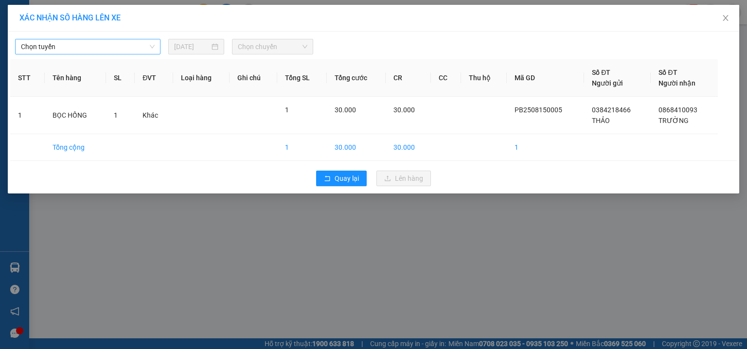
click at [99, 52] on span "Chọn tuyến" at bounding box center [88, 46] width 134 height 15
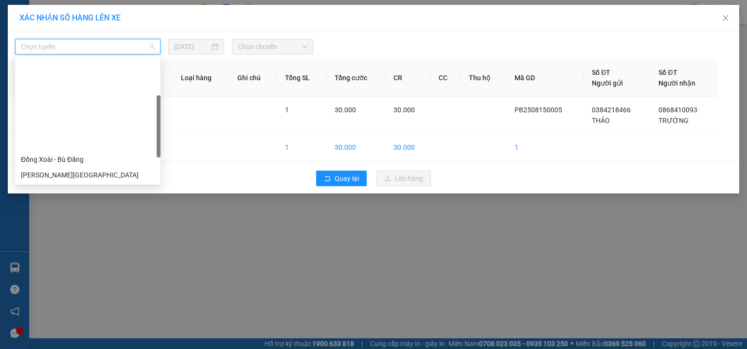
click at [83, 247] on div "[PERSON_NAME] - Đắk Ơ" at bounding box center [88, 252] width 134 height 11
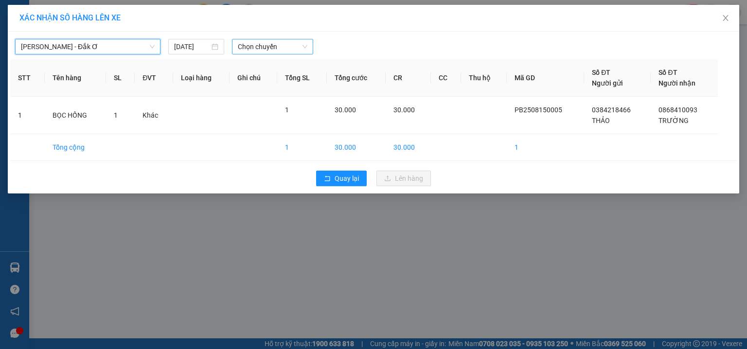
click at [280, 48] on span "Chọn chuyến" at bounding box center [273, 46] width 70 height 15
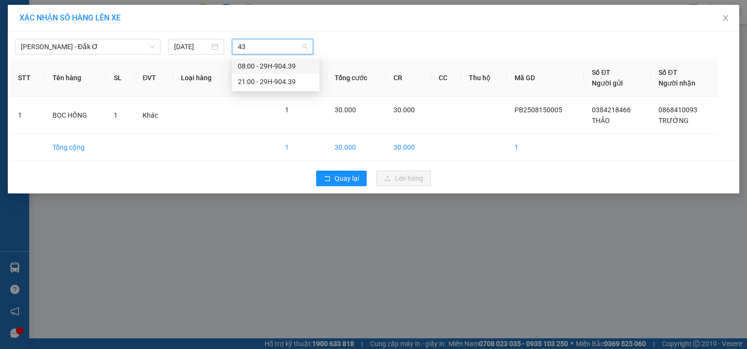
type input "439"
click at [292, 63] on div "08:00 - 29H-904.39" at bounding box center [276, 66] width 76 height 11
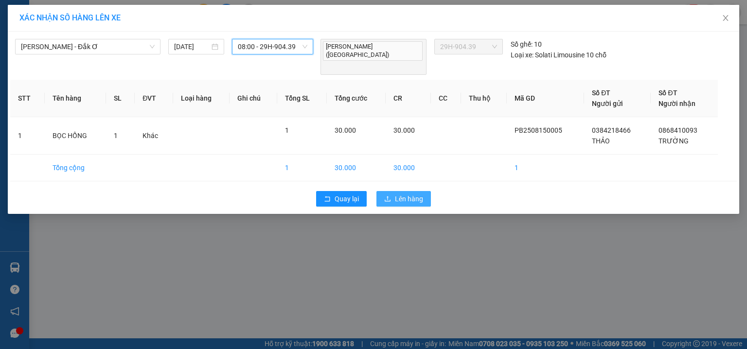
click at [400, 193] on span "Lên hàng" at bounding box center [409, 198] width 28 height 11
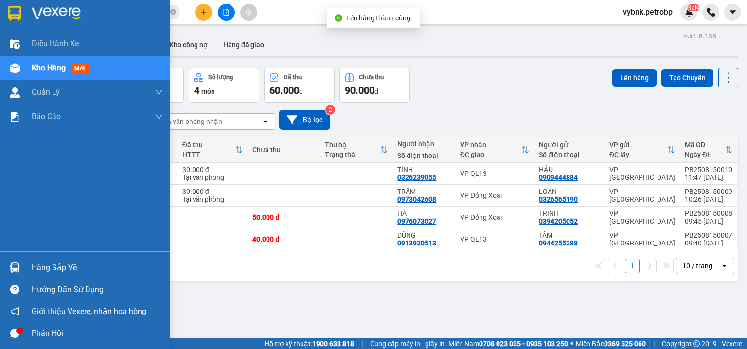
click at [9, 273] on div at bounding box center [14, 267] width 17 height 17
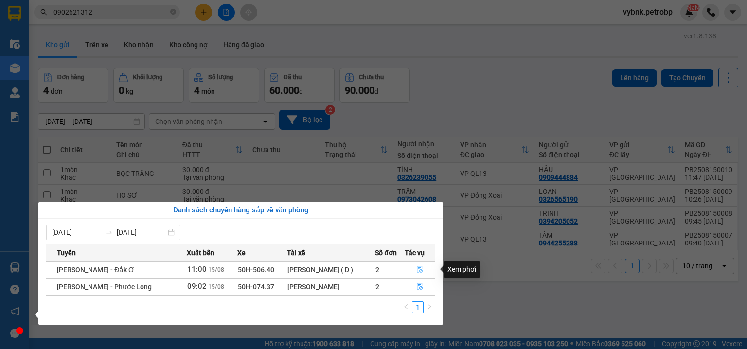
click at [427, 269] on button "button" at bounding box center [420, 270] width 30 height 16
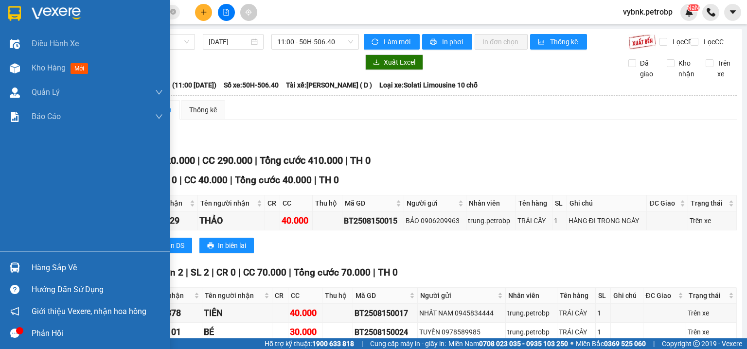
click at [25, 268] on div "Hàng sắp về" at bounding box center [85, 268] width 170 height 22
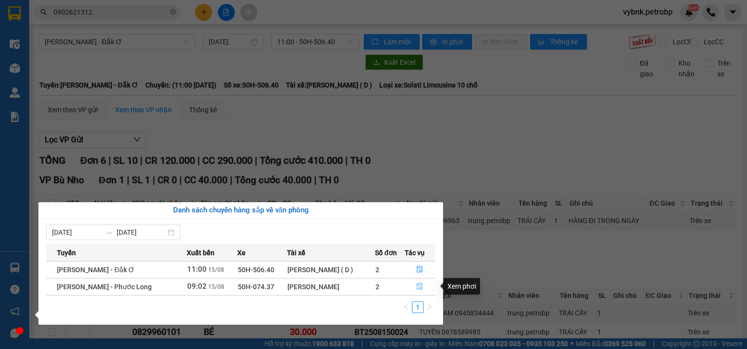
click at [428, 288] on button "button" at bounding box center [420, 287] width 30 height 16
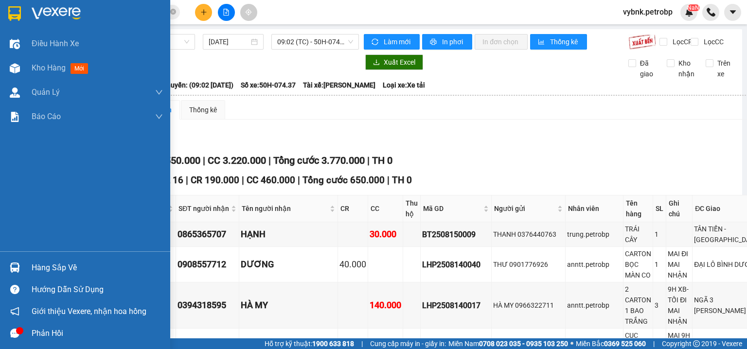
click at [27, 268] on div "Hàng sắp về" at bounding box center [85, 268] width 170 height 22
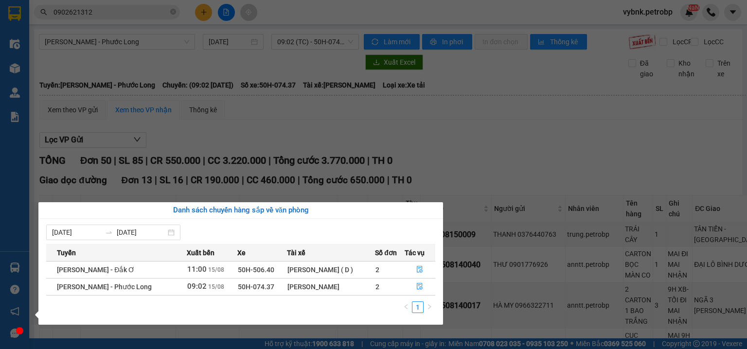
click at [488, 221] on section "Kết quả tìm kiếm ( 50 ) Bộ lọc Ngày tạo đơn gần nhất Mã ĐH Trạng thái Món hàng …" at bounding box center [373, 174] width 747 height 349
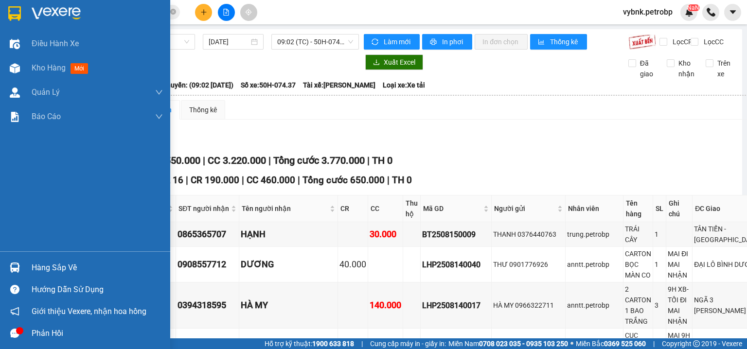
click at [18, 268] on img at bounding box center [15, 267] width 10 height 10
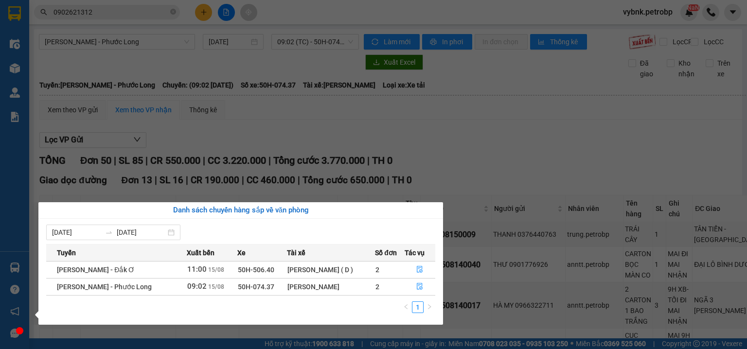
click at [169, 14] on section "Kết quả tìm kiếm ( 50 ) Bộ lọc Ngày tạo đơn gần nhất Mã ĐH Trạng thái Món hàng …" at bounding box center [373, 174] width 747 height 349
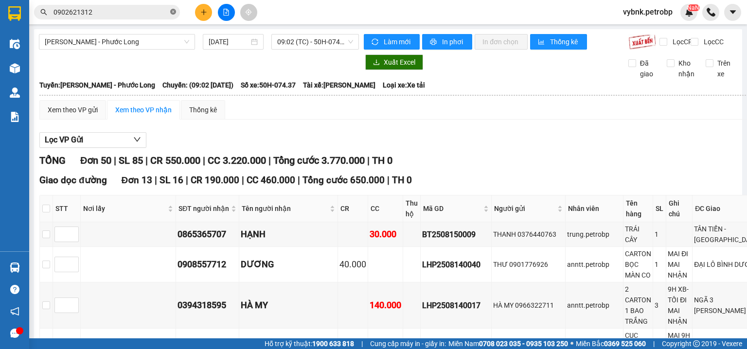
click at [172, 12] on icon "close-circle" at bounding box center [173, 12] width 6 height 6
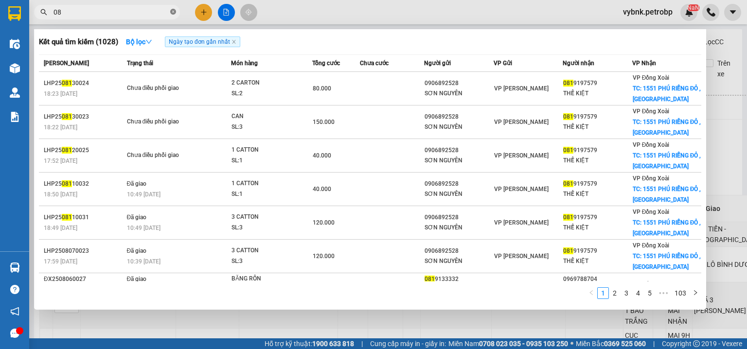
type input "0"
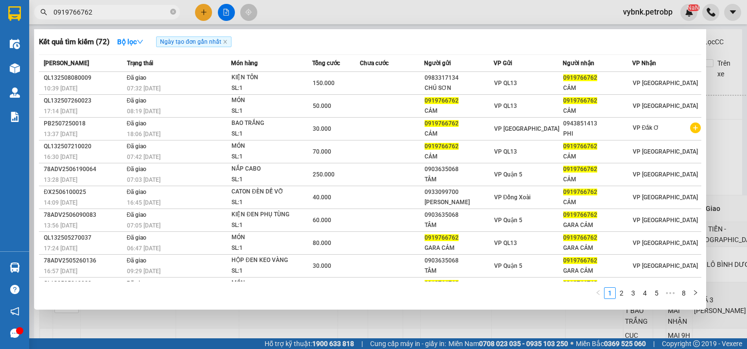
type input "0919766762"
click at [722, 232] on div at bounding box center [373, 174] width 747 height 349
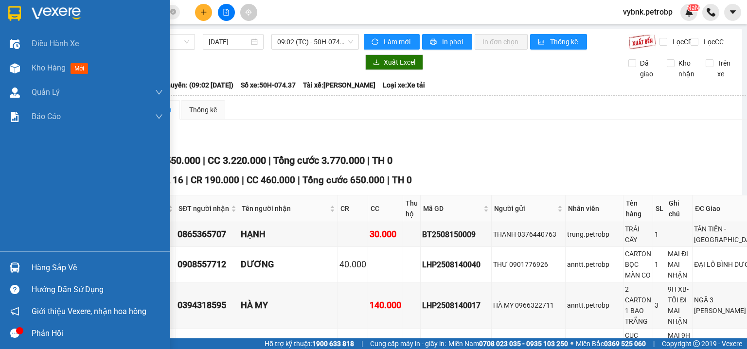
click at [15, 265] on img at bounding box center [15, 267] width 10 height 10
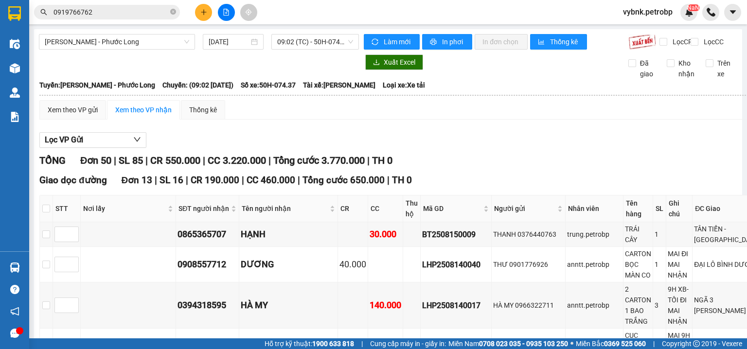
click at [177, 16] on section "Kết quả tìm kiếm ( 72 ) Bộ lọc Ngày tạo đơn gần nhất Mã ĐH Trạng thái Món hàng …" at bounding box center [373, 174] width 747 height 349
click at [175, 13] on icon "close-circle" at bounding box center [173, 12] width 6 height 6
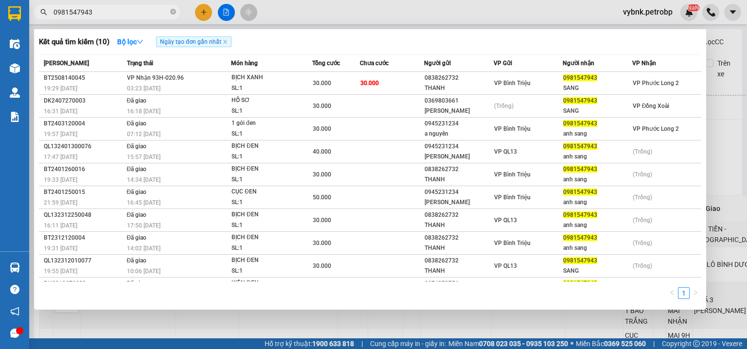
type input "0981547943"
click at [724, 129] on div at bounding box center [373, 174] width 747 height 349
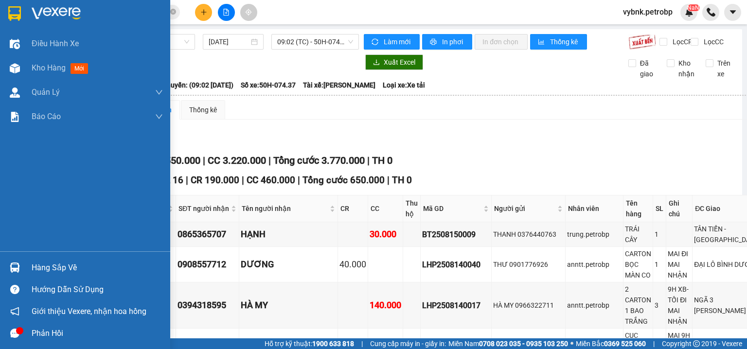
click at [23, 266] on div "Hàng sắp về" at bounding box center [85, 268] width 170 height 22
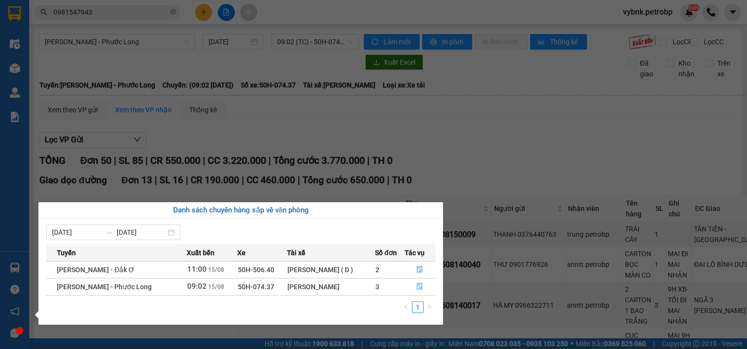
click at [464, 135] on section "Kết quả tìm kiếm ( 10 ) Bộ lọc Ngày tạo đơn gần nhất Mã ĐH Trạng thái Món hàng …" at bounding box center [373, 174] width 747 height 349
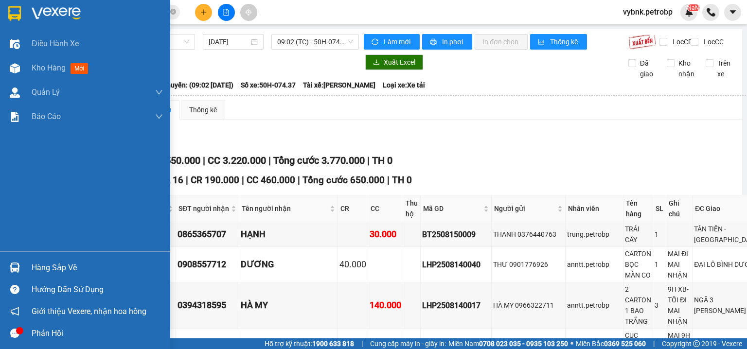
click at [29, 268] on div "Hàng sắp về" at bounding box center [85, 268] width 170 height 22
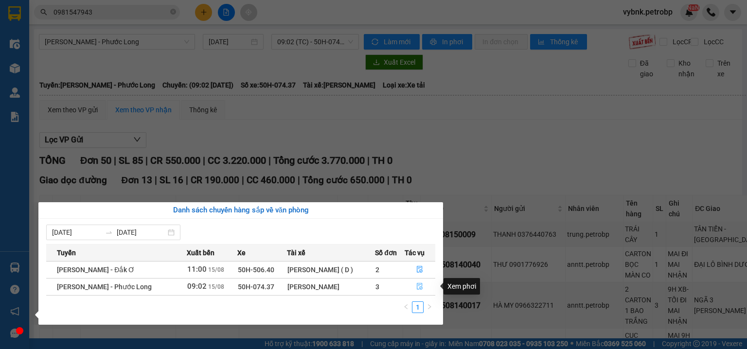
click at [422, 288] on icon "file-done" at bounding box center [419, 286] width 7 height 7
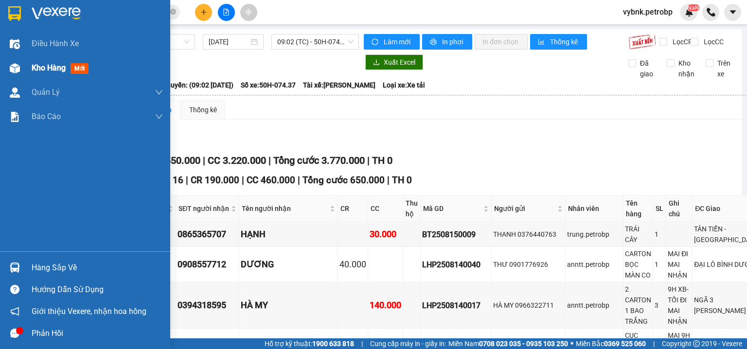
click at [30, 68] on div "Kho hàng mới" at bounding box center [85, 68] width 170 height 24
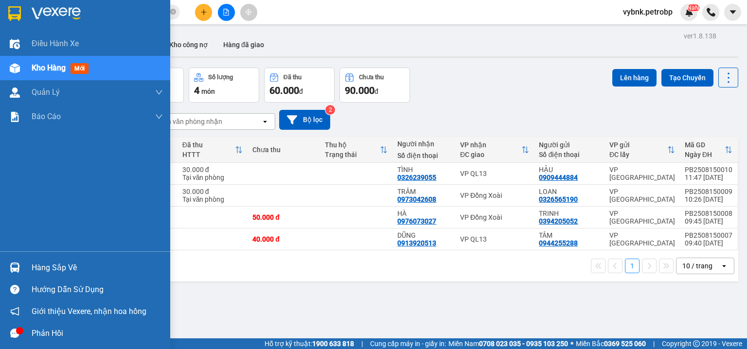
click at [1, 270] on div "Hàng sắp về" at bounding box center [85, 268] width 170 height 22
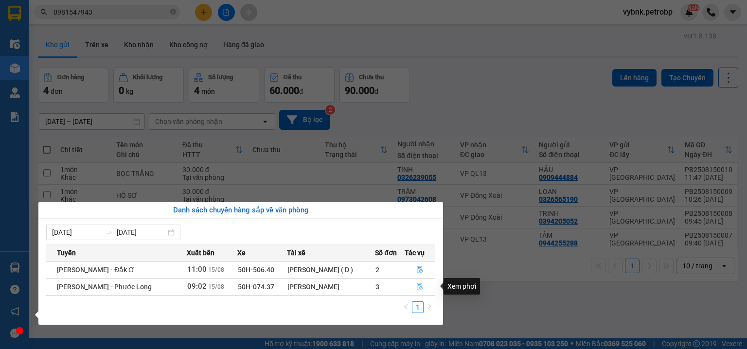
click at [420, 287] on icon "file-done" at bounding box center [420, 286] width 6 height 7
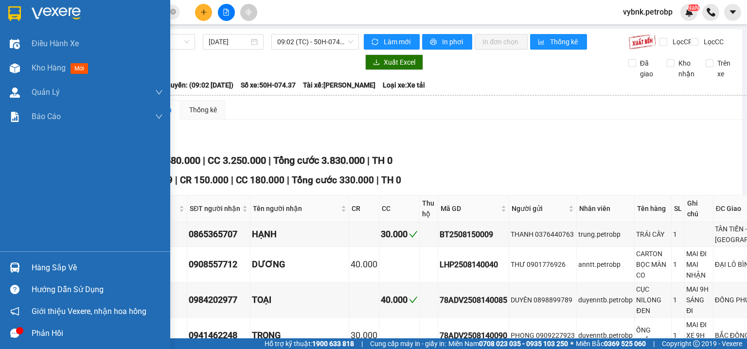
click at [16, 271] on img at bounding box center [15, 267] width 10 height 10
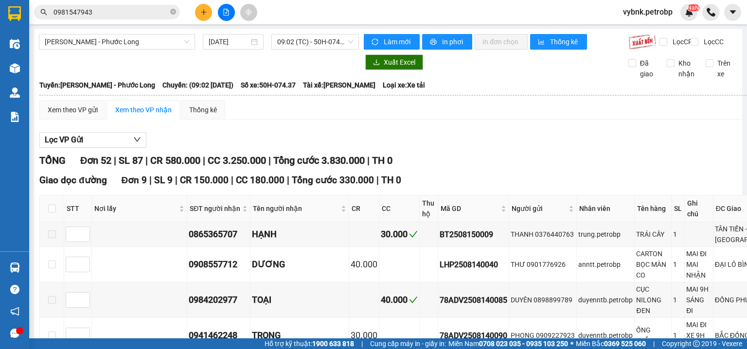
click at [171, 8] on section "Kết quả tìm kiếm ( 10 ) Bộ lọc Ngày tạo đơn gần nhất Mã ĐH Trạng thái Món hàng …" at bounding box center [373, 174] width 747 height 349
click at [172, 12] on icon "close-circle" at bounding box center [173, 12] width 6 height 6
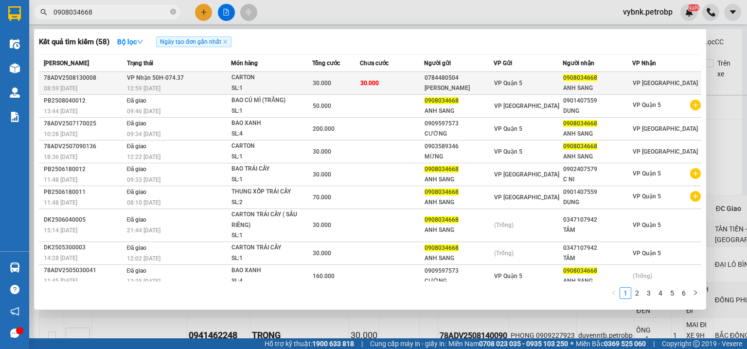
type input "0908034668"
click at [341, 75] on td "30.000" at bounding box center [336, 83] width 48 height 23
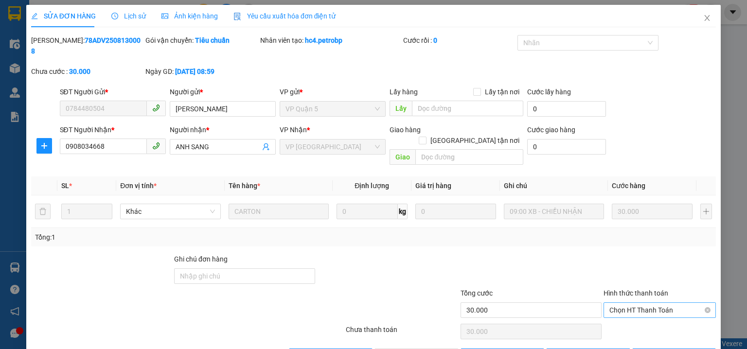
click at [621, 303] on span "Chọn HT Thanh Toán" at bounding box center [659, 310] width 101 height 15
click at [614, 308] on div "Tại văn phòng" at bounding box center [654, 307] width 100 height 11
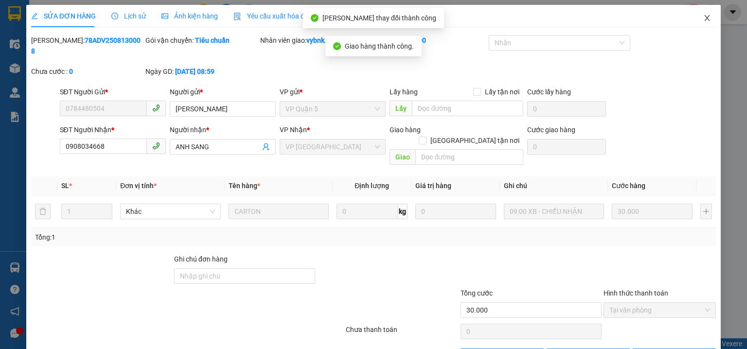
click at [703, 15] on icon "close" at bounding box center [707, 18] width 8 height 8
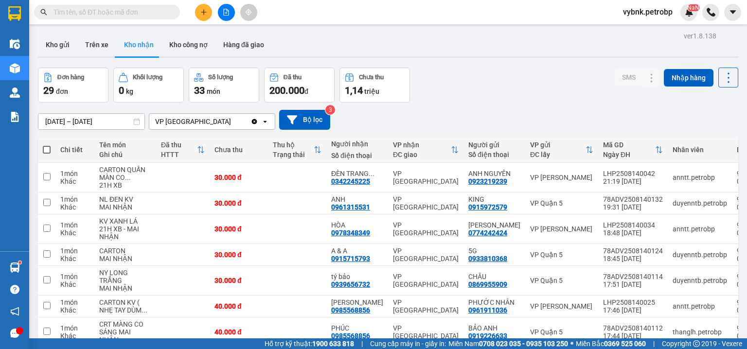
scroll to position [156, 0]
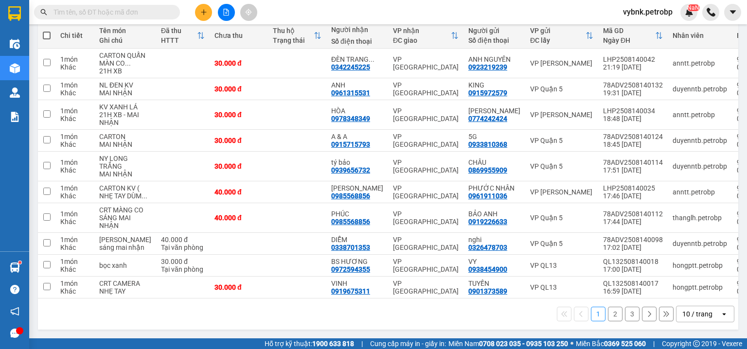
paste input "0394205052"
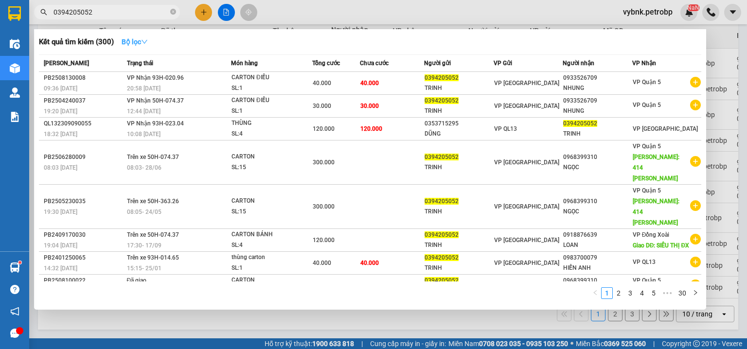
type input "0394205052"
click at [129, 42] on strong "Bộ lọc" at bounding box center [135, 42] width 26 height 8
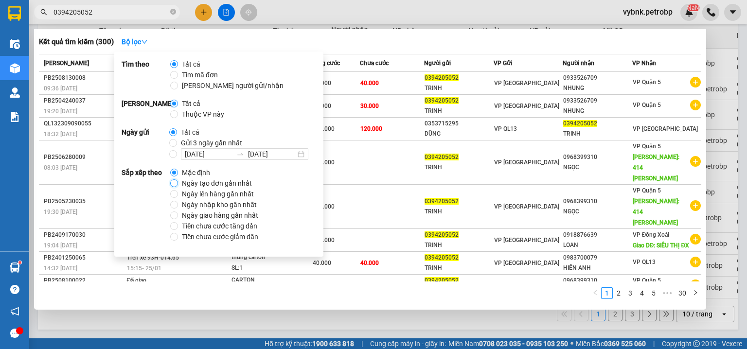
click at [177, 183] on input "Ngày tạo đơn gần nhất" at bounding box center [174, 183] width 8 height 8
radio input "true"
radio input "false"
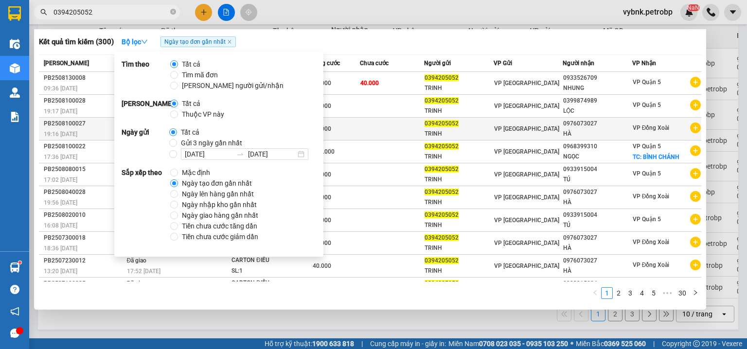
click at [463, 129] on div "TRINH" at bounding box center [458, 134] width 69 height 10
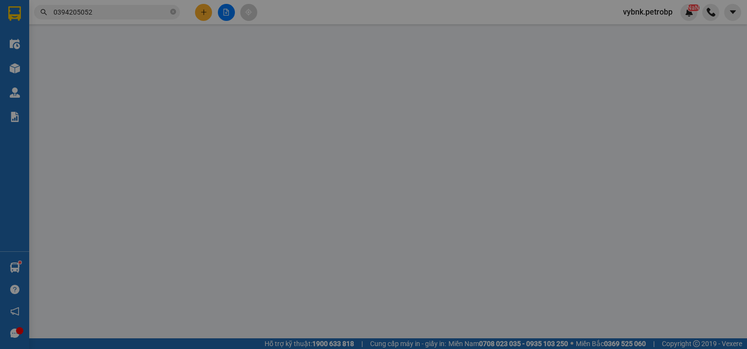
type input "0394205052"
type input "TRINH"
type input "0976073027"
type input "HÀ"
type input "40.000"
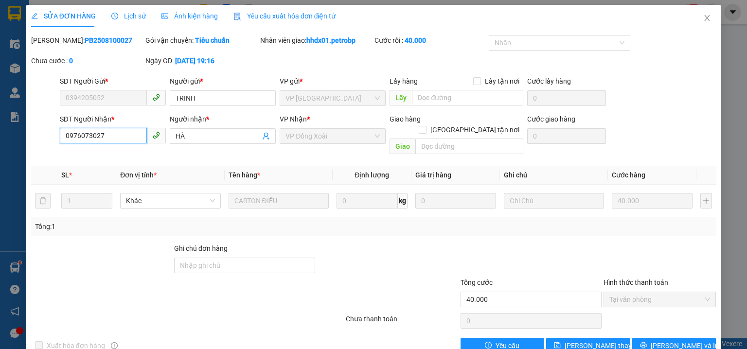
click at [91, 135] on input "0976073027" at bounding box center [103, 136] width 87 height 16
click at [704, 16] on icon "close" at bounding box center [706, 18] width 5 height 6
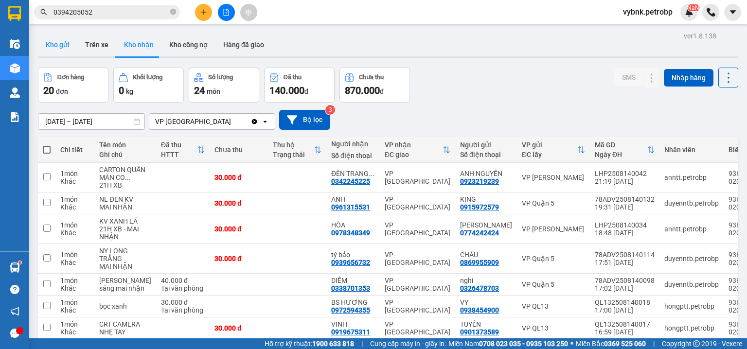
click at [56, 46] on button "Kho gửi" at bounding box center [57, 44] width 39 height 23
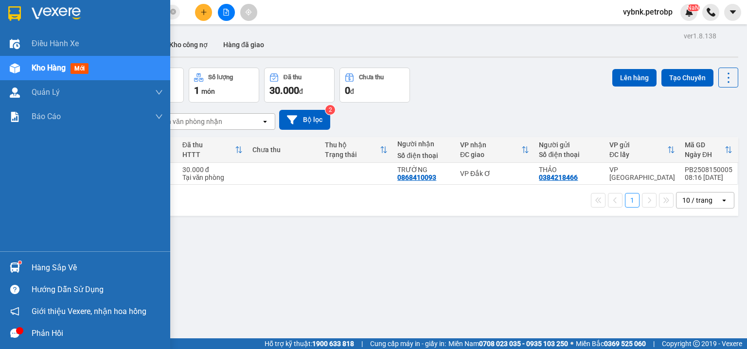
click at [8, 268] on div at bounding box center [14, 267] width 17 height 17
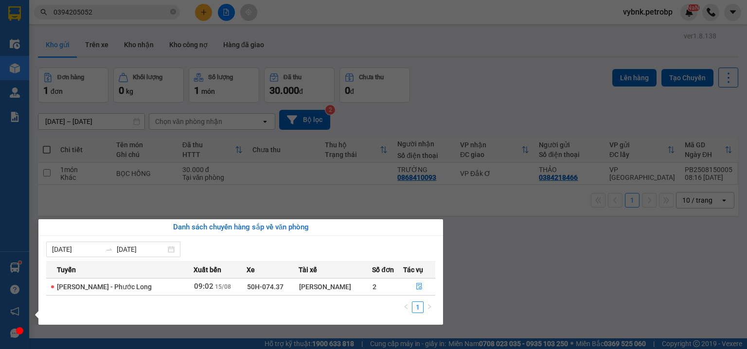
click at [209, 14] on section "Kết quả tìm kiếm ( 300 ) Bộ lọc Ngày tạo đơn gần nhất Mã ĐH Trạng thái Món hàng…" at bounding box center [373, 174] width 747 height 349
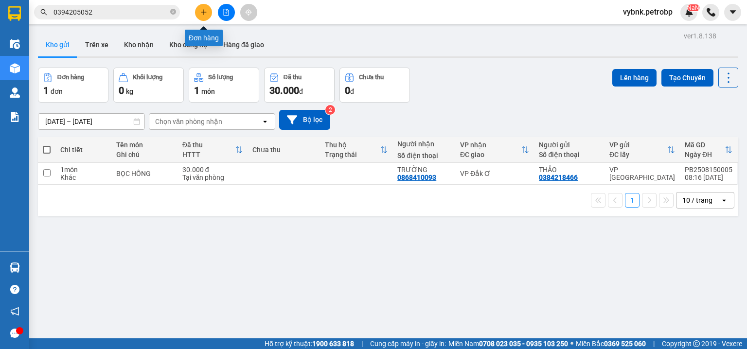
click at [209, 14] on button at bounding box center [203, 12] width 17 height 17
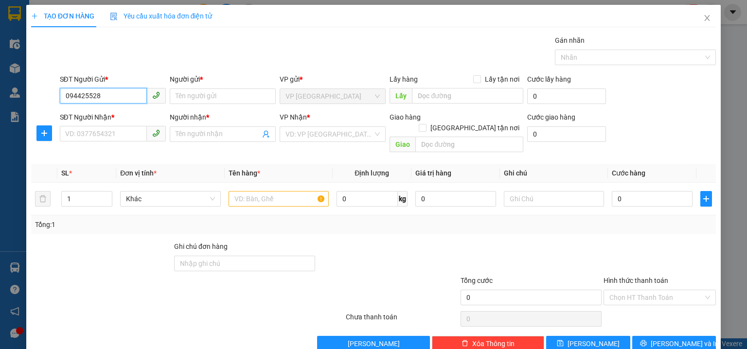
type input "0944255288"
click at [122, 115] on div "0944255288 - TÂM" at bounding box center [111, 115] width 93 height 11
type input "TÂM"
type input "0913920513"
type input "DŨNG"
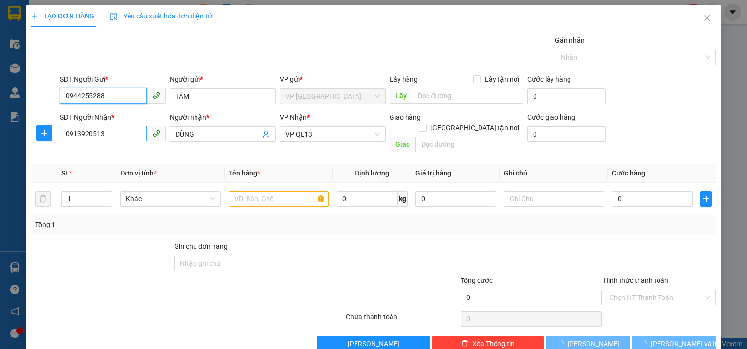
type input "30.000"
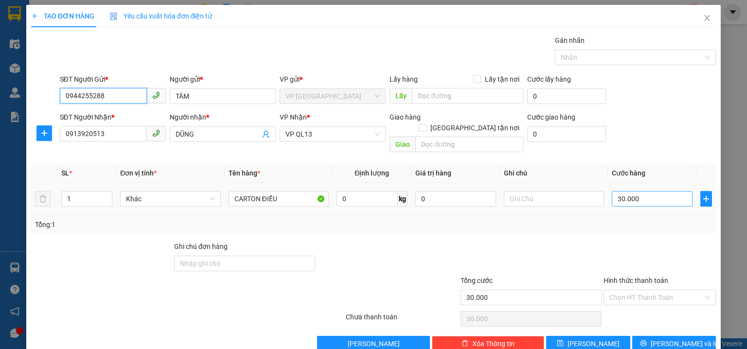
type input "0944255288"
click at [631, 191] on input "30.000" at bounding box center [651, 199] width 81 height 16
type input "4"
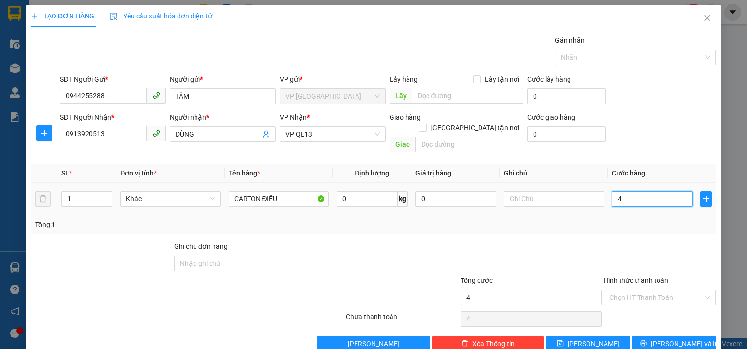
type input "40"
type input "40.000"
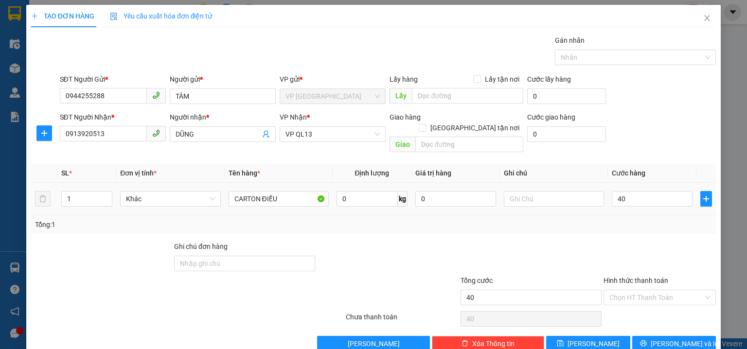
type input "40.000"
click at [657, 142] on div "SĐT Người Nhận * 0913920513 Người nhận * DŨNG VP Nhận * VP QL13 Giao hàng Giao …" at bounding box center [388, 134] width 660 height 45
click at [682, 336] on button "[PERSON_NAME] và In" at bounding box center [674, 344] width 84 height 16
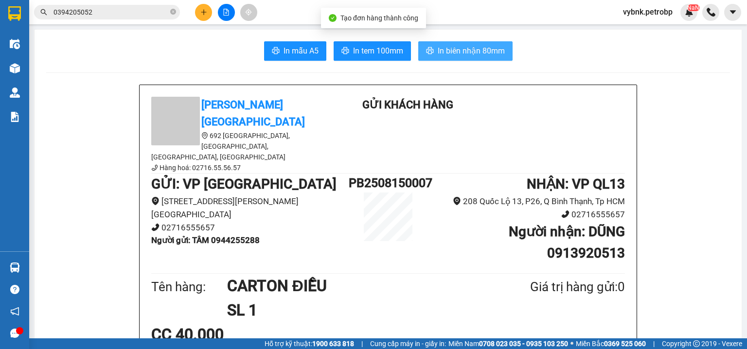
click at [481, 49] on span "In biên nhận 80mm" at bounding box center [470, 51] width 67 height 12
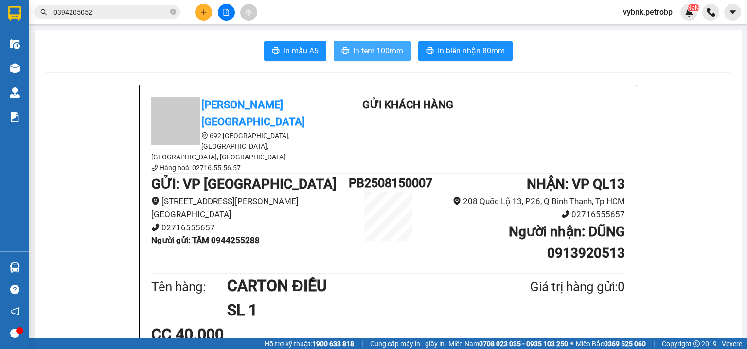
click at [390, 58] on button "In tem 100mm" at bounding box center [371, 50] width 77 height 19
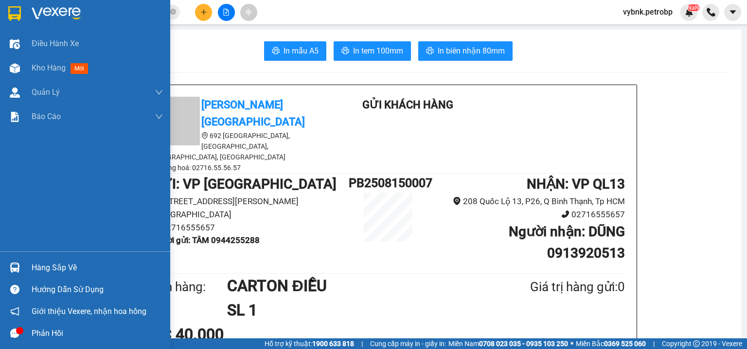
click at [21, 268] on div at bounding box center [14, 267] width 17 height 17
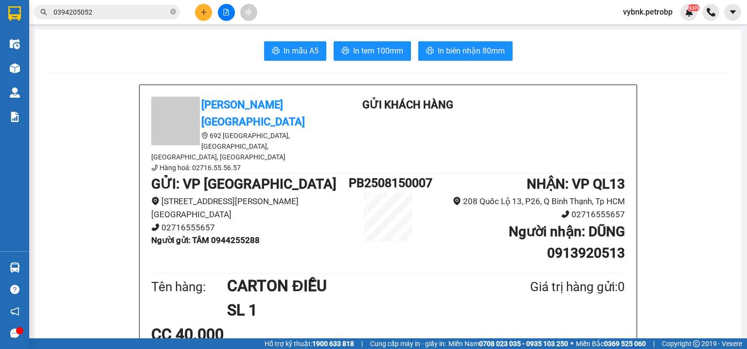
click at [99, 58] on section "Kết quả tìm kiếm ( 300 ) Bộ lọc Ngày tạo đơn gần nhất Mã ĐH Trạng thái Món hàng…" at bounding box center [373, 174] width 747 height 349
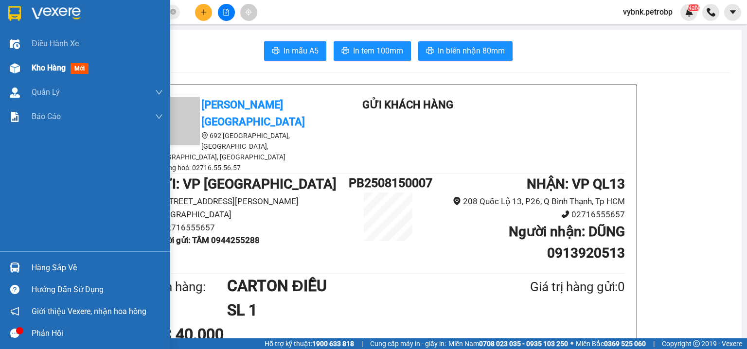
click at [17, 70] on img at bounding box center [15, 68] width 10 height 10
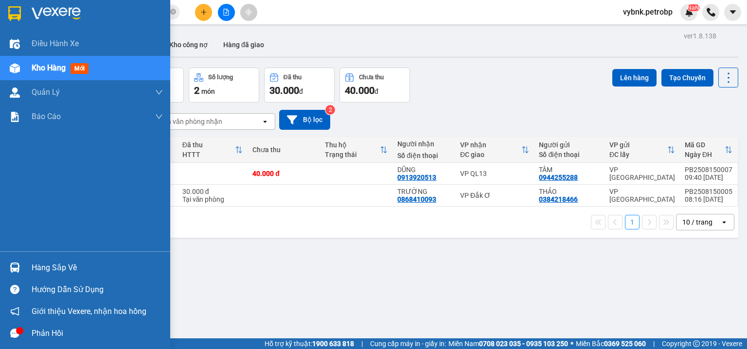
click at [20, 265] on div at bounding box center [14, 267] width 17 height 17
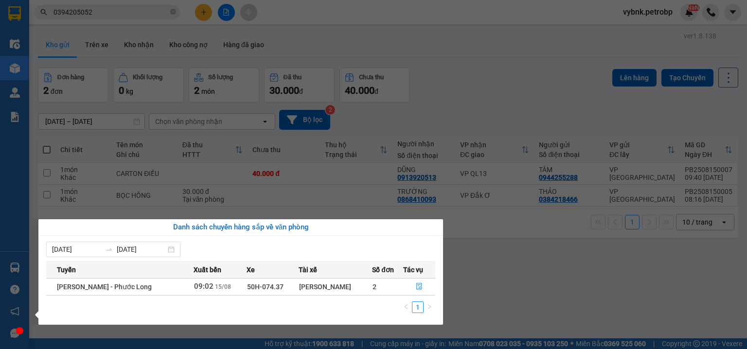
click at [483, 70] on section "Kết quả tìm kiếm ( 300 ) Bộ lọc Ngày tạo đơn gần nhất Mã ĐH Trạng thái Món hàng…" at bounding box center [373, 174] width 747 height 349
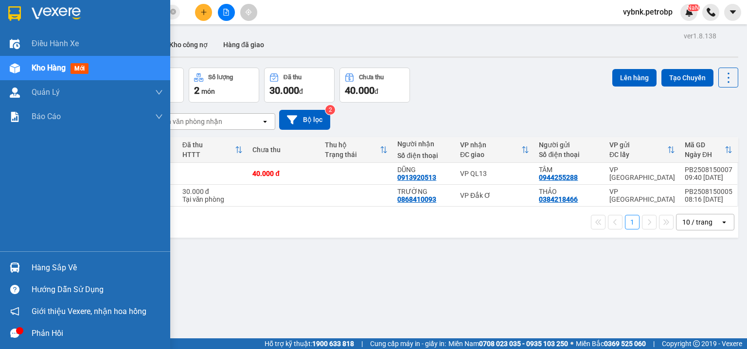
click at [19, 265] on div at bounding box center [14, 267] width 17 height 17
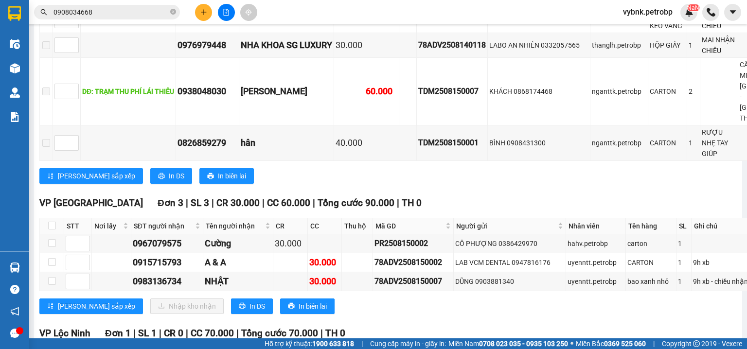
scroll to position [1740, 0]
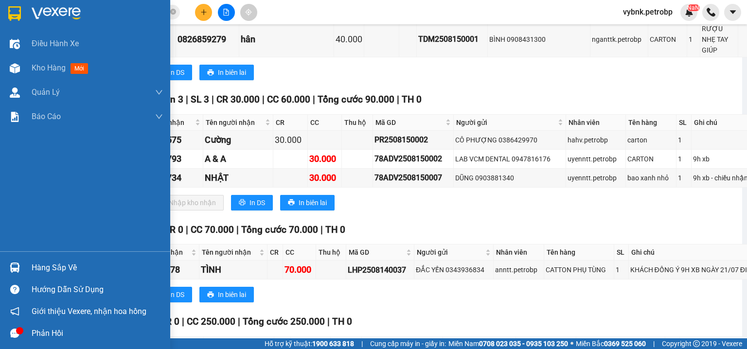
click at [17, 268] on img at bounding box center [15, 267] width 10 height 10
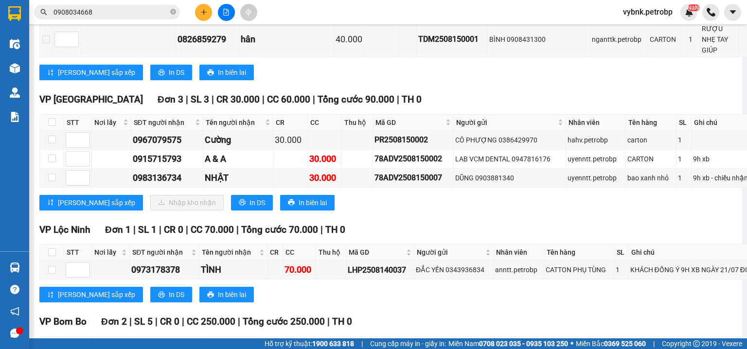
click at [468, 135] on section "Kết quả tìm kiếm ( 58 ) Bộ lọc Ngày tạo đơn gần nhất Mã ĐH Trạng thái Món hàng …" at bounding box center [373, 174] width 747 height 349
click at [52, 126] on input "checkbox" at bounding box center [52, 122] width 8 height 8
checkbox input "true"
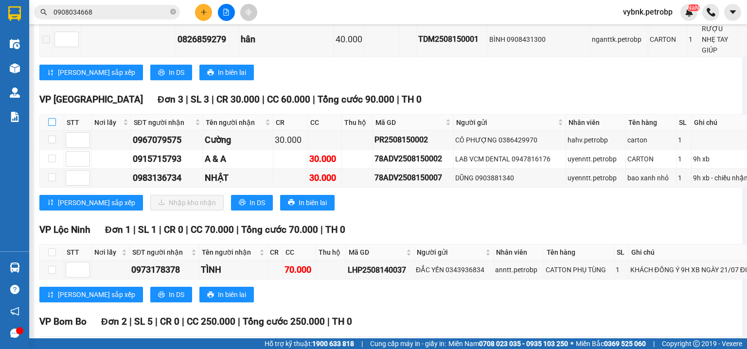
checkbox input "true"
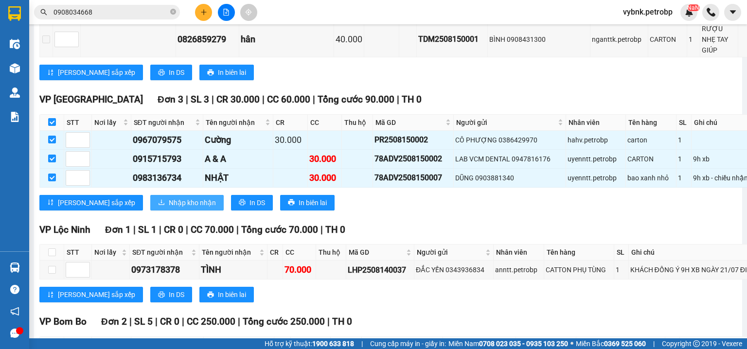
click at [169, 208] on span "Nhập kho nhận" at bounding box center [192, 202] width 47 height 11
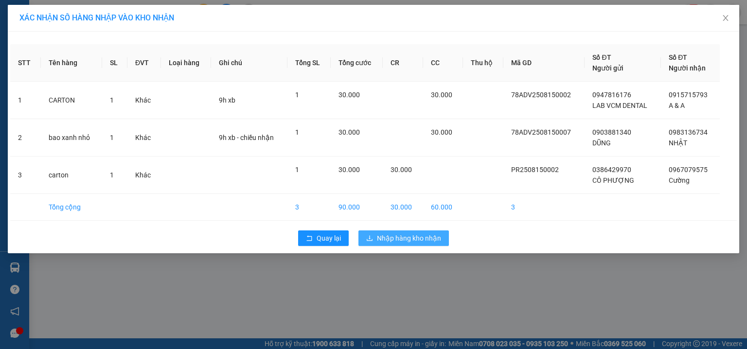
click at [439, 244] on button "Nhập hàng kho nhận" at bounding box center [403, 238] width 90 height 16
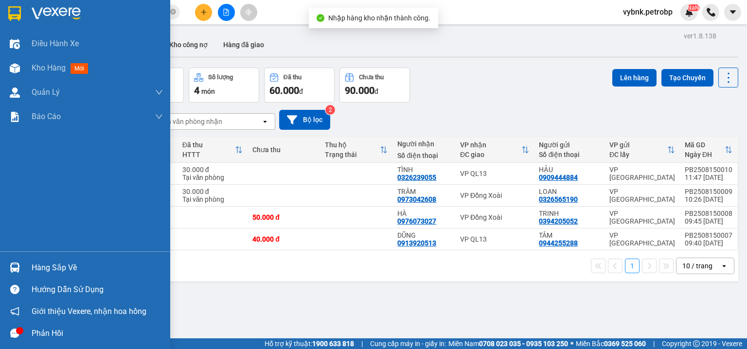
click at [19, 264] on div at bounding box center [14, 267] width 17 height 17
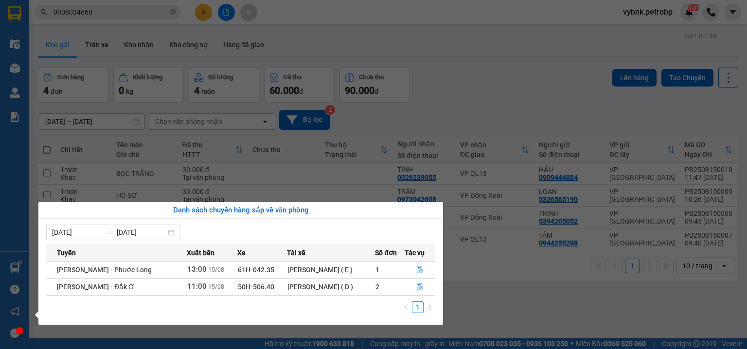
drag, startPoint x: 509, startPoint y: 70, endPoint x: 386, endPoint y: 110, distance: 129.7
click at [508, 72] on section "Kết quả tìm kiếm ( 58 ) Bộ lọc Ngày tạo đơn gần nhất Mã ĐH Trạng thái Món hàng …" at bounding box center [373, 174] width 747 height 349
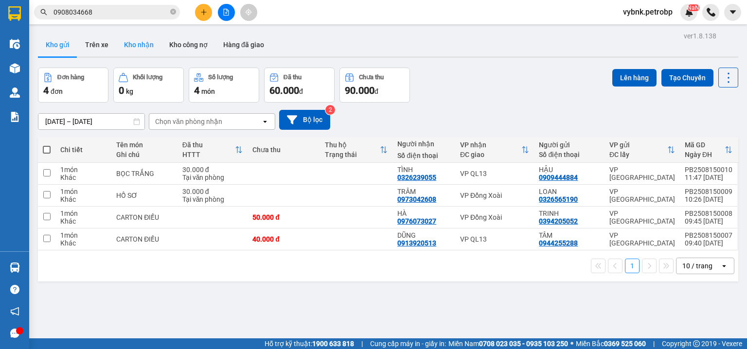
drag, startPoint x: 130, startPoint y: 54, endPoint x: 122, endPoint y: 53, distance: 7.9
click at [130, 54] on button "Kho nhận" at bounding box center [138, 44] width 45 height 23
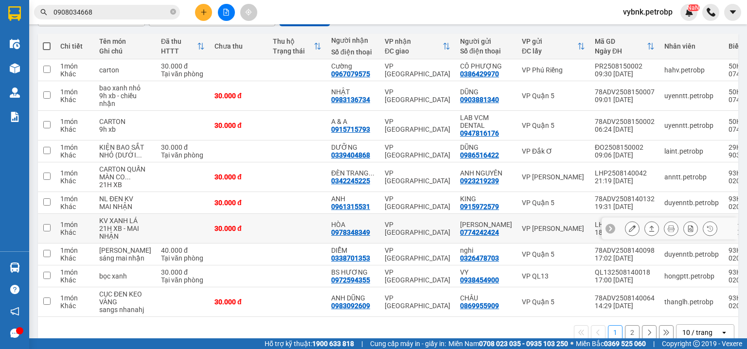
scroll to position [179, 0]
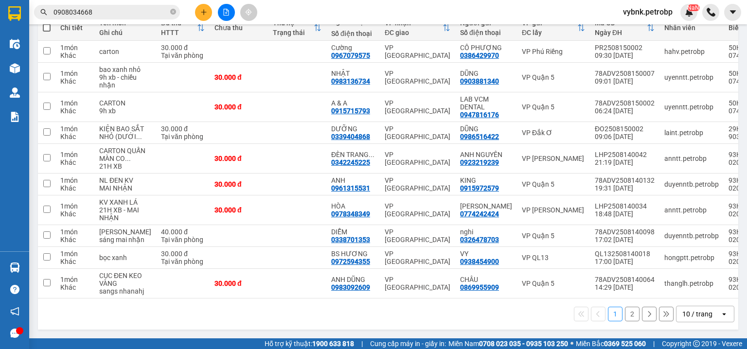
click at [628, 316] on button "2" at bounding box center [632, 314] width 15 height 15
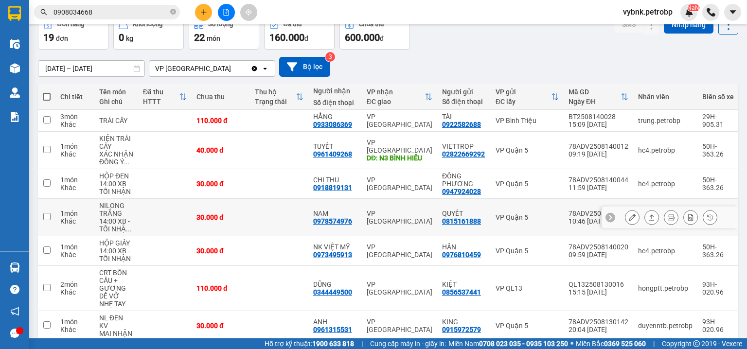
scroll to position [157, 0]
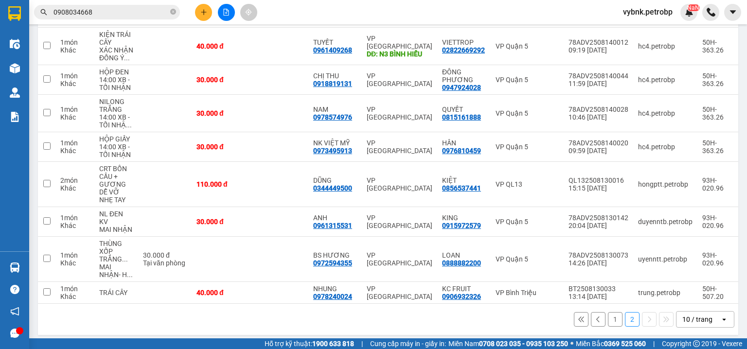
click at [608, 313] on button "1" at bounding box center [615, 319] width 15 height 15
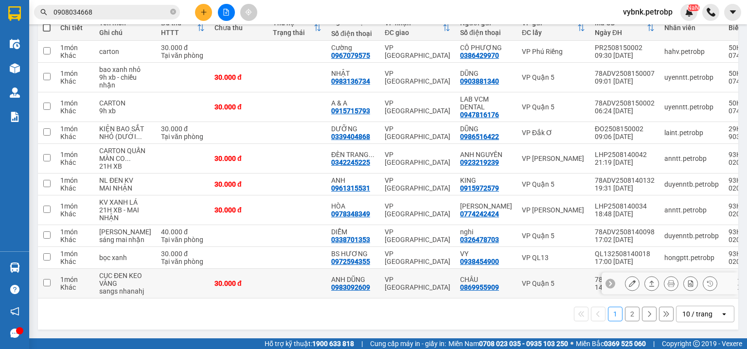
click at [336, 291] on div "0983092609" at bounding box center [350, 287] width 39 height 8
copy div "0983092609"
click at [174, 10] on icon "close-circle" at bounding box center [173, 12] width 6 height 6
paste input "0983092609"
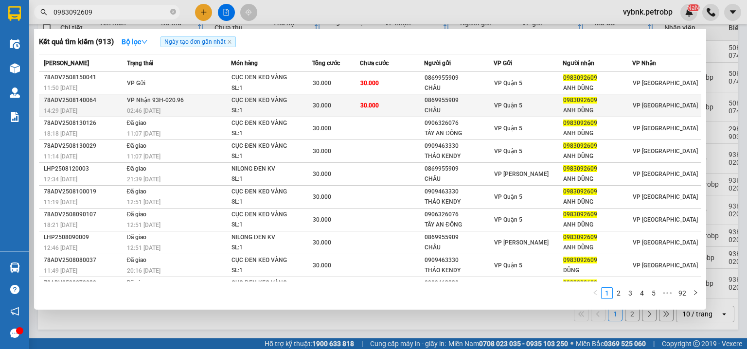
type input "0983092609"
click at [240, 103] on div "CỤC ĐEN KEO VÀNG" at bounding box center [267, 100] width 73 height 11
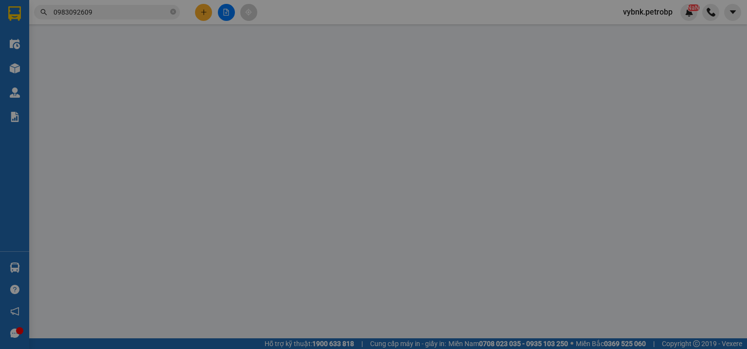
type input "0869955909"
type input "CHÂU"
type input "0983092609"
type input "ANH DŨNG"
type input "30.000"
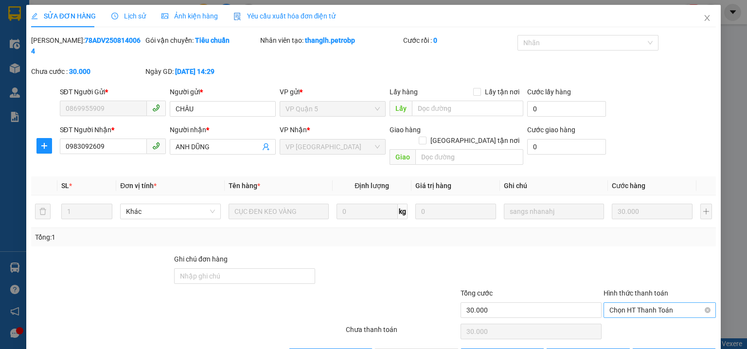
click at [654, 303] on span "Chọn HT Thanh Toán" at bounding box center [659, 310] width 101 height 15
click at [628, 311] on div "Tại văn phòng" at bounding box center [654, 307] width 100 height 11
type input "0"
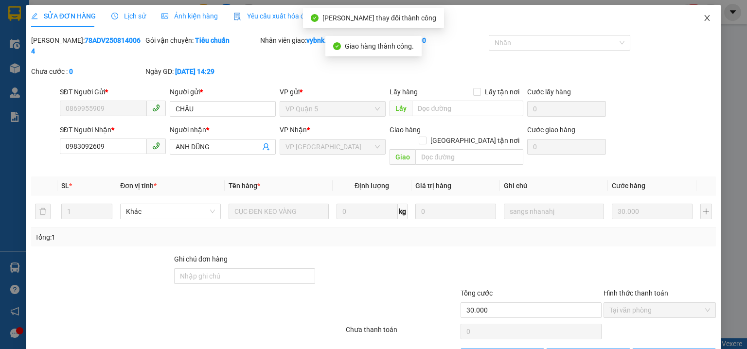
click at [703, 21] on icon "close" at bounding box center [707, 18] width 8 height 8
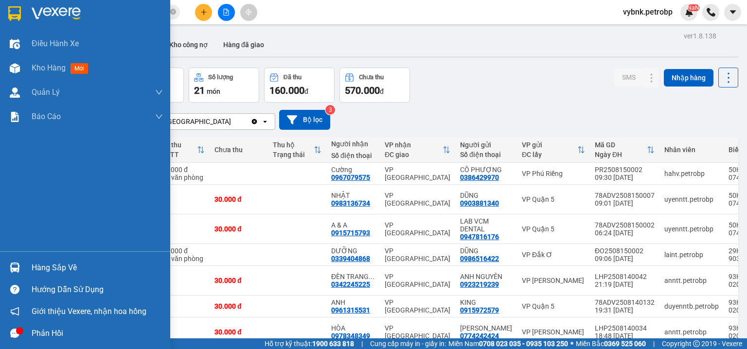
click at [21, 268] on div at bounding box center [14, 267] width 17 height 17
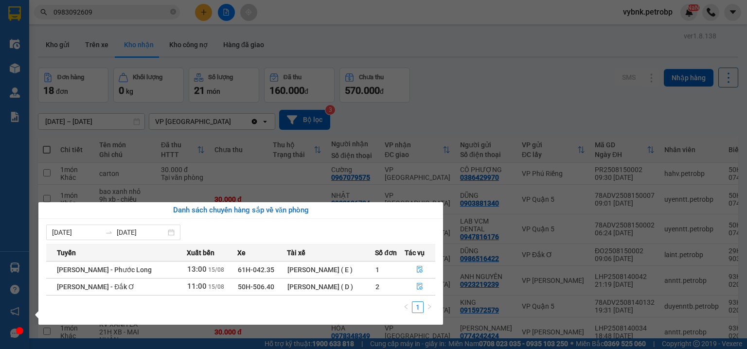
click at [482, 78] on section "Kết quả tìm kiếm ( 913 ) Bộ lọc Ngày tạo đơn gần nhất Mã ĐH Trạng thái Món hàng…" at bounding box center [373, 174] width 747 height 349
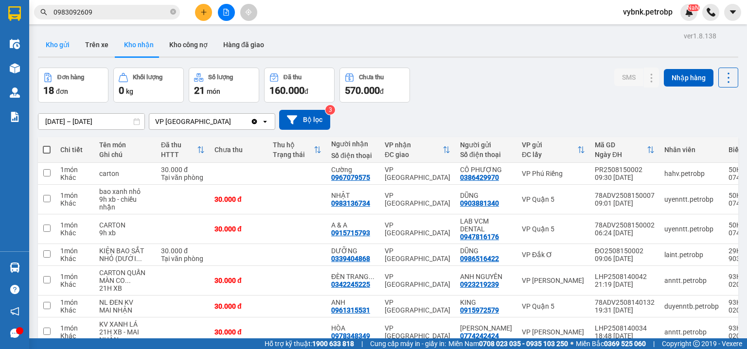
click at [55, 39] on button "Kho gửi" at bounding box center [57, 44] width 39 height 23
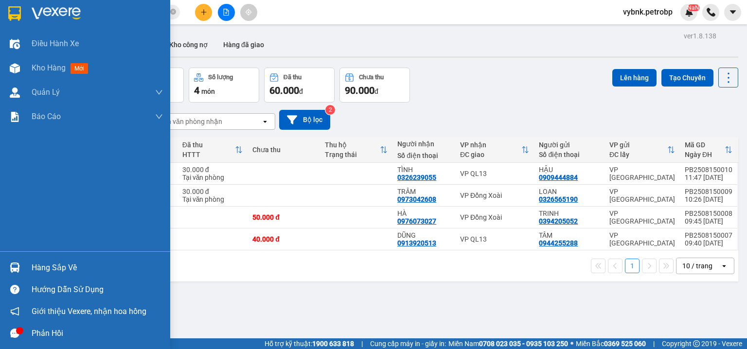
click at [19, 264] on img at bounding box center [15, 267] width 10 height 10
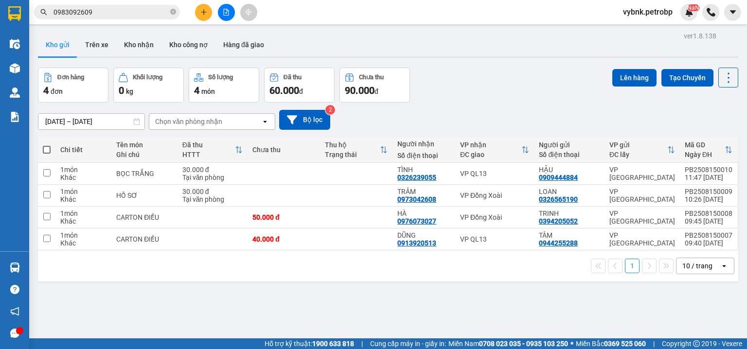
click at [113, 11] on section "Kết quả tìm kiếm ( 913 ) Bộ lọc Ngày tạo đơn gần nhất Mã ĐH Trạng thái Món hàng…" at bounding box center [373, 174] width 747 height 349
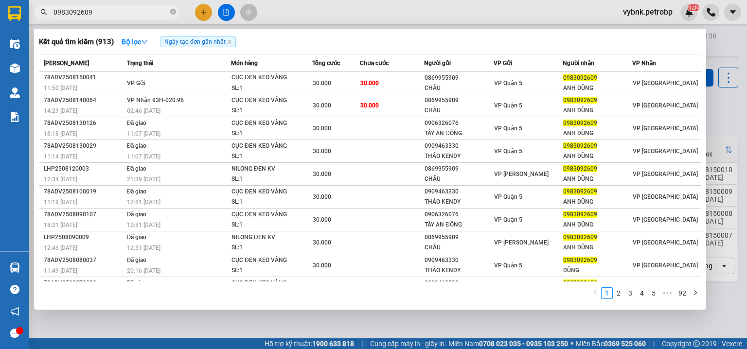
click at [113, 11] on input "0983092609" at bounding box center [110, 12] width 115 height 11
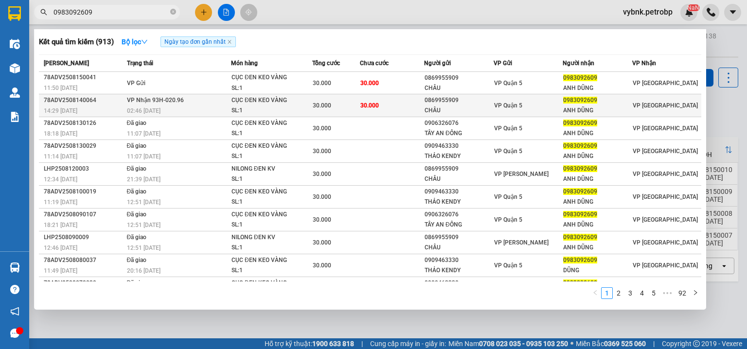
click at [281, 104] on div "CỤC ĐEN KEO VÀNG" at bounding box center [267, 100] width 73 height 11
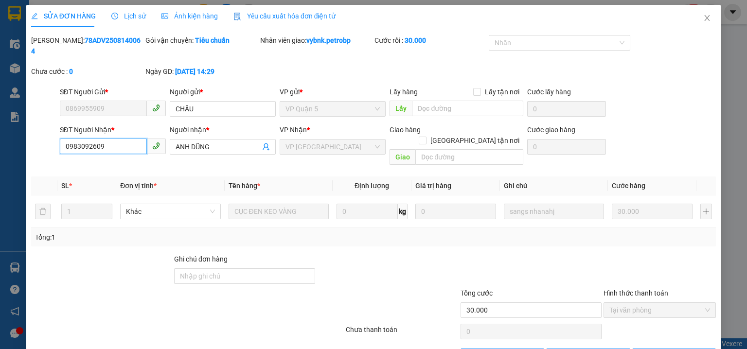
click at [90, 139] on input "0983092609" at bounding box center [103, 147] width 87 height 16
click at [703, 17] on icon "close" at bounding box center [707, 18] width 8 height 8
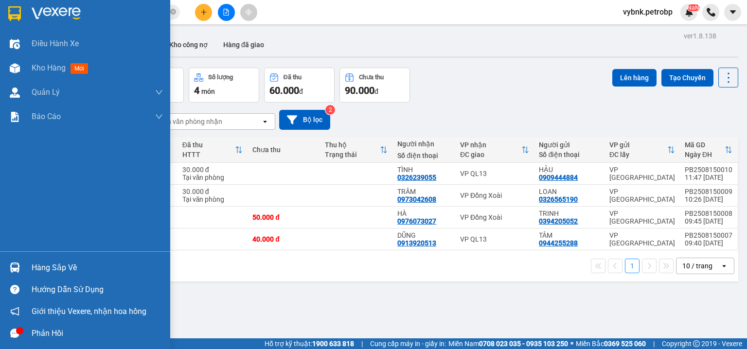
click at [23, 261] on div "Hàng sắp về" at bounding box center [85, 268] width 170 height 22
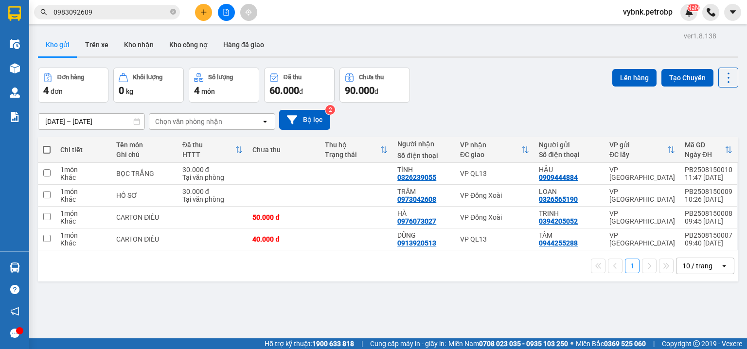
click at [452, 292] on section "Kết quả tìm kiếm ( 913 ) Bộ lọc Ngày tạo đơn gần nhất Mã ĐH Trạng thái Món hàng…" at bounding box center [373, 174] width 747 height 349
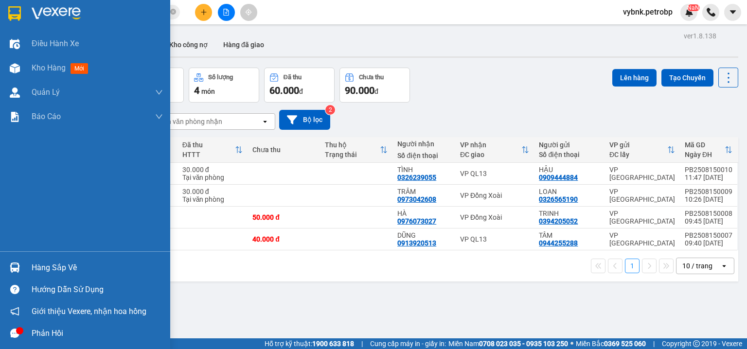
click at [26, 268] on div "Hàng sắp về" at bounding box center [85, 268] width 170 height 22
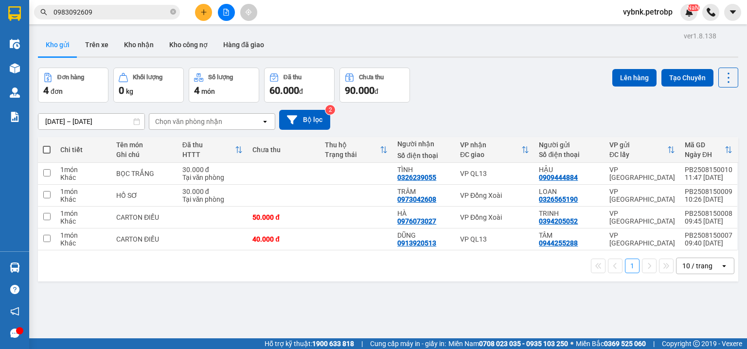
click at [457, 84] on section "Kết quả tìm kiếm ( 913 ) Bộ lọc Ngày tạo đơn gần nhất Mã ĐH Trạng thái Món hàng…" at bounding box center [373, 174] width 747 height 349
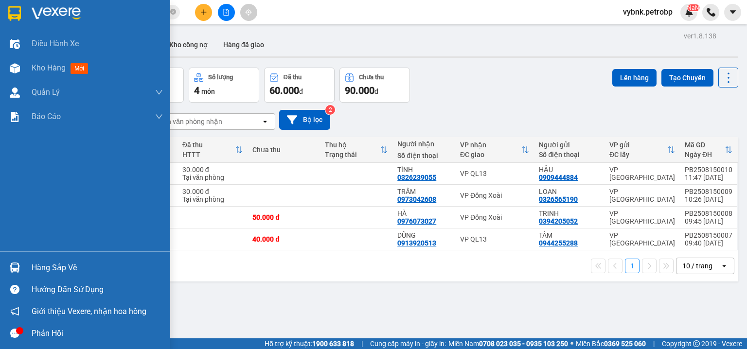
click at [29, 265] on div "Hàng sắp về" at bounding box center [85, 268] width 170 height 22
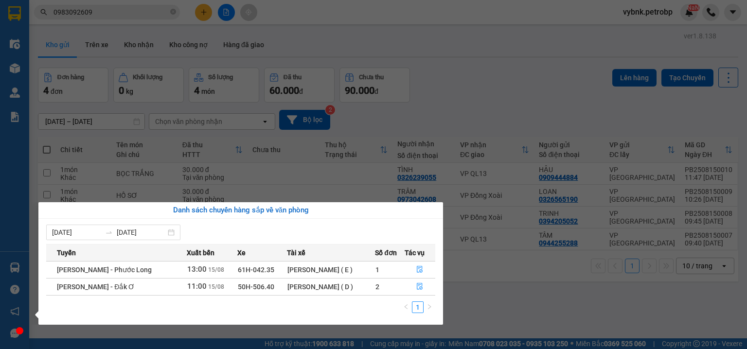
click at [539, 108] on section "Kết quả tìm kiếm ( 913 ) Bộ lọc Ngày tạo đơn gần nhất Mã ĐH Trạng thái Món hàng…" at bounding box center [373, 174] width 747 height 349
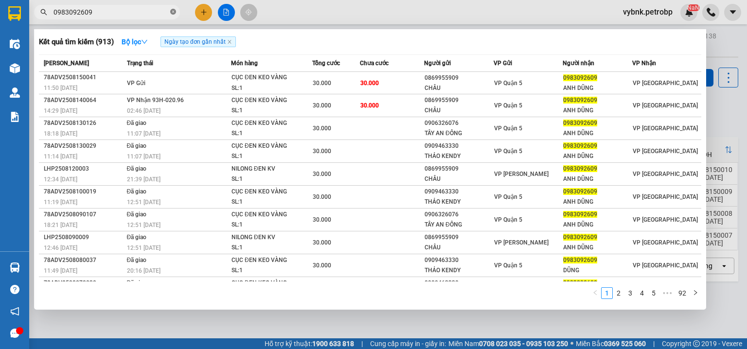
click at [173, 13] on icon "close-circle" at bounding box center [173, 12] width 6 height 6
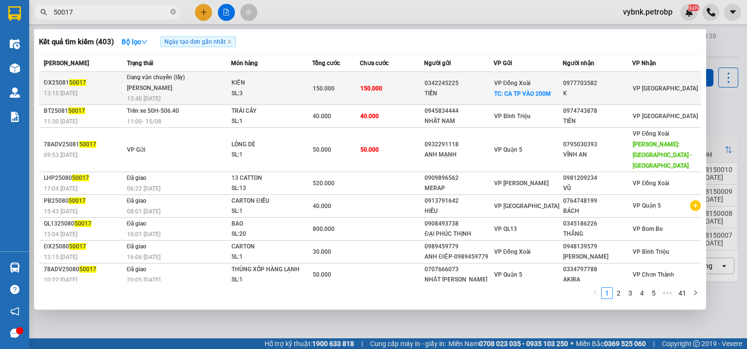
type input "50017"
click at [187, 84] on div "[PERSON_NAME]" at bounding box center [163, 88] width 73 height 11
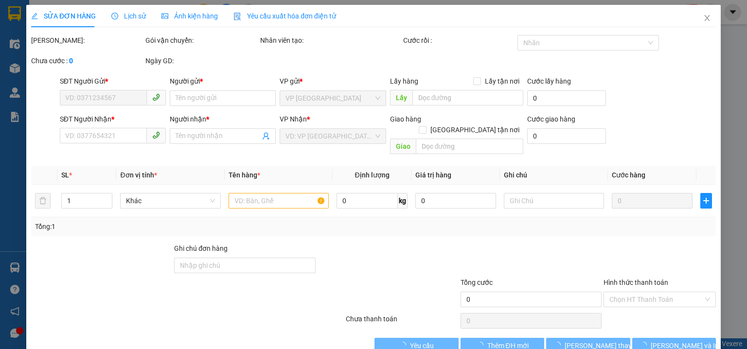
type input "0342245225"
type input "TIẾN"
checkbox input "true"
type input "CA TP VÀO 200M"
type input "0977703582"
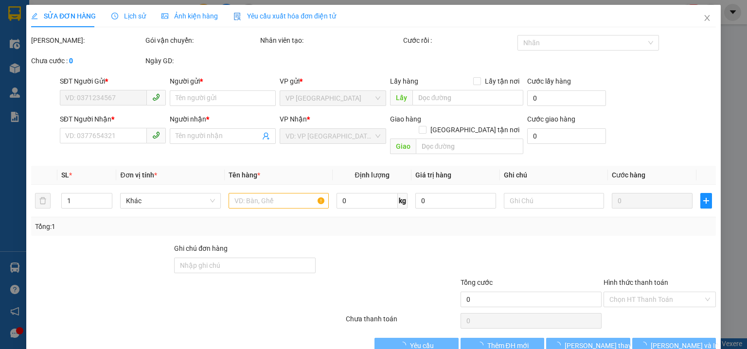
type input "K"
type input "150.000"
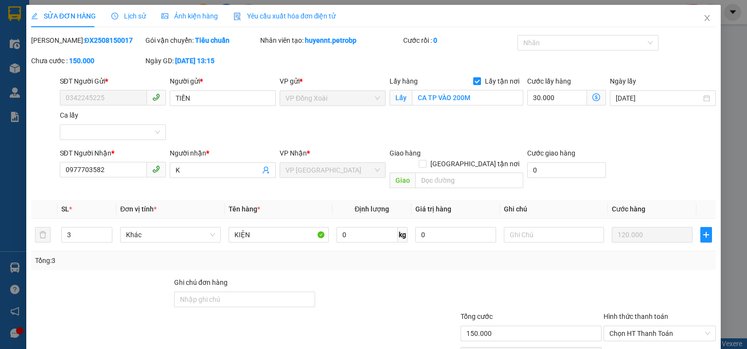
click at [115, 18] on icon "clock-circle" at bounding box center [114, 16] width 7 height 7
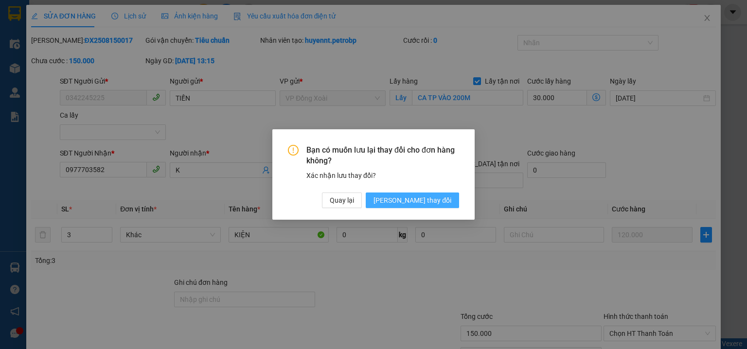
click at [429, 200] on span "[PERSON_NAME] thay đổi" at bounding box center [412, 200] width 78 height 11
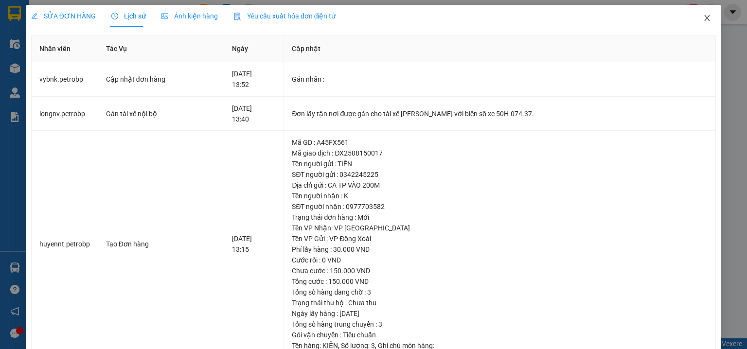
click at [703, 15] on icon "close" at bounding box center [707, 18] width 8 height 8
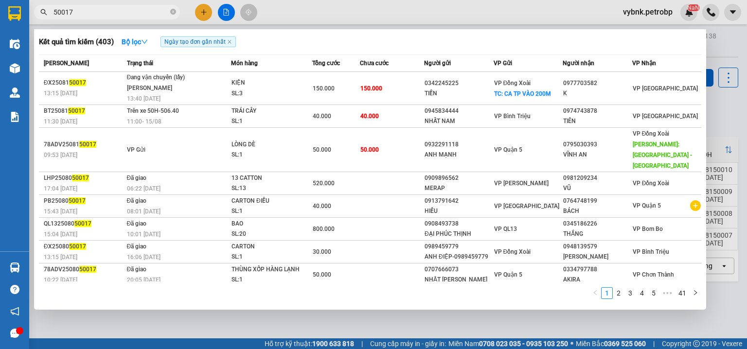
click at [116, 14] on input "50017" at bounding box center [110, 12] width 115 height 11
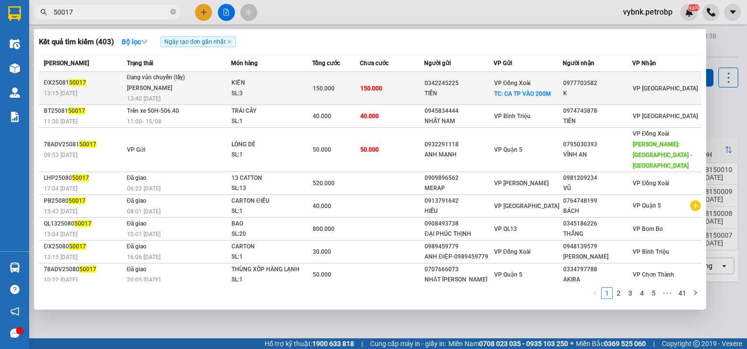
click at [158, 91] on div "[PERSON_NAME]" at bounding box center [163, 88] width 73 height 11
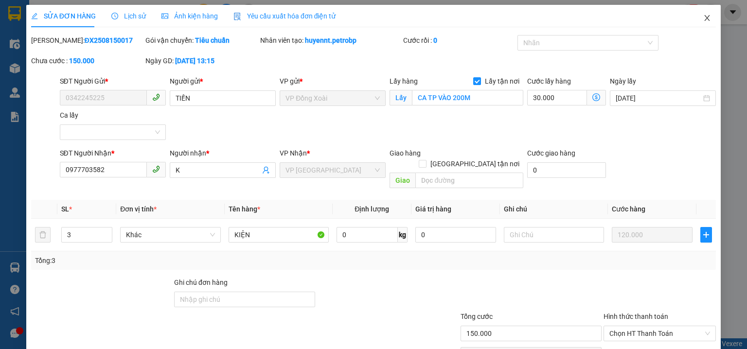
click at [694, 19] on span "Close" at bounding box center [706, 18] width 27 height 27
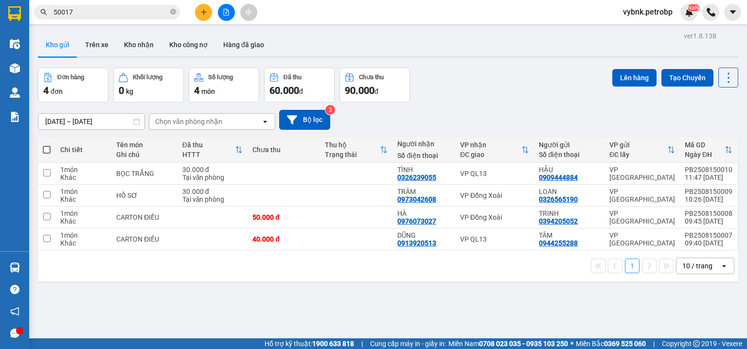
click at [132, 14] on input "50017" at bounding box center [110, 12] width 115 height 11
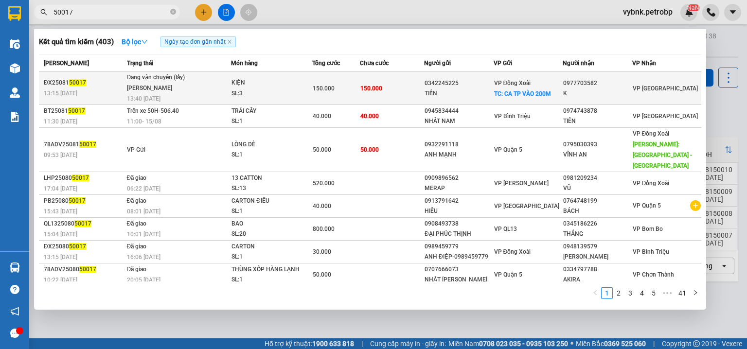
click at [187, 93] on td "Đang vận chuyển (lấy) [PERSON_NAME] 13:40 [DATE]" at bounding box center [177, 88] width 106 height 33
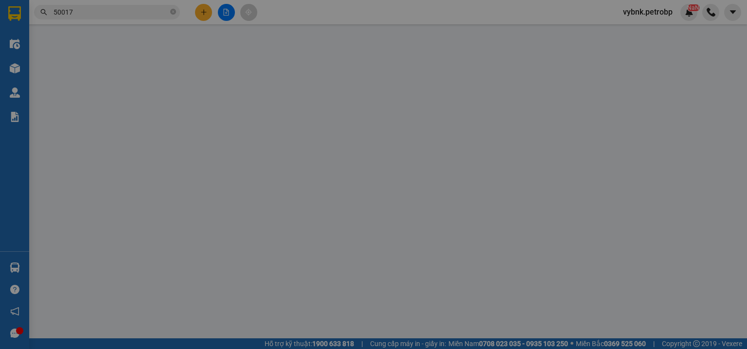
type input "0342245225"
type input "TIẾN"
checkbox input "true"
type input "CA TP VÀO 200M"
type input "0977703582"
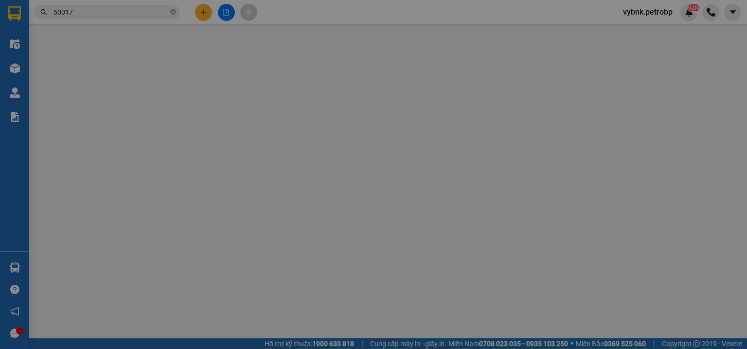
type input "K"
type input "150.000"
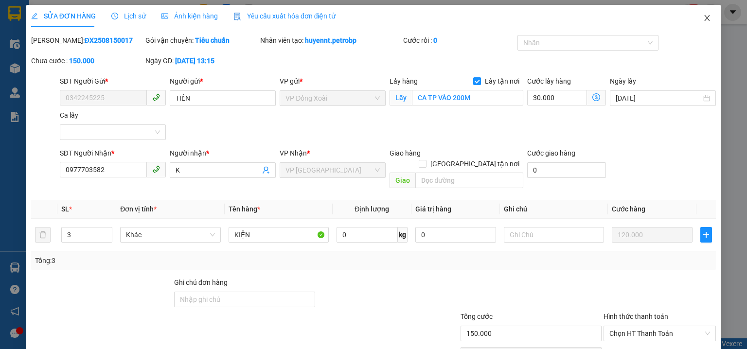
click at [702, 14] on span "Close" at bounding box center [706, 18] width 27 height 27
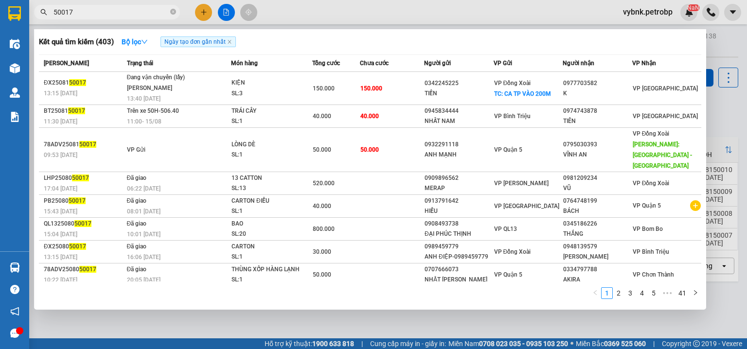
click at [117, 13] on input "50017" at bounding box center [110, 12] width 115 height 11
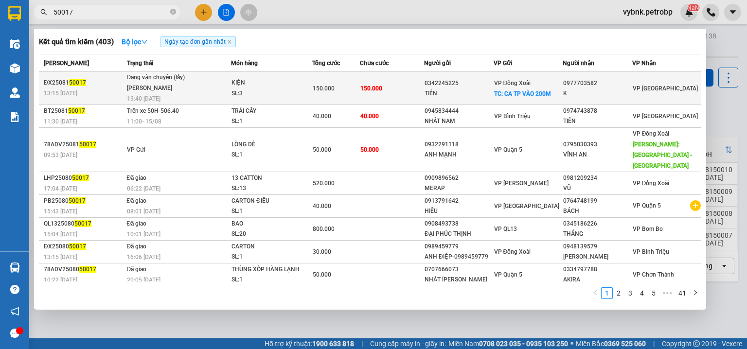
click at [202, 81] on span "Đang vận chuyển (lấy) [PERSON_NAME] 13:40 [DATE]" at bounding box center [179, 87] width 104 height 30
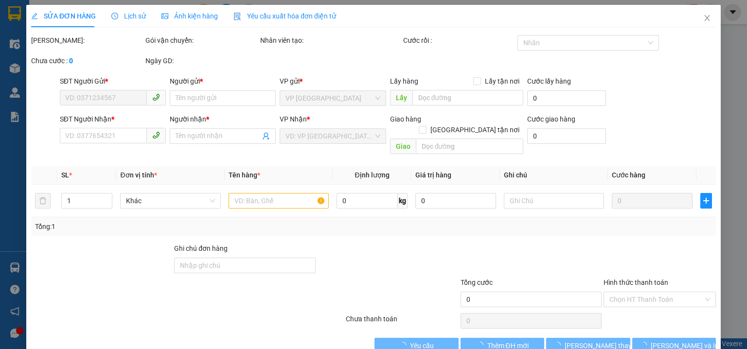
type input "0342245225"
type input "TIẾN"
checkbox input "true"
type input "CA TP VÀO 200M"
type input "0977703582"
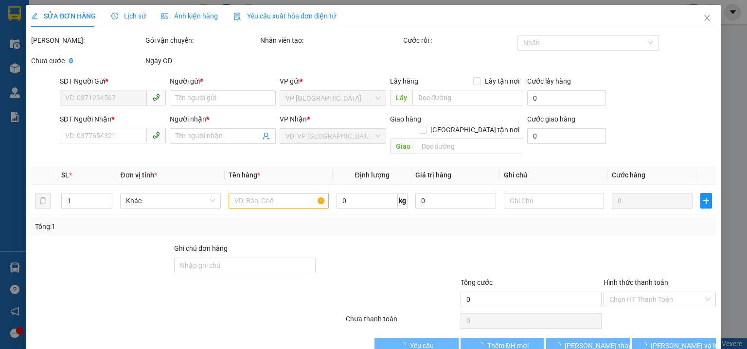
type input "K"
type input "150.000"
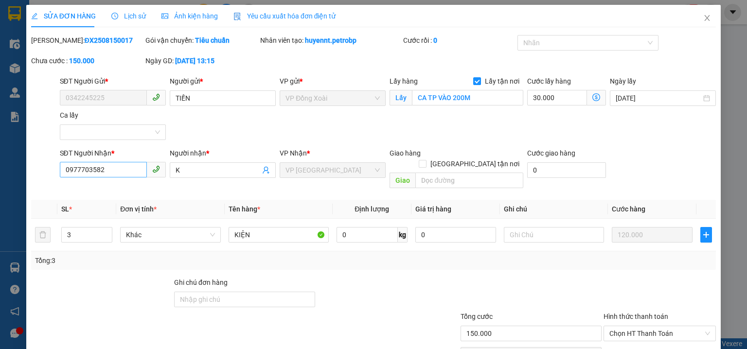
scroll to position [46, 0]
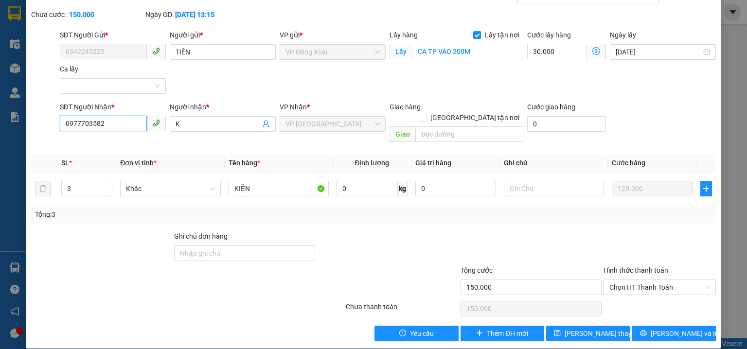
click at [73, 125] on input "0977703582" at bounding box center [103, 124] width 87 height 16
drag, startPoint x: 73, startPoint y: 125, endPoint x: 518, endPoint y: 235, distance: 458.2
click at [518, 235] on div at bounding box center [530, 248] width 143 height 34
click at [683, 326] on button "[PERSON_NAME] và In" at bounding box center [674, 334] width 84 height 16
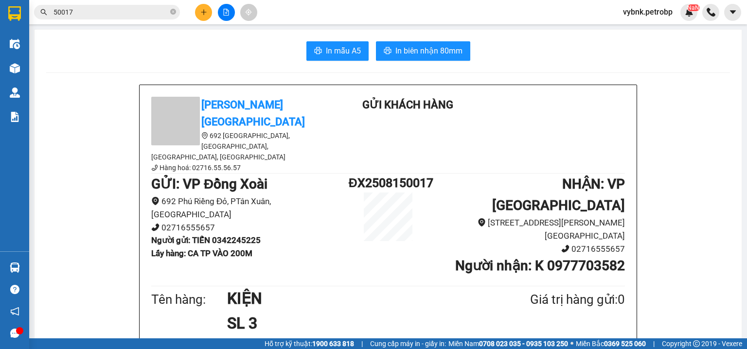
click at [604, 258] on b "Người nhận : K 0977703582" at bounding box center [540, 266] width 170 height 16
copy b "0977703582"
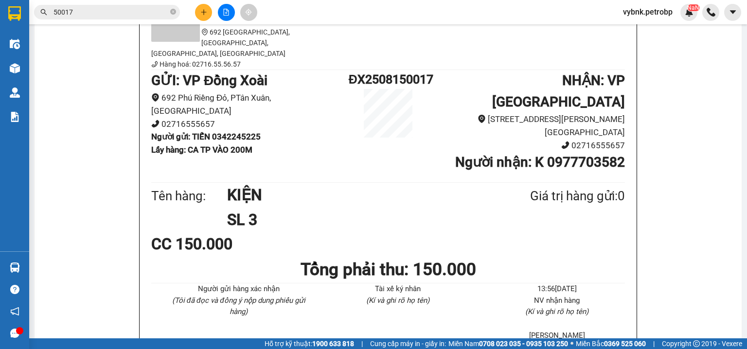
click at [157, 11] on input "50017" at bounding box center [110, 12] width 115 height 11
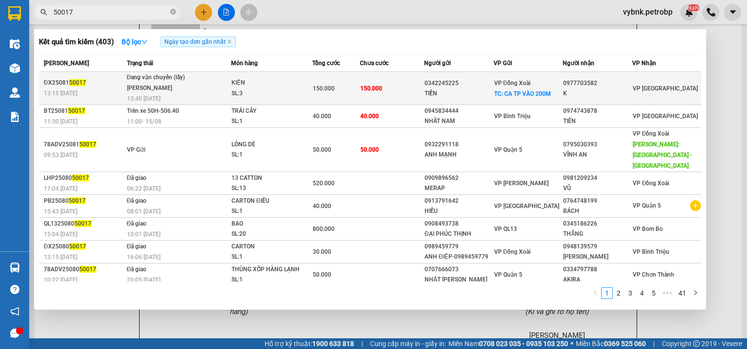
click at [241, 92] on div "SL: 3" at bounding box center [267, 93] width 73 height 11
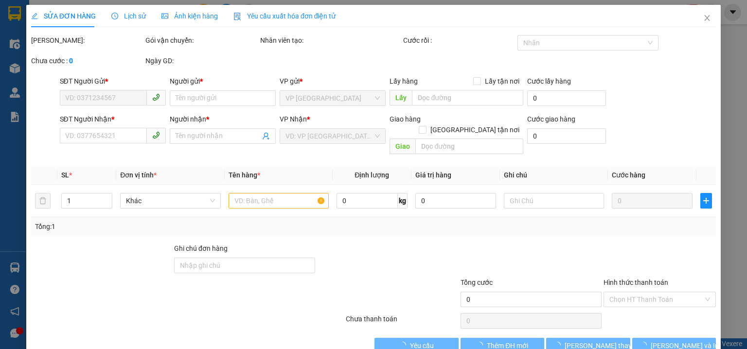
type input "0342245225"
type input "TIẾN"
checkbox input "true"
type input "CA TP VÀO 200M"
type input "0977703582"
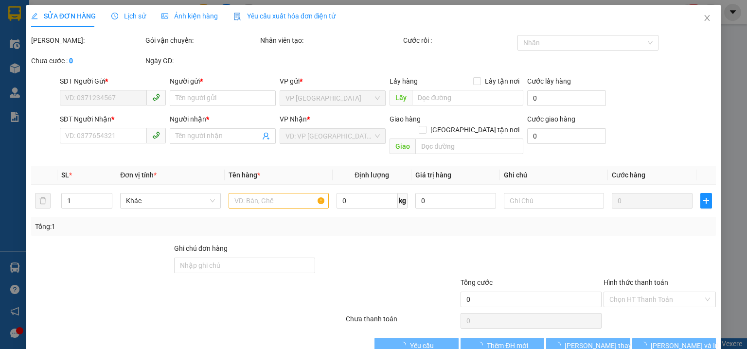
type input "K"
type input "150.000"
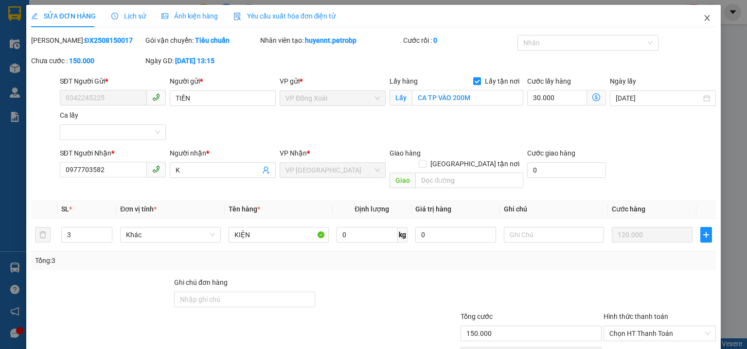
click at [708, 19] on span "Close" at bounding box center [706, 18] width 27 height 27
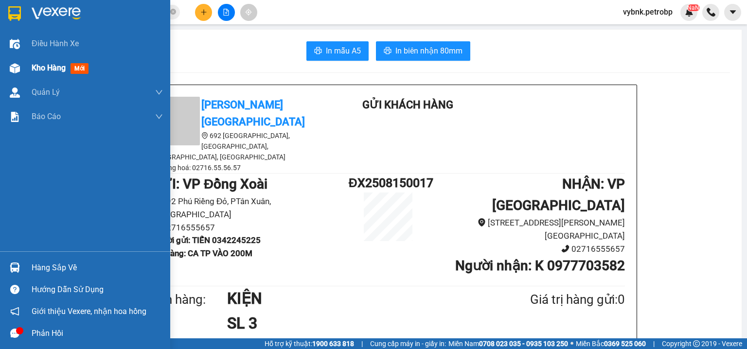
click at [22, 63] on div at bounding box center [14, 68] width 17 height 17
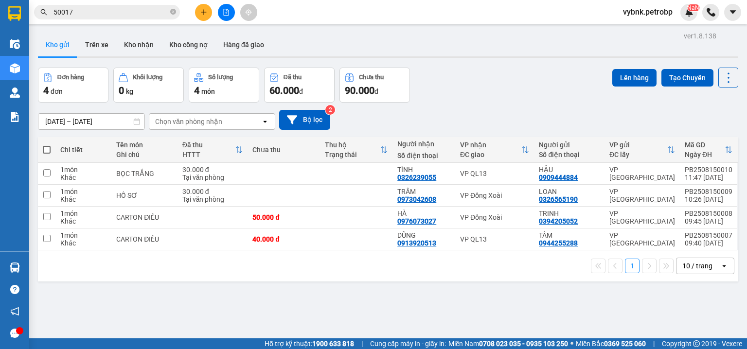
click at [117, 13] on input "50017" at bounding box center [110, 12] width 115 height 11
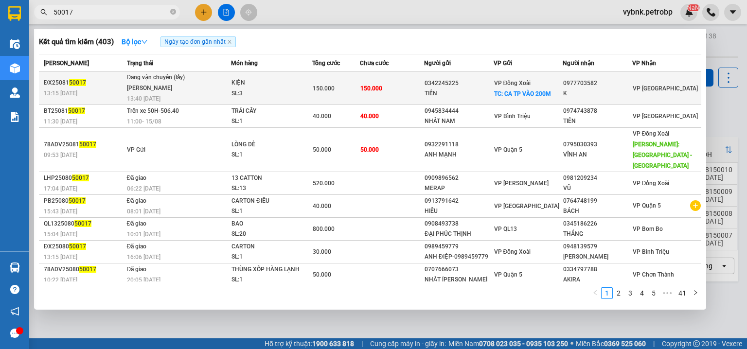
click at [171, 74] on div "Đang vận chuyển (lấy)" at bounding box center [163, 77] width 73 height 11
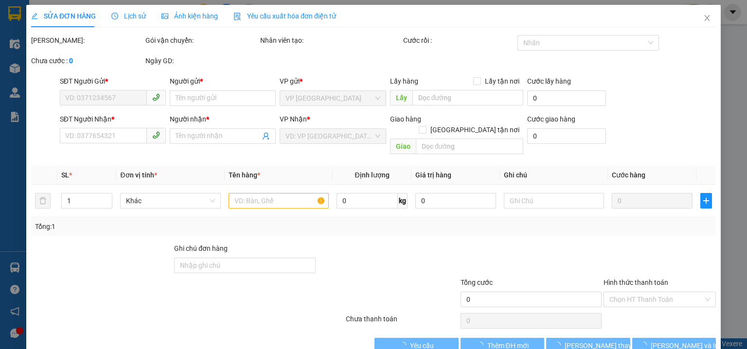
type input "0342245225"
type input "TIẾN"
checkbox input "true"
type input "CA TP VÀO 200M"
type input "0977703582"
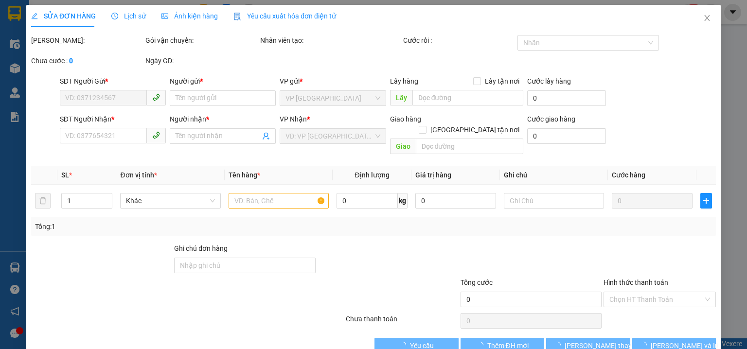
type input "K"
type input "150.000"
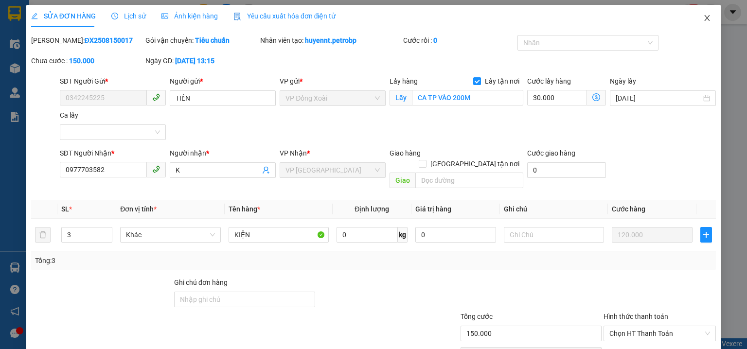
click at [703, 19] on icon "close" at bounding box center [707, 18] width 8 height 8
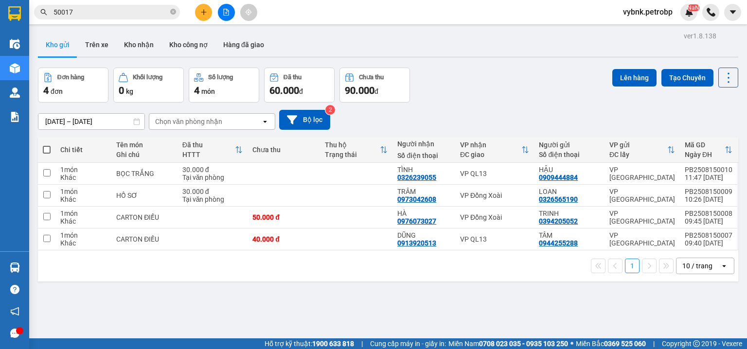
click at [129, 14] on input "50017" at bounding box center [110, 12] width 115 height 11
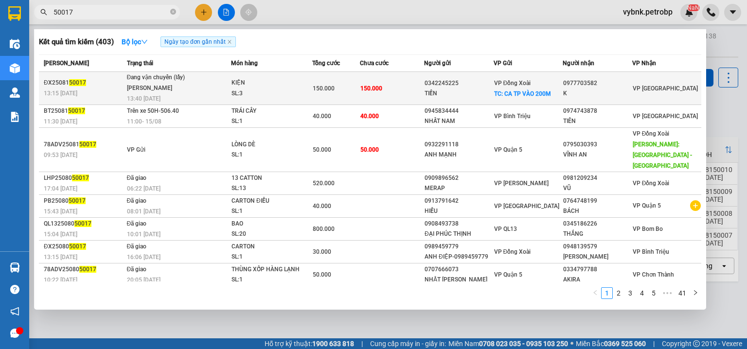
click at [324, 93] on td "150.000" at bounding box center [336, 88] width 48 height 33
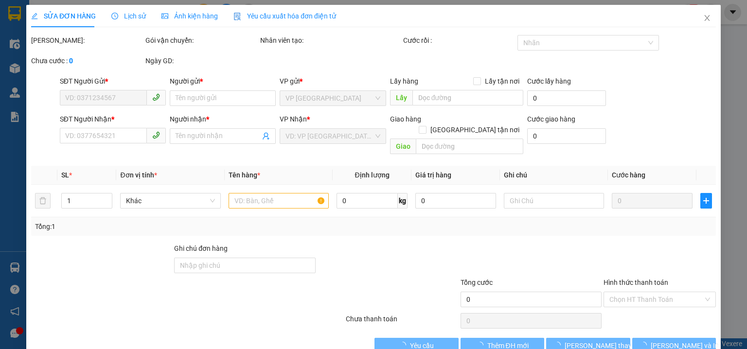
type input "0342245225"
type input "TIẾN"
checkbox input "true"
type input "CA TP VÀO 200M"
type input "0977703582"
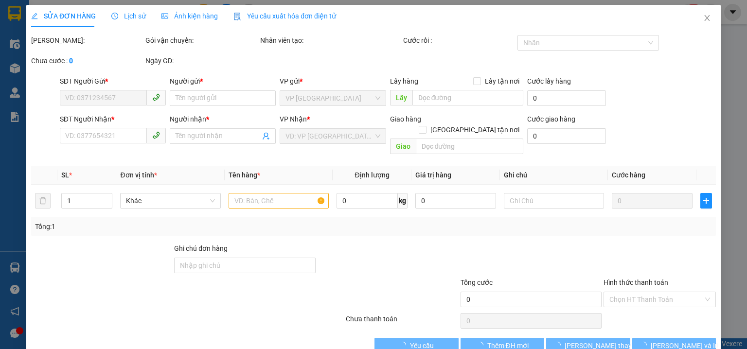
type input "K"
type input "150.000"
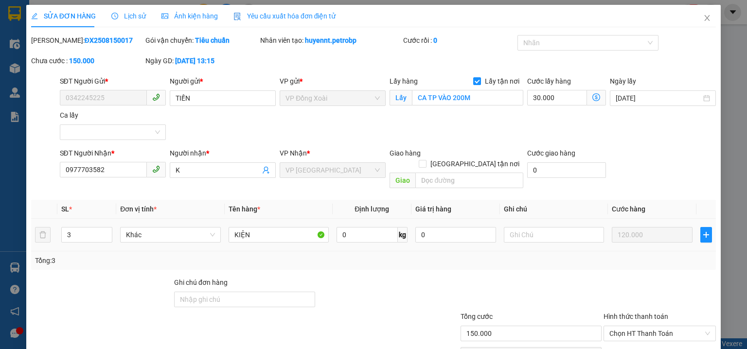
scroll to position [46, 0]
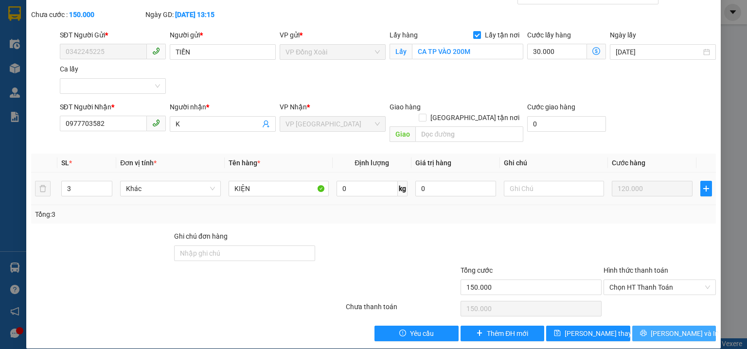
click at [678, 328] on span "[PERSON_NAME] và In" at bounding box center [684, 333] width 68 height 11
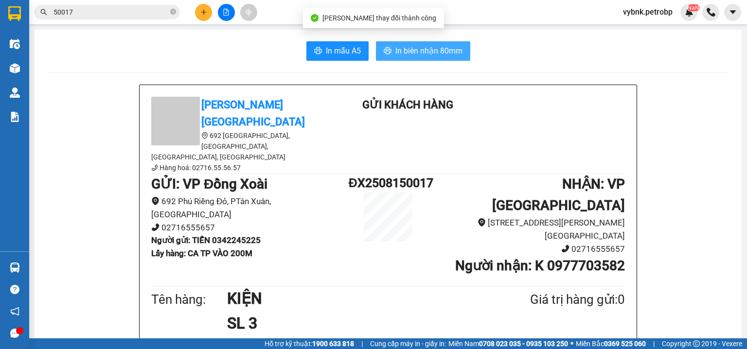
click at [437, 48] on span "In biên nhận 80mm" at bounding box center [428, 51] width 67 height 12
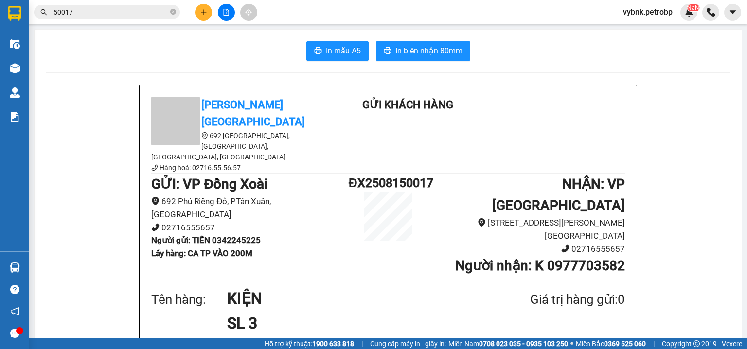
click at [126, 8] on input "50017" at bounding box center [110, 12] width 115 height 11
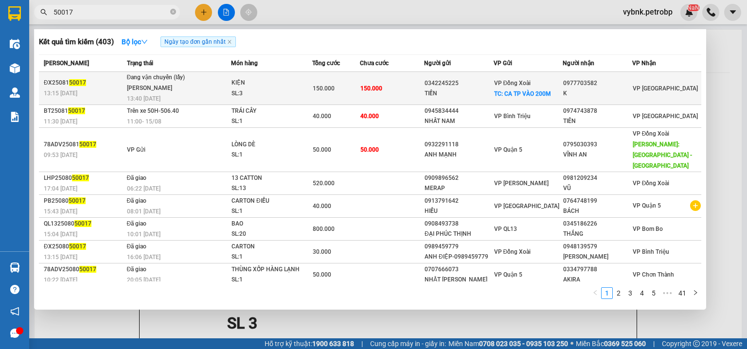
click at [158, 85] on div "[PERSON_NAME]" at bounding box center [163, 88] width 73 height 11
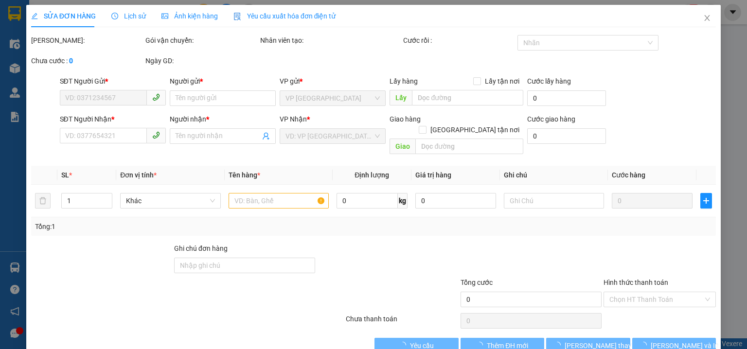
type input "0342245225"
type input "TIẾN"
checkbox input "true"
type input "CA TP VÀO 200M"
type input "0977703582"
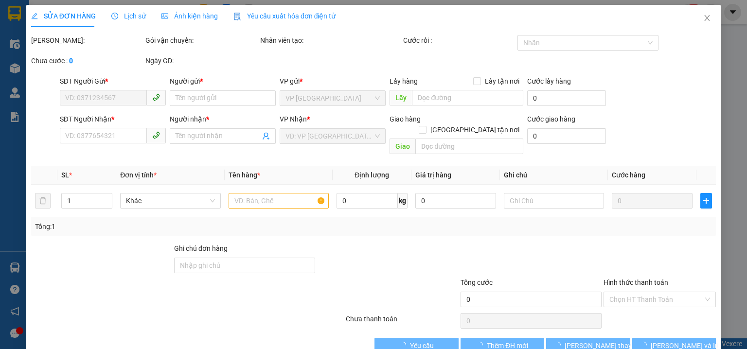
type input "K"
type input "150.000"
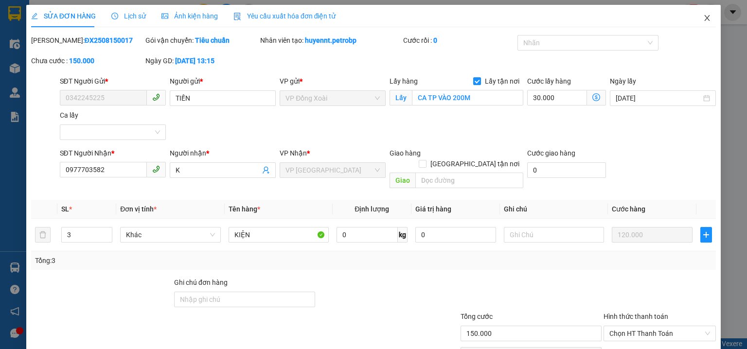
click at [703, 18] on icon "close" at bounding box center [707, 18] width 8 height 8
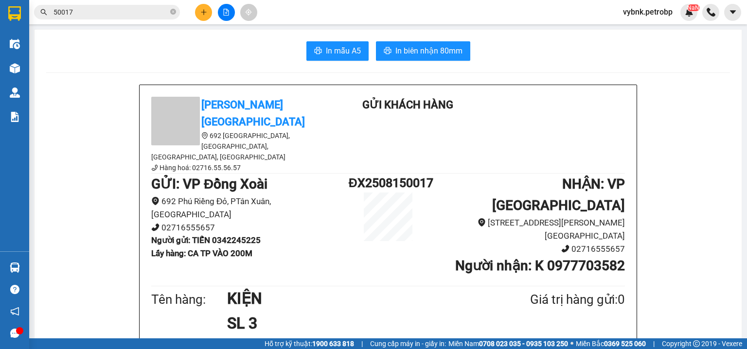
click at [137, 12] on input "50017" at bounding box center [110, 12] width 115 height 11
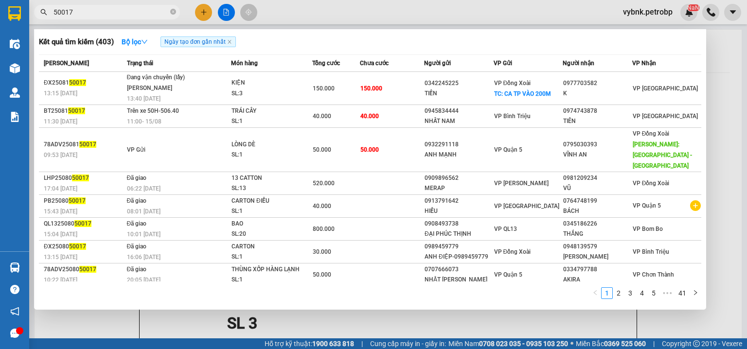
click at [719, 123] on div at bounding box center [373, 174] width 747 height 349
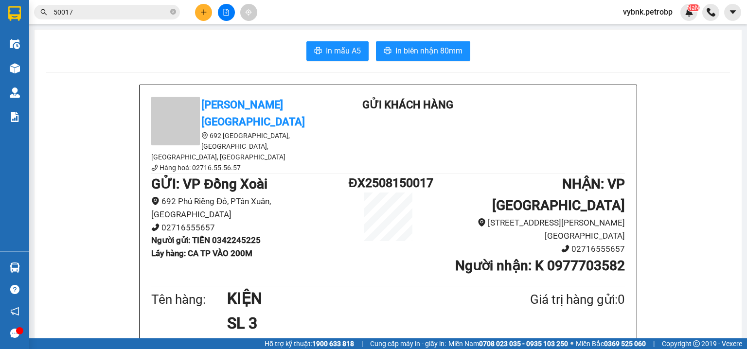
click at [634, 14] on span "vybnk.petrobp" at bounding box center [647, 12] width 65 height 12
click at [630, 31] on span "Đăng xuất" at bounding box center [651, 30] width 46 height 11
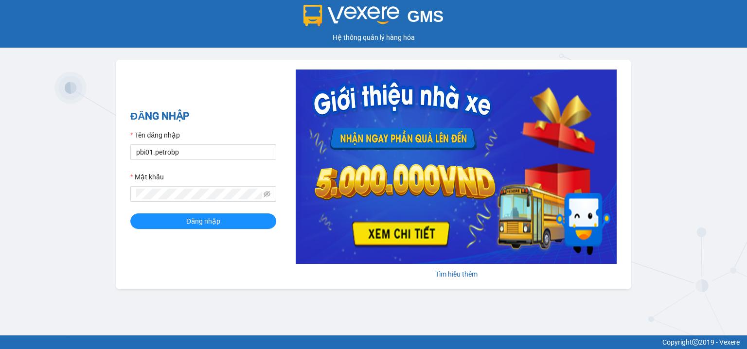
type input "pl2.petrobp"
click at [266, 195] on icon "eye-invisible" at bounding box center [266, 194] width 7 height 7
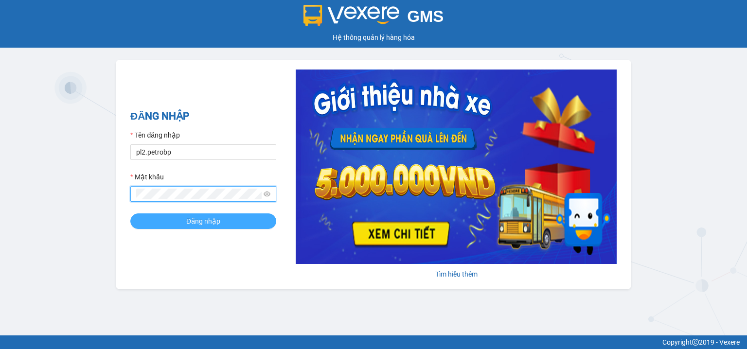
click at [255, 218] on button "Đăng nhập" at bounding box center [203, 221] width 146 height 16
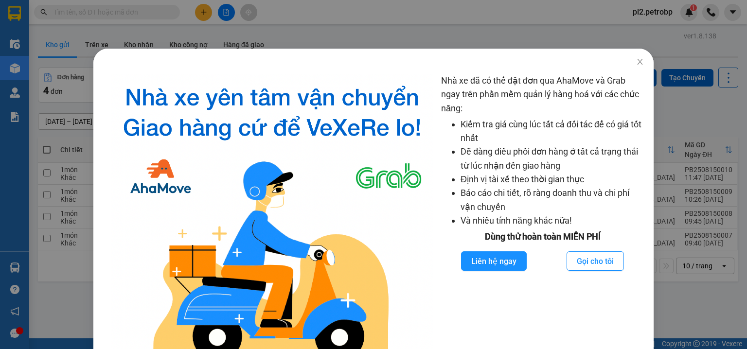
drag, startPoint x: 626, startPoint y: 137, endPoint x: 669, endPoint y: 39, distance: 107.0
click at [669, 39] on div "Nhà xe đã có thể đặt đơn qua AhaMove và Grab ngay trên phần mềm quản lý hàng ho…" at bounding box center [373, 174] width 747 height 349
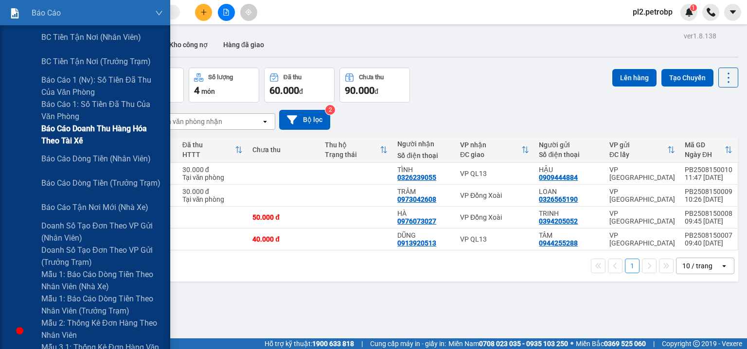
scroll to position [156, 0]
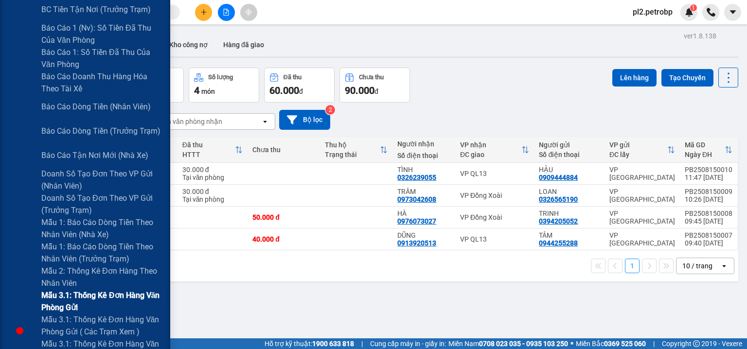
click at [70, 296] on span "Mẫu 3.1: Thống kê đơn hàng văn phòng gửi" at bounding box center [102, 301] width 122 height 24
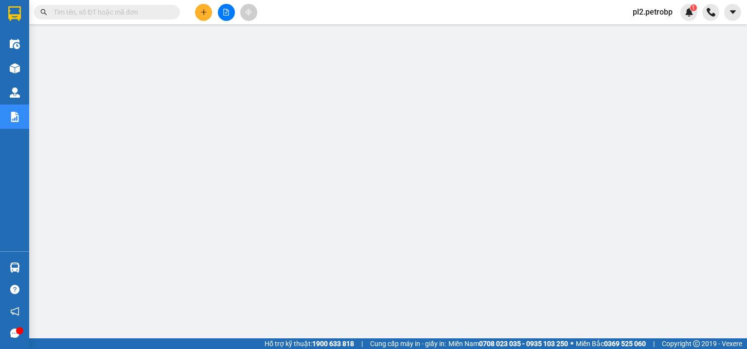
click at [148, 7] on input "text" at bounding box center [110, 12] width 115 height 11
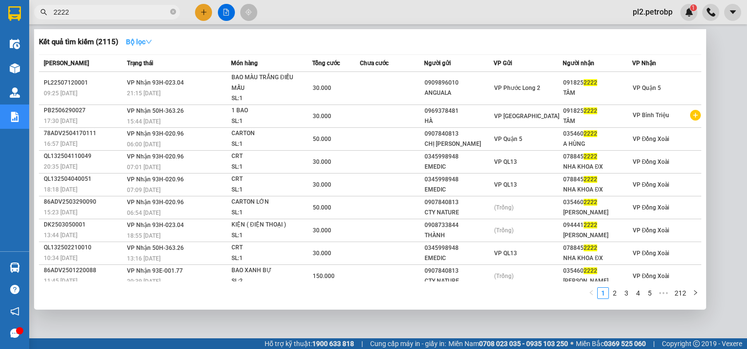
type input "2222"
click at [139, 40] on strong "Bộ lọc" at bounding box center [139, 42] width 26 height 8
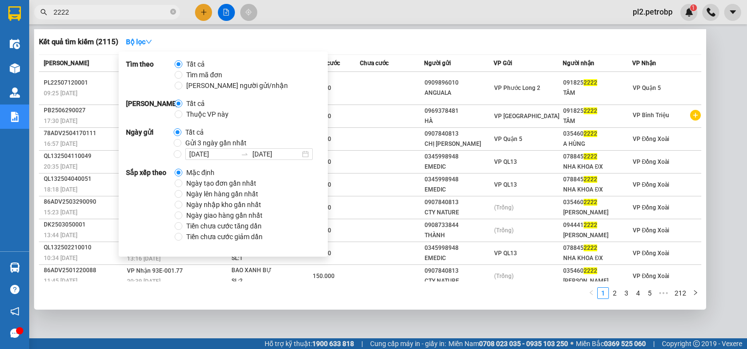
drag, startPoint x: 232, startPoint y: 181, endPoint x: 266, endPoint y: 160, distance: 40.6
click at [232, 181] on span "Ngày tạo đơn gần nhất" at bounding box center [221, 183] width 78 height 11
click at [182, 181] on input "Ngày tạo đơn gần nhất" at bounding box center [178, 183] width 8 height 8
radio input "true"
radio input "false"
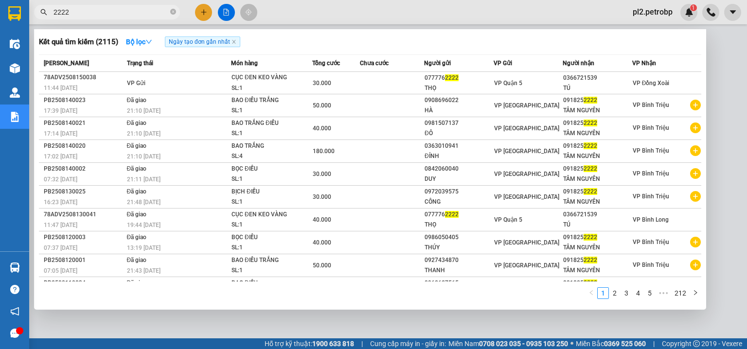
click at [432, 24] on div at bounding box center [373, 174] width 747 height 349
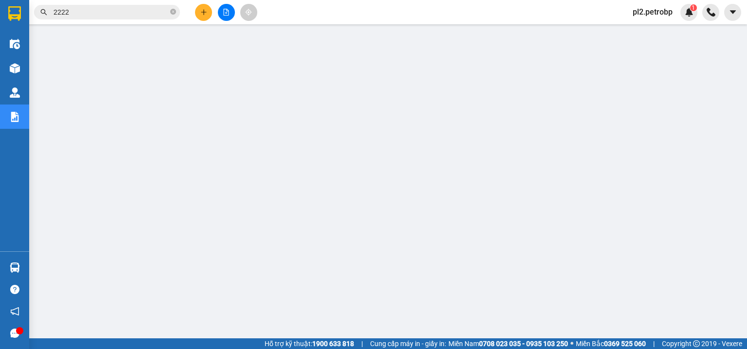
click at [140, 12] on input "2222" at bounding box center [110, 12] width 115 height 11
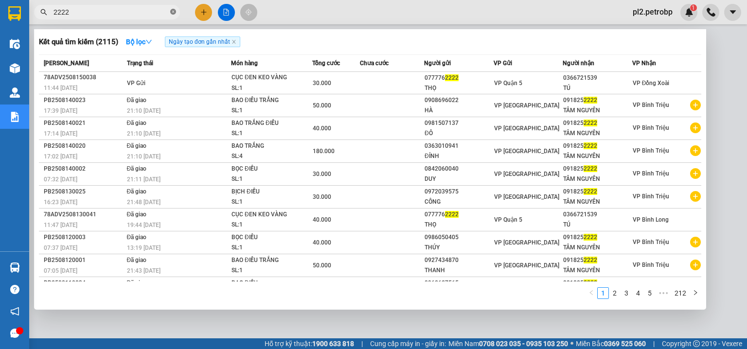
click at [173, 11] on icon "close-circle" at bounding box center [173, 12] width 6 height 6
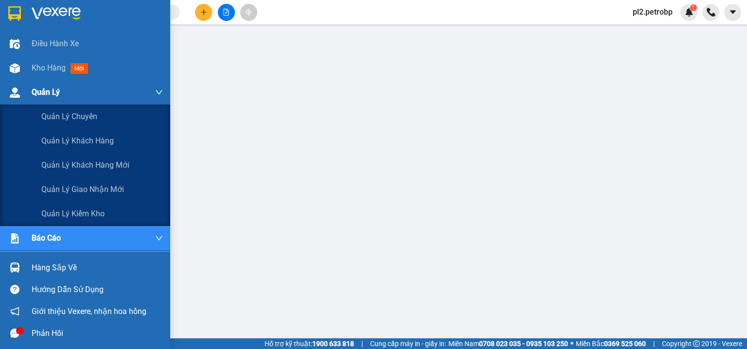
click at [53, 94] on span "Quản Lý" at bounding box center [46, 92] width 28 height 12
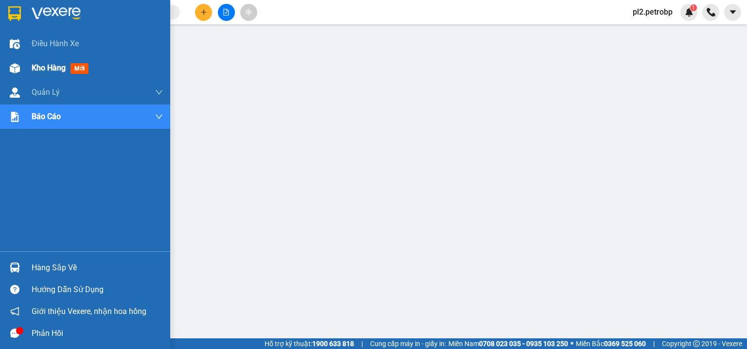
click at [53, 68] on span "Kho hàng" at bounding box center [49, 67] width 34 height 9
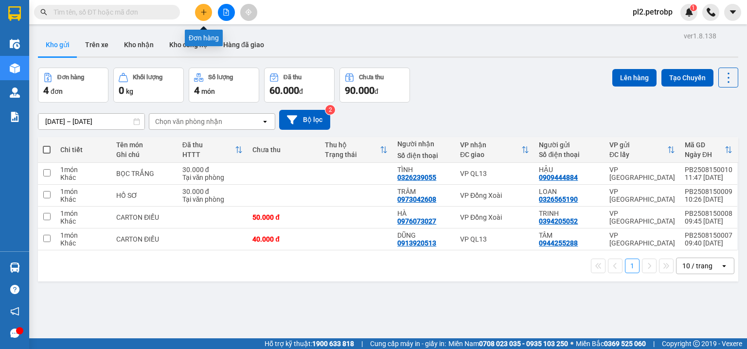
click at [207, 10] on button at bounding box center [203, 12] width 17 height 17
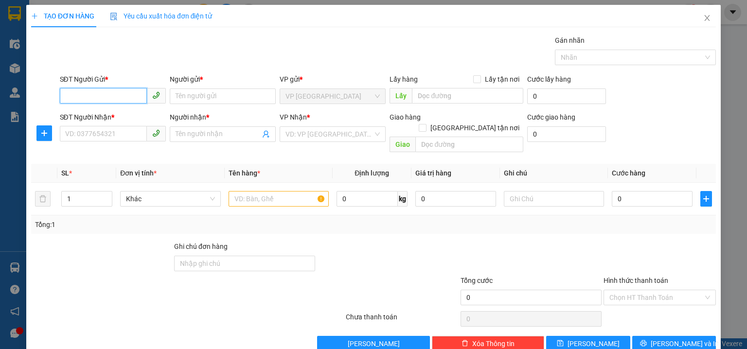
click at [104, 93] on input "SĐT Người Gửi *" at bounding box center [103, 96] width 87 height 16
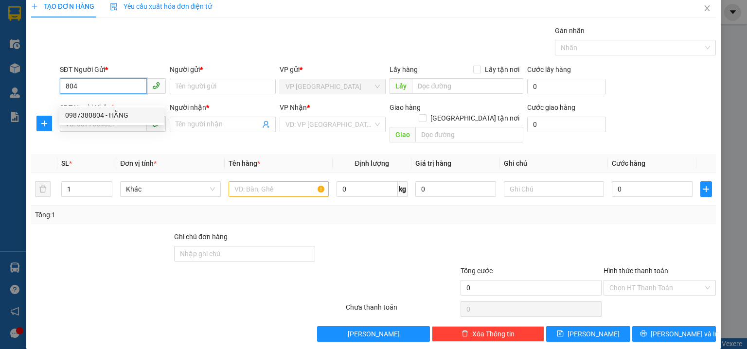
click at [103, 117] on div "0987380804 - HẰNG" at bounding box center [111, 115] width 93 height 11
type input "0987380804"
type input "HẰNG"
type input "0962813018"
type input "THÁI"
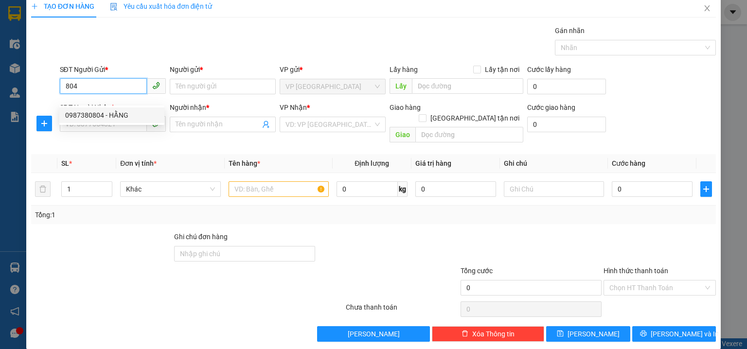
type input "N3 PHÚ HÒA"
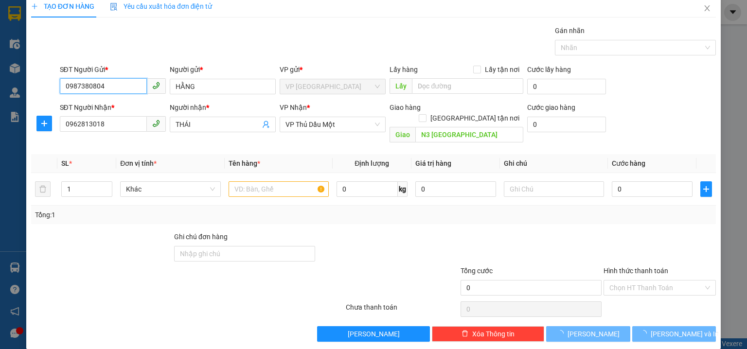
type input "230.000"
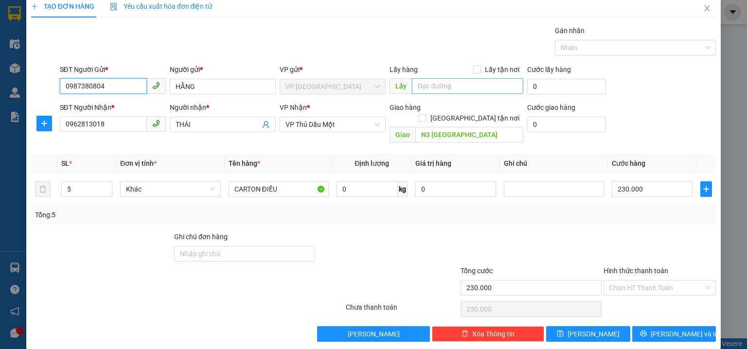
type input "0987380804"
click at [459, 88] on input "text" at bounding box center [467, 86] width 111 height 16
click at [703, 6] on icon "close" at bounding box center [707, 8] width 8 height 8
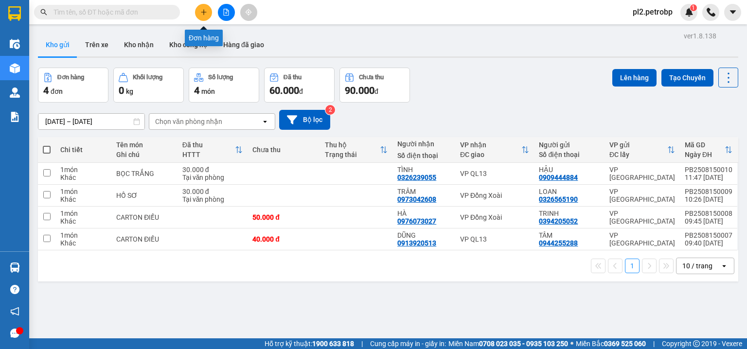
click at [207, 10] on button at bounding box center [203, 12] width 17 height 17
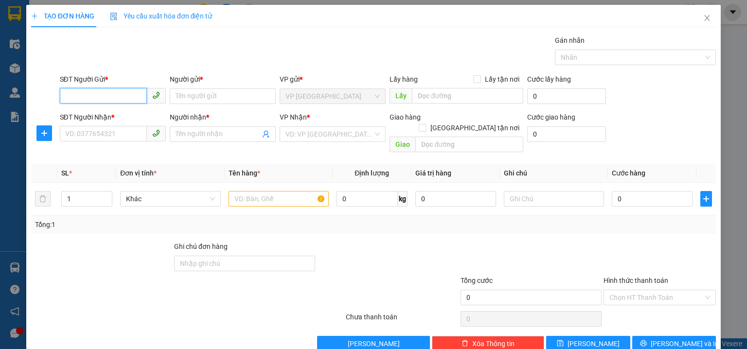
drag, startPoint x: 97, startPoint y: 93, endPoint x: 91, endPoint y: 92, distance: 6.0
click at [91, 92] on input "SĐT Người Gửi *" at bounding box center [103, 96] width 87 height 16
click at [103, 115] on div "0987380804 - HẰNG" at bounding box center [111, 115] width 93 height 11
type input "0987380804"
type input "HẰNG"
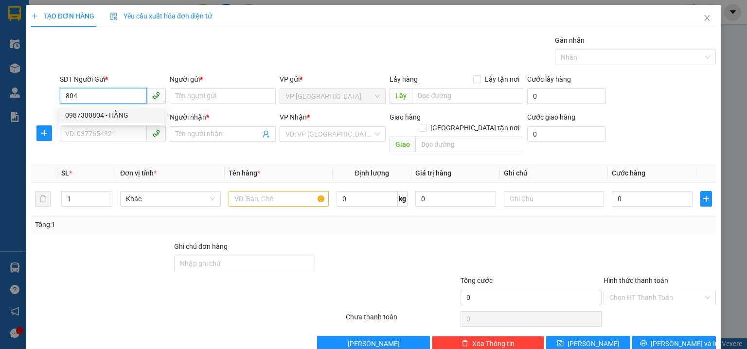
type input "0962813018"
type input "THÁI"
type input "N3 PHÚ HÒA"
type input "230.000"
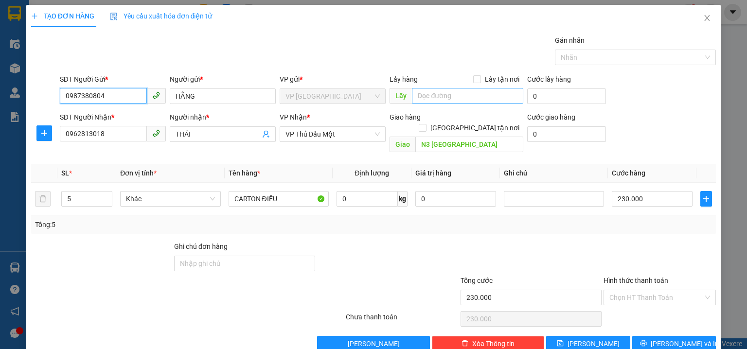
type input "0987380804"
click at [459, 95] on input "text" at bounding box center [467, 96] width 111 height 16
type input "kp7"
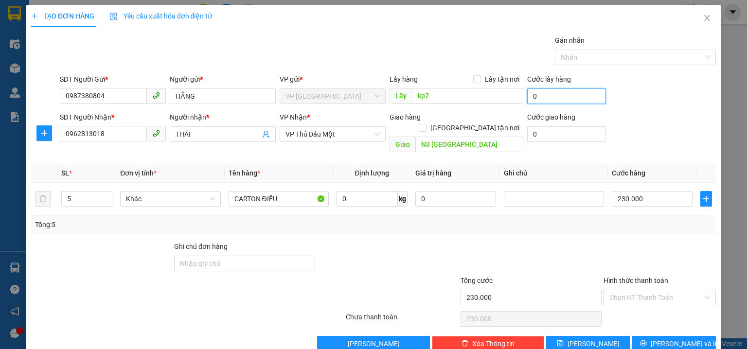
click at [564, 93] on input "0" at bounding box center [566, 96] width 79 height 16
type input "3"
type input "230.003"
type input "30"
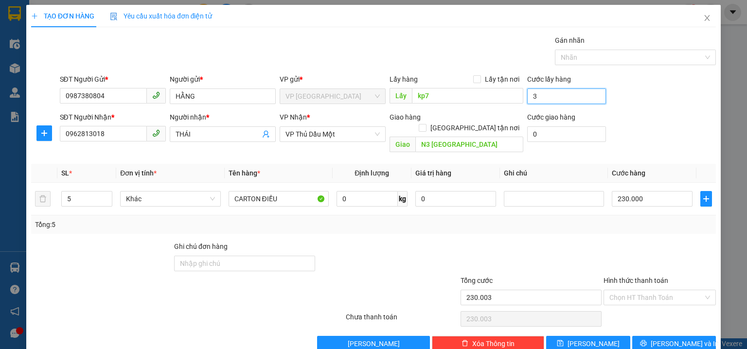
type input "230.030"
type input "30.000"
type input "260.000"
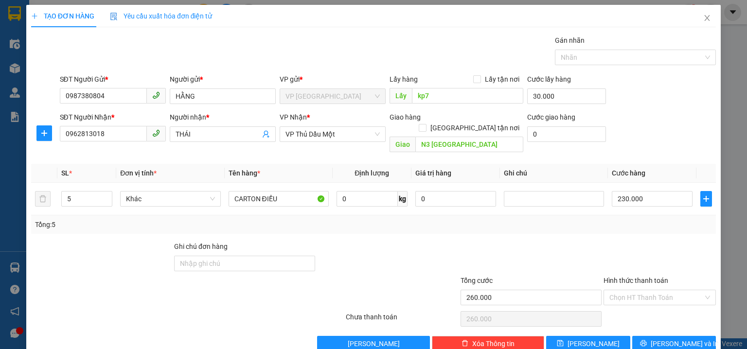
click at [662, 77] on div "SĐT Người Gửi * 0987380804 Người gửi * HẰNG VP gửi * VP Phước Bình Lấy hàng Lấy…" at bounding box center [388, 91] width 660 height 34
click at [482, 137] on input "N3 PHÚ HÒA" at bounding box center [469, 145] width 108 height 16
click at [485, 137] on input "N3 PHÚ HÒA" at bounding box center [469, 145] width 108 height 16
click at [537, 132] on input "0" at bounding box center [566, 134] width 79 height 16
type input "7"
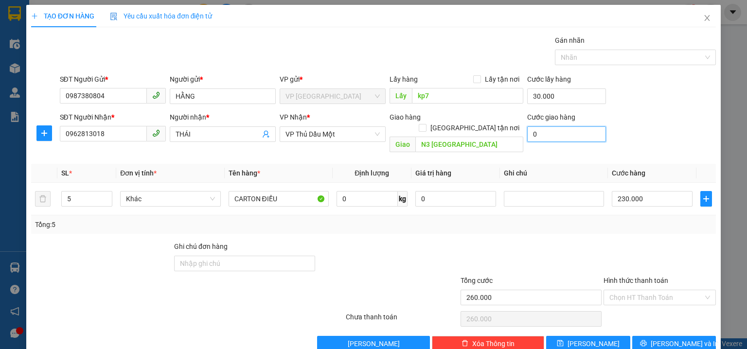
type input "260.007"
type input "70"
type input "260.070"
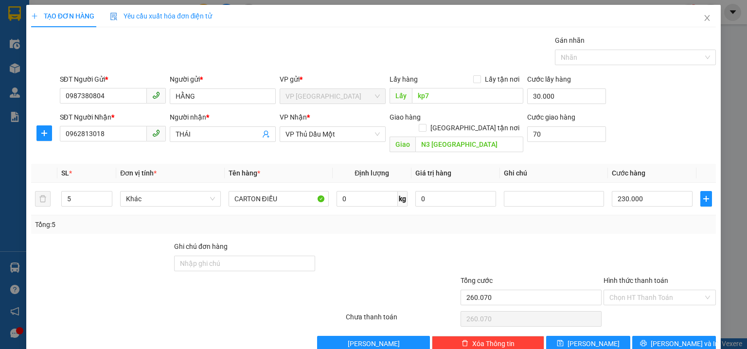
type input "70.000"
type input "330.000"
click at [628, 130] on div "SĐT Người Nhận * 0962813018 Người nhận * THÁI VP Nhận * VP Thủ Dầu Một Giao hàn…" at bounding box center [388, 134] width 660 height 45
drag, startPoint x: 72, startPoint y: 191, endPoint x: 50, endPoint y: 179, distance: 25.2
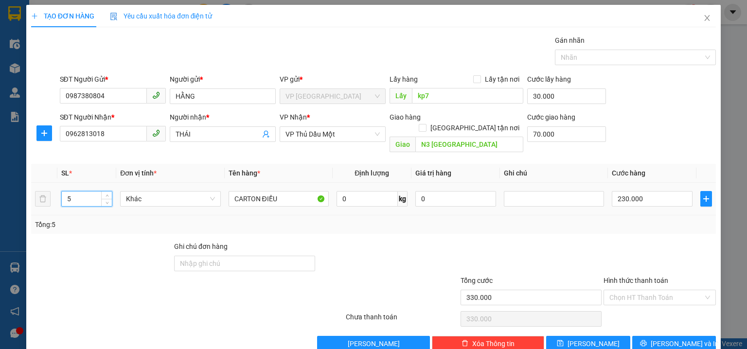
click at [51, 188] on tr "5 Khác CARTON ĐIỀU 0 kg 0 230.000" at bounding box center [373, 199] width 684 height 33
type input "9"
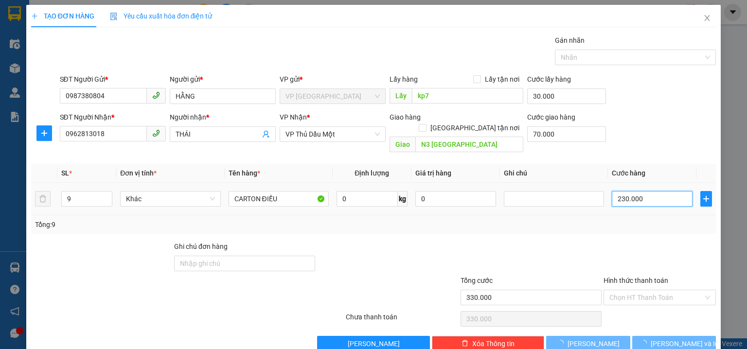
click at [649, 191] on input "230.000" at bounding box center [651, 199] width 81 height 16
type input "100.000"
type input "0"
type input "100.004"
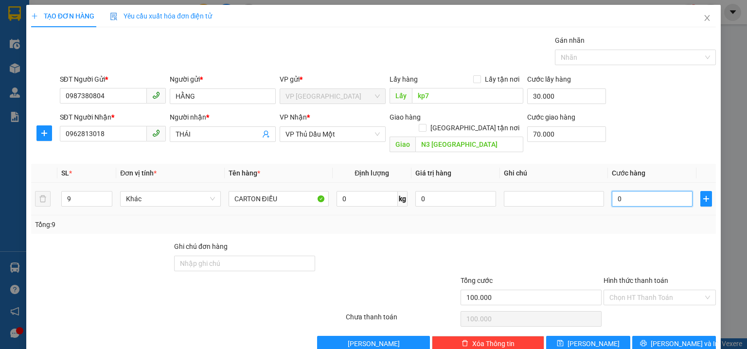
type input "100.004"
type input "04"
type input "100.045"
type input "045"
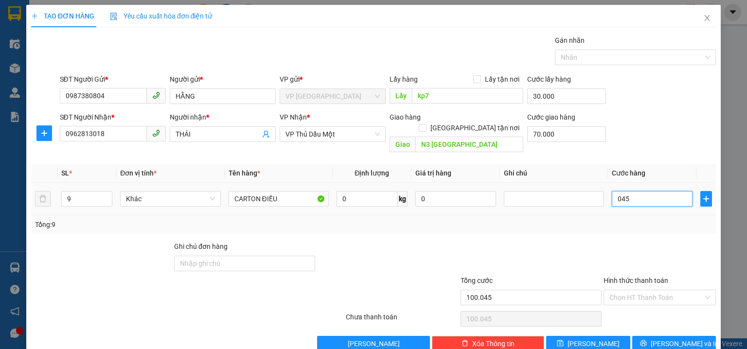
type input "100.450"
type input "0.450"
type input "550.000"
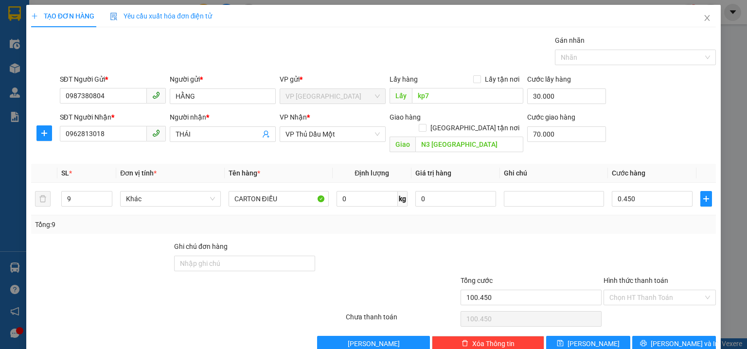
type input "450.000"
click at [643, 127] on div "SĐT Người Nhận * 0962813018 Người nhận * THÁI VP Nhận * VP Thủ Dầu Một Giao hàn…" at bounding box center [388, 134] width 660 height 45
click at [426, 124] on span at bounding box center [422, 128] width 8 height 8
click at [425, 124] on input "Giao tận nơi" at bounding box center [421, 127] width 7 height 7
checkbox input "true"
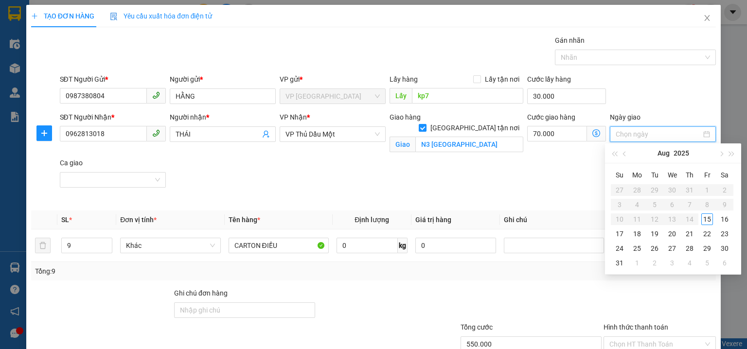
click at [636, 133] on input "Ngày giao" at bounding box center [658, 134] width 86 height 11
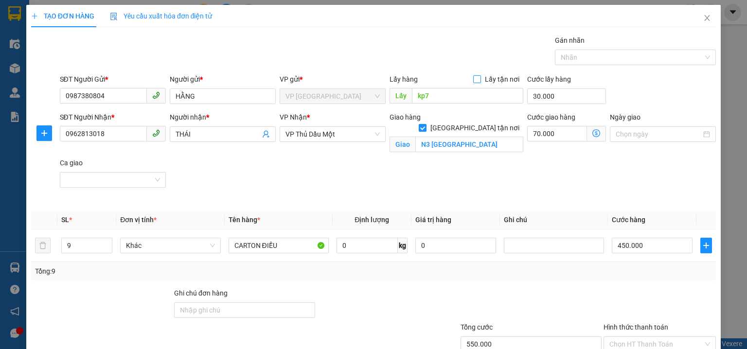
click at [476, 78] on input "Lấy tận nơi" at bounding box center [476, 78] width 7 height 7
checkbox input "true"
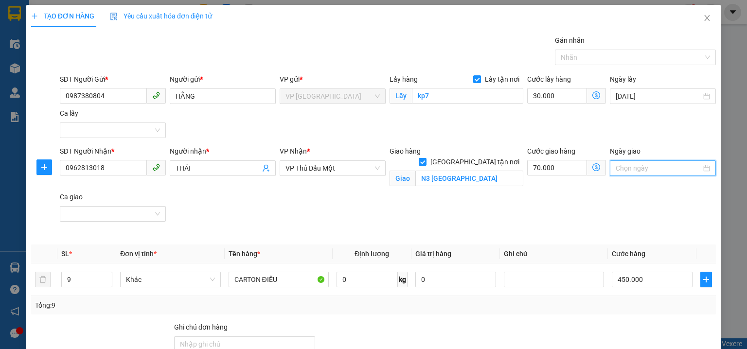
click at [647, 164] on input "Ngày giao" at bounding box center [658, 168] width 86 height 11
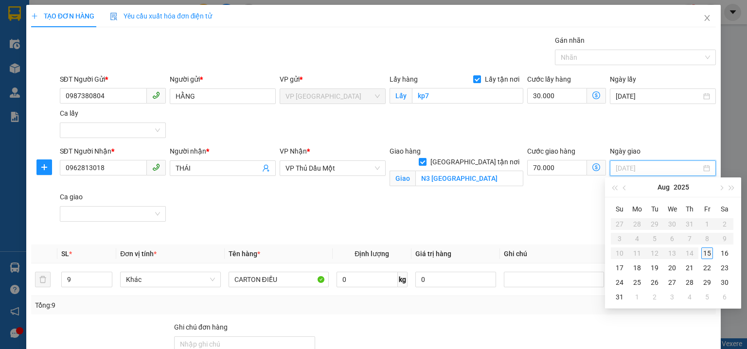
type input "[DATE]"
click at [707, 250] on div "15" at bounding box center [707, 253] width 12 height 12
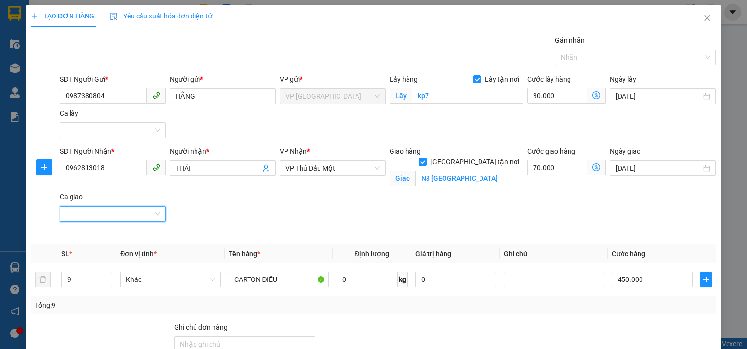
click at [138, 214] on input "Ca giao" at bounding box center [109, 214] width 87 height 15
click at [136, 245] on div "Chiều" at bounding box center [111, 248] width 93 height 11
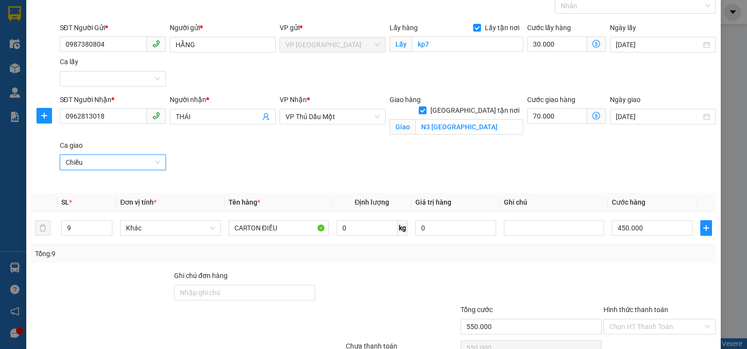
scroll to position [101, 0]
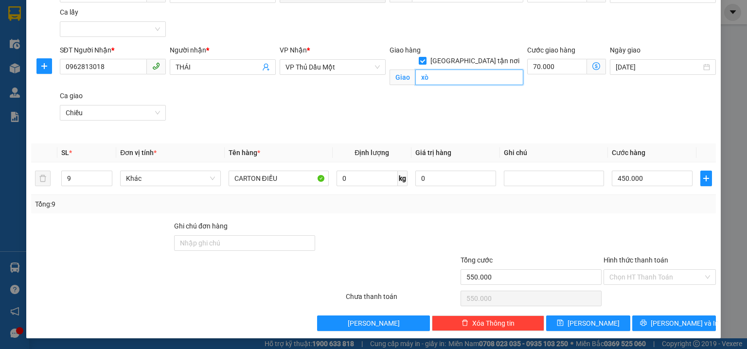
type input "x"
type input "vòng xoay định hòa bd"
click at [646, 322] on icon "printer" at bounding box center [643, 322] width 7 height 7
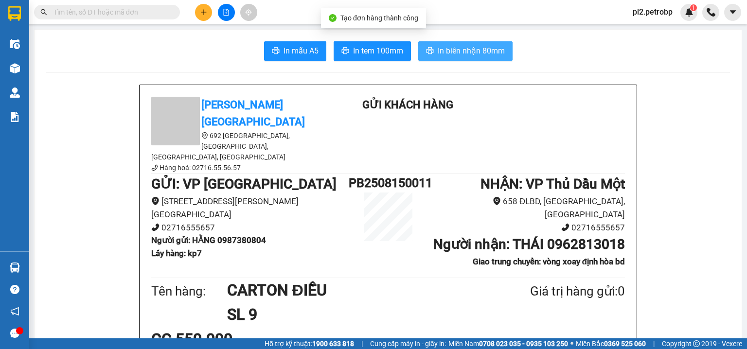
click at [458, 53] on span "In biên nhận 80mm" at bounding box center [470, 51] width 67 height 12
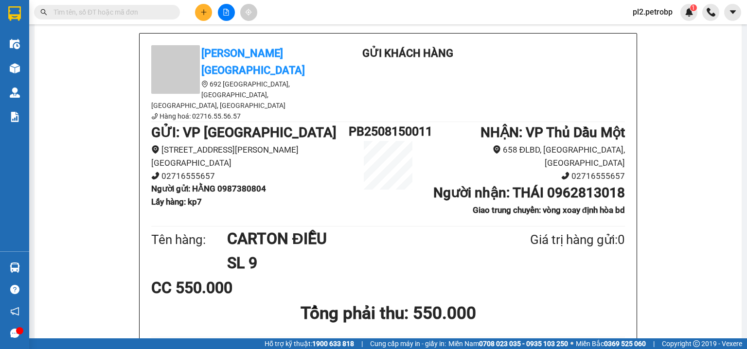
scroll to position [156, 0]
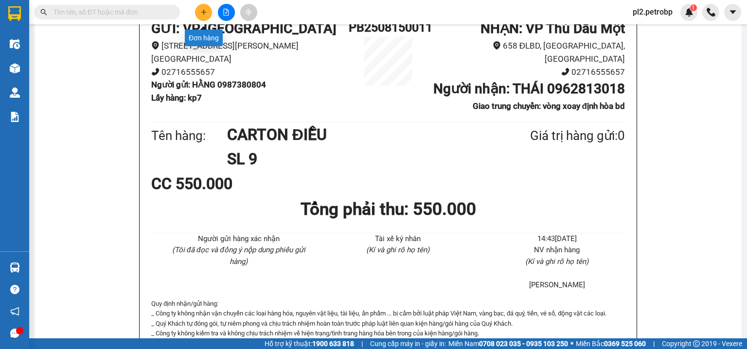
click at [201, 9] on icon "plus" at bounding box center [203, 12] width 7 height 7
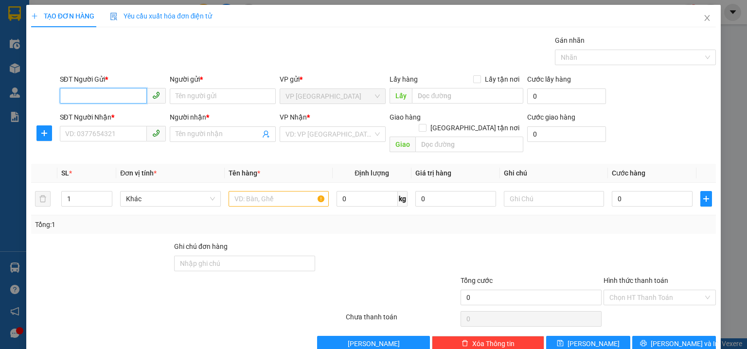
click at [125, 91] on input "SĐT Người Gửi *" at bounding box center [103, 96] width 87 height 16
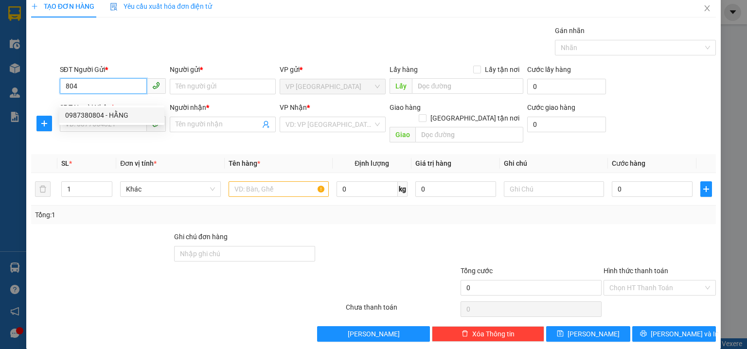
click at [126, 115] on div "0987380804 - HẰNG" at bounding box center [111, 115] width 93 height 11
type input "0987380804"
type input "HẰNG"
checkbox input "true"
type input "kp7"
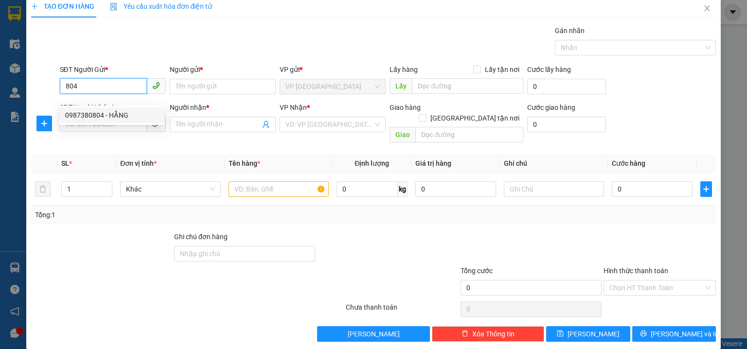
type input "0962813018"
type input "THÁI"
checkbox input "true"
type input "vòng xoay định hòa bd"
type input "100.000"
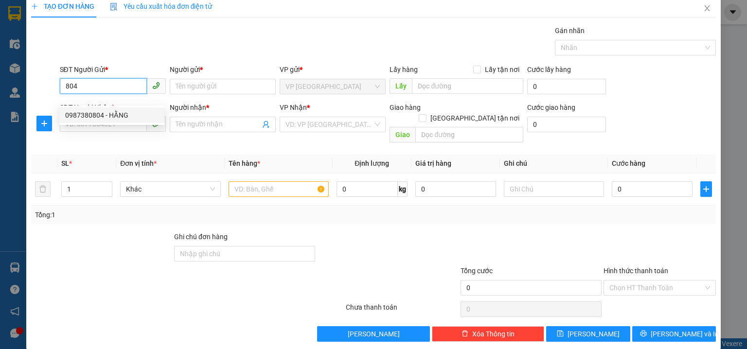
type input "100.000"
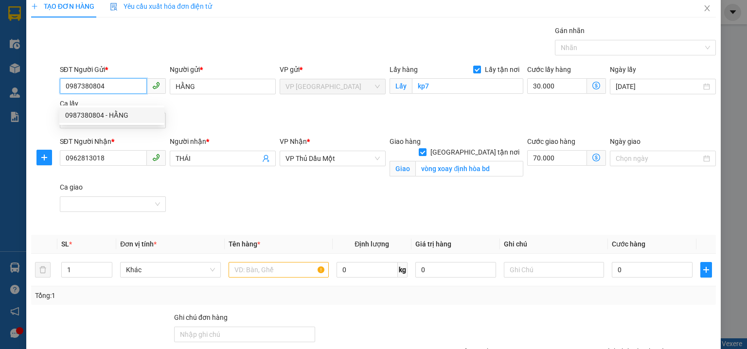
type input "550.000"
type input "0987380804"
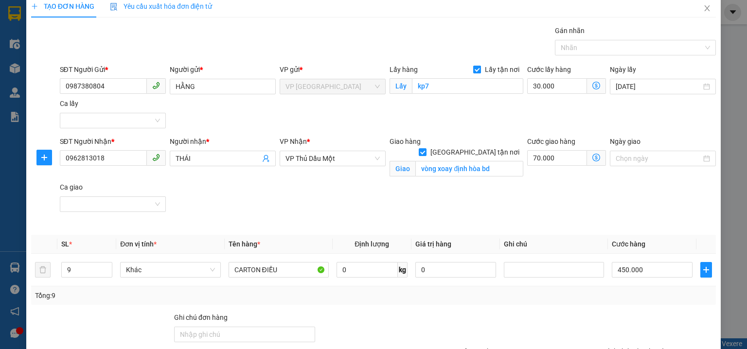
click at [473, 66] on input "Lấy tận nơi" at bounding box center [476, 69] width 7 height 7
checkbox input "false"
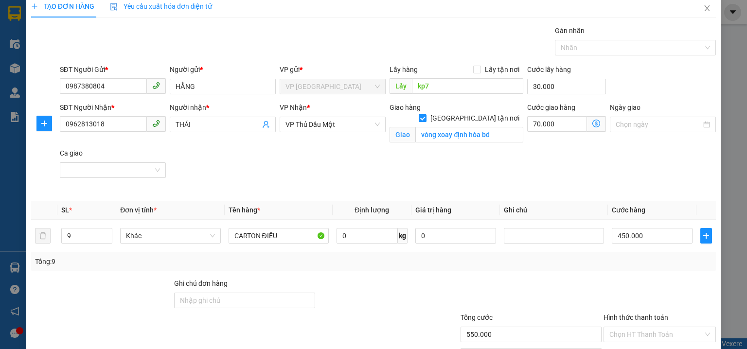
click at [425, 114] on input "Giao tận nơi" at bounding box center [421, 117] width 7 height 7
checkbox input "false"
type input "520.000"
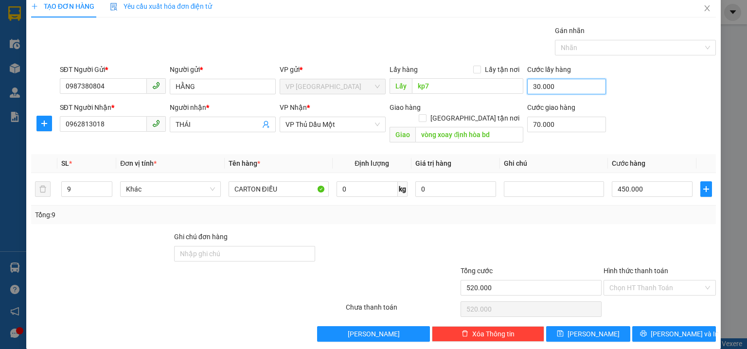
click at [557, 86] on input "30.000" at bounding box center [566, 87] width 79 height 16
type input "0"
click at [506, 127] on input "vòng xoay định hòa bd" at bounding box center [469, 135] width 108 height 16
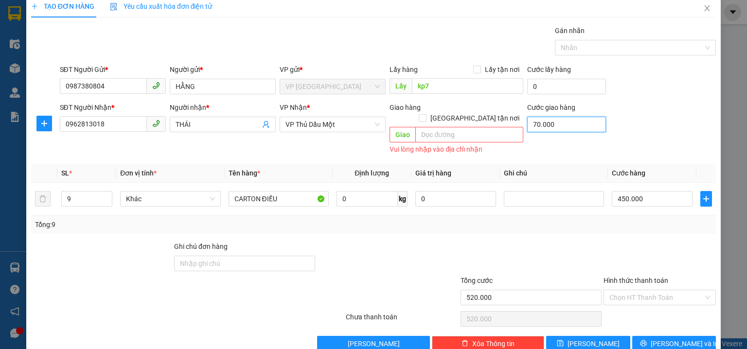
type input "450.000"
type input "0"
click at [99, 123] on input "0962813018" at bounding box center [103, 124] width 87 height 16
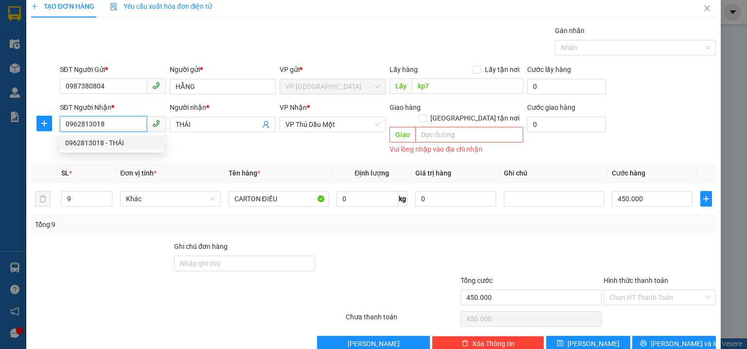
drag, startPoint x: 121, startPoint y: 123, endPoint x: 30, endPoint y: 114, distance: 91.4
click at [30, 114] on div "SĐT Người Nhận * 0962813018 Người nhận * THÁI VP Nhận * VP Thủ Dầu Một Giao hàn…" at bounding box center [373, 129] width 686 height 54
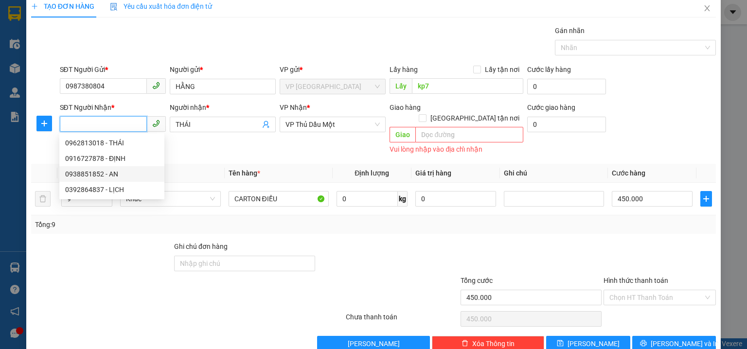
click at [106, 175] on div "0938851852 - AN" at bounding box center [111, 174] width 93 height 11
type input "0938851852"
type input "AN"
type input "510.000"
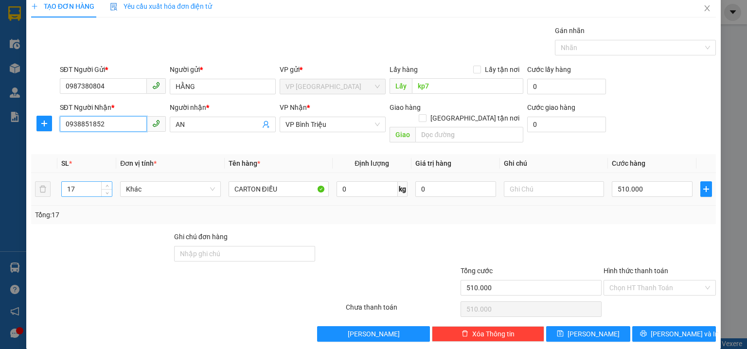
type input "0938851852"
click at [87, 182] on input "17" at bounding box center [87, 189] width 50 height 15
type input "16"
click at [644, 181] on input "510.000" at bounding box center [651, 189] width 81 height 16
type input "0"
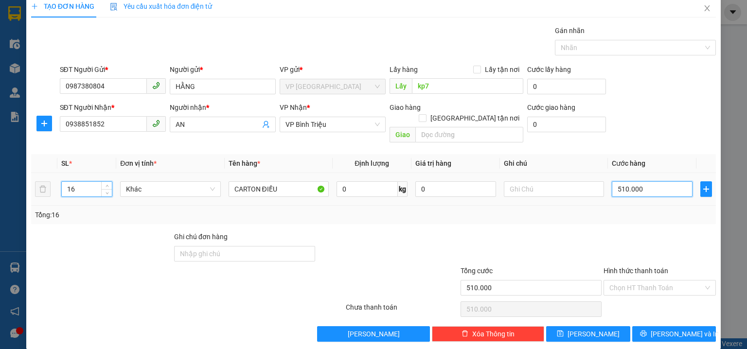
type input "0"
type input "4"
type input "04"
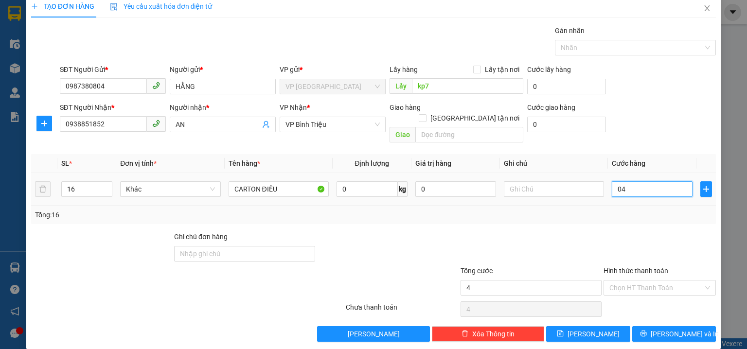
type input "45"
type input "045"
type input "4"
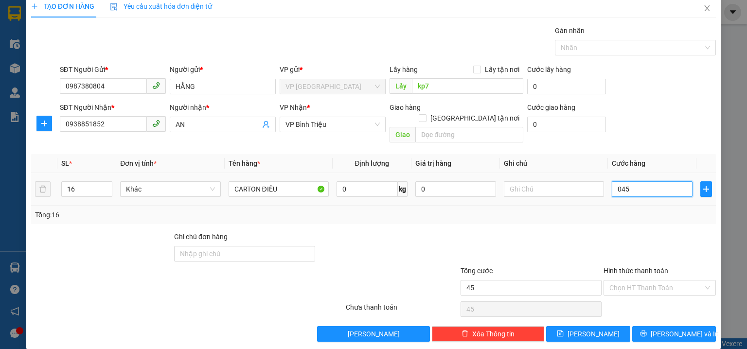
type input "04"
type input "48"
type input "048"
type input "480"
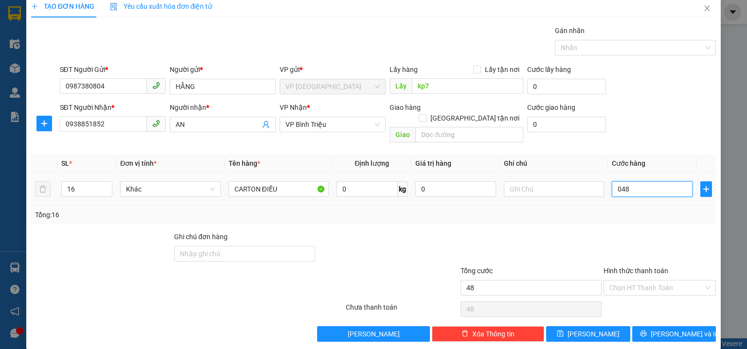
type input "480"
type input "0.480"
type input "480.000"
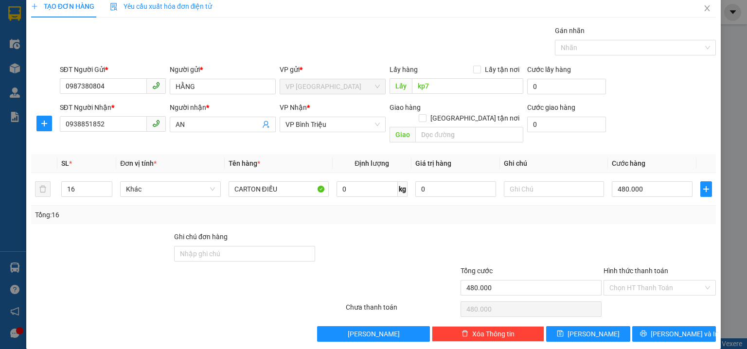
click at [657, 125] on div "SĐT Người Nhận * 0938851852 Người nhận * AN VP Nhận * VP Bình Triệu Giao hàng G…" at bounding box center [388, 124] width 660 height 45
click at [704, 10] on icon "close" at bounding box center [707, 8] width 8 height 8
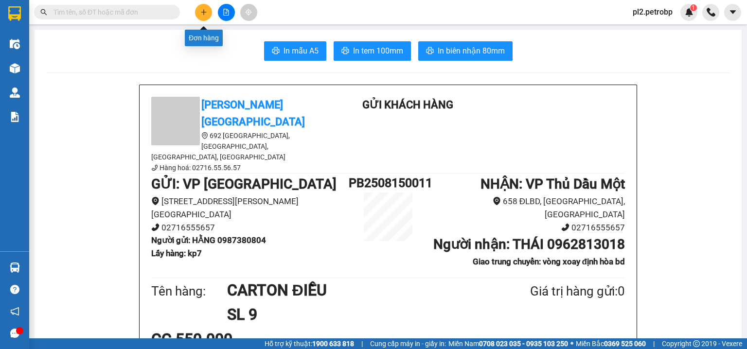
click at [204, 8] on button at bounding box center [203, 12] width 17 height 17
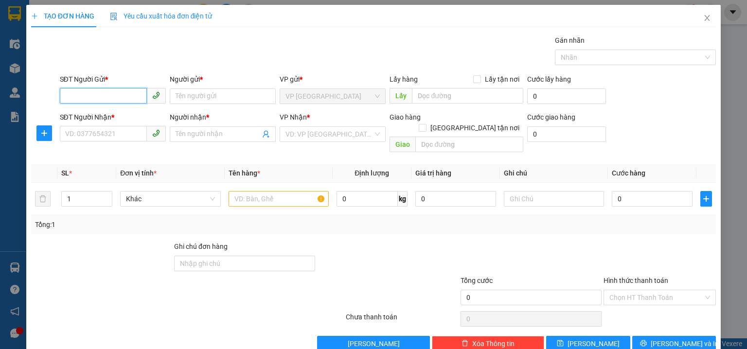
click at [129, 98] on input "SĐT Người Gửi *" at bounding box center [103, 96] width 87 height 16
click at [130, 113] on div "0987380804 - HẰNG" at bounding box center [111, 115] width 93 height 11
type input "0987380804"
type input "HẰNG"
checkbox input "true"
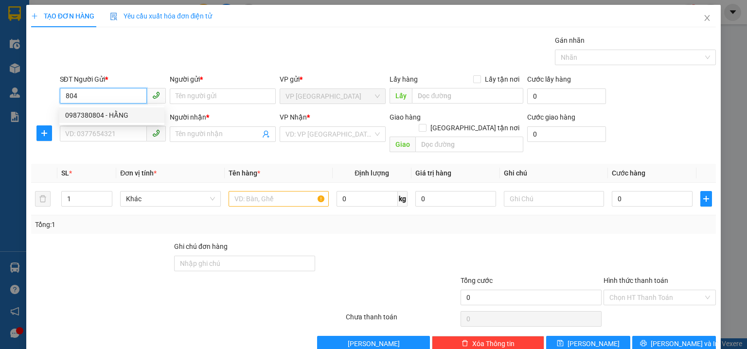
type input "kp7"
type input "0962813018"
type input "THÁI"
checkbox input "true"
type input "vòng xoay định hòa bd"
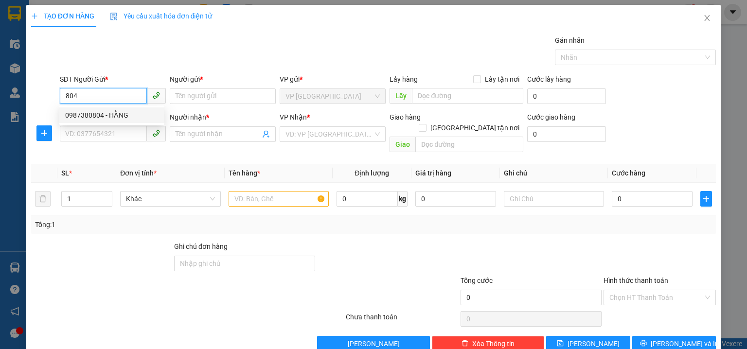
type input "100.000"
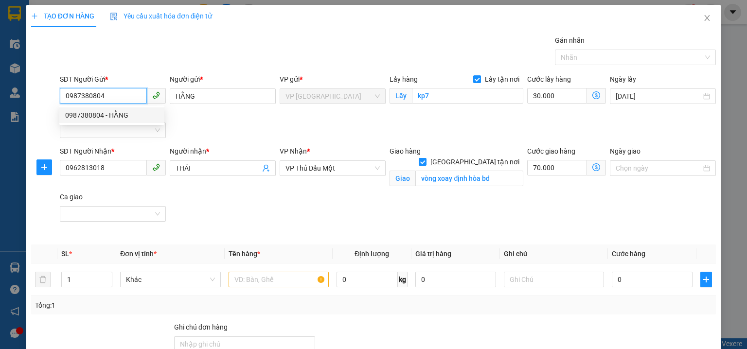
type input "550.000"
type input "0987380804"
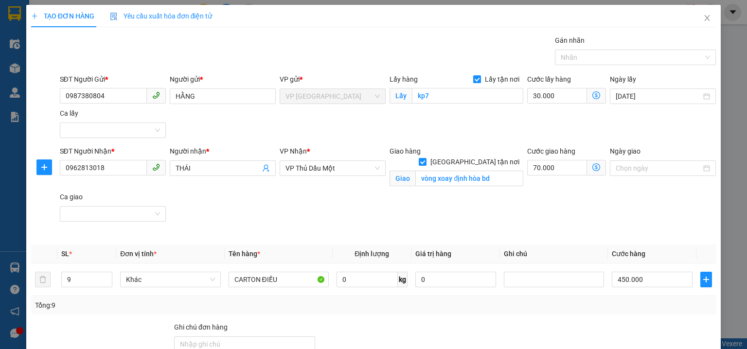
click at [475, 78] on input "Lấy tận nơi" at bounding box center [476, 78] width 7 height 7
checkbox input "false"
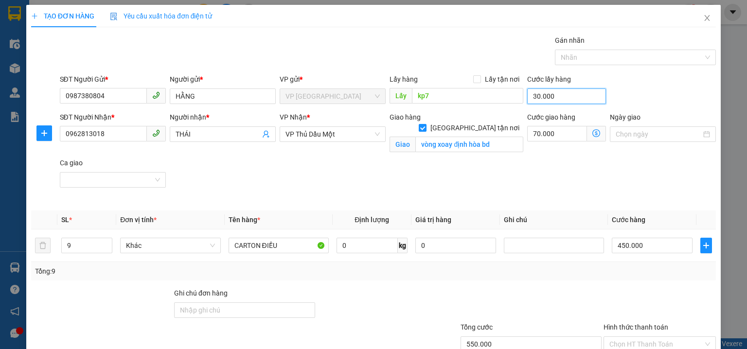
click at [559, 95] on input "30.000" at bounding box center [566, 96] width 79 height 16
type input "520.000"
type input "0"
click at [425, 124] on input "Giao tận nơi" at bounding box center [421, 127] width 7 height 7
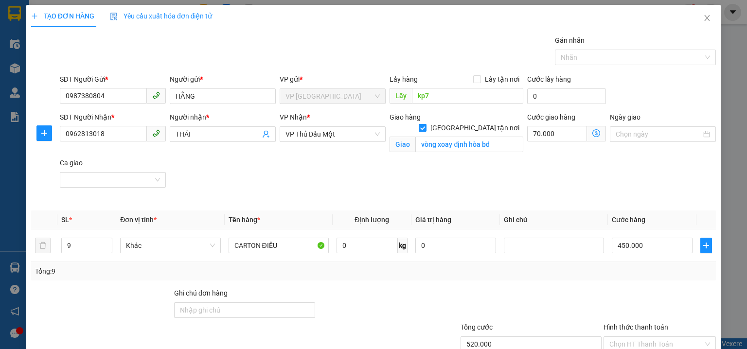
checkbox input "false"
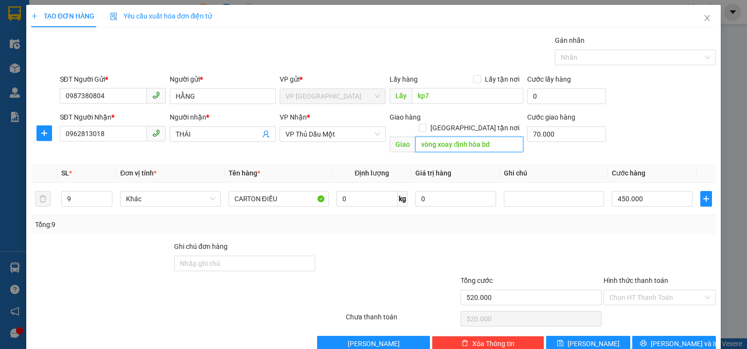
click at [495, 137] on input "vòng xoay định hòa bd" at bounding box center [469, 145] width 108 height 16
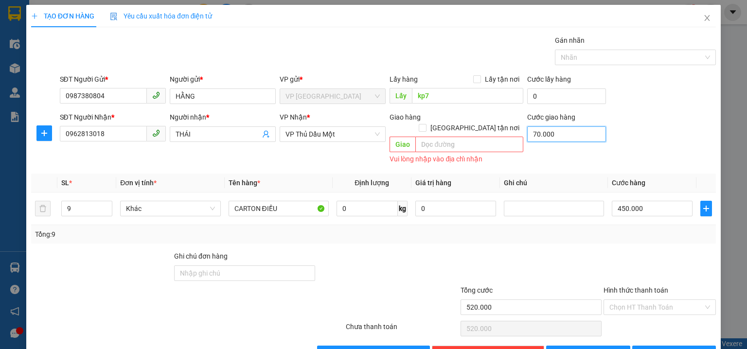
click at [558, 139] on input "70.000" at bounding box center [566, 134] width 79 height 16
type input "450.000"
type input "0"
click at [127, 134] on input "0962813018" at bounding box center [103, 134] width 87 height 16
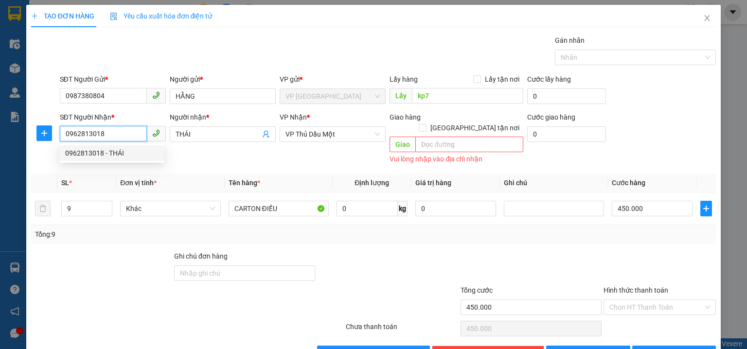
drag, startPoint x: 127, startPoint y: 134, endPoint x: 24, endPoint y: 119, distance: 104.7
click at [26, 126] on div "TẠO ĐƠN HÀNG Yêu cầu xuất hóa đơn điện tử Transit Pickup Surcharge Ids Transit …" at bounding box center [373, 187] width 694 height 364
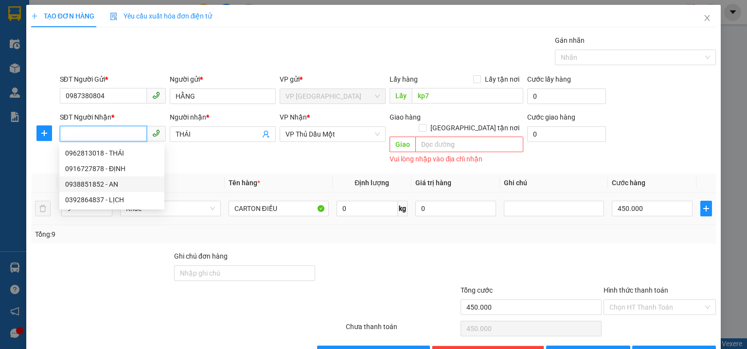
click at [92, 182] on div "0938851852 - AN" at bounding box center [111, 184] width 93 height 11
type input "0938851852"
type input "AN"
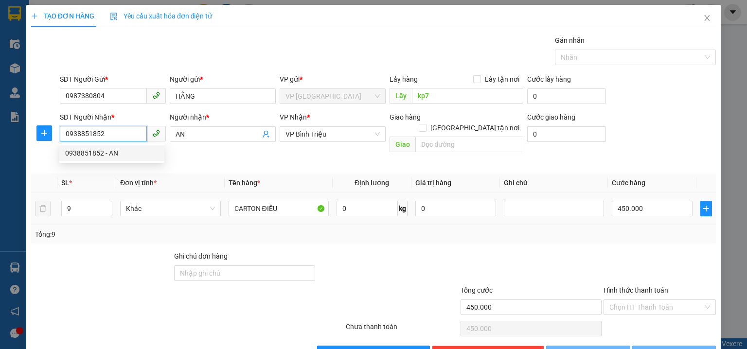
type input "510.000"
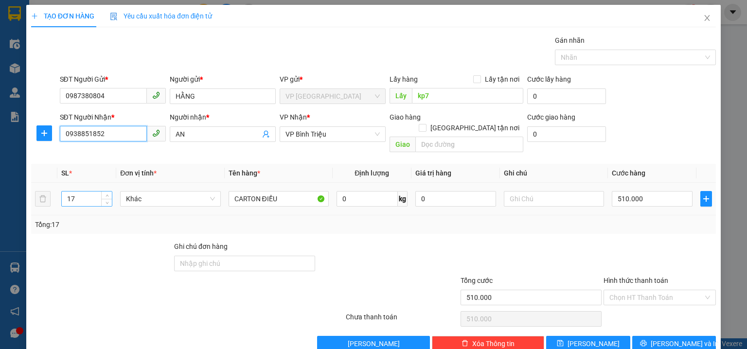
type input "0938851852"
click at [91, 191] on input "17" at bounding box center [87, 198] width 50 height 15
type input "16"
click at [661, 191] on input "510.000" at bounding box center [651, 199] width 81 height 16
type input "0"
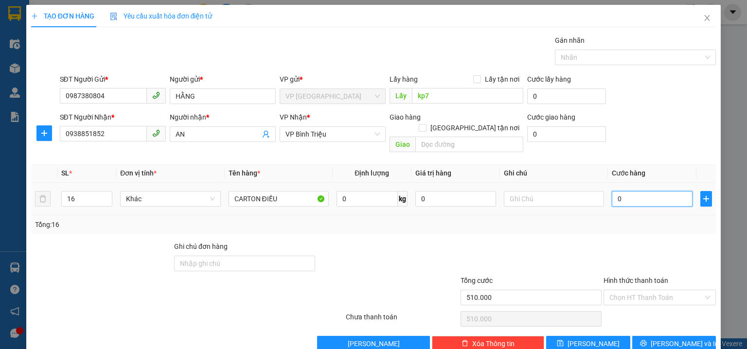
type input "0"
type input "4"
type input "04"
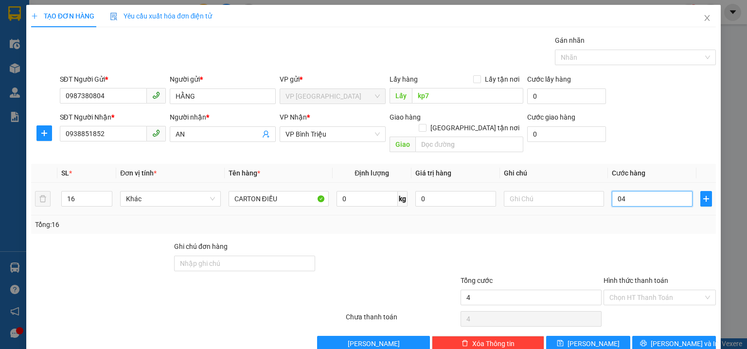
type input "48"
type input "048"
type input "480"
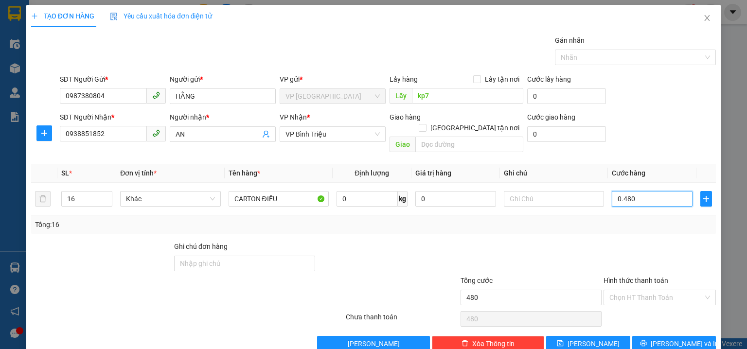
type input "0.480"
type input "480.000"
click at [657, 138] on div "SĐT Người Nhận * 0938851852 Người nhận * AN VP Nhận * VP Bình Triệu Giao hàng G…" at bounding box center [388, 134] width 660 height 45
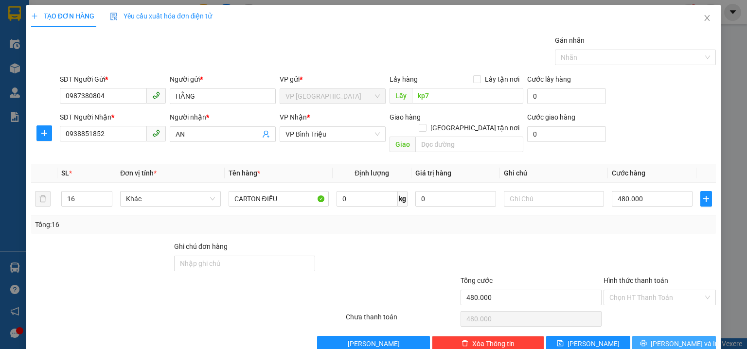
click at [667, 338] on span "Lưu và In" at bounding box center [684, 343] width 68 height 11
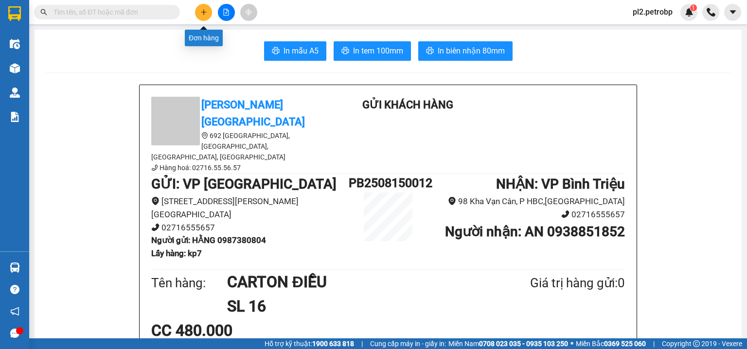
click at [203, 8] on button at bounding box center [203, 12] width 17 height 17
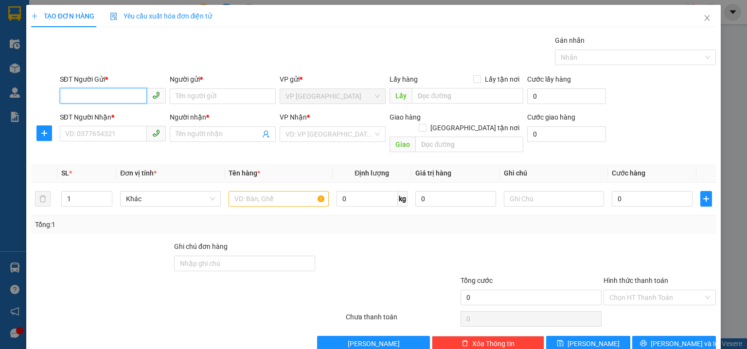
click at [128, 95] on input "SĐT Người Gửi *" at bounding box center [103, 96] width 87 height 16
click at [103, 118] on div "0987380804 - HẰNG" at bounding box center [111, 115] width 93 height 11
type input "0987380804"
type input "HẰNG"
type input "kp7"
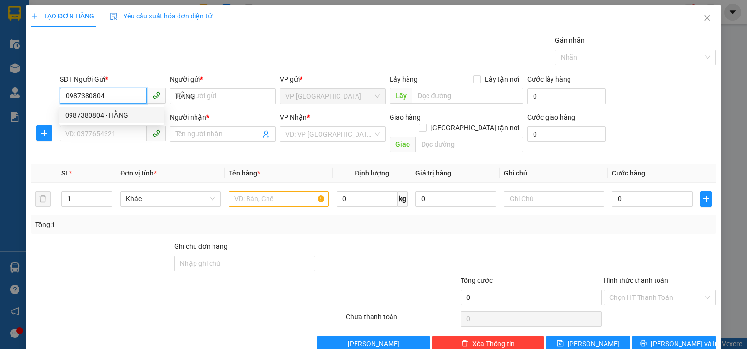
type input "0938851852"
type input "AN"
type input "480.000"
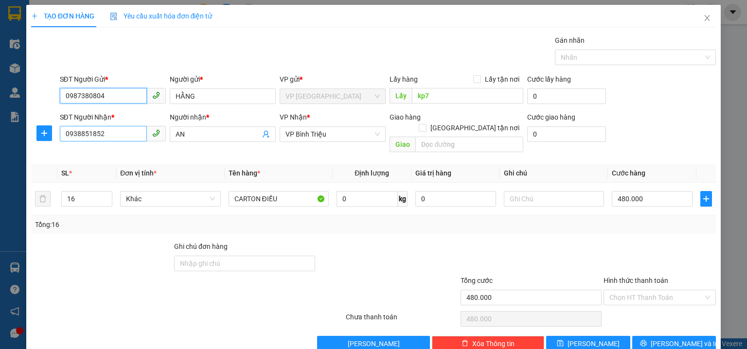
type input "0987380804"
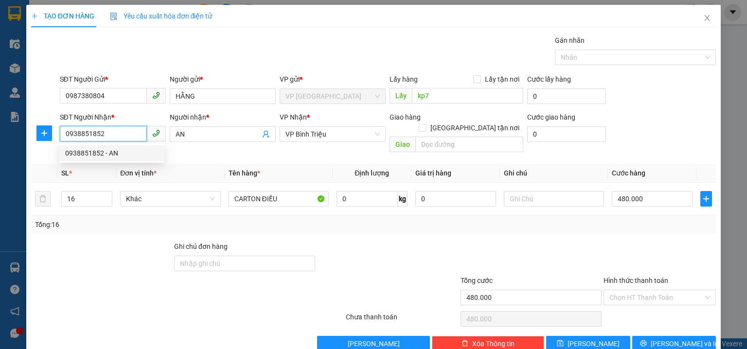
drag, startPoint x: 118, startPoint y: 131, endPoint x: 0, endPoint y: 126, distance: 118.2
click at [0, 126] on div "TẠO ĐƠN HÀNG Yêu cầu xuất hóa đơn điện tử Transit Pickup Surcharge Ids Transit …" at bounding box center [373, 174] width 747 height 349
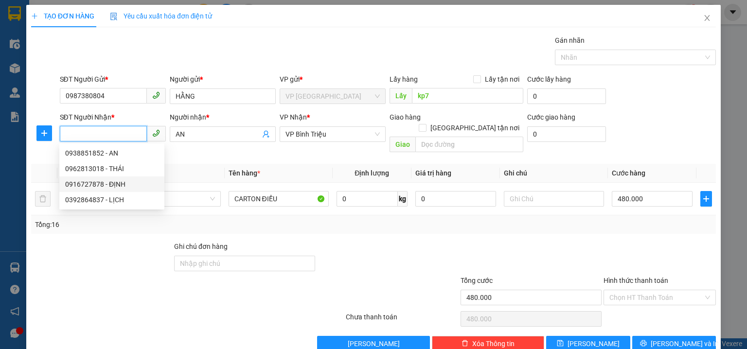
click at [93, 179] on div "0916727878 - ĐỊNH" at bounding box center [111, 184] width 93 height 11
type input "0916727878"
type input "ĐỊNH"
type input "N3 PHÚ HÒA"
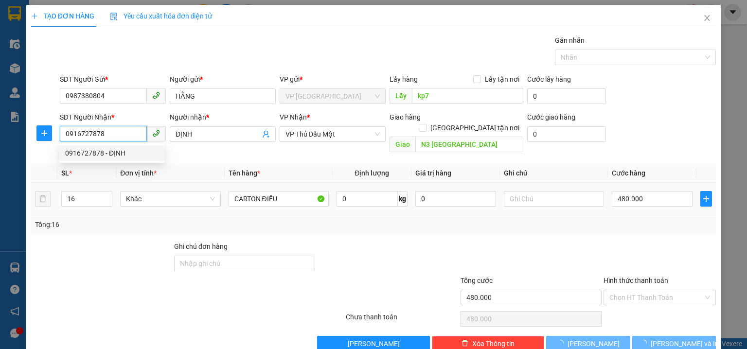
type input "150.000"
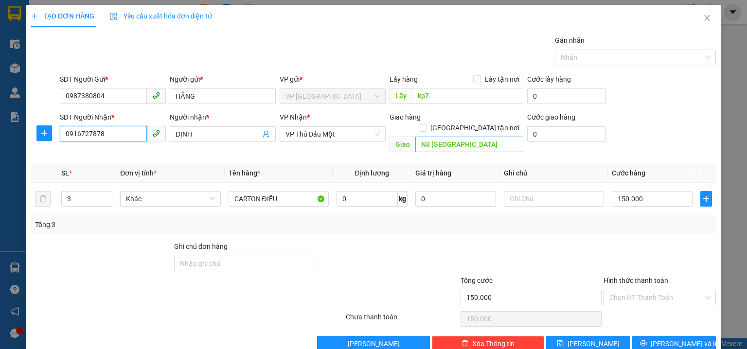
type input "0916727878"
click at [465, 137] on input "N3 PHÚ HÒA" at bounding box center [469, 145] width 108 height 16
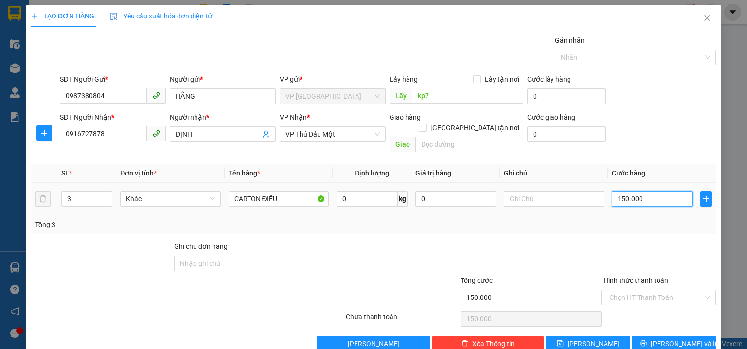
click at [657, 191] on input "150.000" at bounding box center [651, 199] width 81 height 16
type input "1"
type input "12"
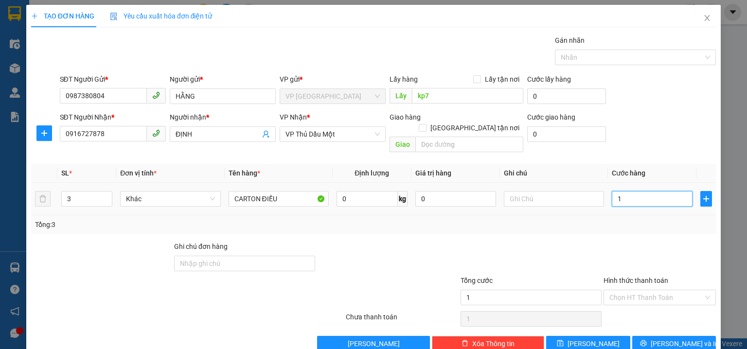
type input "12"
type input "120"
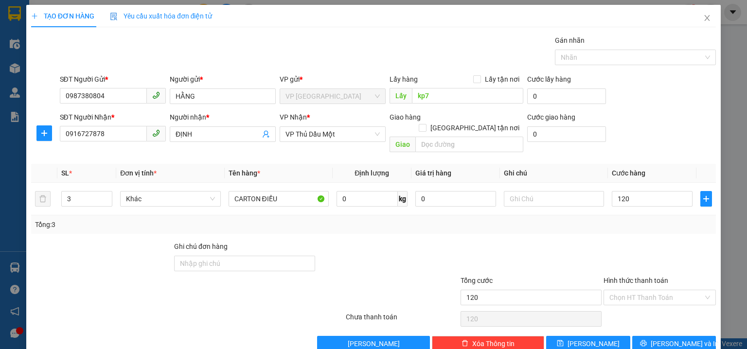
type input "120.000"
click at [637, 124] on div "SĐT Người Nhận * 0916727878 Người nhận * ĐỊNH VP Nhận * VP Thủ Dầu Một Giao hàn…" at bounding box center [388, 134] width 660 height 45
click at [662, 338] on span "Lưu và In" at bounding box center [684, 343] width 68 height 11
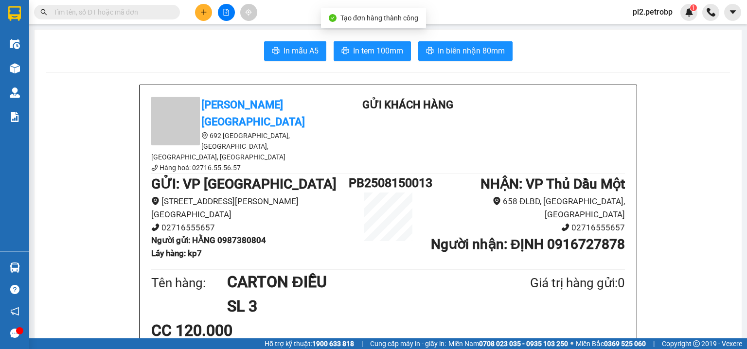
click at [142, 7] on input "text" at bounding box center [110, 12] width 115 height 11
drag, startPoint x: 625, startPoint y: 224, endPoint x: 546, endPoint y: 229, distance: 78.5
click at [546, 229] on div "Petro Bình Phước 692 Phú Riềng Đỏ, P Tân Xuân, TP Đồng Xoài, Tỉnh Bình Phước Hà…" at bounding box center [387, 336] width 497 height 502
copy b "0916727878"
click at [136, 10] on input "text" at bounding box center [110, 12] width 115 height 11
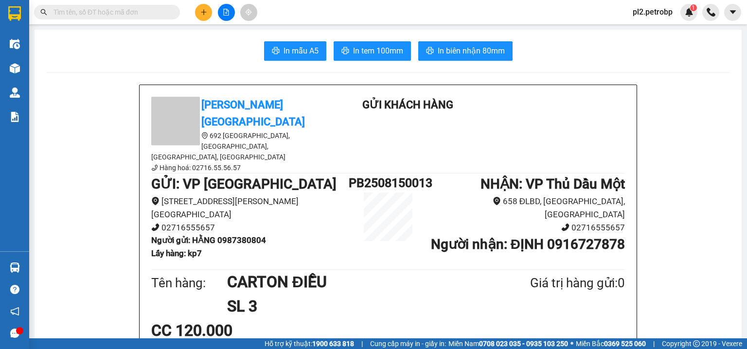
paste input "0916727878"
type input "0916727878"
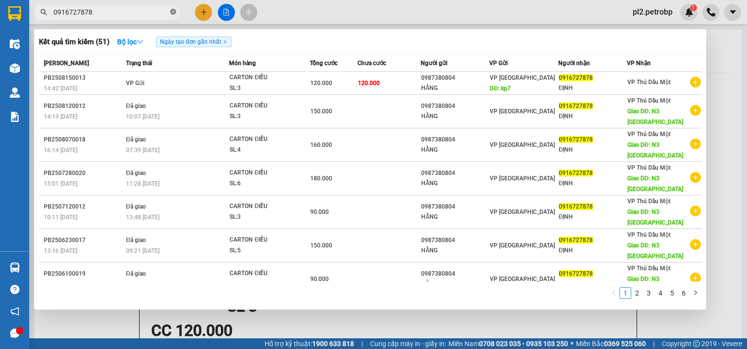
click at [171, 13] on icon "close-circle" at bounding box center [173, 12] width 6 height 6
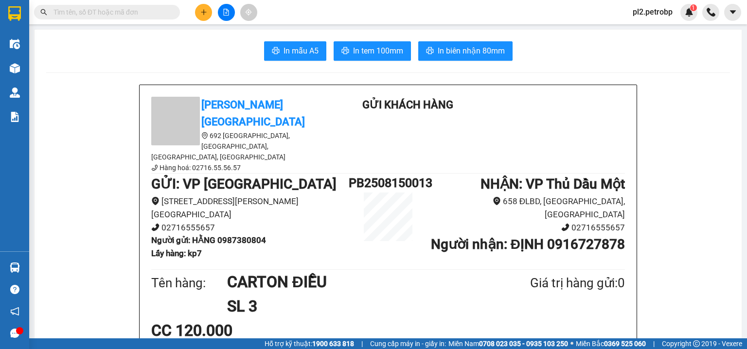
click at [139, 13] on input "text" at bounding box center [110, 12] width 115 height 11
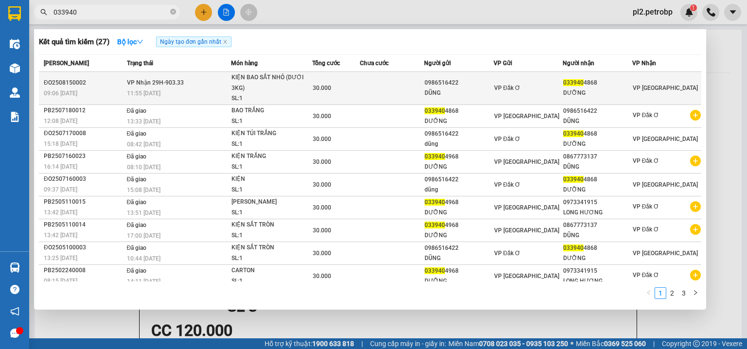
type input "033940"
click at [320, 93] on div "30.000" at bounding box center [336, 88] width 47 height 11
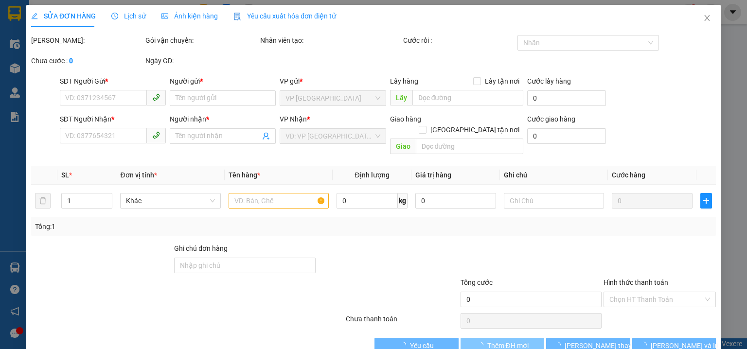
type input "0986516422"
type input "DŨNG"
type input "0339404868"
type input "DƯỠNG"
type input "30.000"
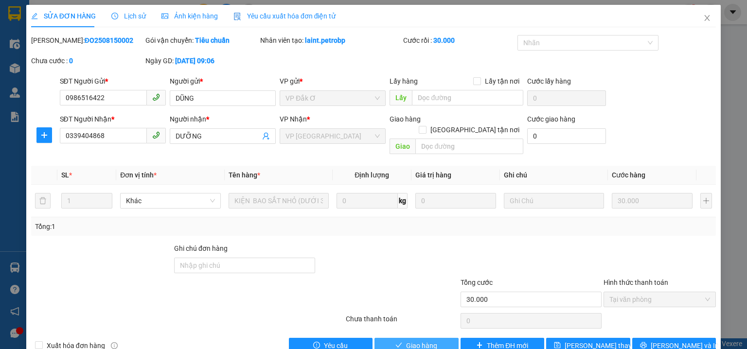
click at [422, 340] on span "Giao hàng" at bounding box center [421, 345] width 31 height 11
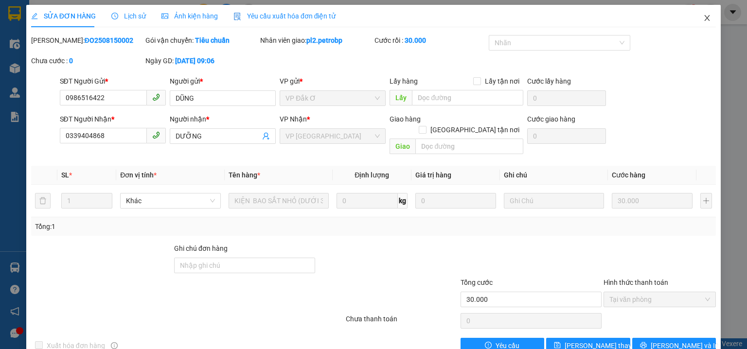
drag, startPoint x: 708, startPoint y: 17, endPoint x: 696, endPoint y: 26, distance: 14.6
click at [707, 17] on span "Close" at bounding box center [706, 18] width 27 height 27
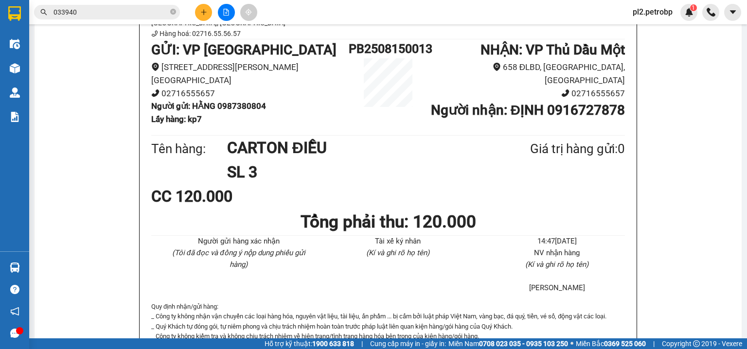
scroll to position [103, 0]
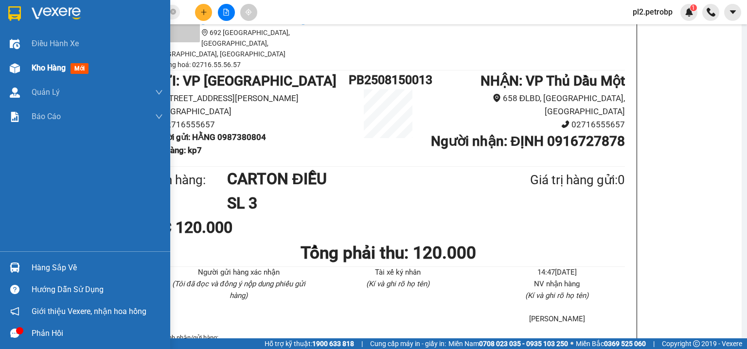
click at [41, 72] on span "Kho hàng" at bounding box center [49, 67] width 34 height 9
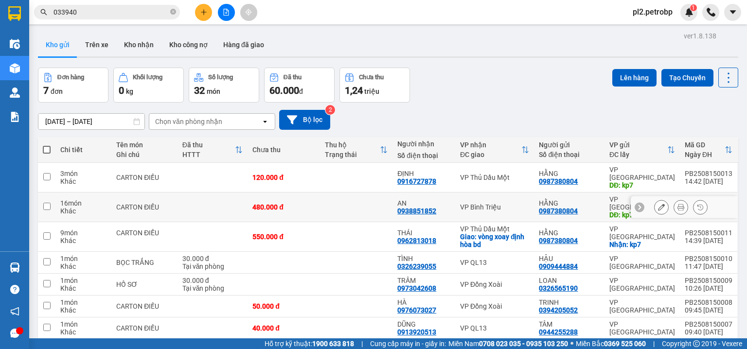
click at [677, 204] on icon at bounding box center [680, 207] width 7 height 7
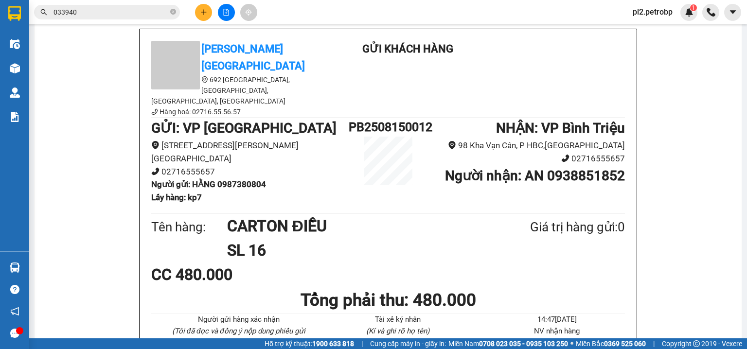
scroll to position [61, 0]
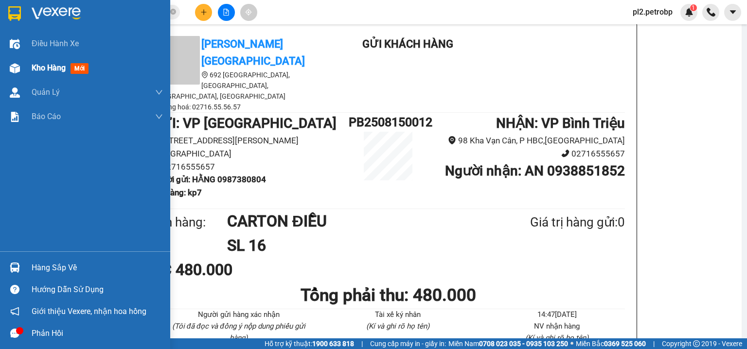
click at [49, 68] on span "Kho hàng" at bounding box center [49, 67] width 34 height 9
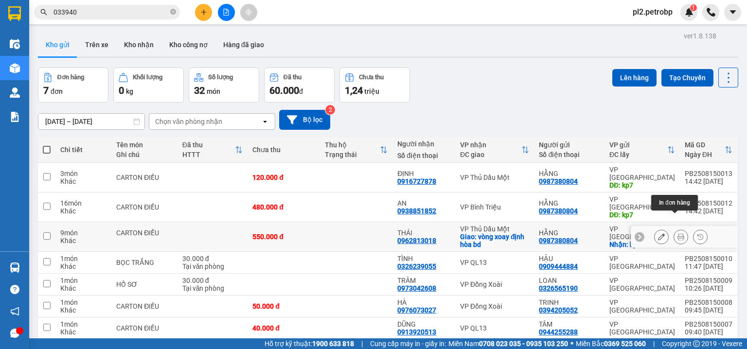
click at [677, 233] on icon at bounding box center [680, 236] width 7 height 7
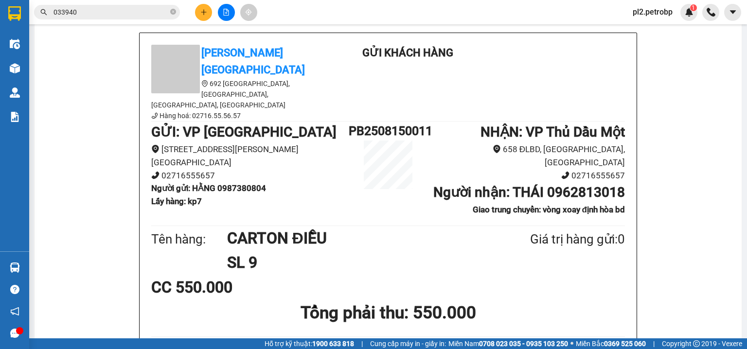
scroll to position [60, 0]
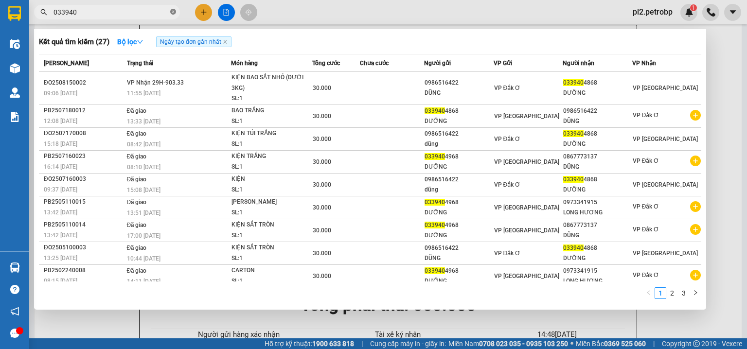
drag, startPoint x: 173, startPoint y: 11, endPoint x: 165, endPoint y: 11, distance: 7.8
click at [173, 11] on icon "close-circle" at bounding box center [173, 12] width 6 height 6
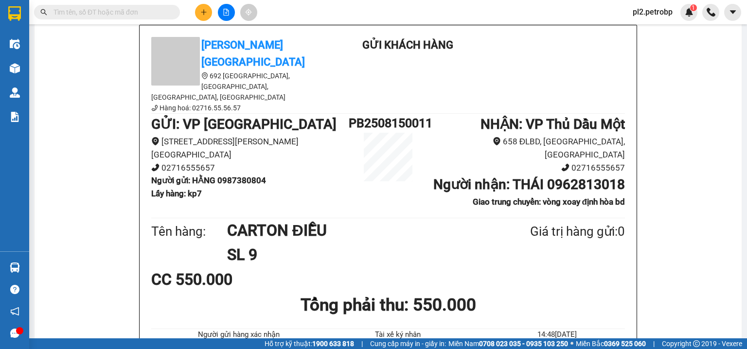
click at [163, 10] on input "text" at bounding box center [110, 12] width 115 height 11
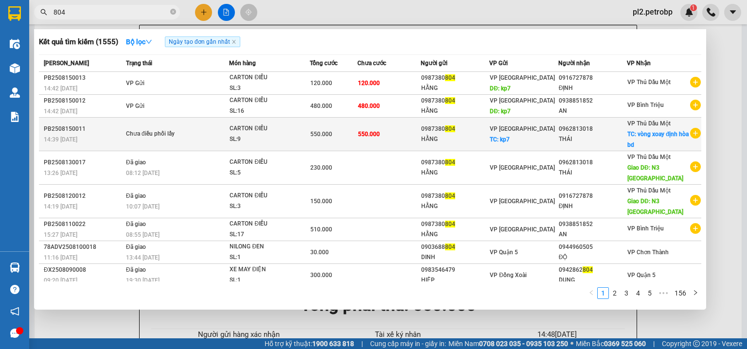
type input "804"
click at [370, 132] on span "550.000" at bounding box center [369, 134] width 22 height 7
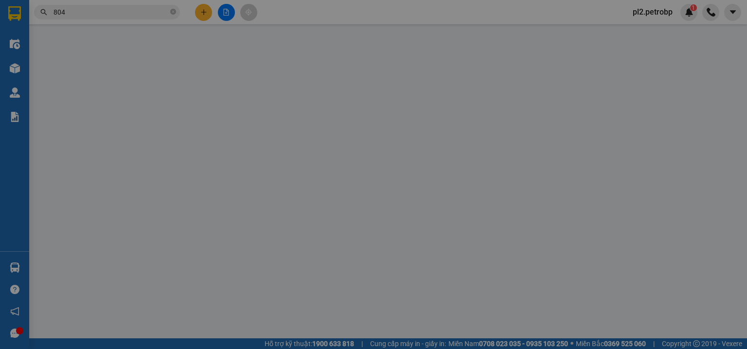
type input "0987380804"
type input "HẰNG"
checkbox input "true"
type input "kp7"
type input "0962813018"
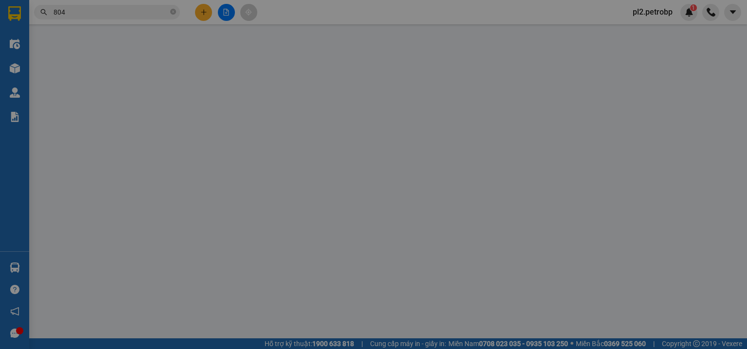
type input "THÁI"
checkbox input "true"
type input "vòng xoay định hòa bd"
type input "550.000"
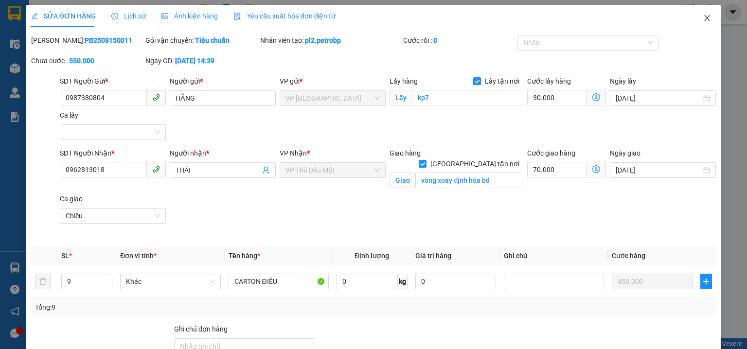
click at [704, 19] on icon "close" at bounding box center [706, 18] width 5 height 6
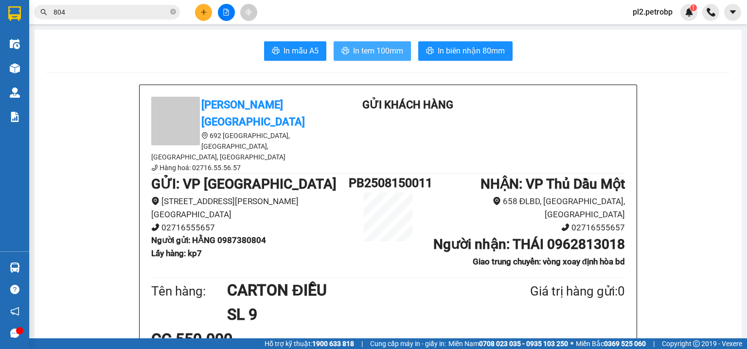
click at [392, 51] on span "In tem 100mm" at bounding box center [378, 51] width 50 height 12
click at [113, 16] on input "804" at bounding box center [110, 12] width 115 height 11
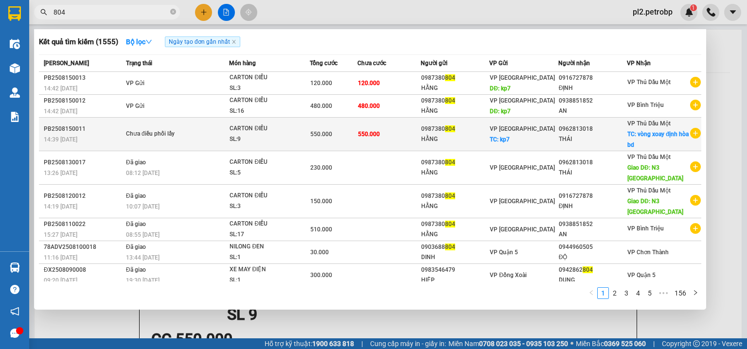
click at [427, 132] on div "0987380 804" at bounding box center [455, 129] width 68 height 10
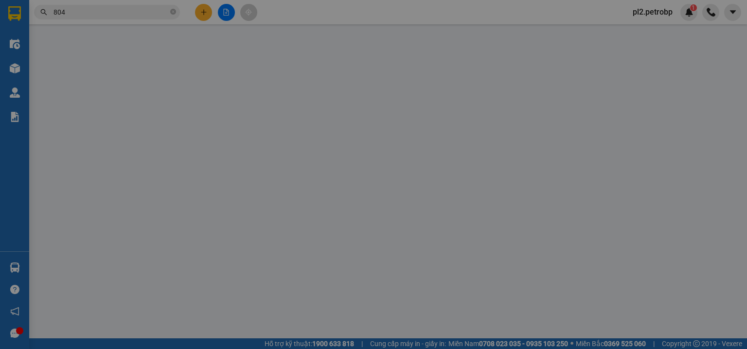
type input "0987380804"
type input "HẰNG"
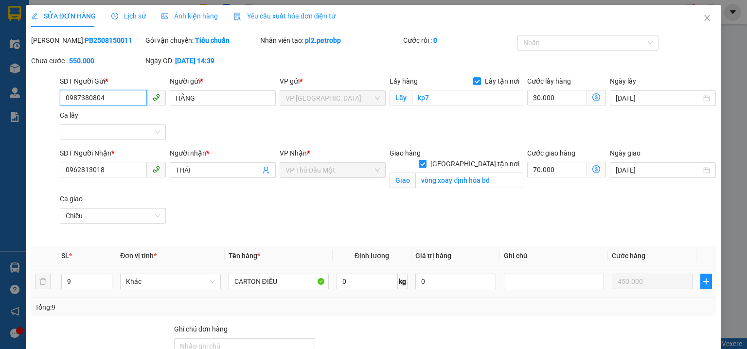
scroll to position [103, 0]
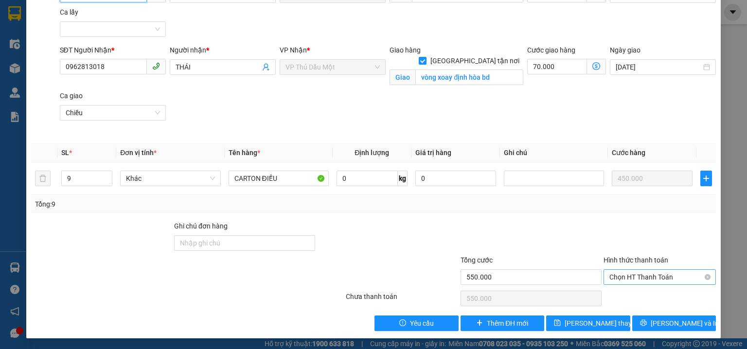
click at [626, 274] on span "Chọn HT Thanh Toán" at bounding box center [659, 277] width 101 height 15
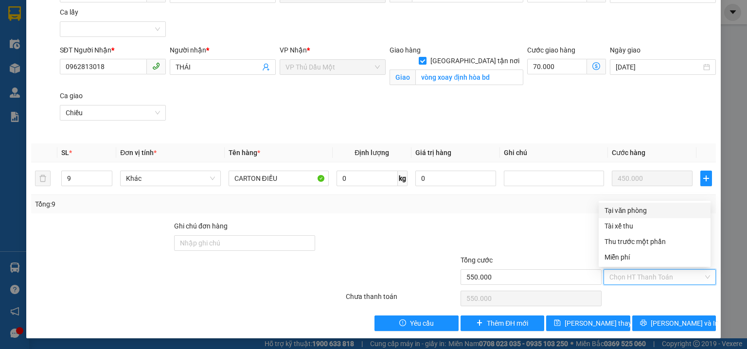
click at [627, 209] on div "Tại văn phòng" at bounding box center [654, 210] width 100 height 11
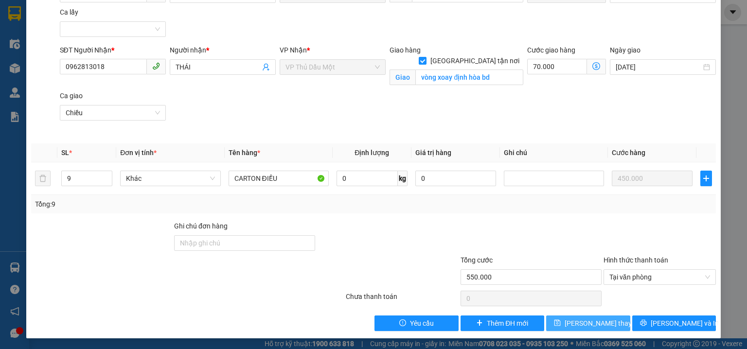
click at [595, 322] on span "Lưu thay đổi" at bounding box center [603, 323] width 78 height 11
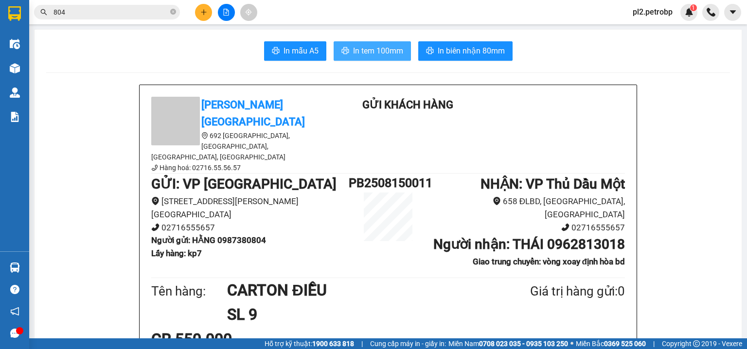
click at [384, 48] on span "In tem 100mm" at bounding box center [378, 51] width 50 height 12
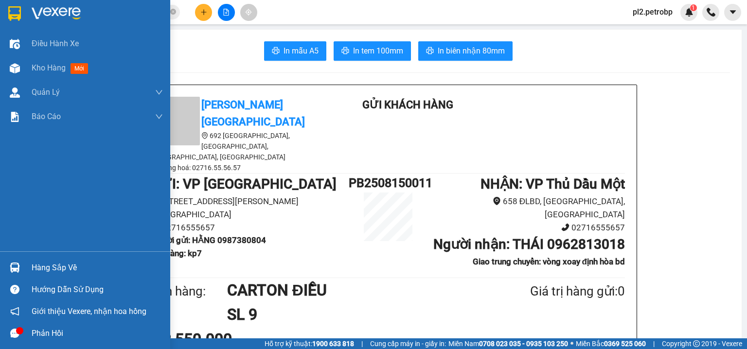
click at [39, 264] on div "Hàng sắp về" at bounding box center [97, 268] width 131 height 15
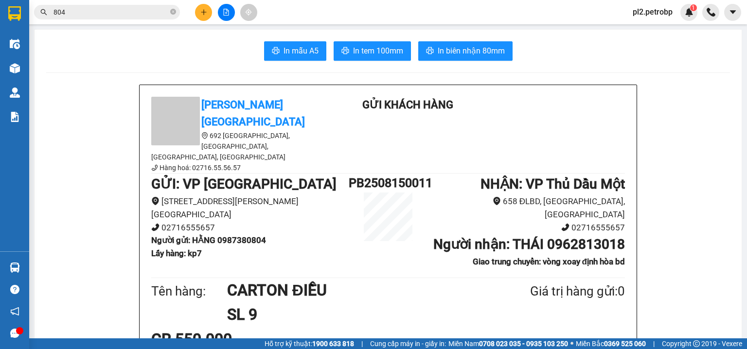
click at [124, 67] on section "Kết quả tìm kiếm ( 1555 ) Bộ lọc Ngày tạo đơn gần nhất Mã ĐH Trạng thái Món hàn…" at bounding box center [373, 174] width 747 height 349
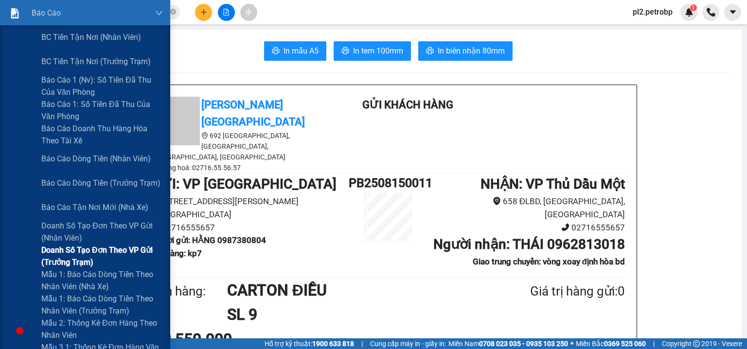
scroll to position [156, 0]
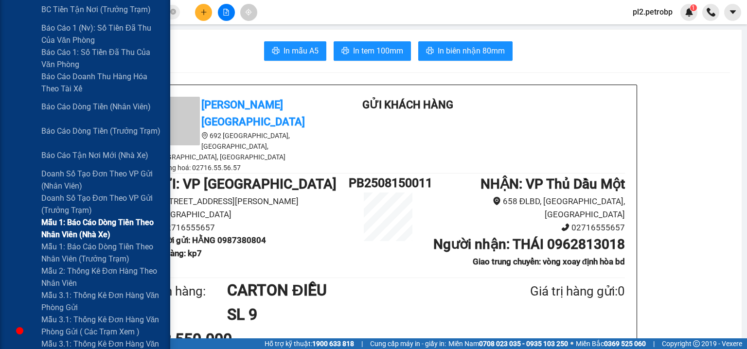
click at [82, 231] on span "Mẫu 1: Báo cáo dòng tiền theo nhân viên (nhà xe)" at bounding box center [102, 228] width 122 height 24
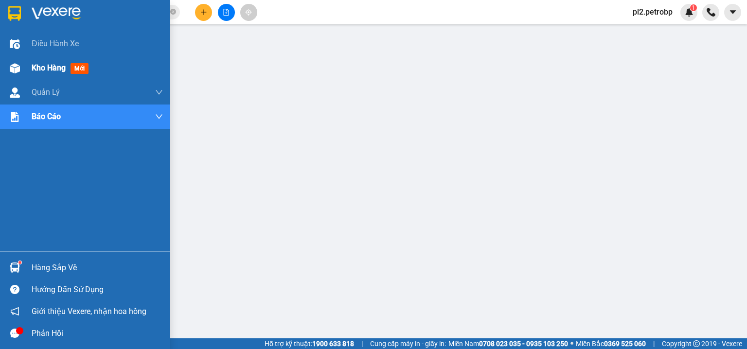
click at [52, 65] on span "Kho hàng" at bounding box center [49, 67] width 34 height 9
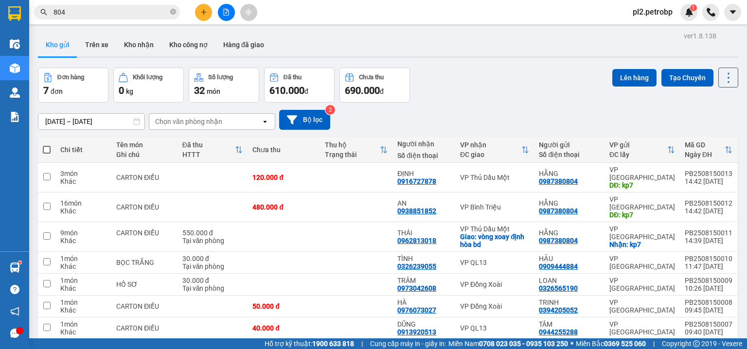
click at [47, 146] on span at bounding box center [47, 150] width 8 height 8
click at [47, 145] on input "checkbox" at bounding box center [47, 145] width 0 height 0
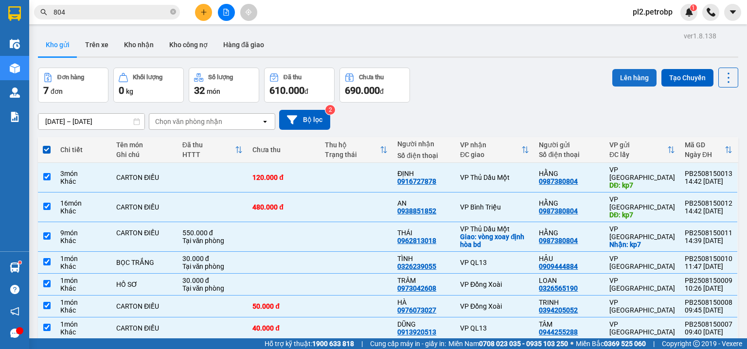
click at [620, 76] on button "Lên hàng" at bounding box center [634, 77] width 44 height 17
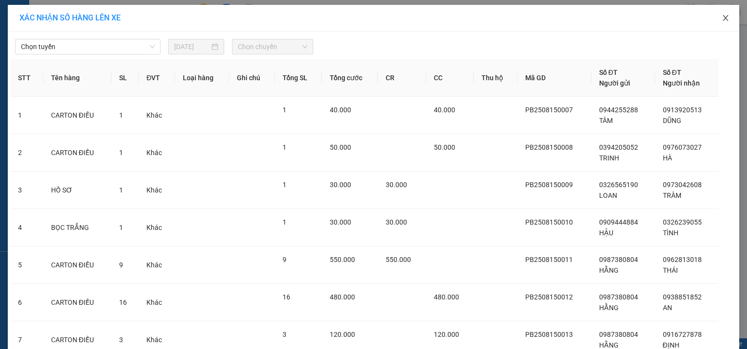
click at [725, 16] on icon "close" at bounding box center [724, 18] width 5 height 6
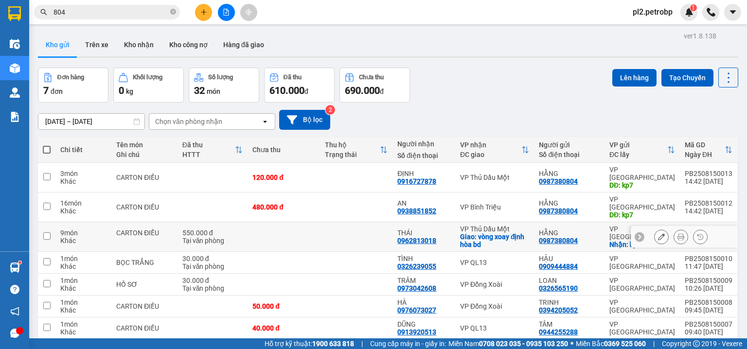
scroll to position [45, 0]
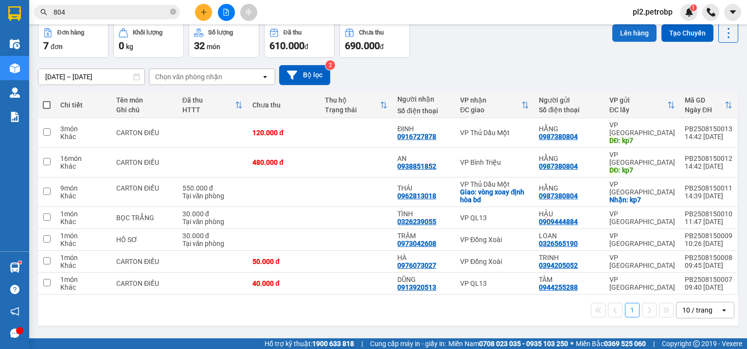
click at [636, 33] on button "Lên hàng" at bounding box center [634, 32] width 44 height 17
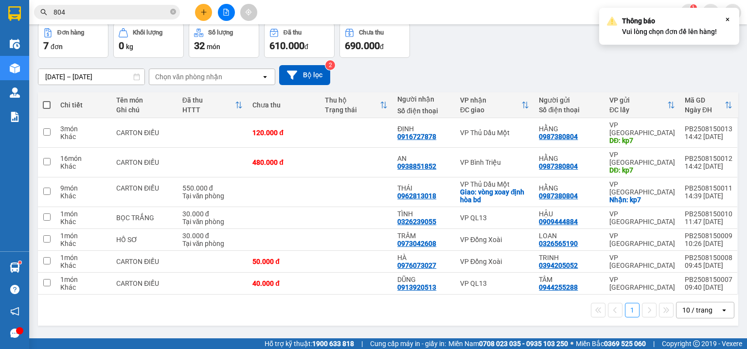
click at [515, 69] on div "14/08/2025 – 15/08/2025 Press the down arrow key to interact with the calendar …" at bounding box center [388, 75] width 700 height 20
drag, startPoint x: 46, startPoint y: 103, endPoint x: 165, endPoint y: 113, distance: 119.5
click at [46, 102] on span at bounding box center [47, 105] width 8 height 8
click at [47, 100] on input "checkbox" at bounding box center [47, 100] width 0 height 0
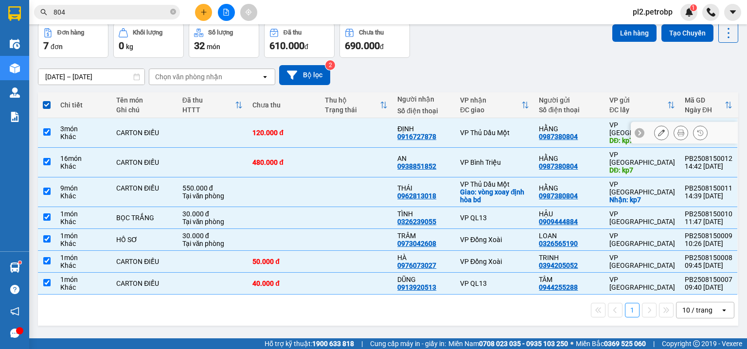
scroll to position [0, 0]
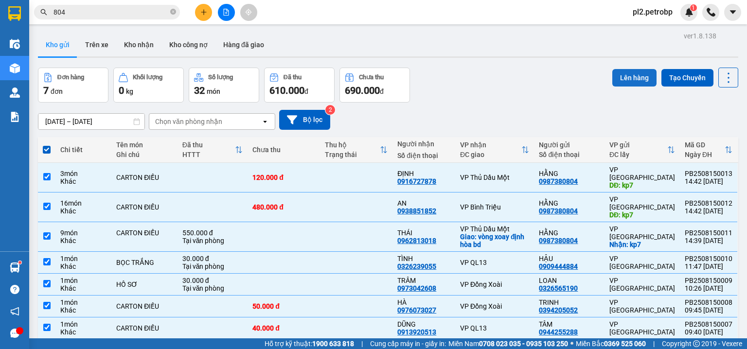
drag, startPoint x: 640, startPoint y: 79, endPoint x: 633, endPoint y: 77, distance: 7.0
click at [636, 78] on button "Lên hàng" at bounding box center [634, 77] width 44 height 17
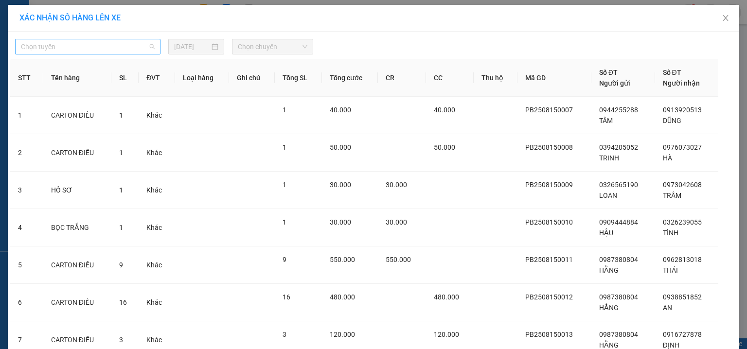
click at [105, 49] on span "Chọn tuyến" at bounding box center [88, 46] width 134 height 15
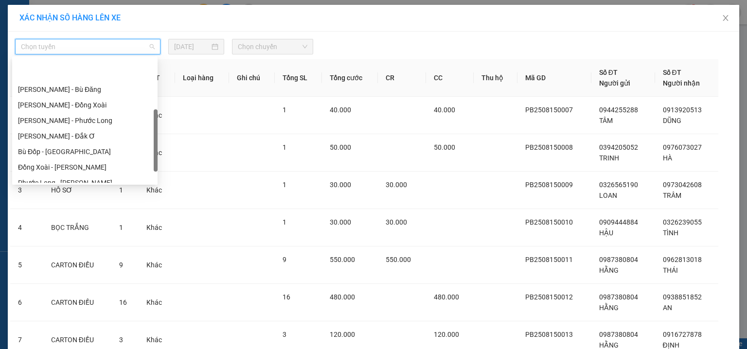
scroll to position [187, 0]
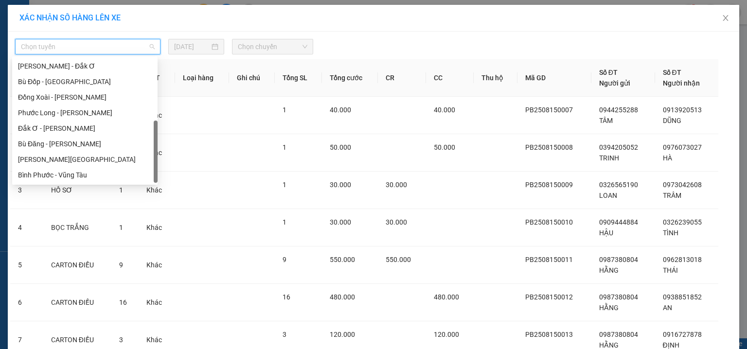
drag, startPoint x: 156, startPoint y: 70, endPoint x: 155, endPoint y: 140, distance: 70.0
click at [155, 140] on div at bounding box center [156, 152] width 4 height 62
click at [130, 116] on div "Phước Long - Hồ Chí Minh" at bounding box center [85, 112] width 134 height 11
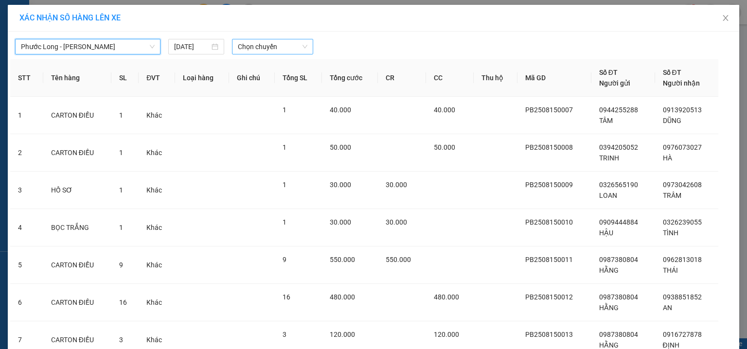
click at [258, 50] on span "Chọn chuyến" at bounding box center [273, 46] width 70 height 15
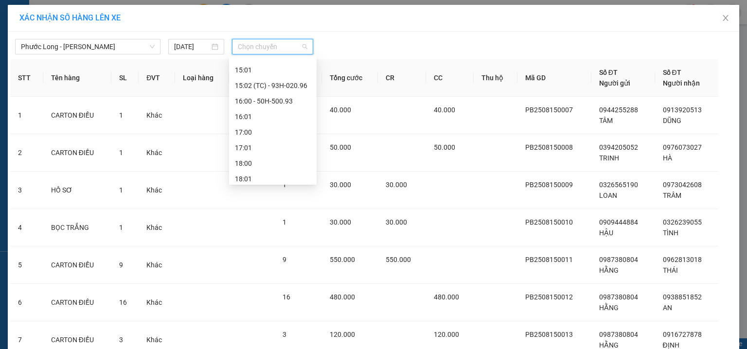
scroll to position [483, 0]
click at [293, 78] on div "15:02 (TC) - 93H-020.96" at bounding box center [273, 81] width 76 height 11
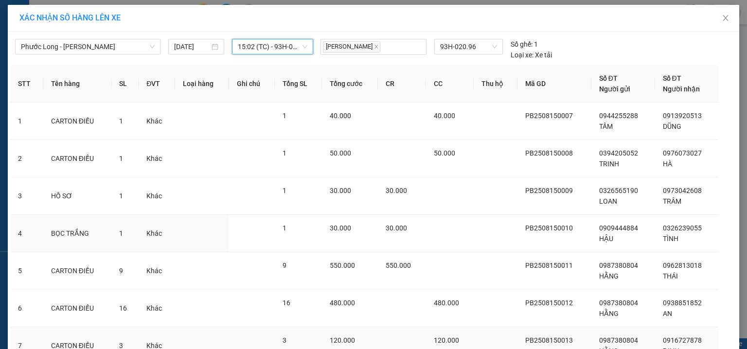
scroll to position [86, 0]
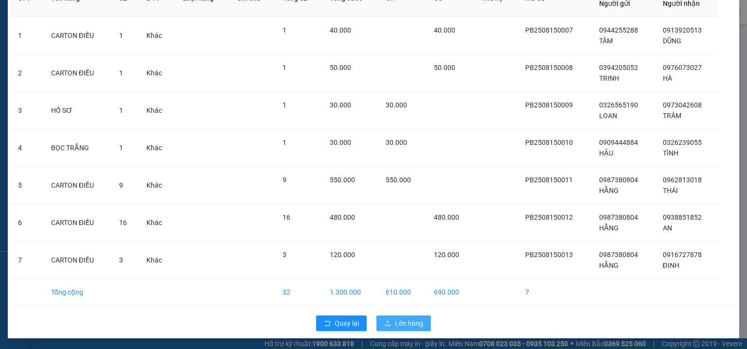
click at [417, 321] on span "Lên hàng" at bounding box center [409, 323] width 28 height 11
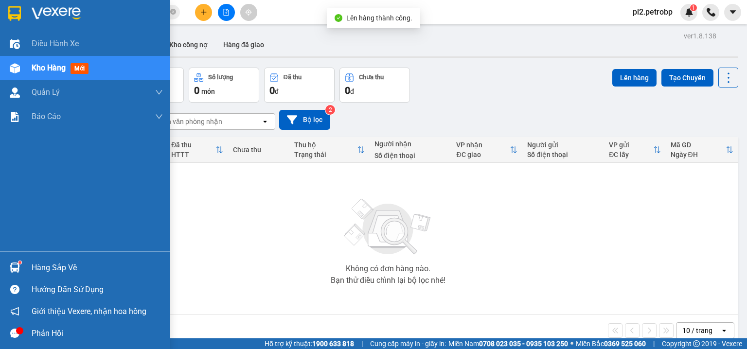
click at [33, 266] on div "Hàng sắp về" at bounding box center [97, 268] width 131 height 15
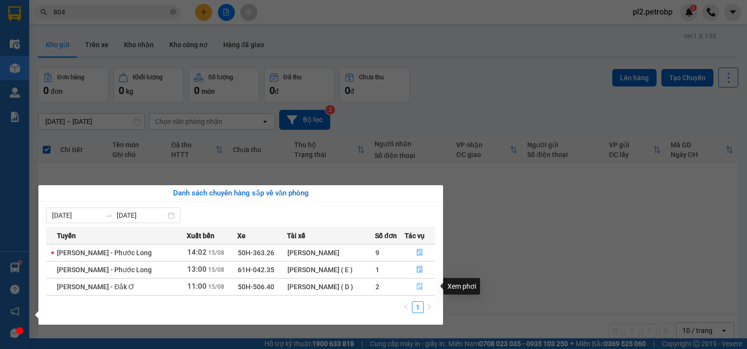
click at [414, 283] on button "button" at bounding box center [420, 287] width 30 height 16
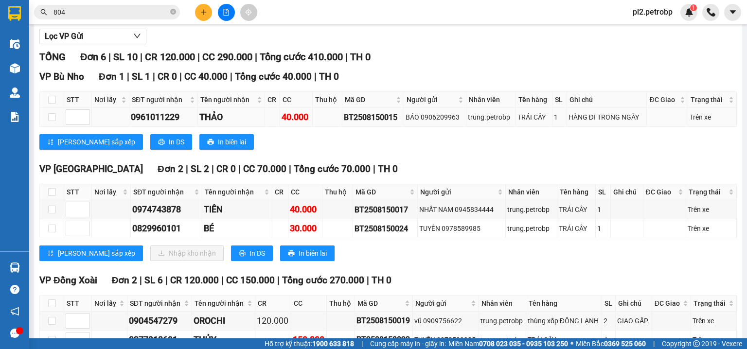
scroll to position [156, 0]
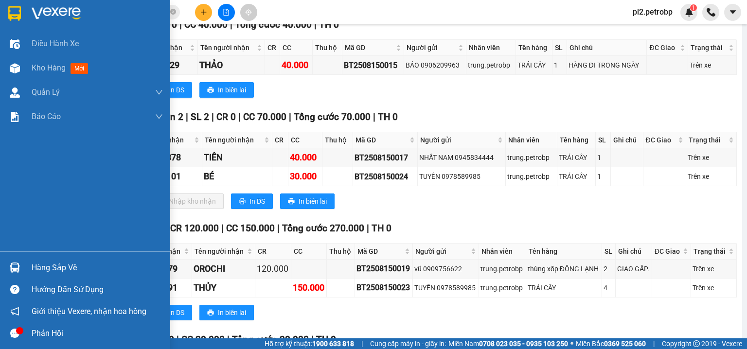
click at [60, 268] on div "Hàng sắp về" at bounding box center [97, 268] width 131 height 15
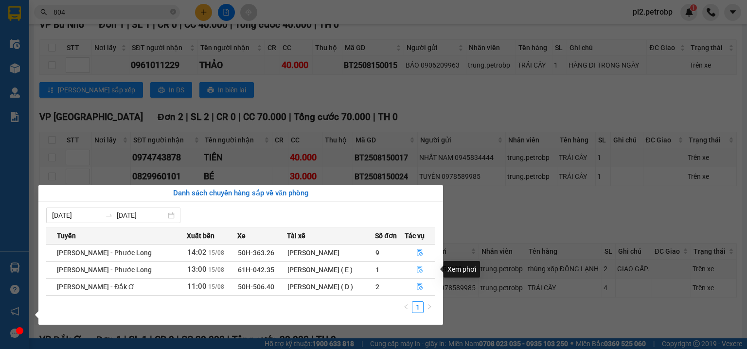
click at [421, 264] on button "button" at bounding box center [420, 270] width 30 height 16
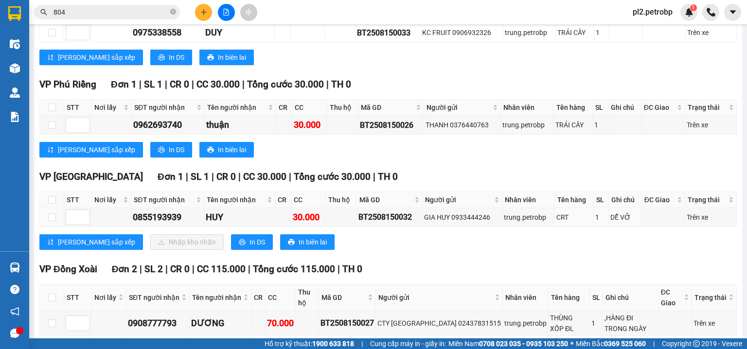
scroll to position [259, 0]
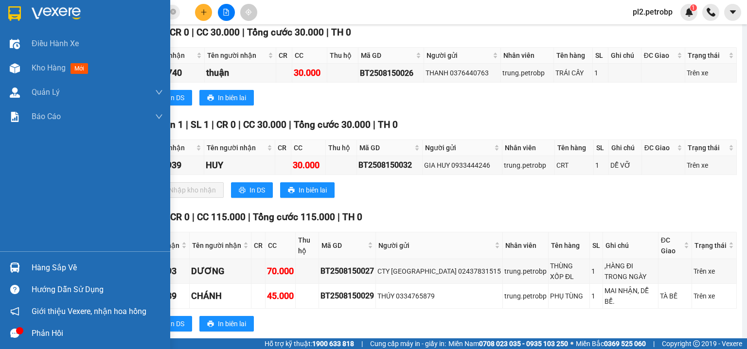
click at [74, 265] on div "Hàng sắp về" at bounding box center [97, 268] width 131 height 15
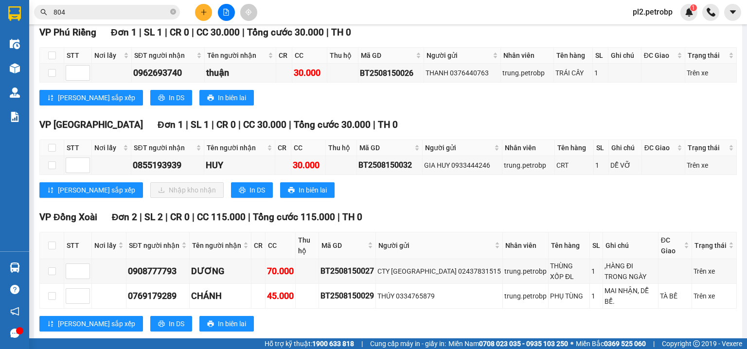
click at [494, 197] on section "Kết quả tìm kiếm ( 1555 ) Bộ lọc Ngày tạo đơn gần nhất Mã ĐH Trạng thái Món hàn…" at bounding box center [373, 174] width 747 height 349
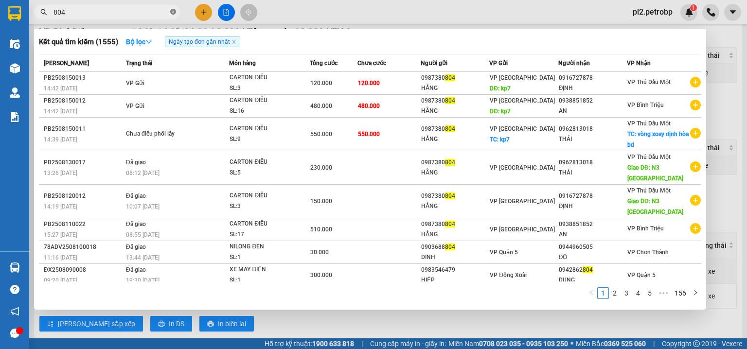
drag, startPoint x: 171, startPoint y: 10, endPoint x: 144, endPoint y: 12, distance: 26.3
click at [171, 9] on icon "close-circle" at bounding box center [173, 12] width 6 height 6
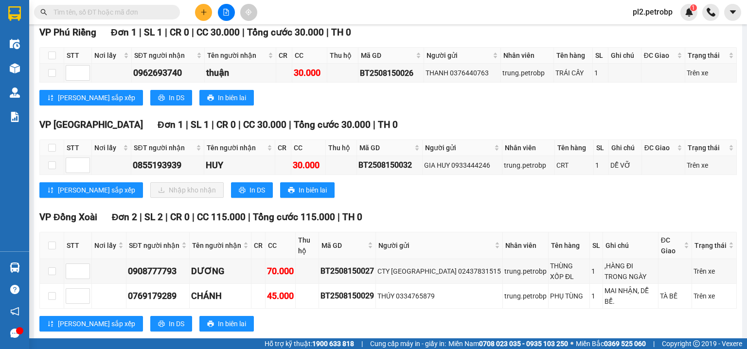
paste input "0978574976"
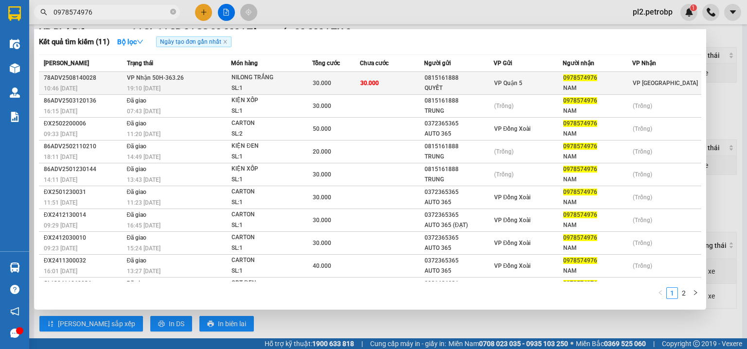
click at [243, 75] on div "NILONG TRẮNG" at bounding box center [267, 77] width 73 height 11
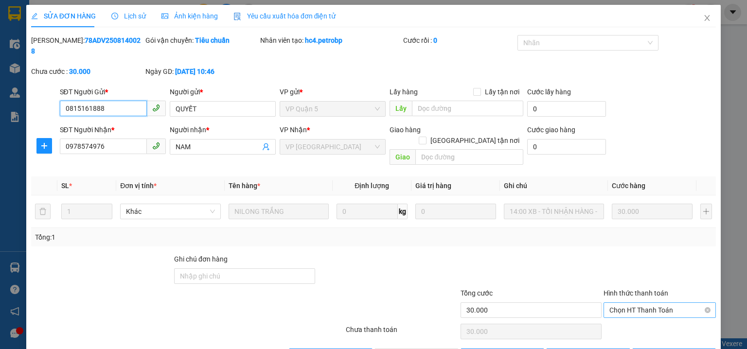
click at [627, 303] on span "Chọn HT Thanh Toán" at bounding box center [659, 310] width 101 height 15
click at [625, 306] on div "Tại văn phòng" at bounding box center [654, 307] width 100 height 11
drag, startPoint x: 432, startPoint y: 336, endPoint x: 434, endPoint y: 328, distance: 7.9
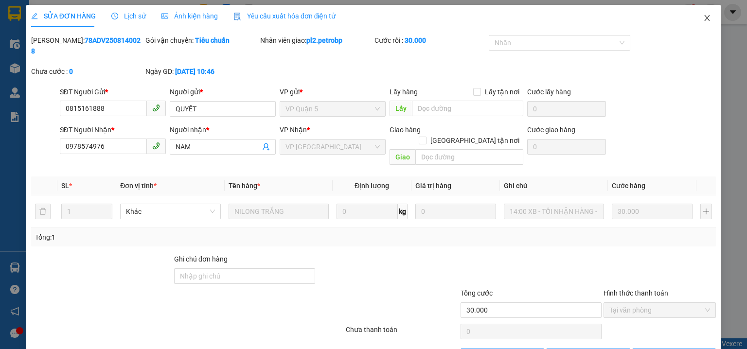
click at [703, 15] on icon "close" at bounding box center [707, 18] width 8 height 8
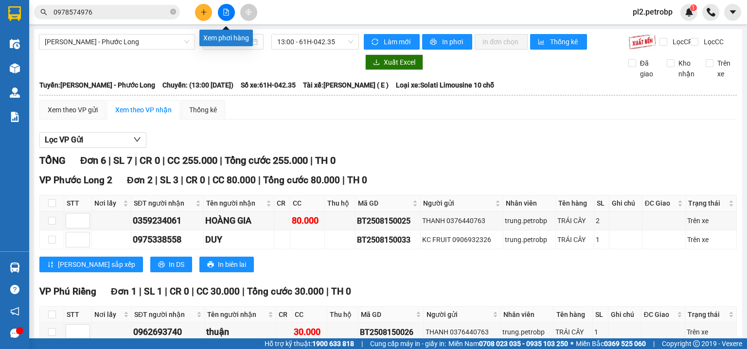
click at [224, 13] on icon "file-add" at bounding box center [226, 12] width 7 height 7
click at [146, 37] on span "[PERSON_NAME] - Phước Long" at bounding box center [117, 42] width 144 height 15
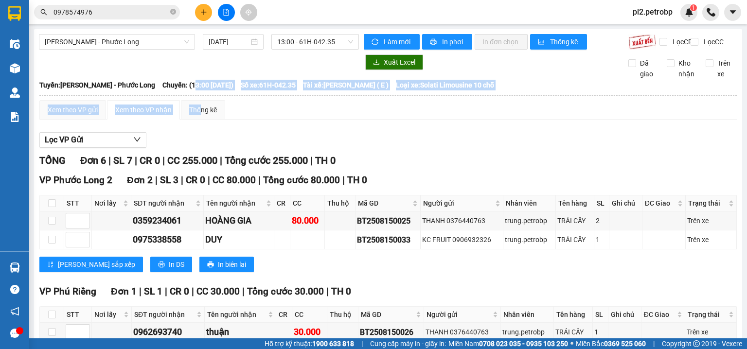
drag, startPoint x: 194, startPoint y: 93, endPoint x: 198, endPoint y: 129, distance: 36.2
click at [198, 129] on table "Petro Bình Phước 02716.55.56.57 & CSKH: 0983.776.777 692 Phú Riềng Đỏ, P Tân Xu…" at bounding box center [388, 341] width 698 height 524
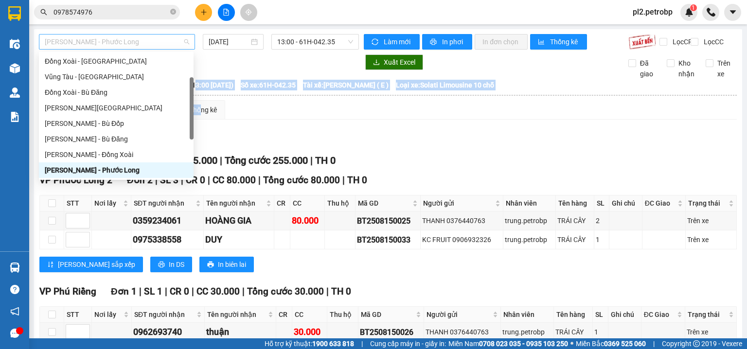
click at [172, 40] on span "[PERSON_NAME] - Phước Long" at bounding box center [117, 42] width 144 height 15
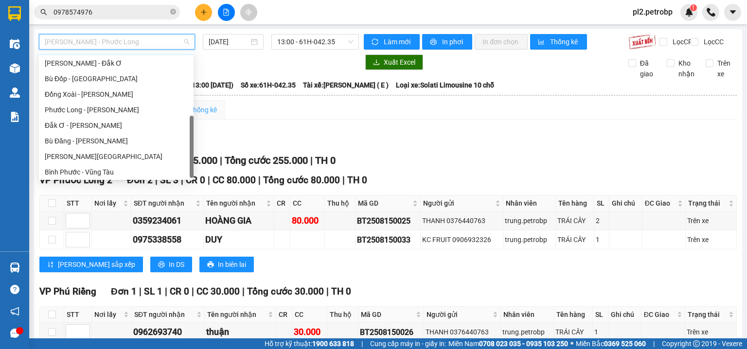
scroll to position [187, 0]
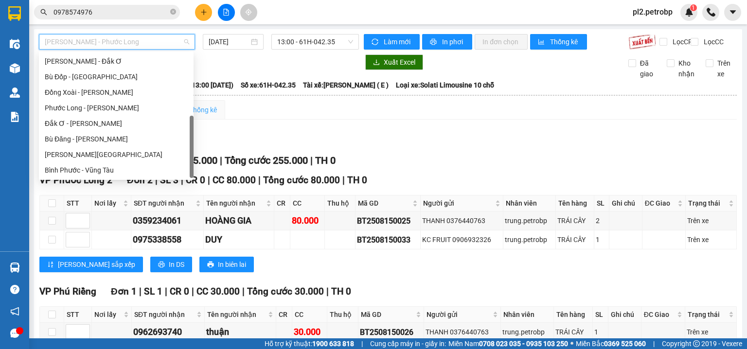
drag, startPoint x: 192, startPoint y: 87, endPoint x: 193, endPoint y: 127, distance: 40.4
click at [193, 127] on body "Kết quả tìm kiếm ( 11 ) Bộ lọc Ngày tạo đơn gần nhất Mã ĐH Trạng thái Món hàng …" at bounding box center [373, 174] width 747 height 349
click at [165, 116] on div "Đắk Ơ - Hồ Chí Minh" at bounding box center [116, 124] width 155 height 16
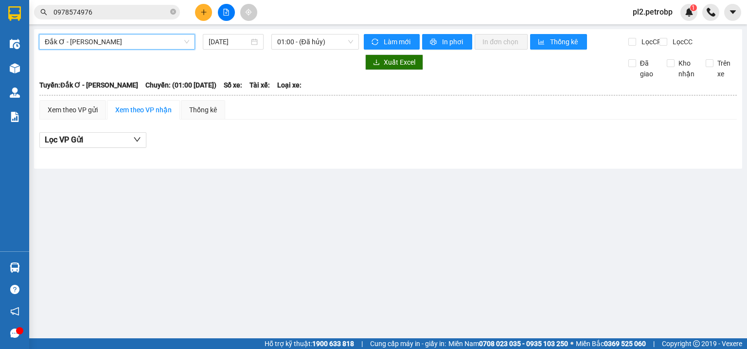
click at [142, 42] on span "Đắk Ơ - Hồ Chí Minh" at bounding box center [117, 42] width 144 height 15
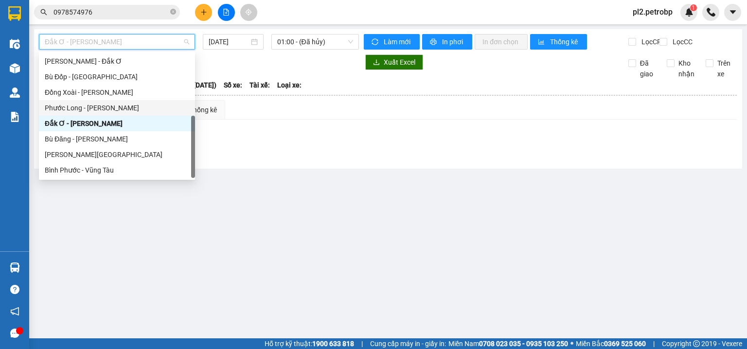
click at [161, 109] on div "Phước Long - Hồ Chí Minh" at bounding box center [117, 108] width 144 height 11
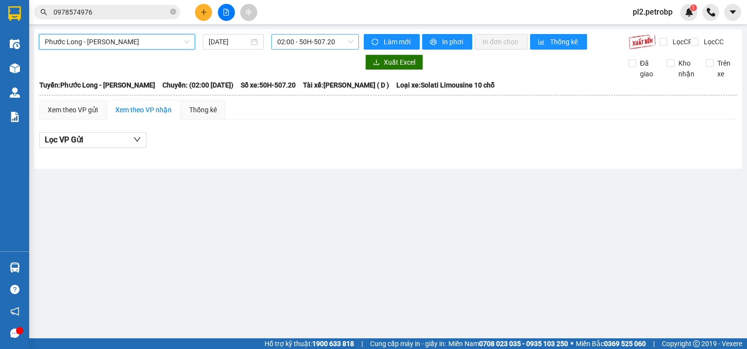
click at [304, 35] on span "02:00 - 50H-507.20" at bounding box center [315, 42] width 76 height 15
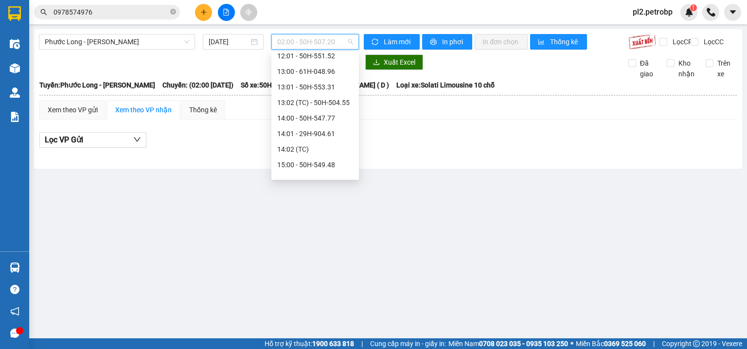
scroll to position [377, 0]
click at [367, 120] on div "Xem theo VP gửi Xem theo VP nhận Thống kê" at bounding box center [387, 109] width 697 height 19
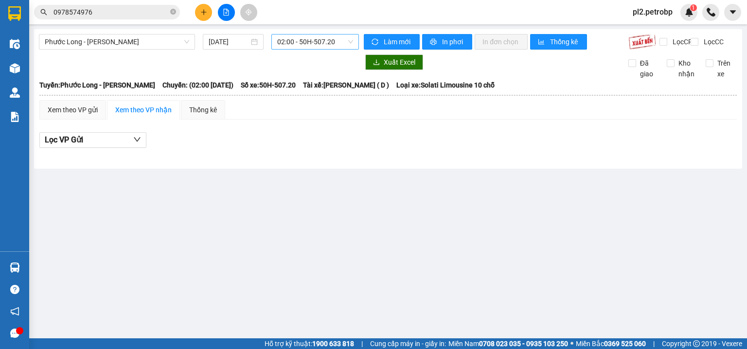
drag, startPoint x: 330, startPoint y: 41, endPoint x: 336, endPoint y: 61, distance: 21.4
click at [330, 42] on span "02:00 - 50H-507.20" at bounding box center [315, 42] width 76 height 15
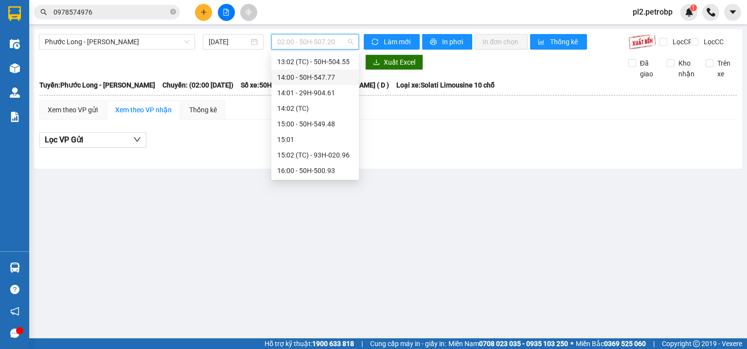
scroll to position [413, 0]
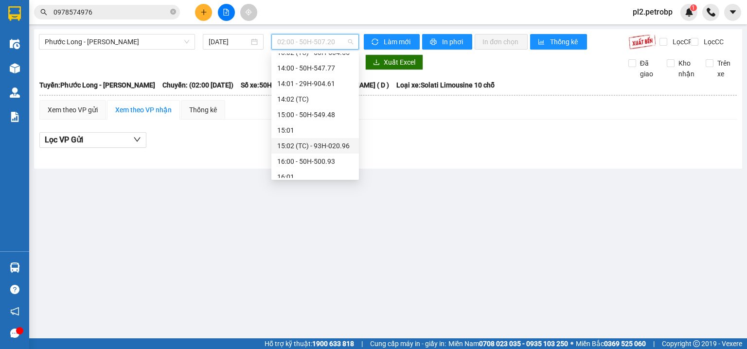
click at [344, 147] on div "15:02 (TC) - 93H-020.96" at bounding box center [315, 145] width 76 height 11
